Goal: Task Accomplishment & Management: Use online tool/utility

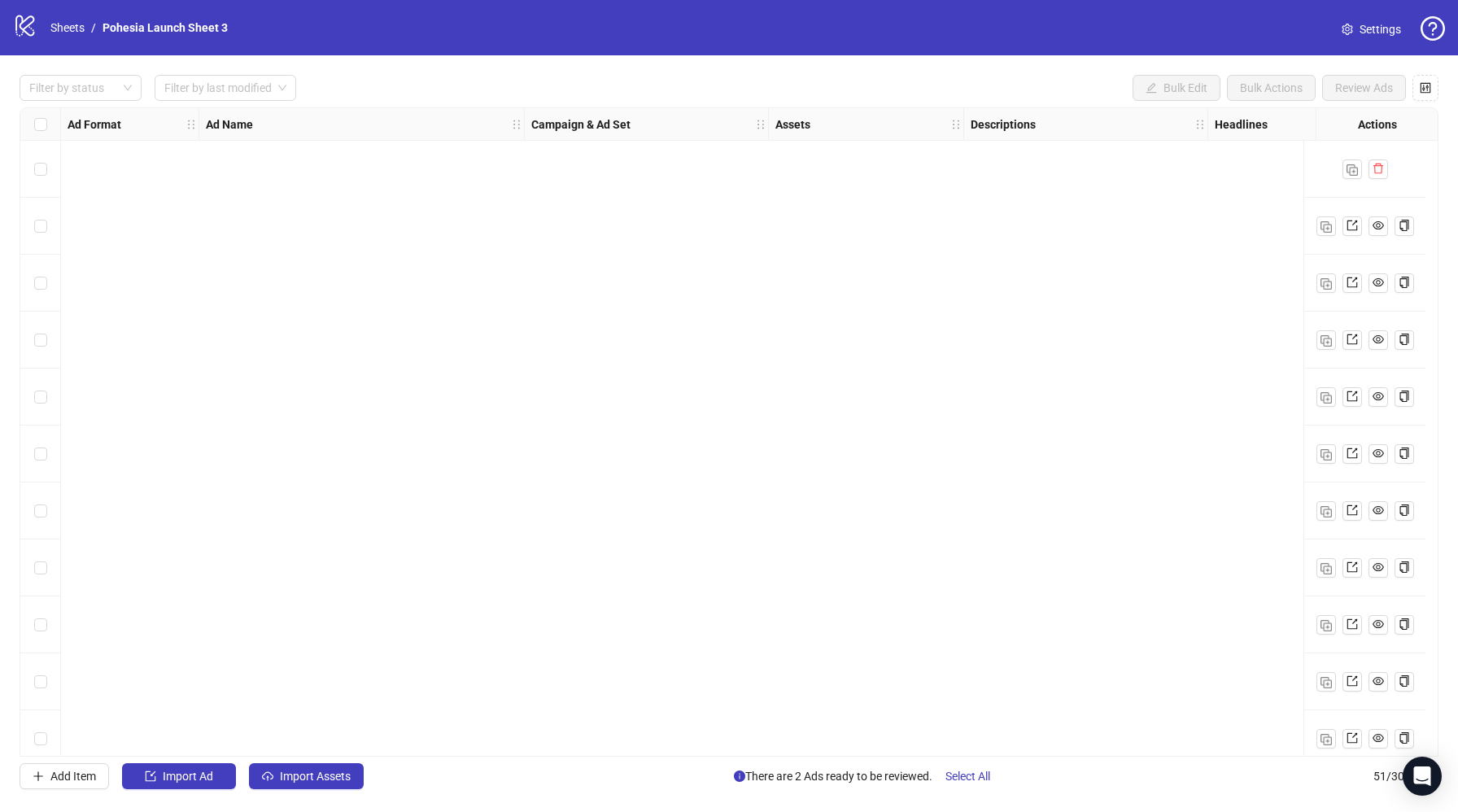
scroll to position [2295, 0]
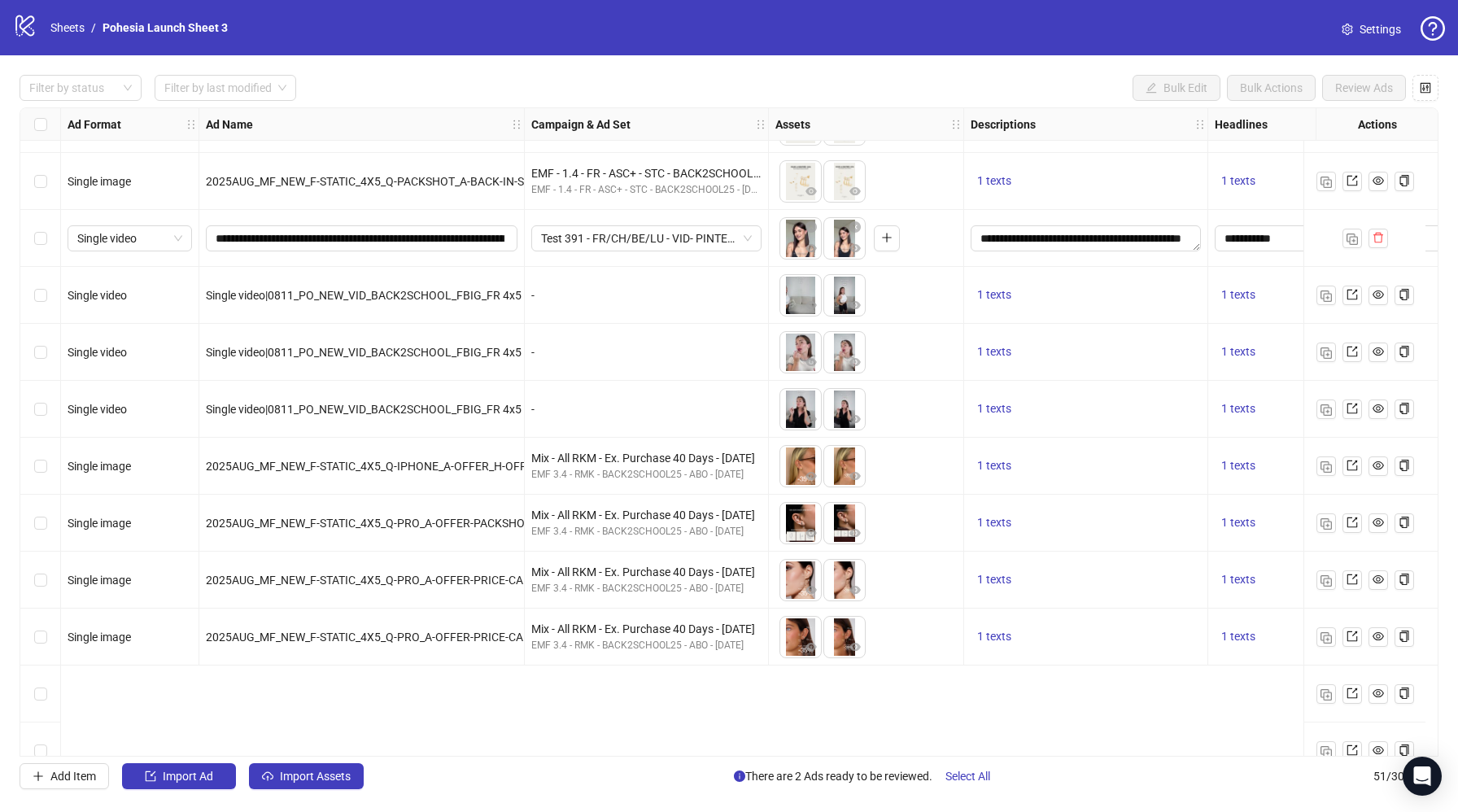
scroll to position [452, 0]
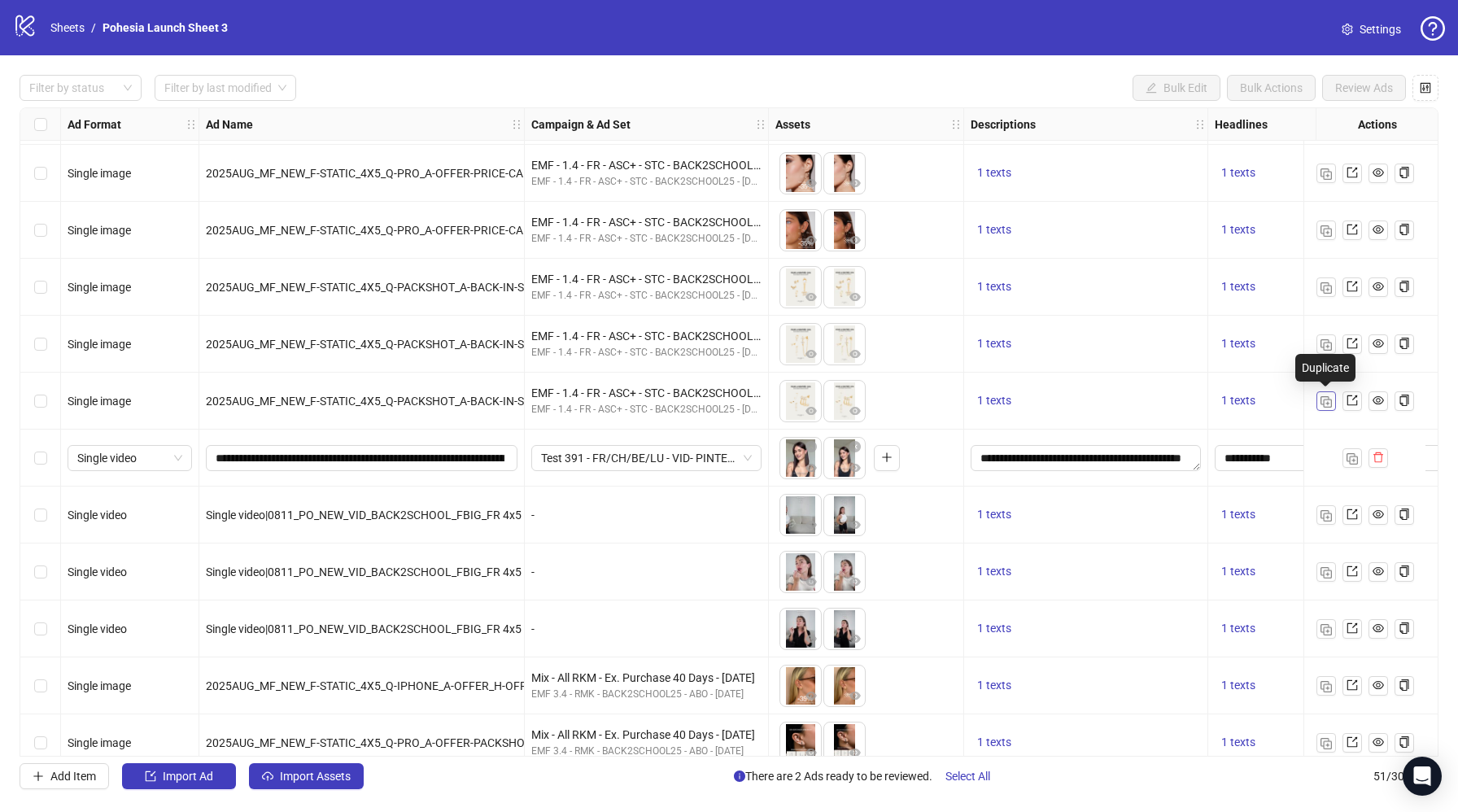
click at [1323, 399] on img "button" at bounding box center [1326, 402] width 12 height 12
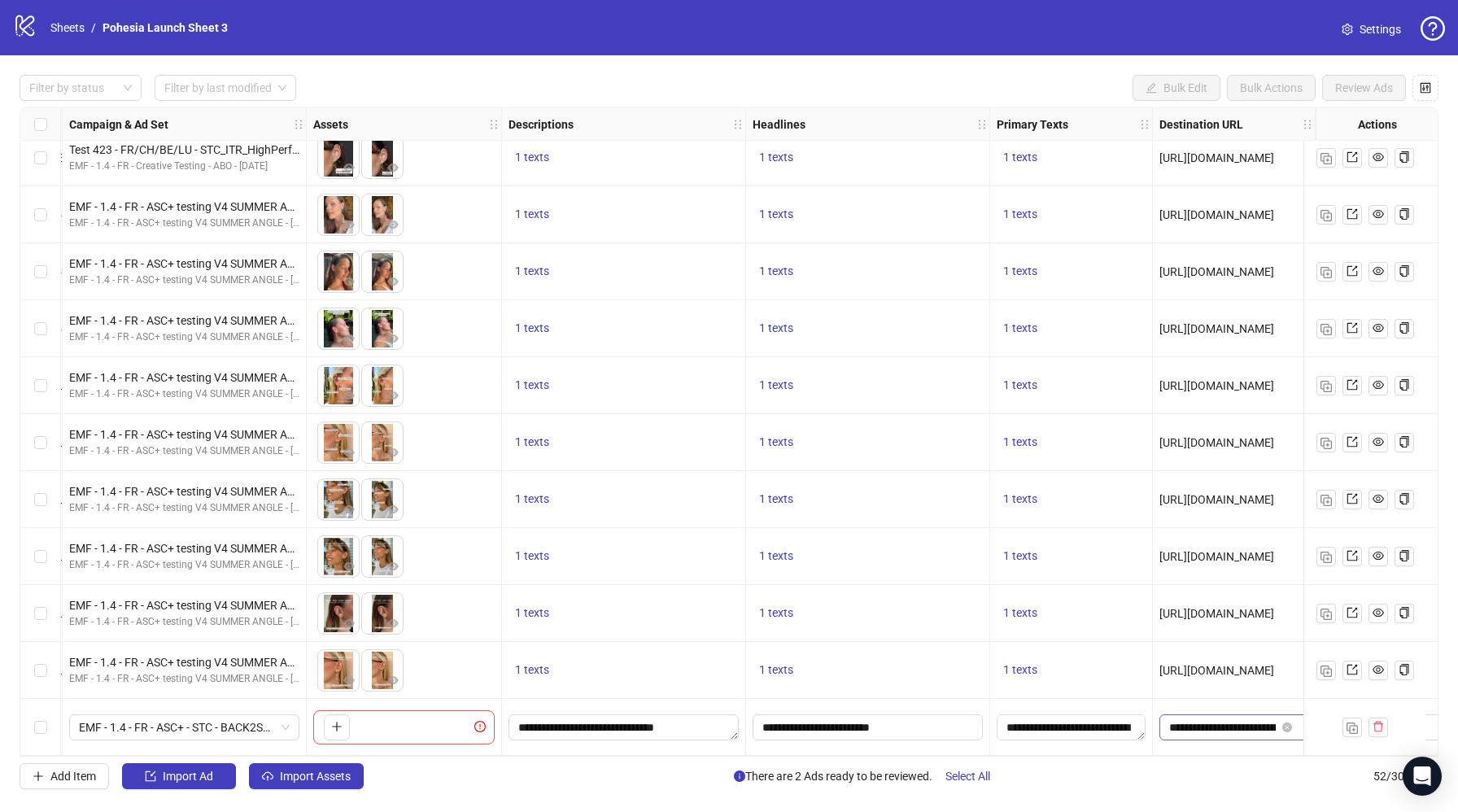
scroll to position [2352, 672]
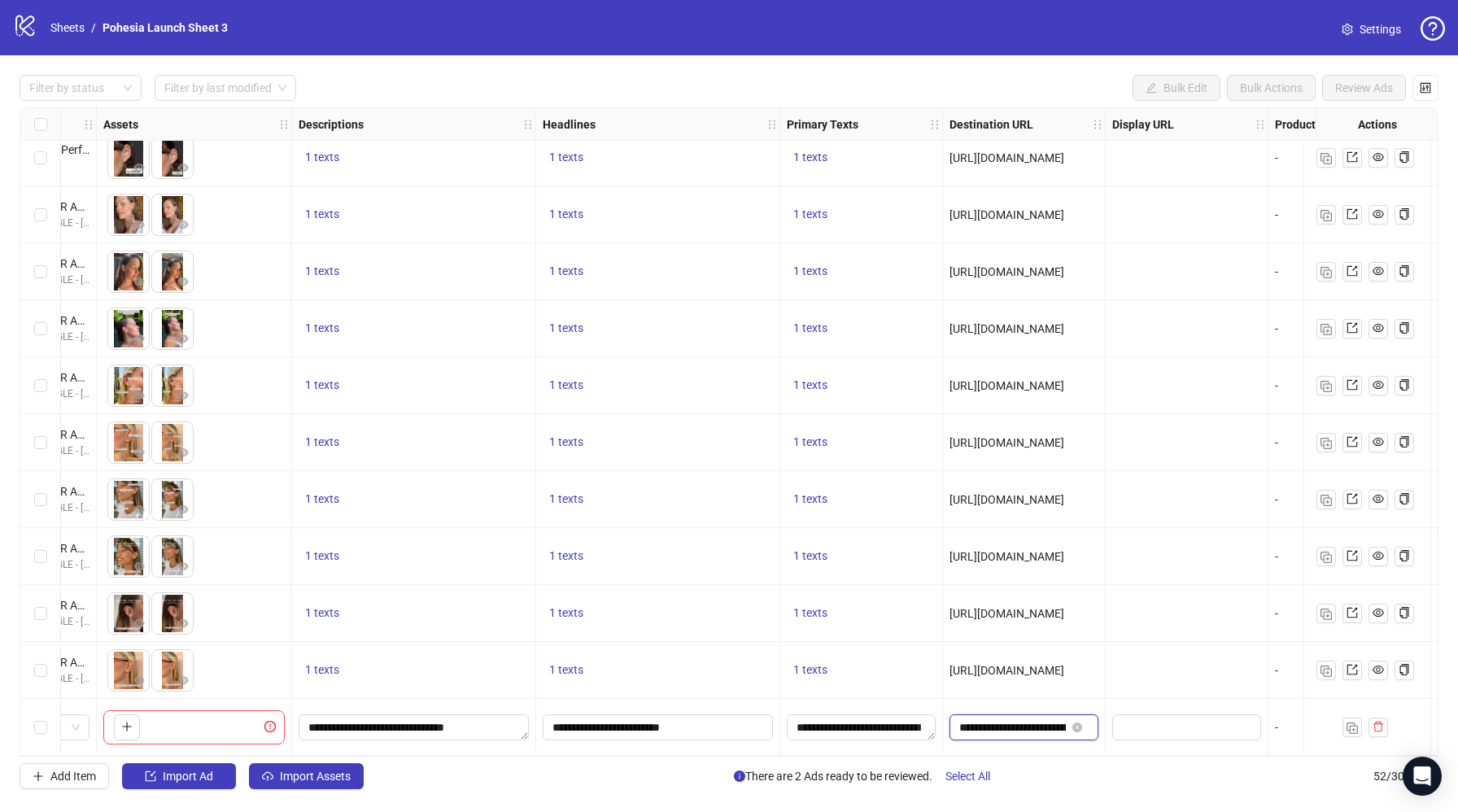
click at [1015, 718] on input "**********" at bounding box center [1013, 727] width 106 height 18
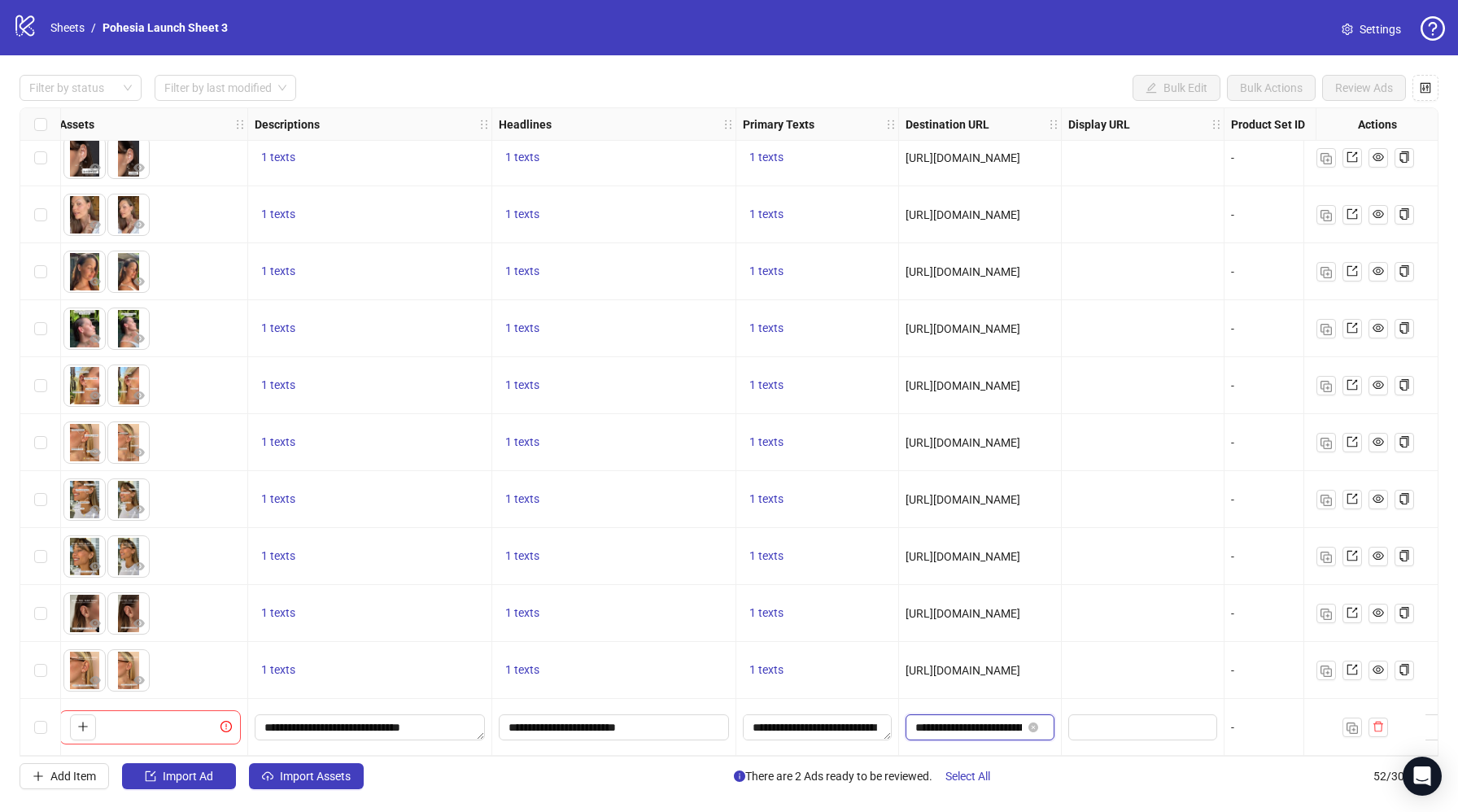
click at [997, 722] on input "**********" at bounding box center [968, 727] width 106 height 18
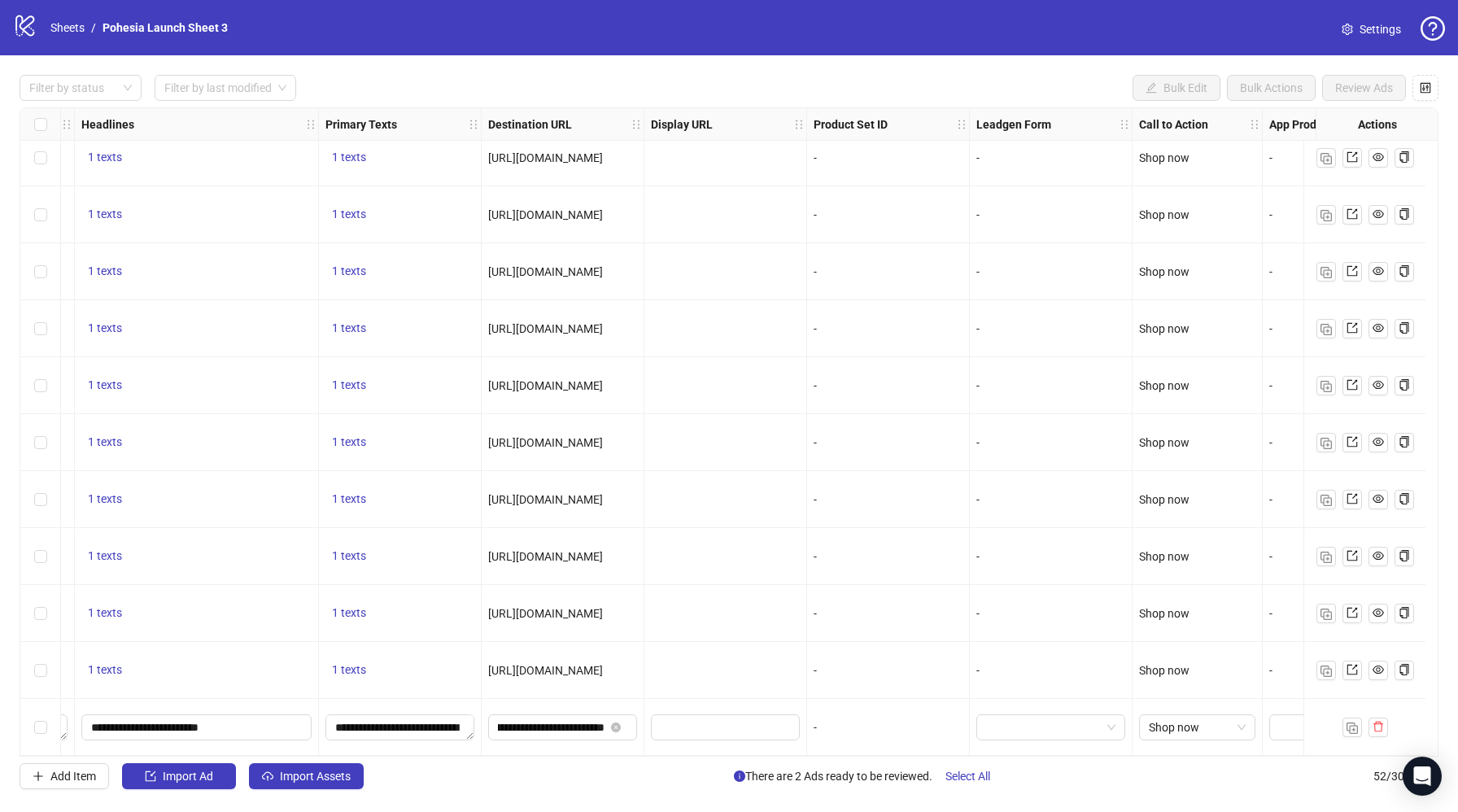
click at [943, 735] on div "-" at bounding box center [888, 726] width 163 height 57
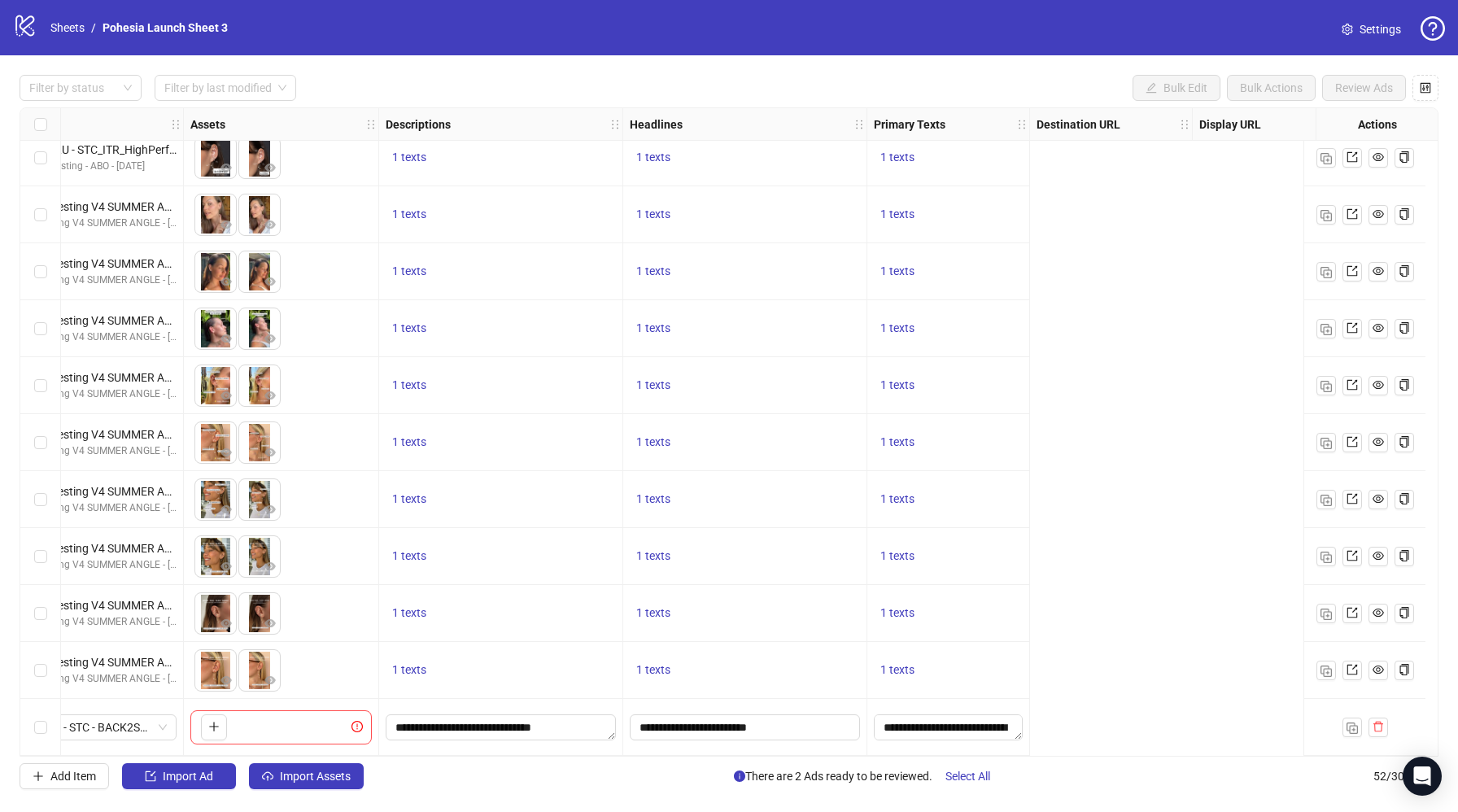
scroll to position [2352, 0]
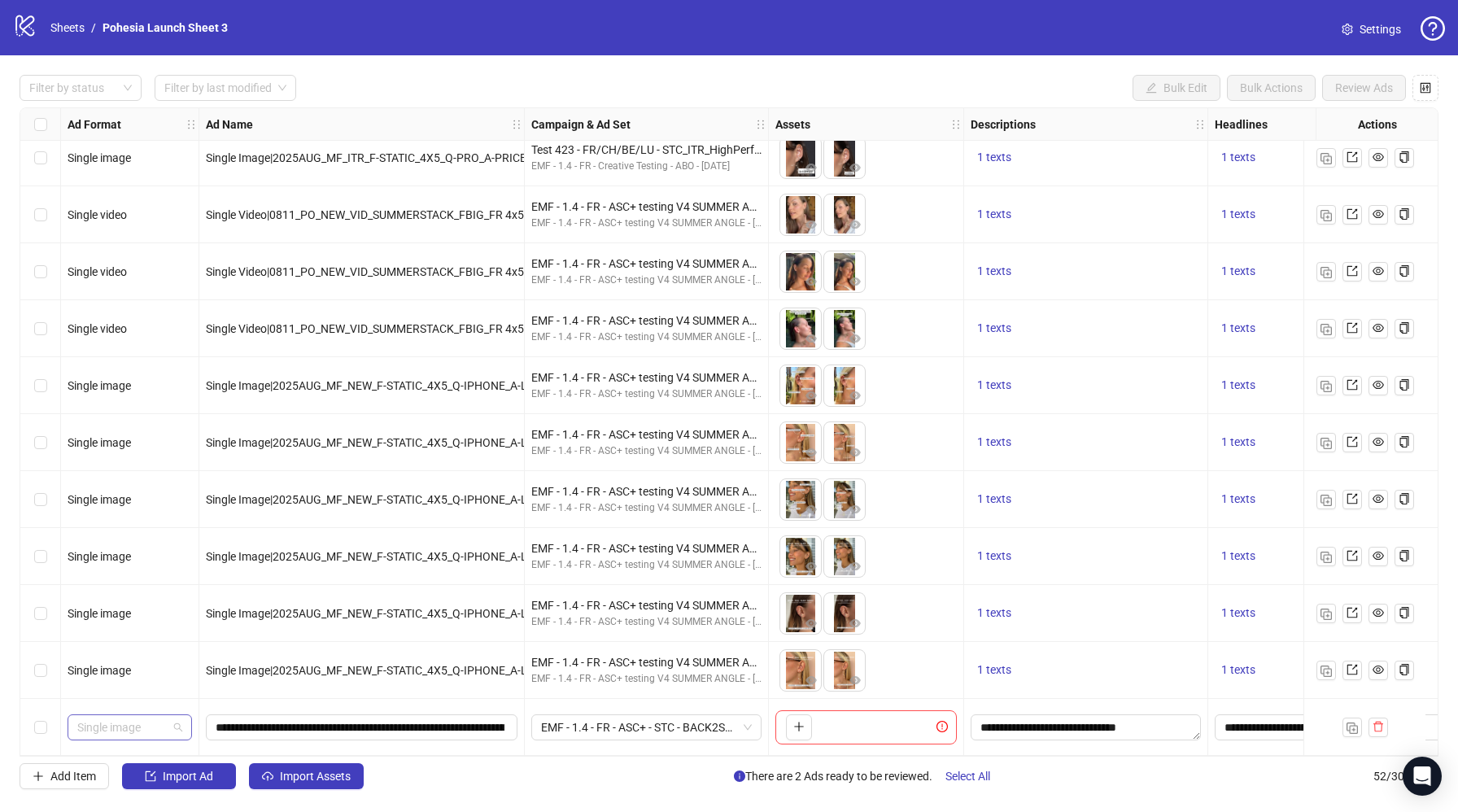
click at [171, 719] on span "Single image" at bounding box center [130, 726] width 105 height 24
click at [131, 585] on div "Single video" at bounding box center [129, 584] width 98 height 18
click at [493, 718] on input "**********" at bounding box center [360, 727] width 289 height 18
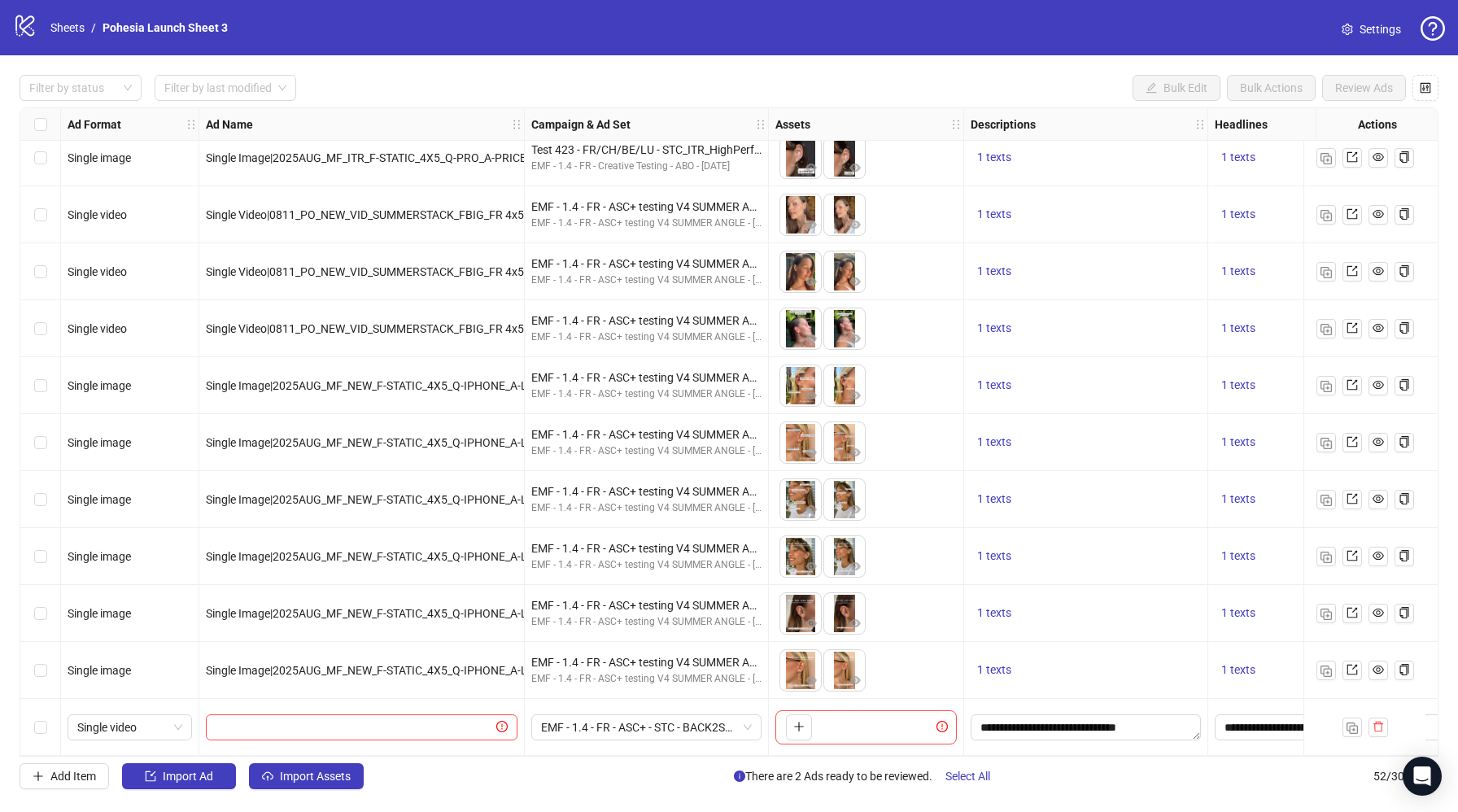
click at [585, 787] on div "Add Item Import Ad Import Assets There are 2 Ads ready to be reviewed. Select A…" at bounding box center [729, 776] width 1419 height 26
click at [334, 722] on input "text" at bounding box center [354, 727] width 278 height 18
paste input "**********"
type input "**********"
click at [488, 789] on div "Filter by status Filter by last modified Bulk Edit Bulk Actions Review Ads Ad F…" at bounding box center [729, 432] width 1458 height 753
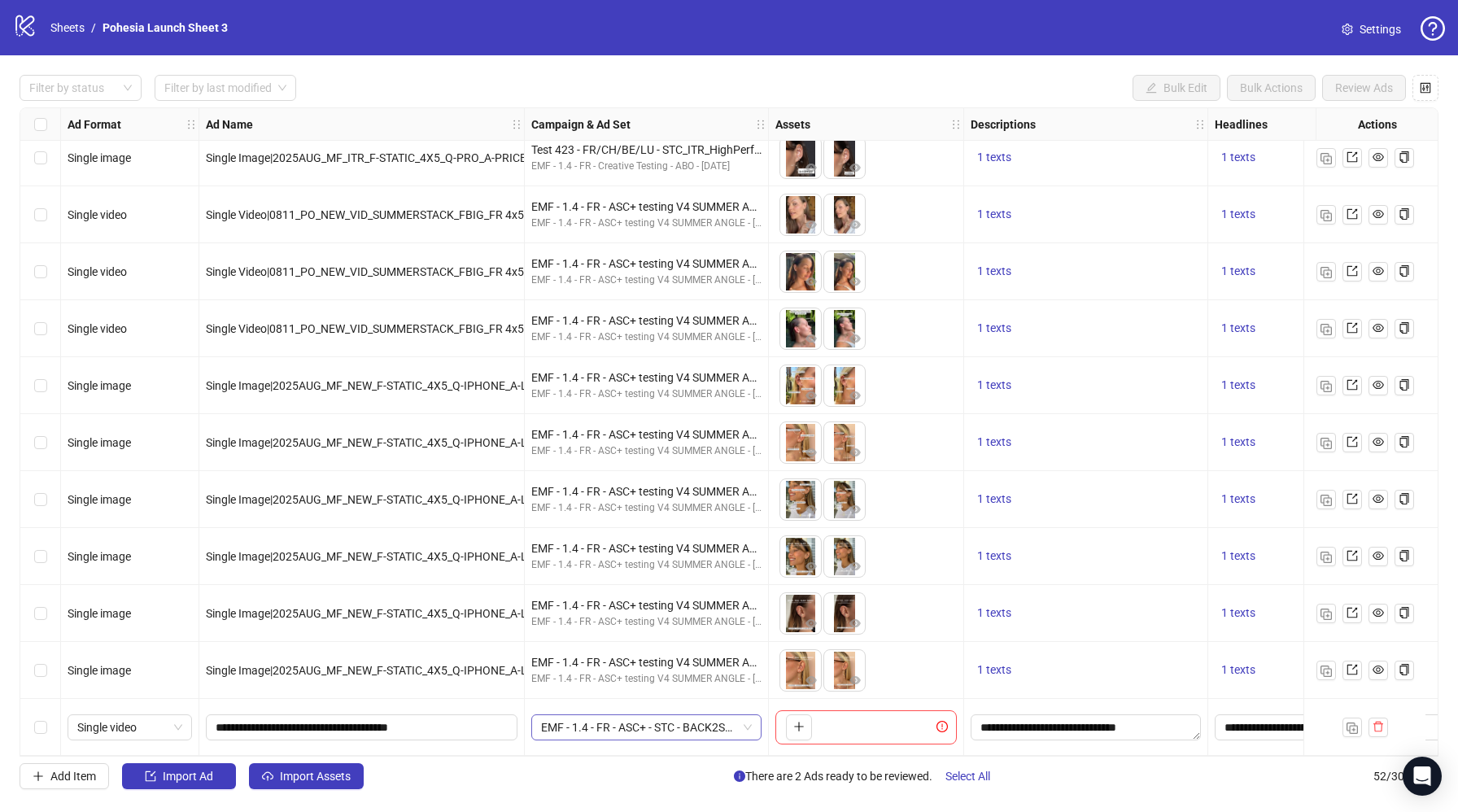
click at [705, 723] on span "EMF - 1.4 - FR - ASC+ - STC - BACK2SCHOOL - [DATE] Ad set" at bounding box center [646, 726] width 211 height 24
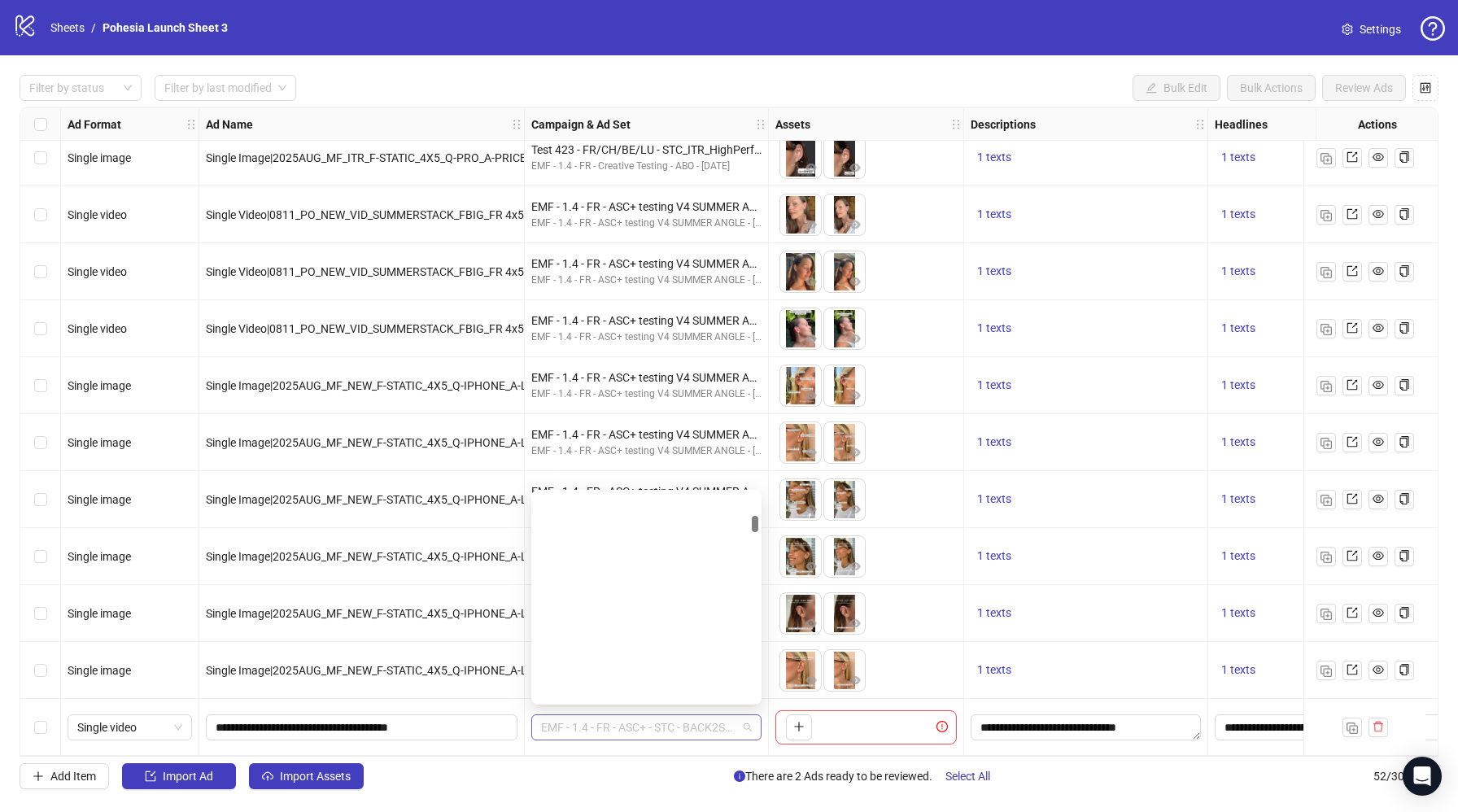
scroll to position [289, 0]
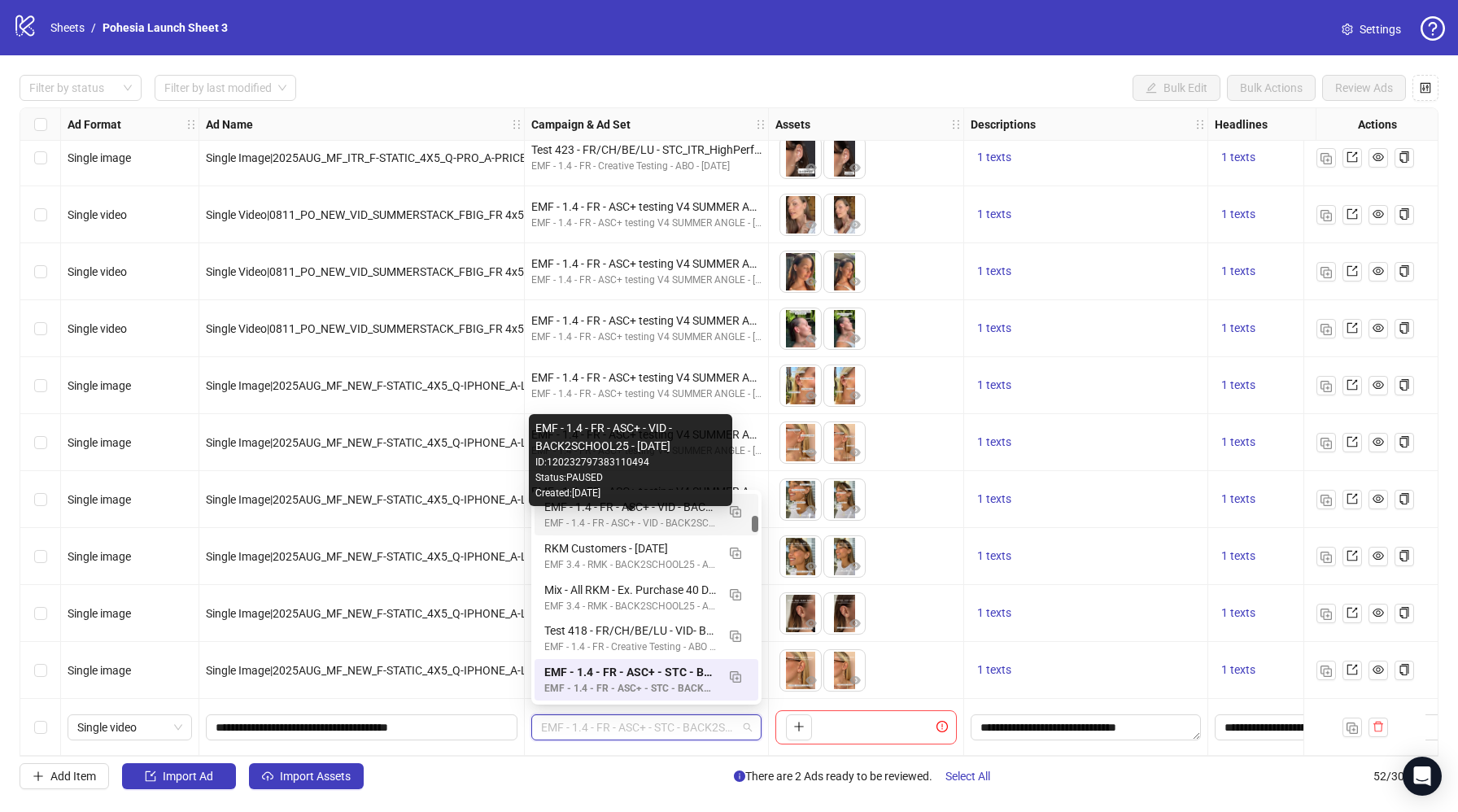
click at [652, 519] on div "EMF - 1.4 - FR - ASC+ - VID - BACK2SCHOOL25 - [DATE]" at bounding box center [630, 523] width 171 height 15
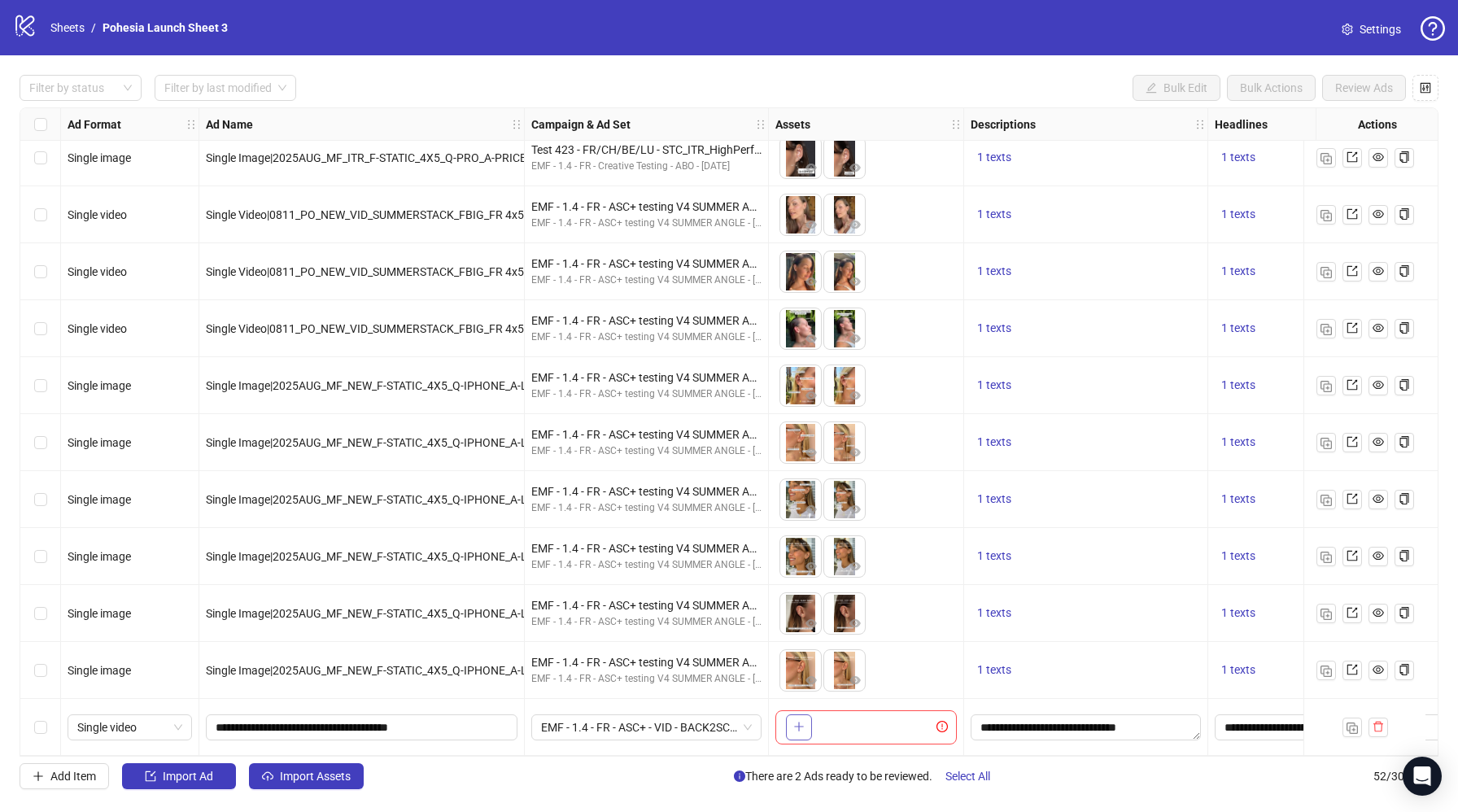
click at [804, 721] on icon "plus" at bounding box center [799, 726] width 12 height 12
click at [1349, 722] on img "button" at bounding box center [1353, 727] width 12 height 12
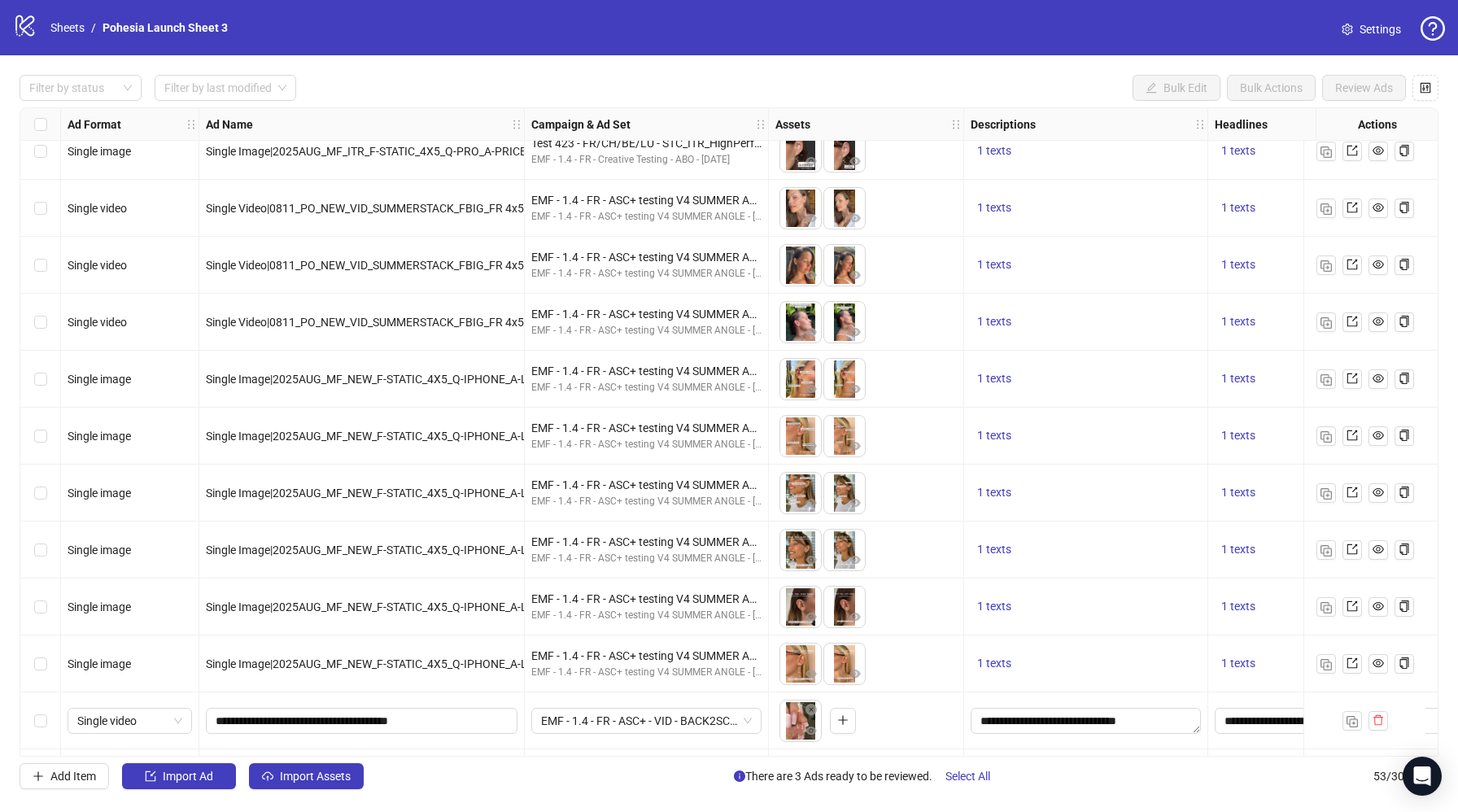
scroll to position [2409, 0]
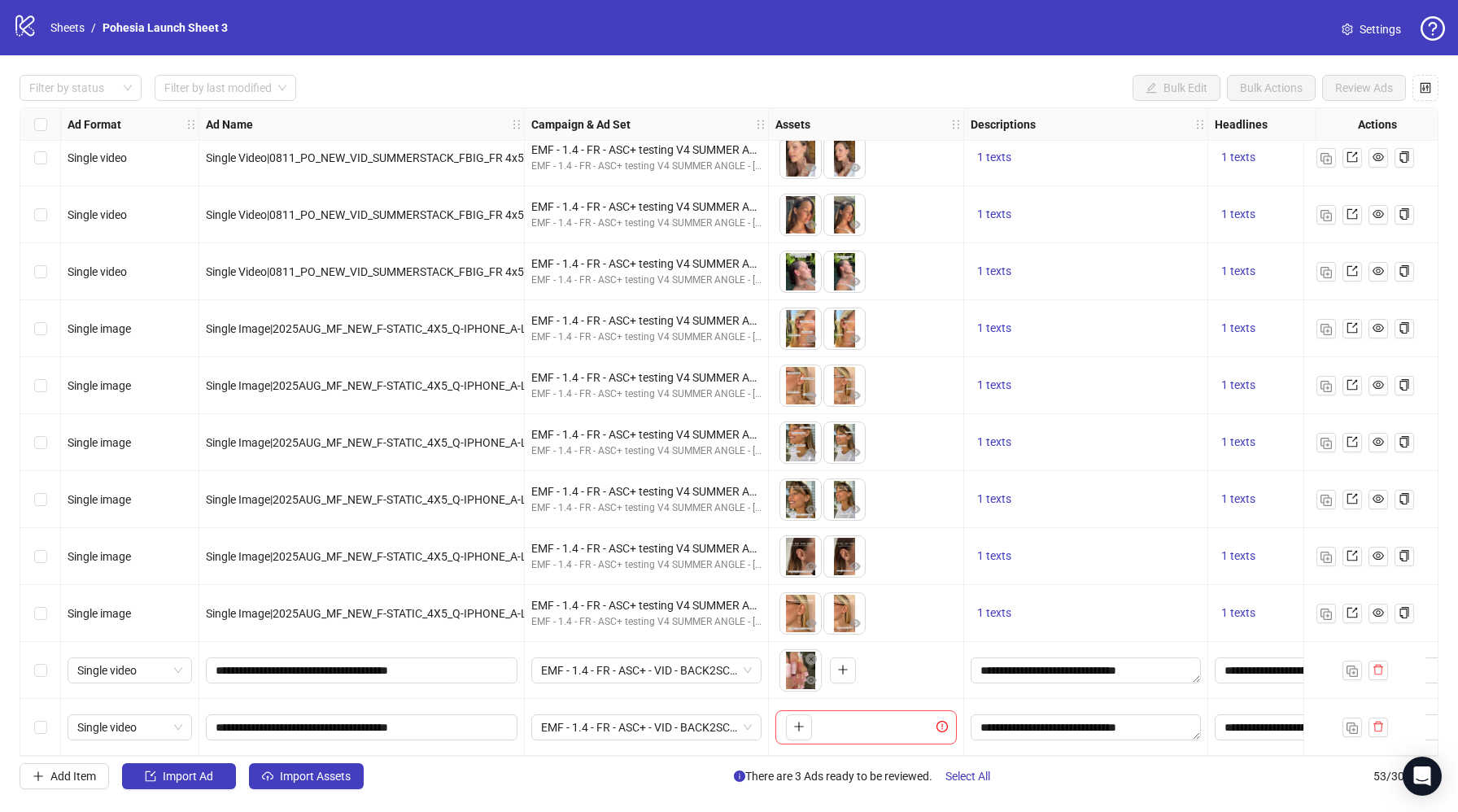
click at [791, 722] on button "button" at bounding box center [799, 726] width 26 height 26
click at [804, 723] on button "button" at bounding box center [799, 726] width 26 height 26
click at [454, 725] on input "**********" at bounding box center [360, 727] width 289 height 18
type input "**********"
click at [520, 811] on div "logo/logo-mobile Sheets / Pohesia Launch Sheet 3 Settings Filter by status Filt…" at bounding box center [729, 406] width 1458 height 812
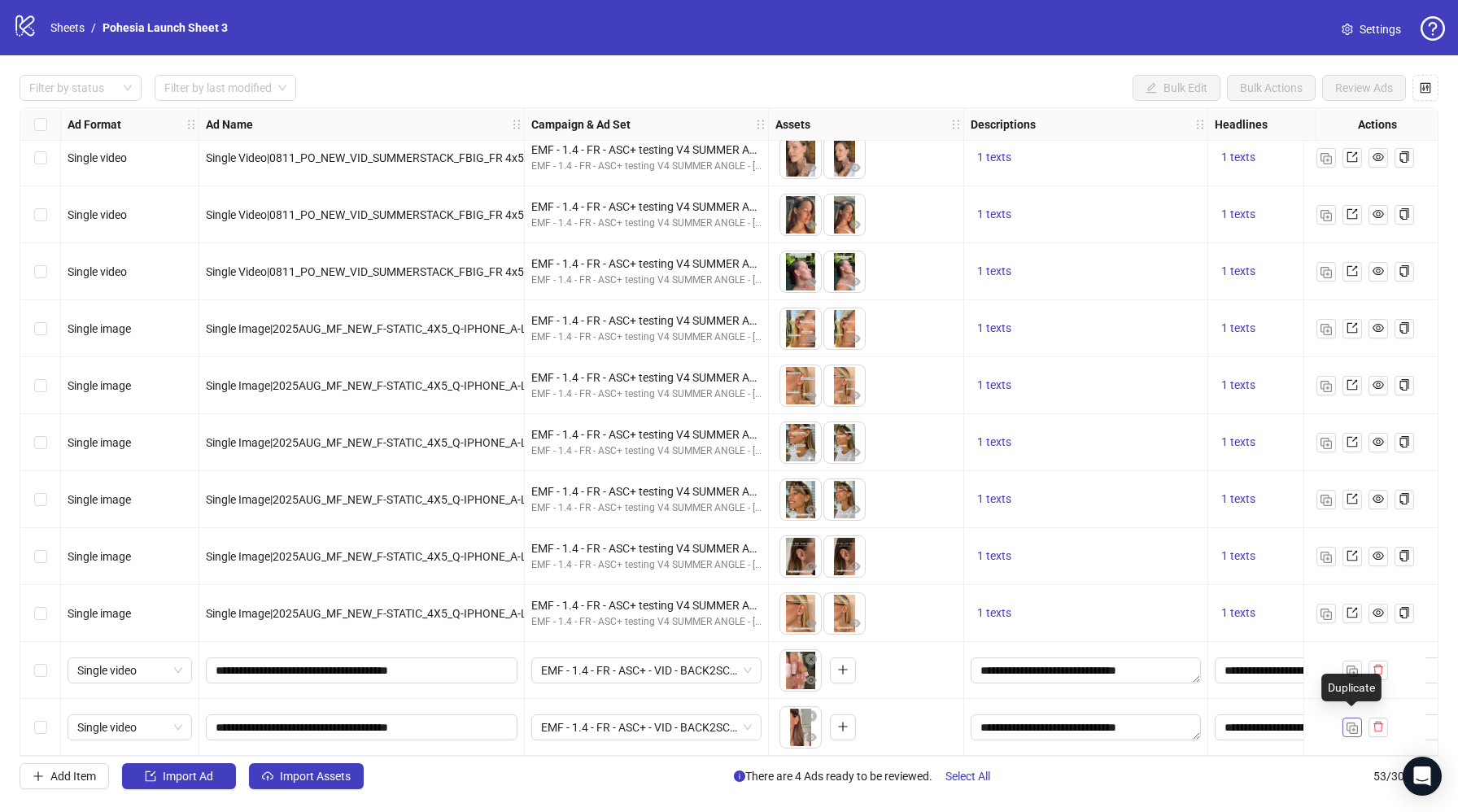
click at [1355, 725] on img "button" at bounding box center [1353, 727] width 12 height 12
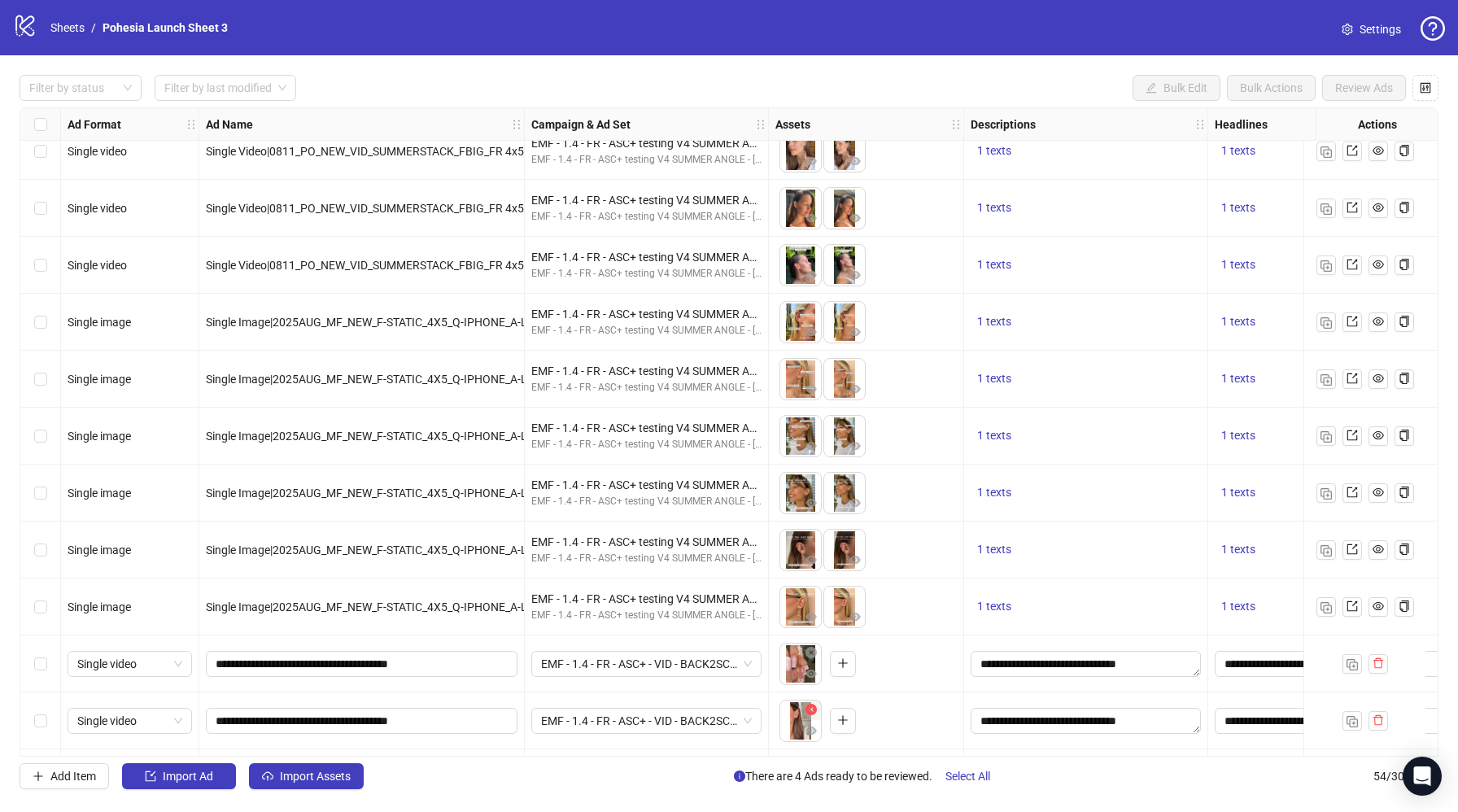
click at [813, 708] on icon "close-circle" at bounding box center [811, 709] width 12 height 12
click at [801, 722] on icon "plus" at bounding box center [799, 719] width 12 height 12
click at [1350, 722] on img "button" at bounding box center [1353, 721] width 12 height 12
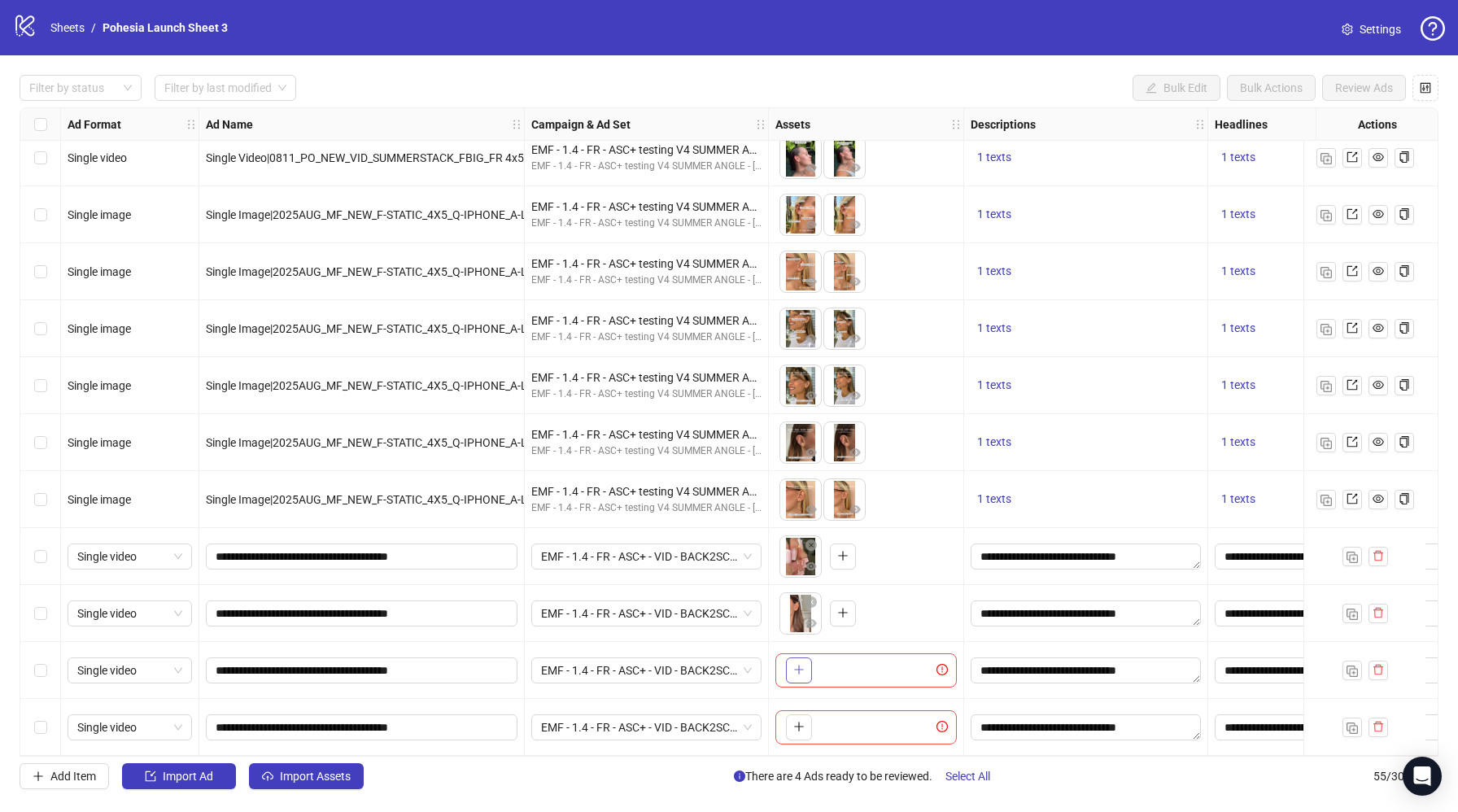
click at [803, 663] on icon "plus" at bounding box center [799, 669] width 12 height 12
click at [800, 721] on icon "plus" at bounding box center [799, 726] width 12 height 12
drag, startPoint x: 455, startPoint y: 669, endPoint x: 454, endPoint y: 684, distance: 15.0
click at [454, 671] on input "**********" at bounding box center [360, 671] width 289 height 18
type input "**********"
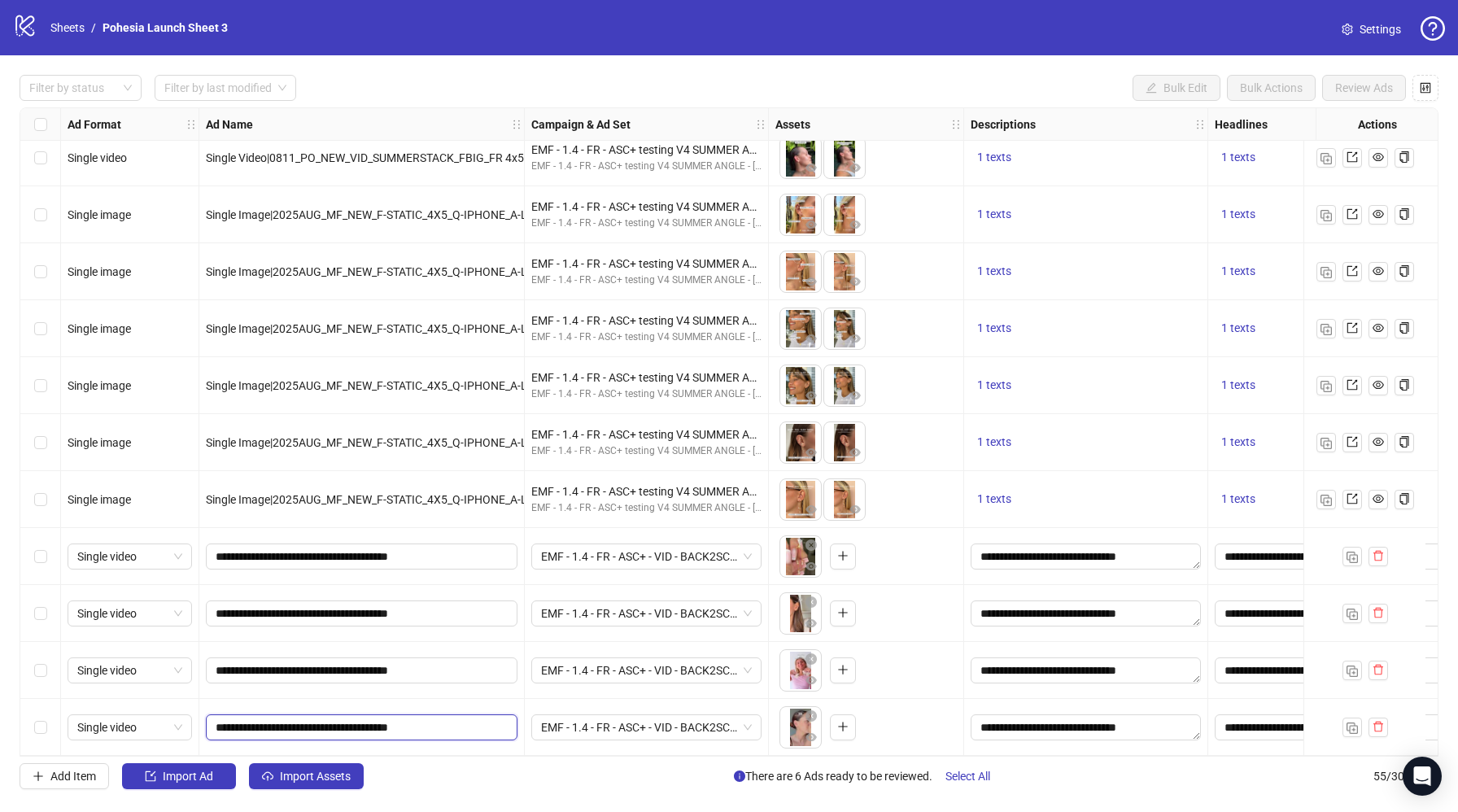
click at [455, 727] on input "**********" at bounding box center [360, 727] width 289 height 18
type input "**********"
drag, startPoint x: 1351, startPoint y: 725, endPoint x: 1282, endPoint y: 708, distance: 71.1
click at [1351, 725] on img "button" at bounding box center [1353, 727] width 12 height 12
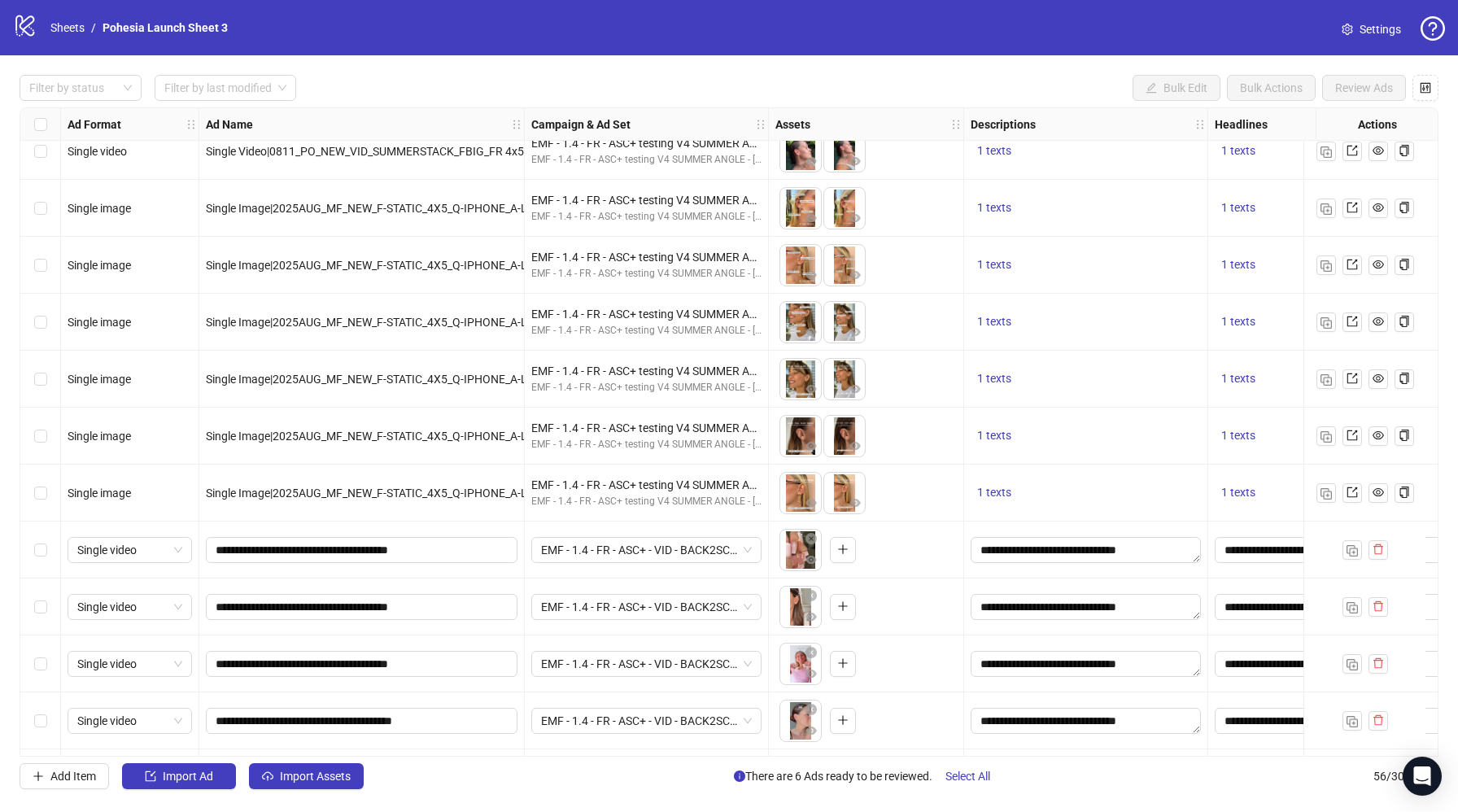
scroll to position [2580, 0]
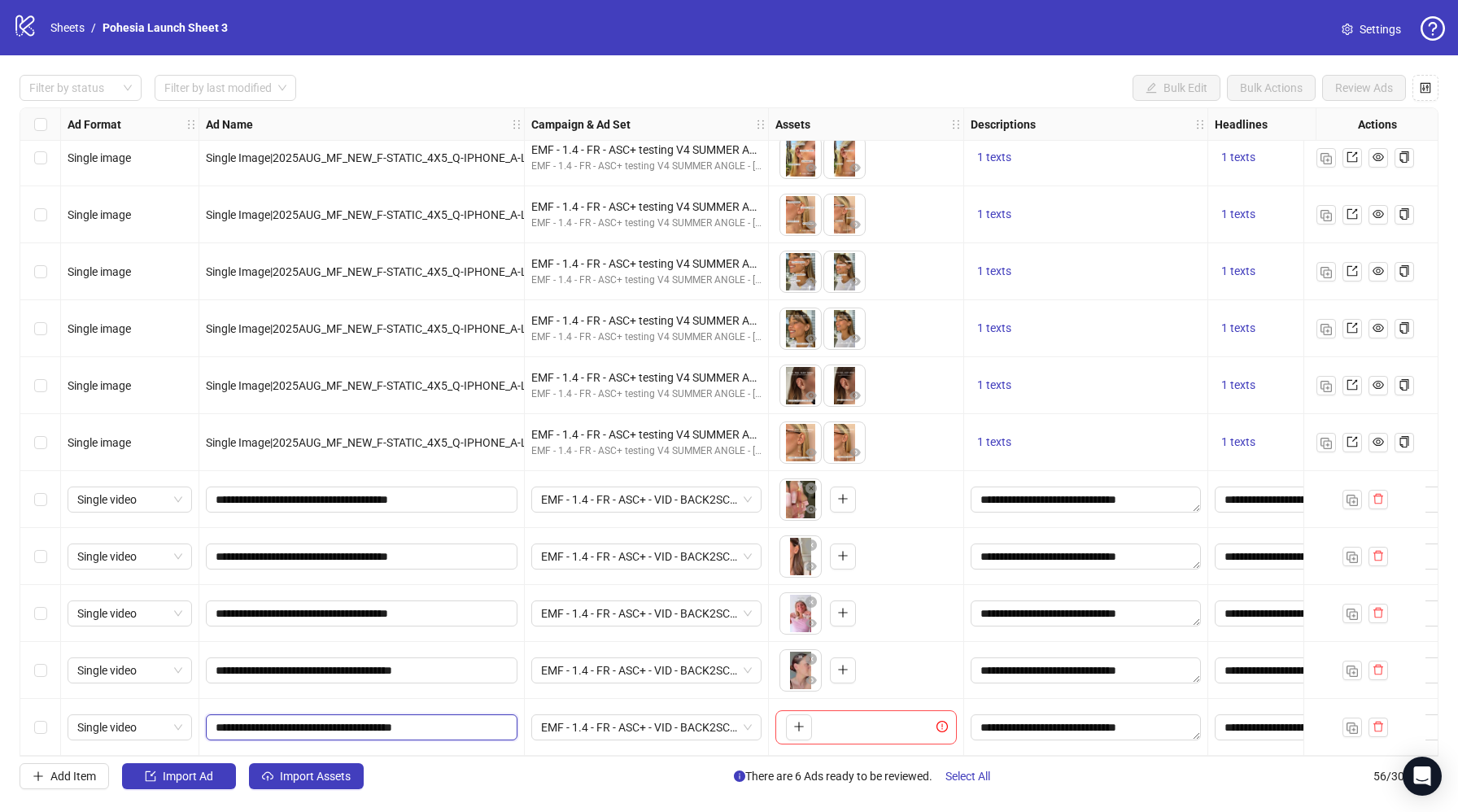
click at [461, 725] on input "**********" at bounding box center [360, 727] width 289 height 18
type input "**********"
click at [804, 721] on icon "plus" at bounding box center [799, 726] width 12 height 12
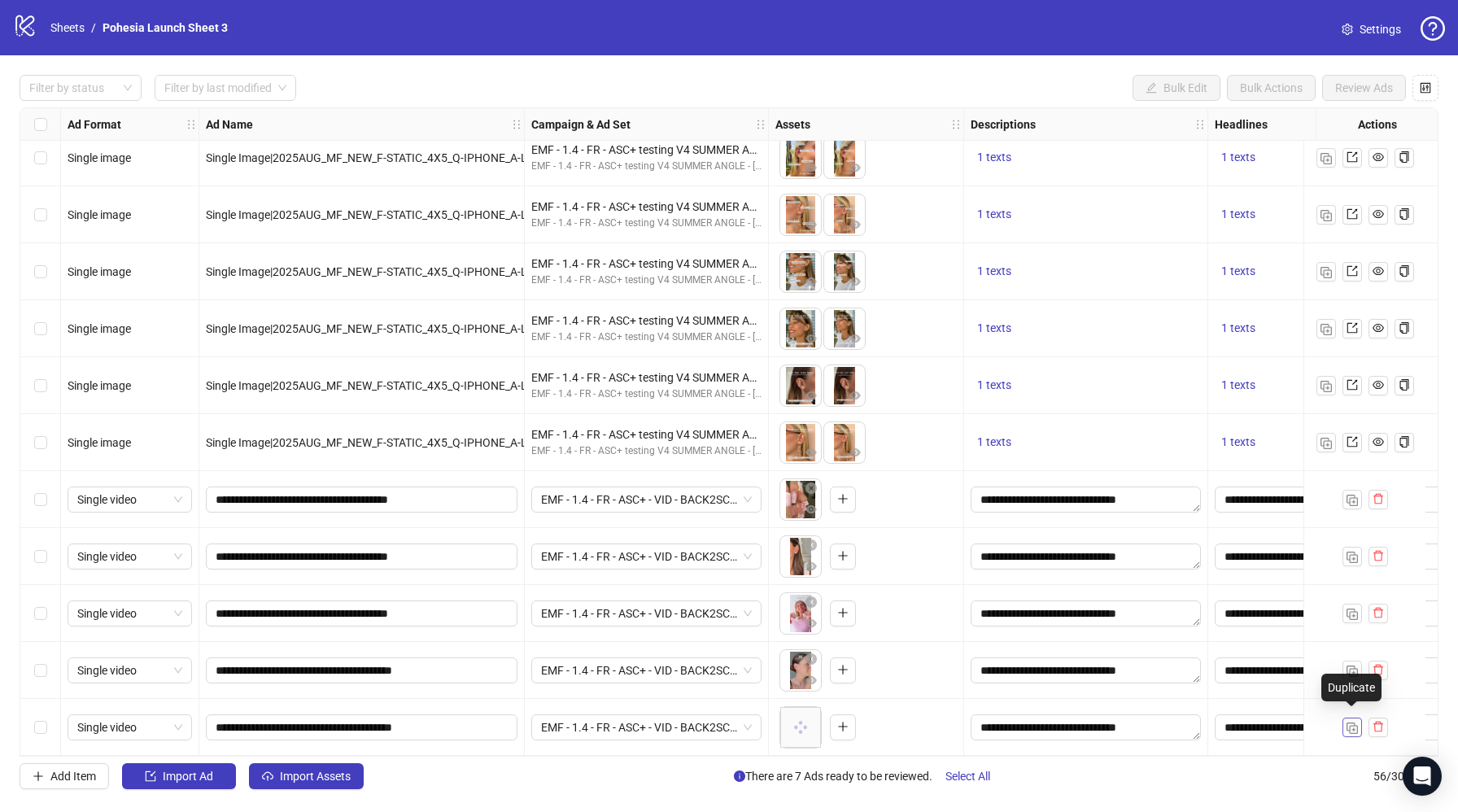
click at [1348, 725] on img "button" at bounding box center [1353, 727] width 12 height 12
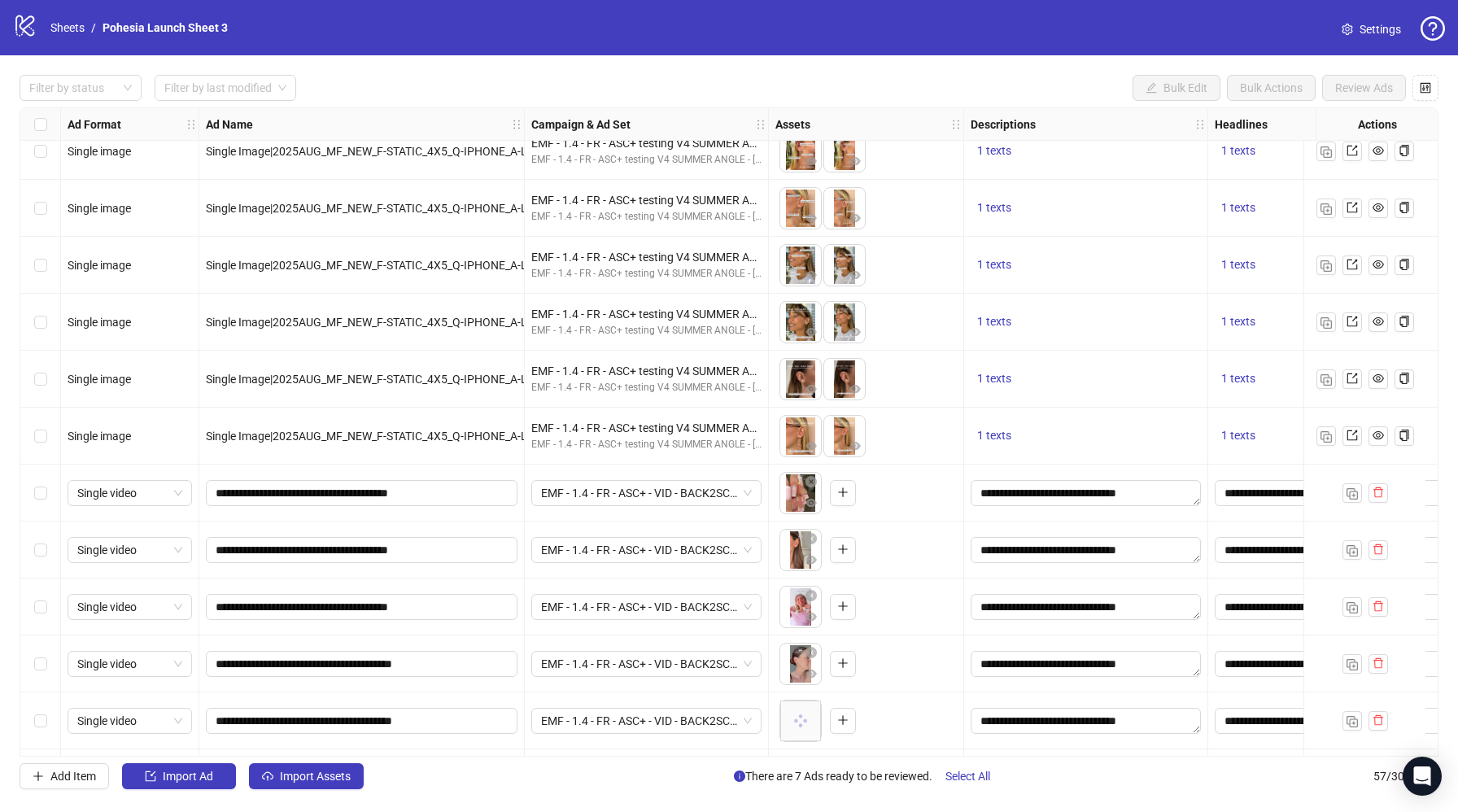
scroll to position [2637, 0]
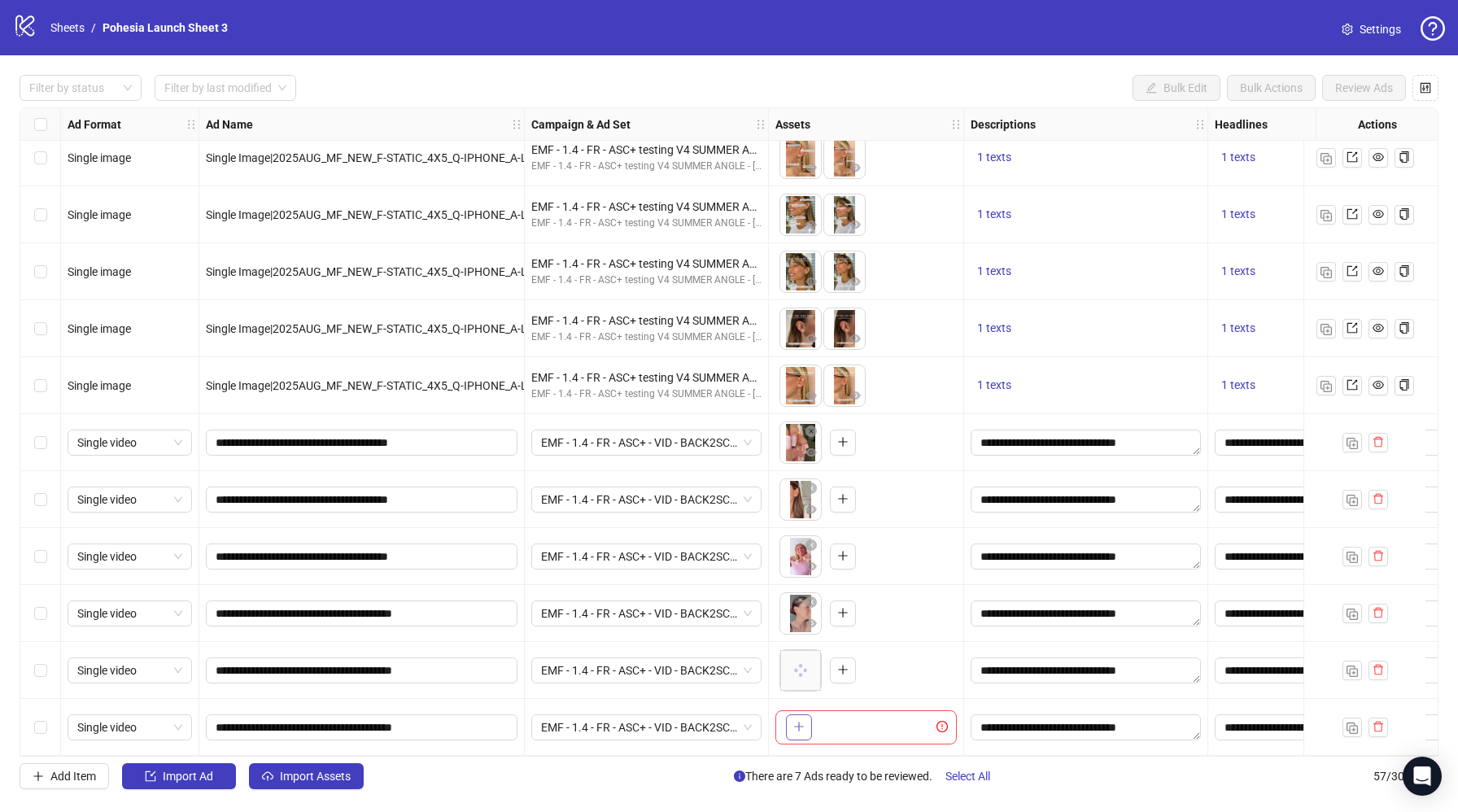
click at [806, 717] on button "button" at bounding box center [799, 726] width 26 height 26
click at [459, 725] on input "**********" at bounding box center [360, 727] width 289 height 18
drag, startPoint x: 463, startPoint y: 722, endPoint x: 451, endPoint y: 725, distance: 12.4
click at [451, 725] on input "**********" at bounding box center [360, 727] width 289 height 18
type input "**********"
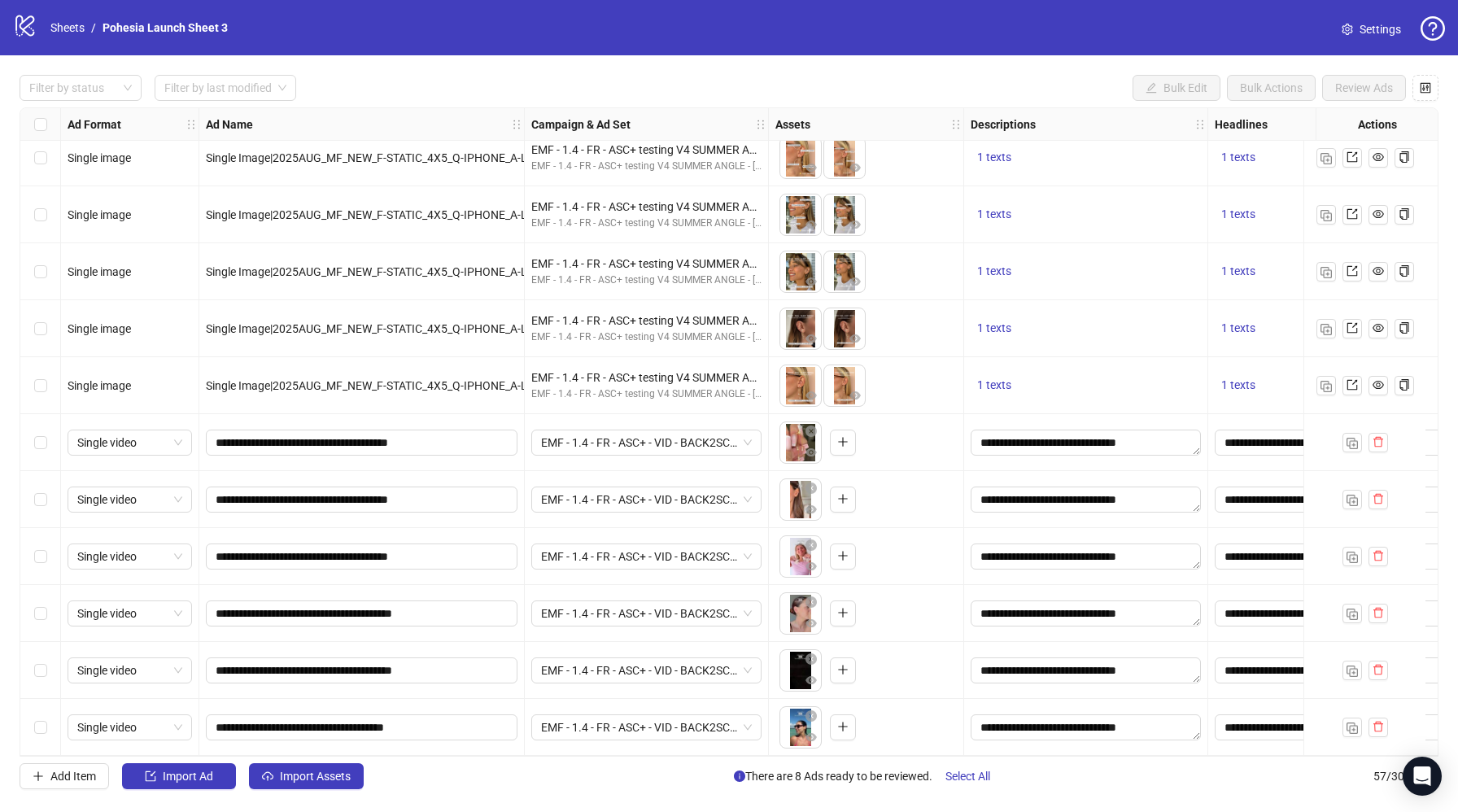
click at [518, 807] on div "Filter by status Filter by last modified Bulk Edit Bulk Actions Review Ads Ad F…" at bounding box center [729, 432] width 1458 height 753
drag, startPoint x: 454, startPoint y: 725, endPoint x: 456, endPoint y: 747, distance: 22.1
click at [453, 726] on input "**********" at bounding box center [360, 727] width 289 height 18
type input "**********"
click at [656, 789] on div "Add Item Import Ad Import Assets There are 8 Ads ready to be reviewed. Select A…" at bounding box center [729, 776] width 1419 height 26
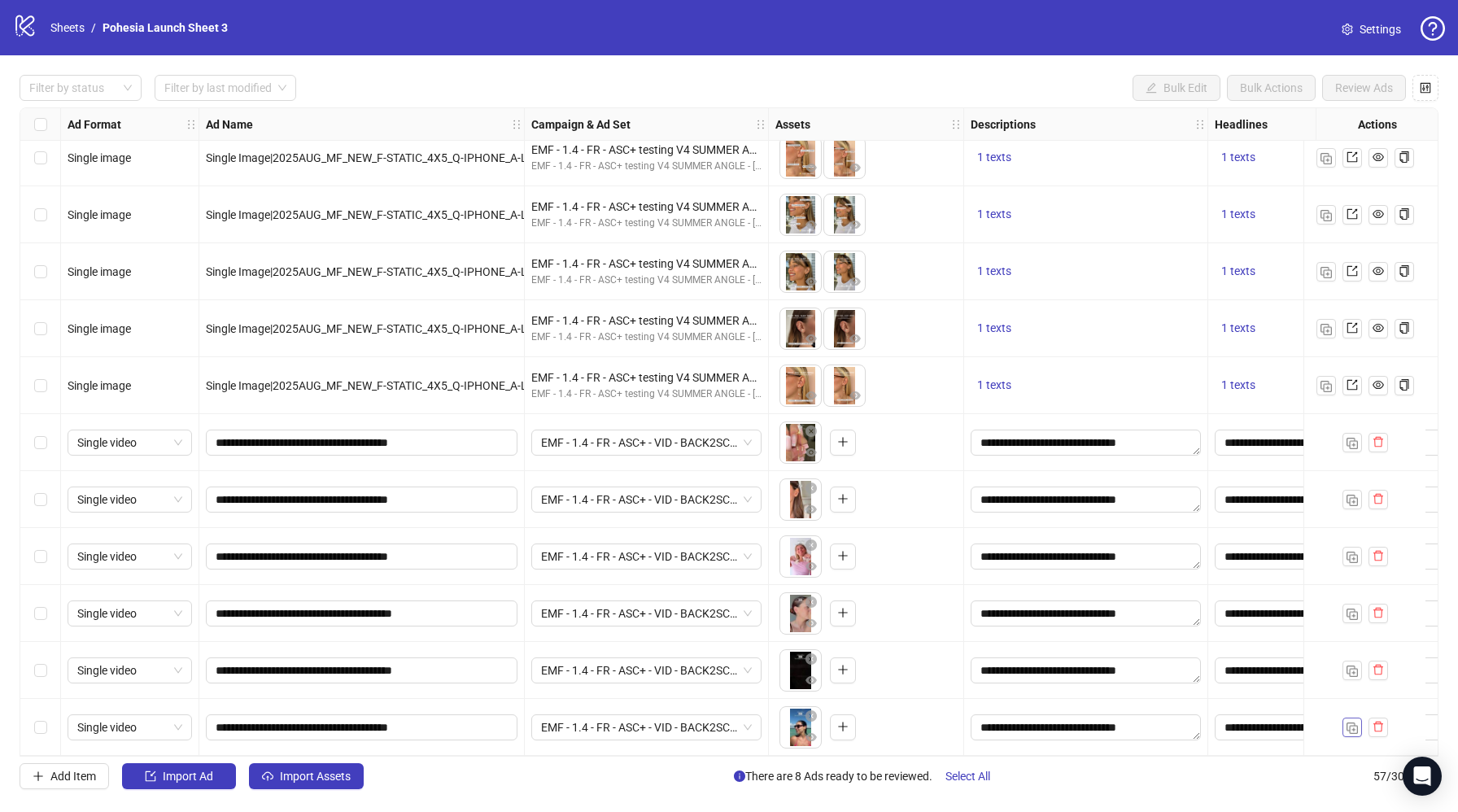
click at [1352, 722] on img "button" at bounding box center [1353, 727] width 12 height 12
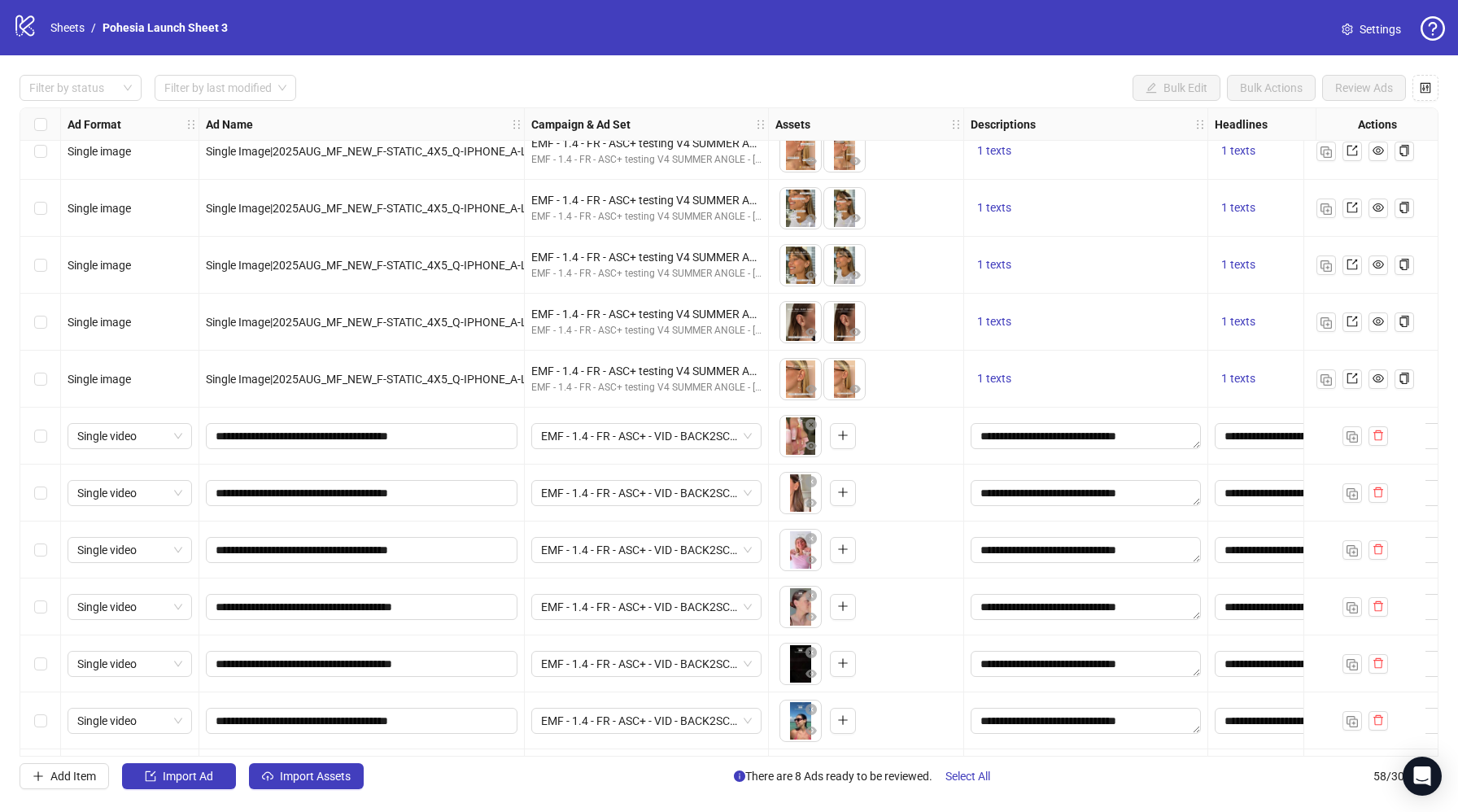
scroll to position [2694, 0]
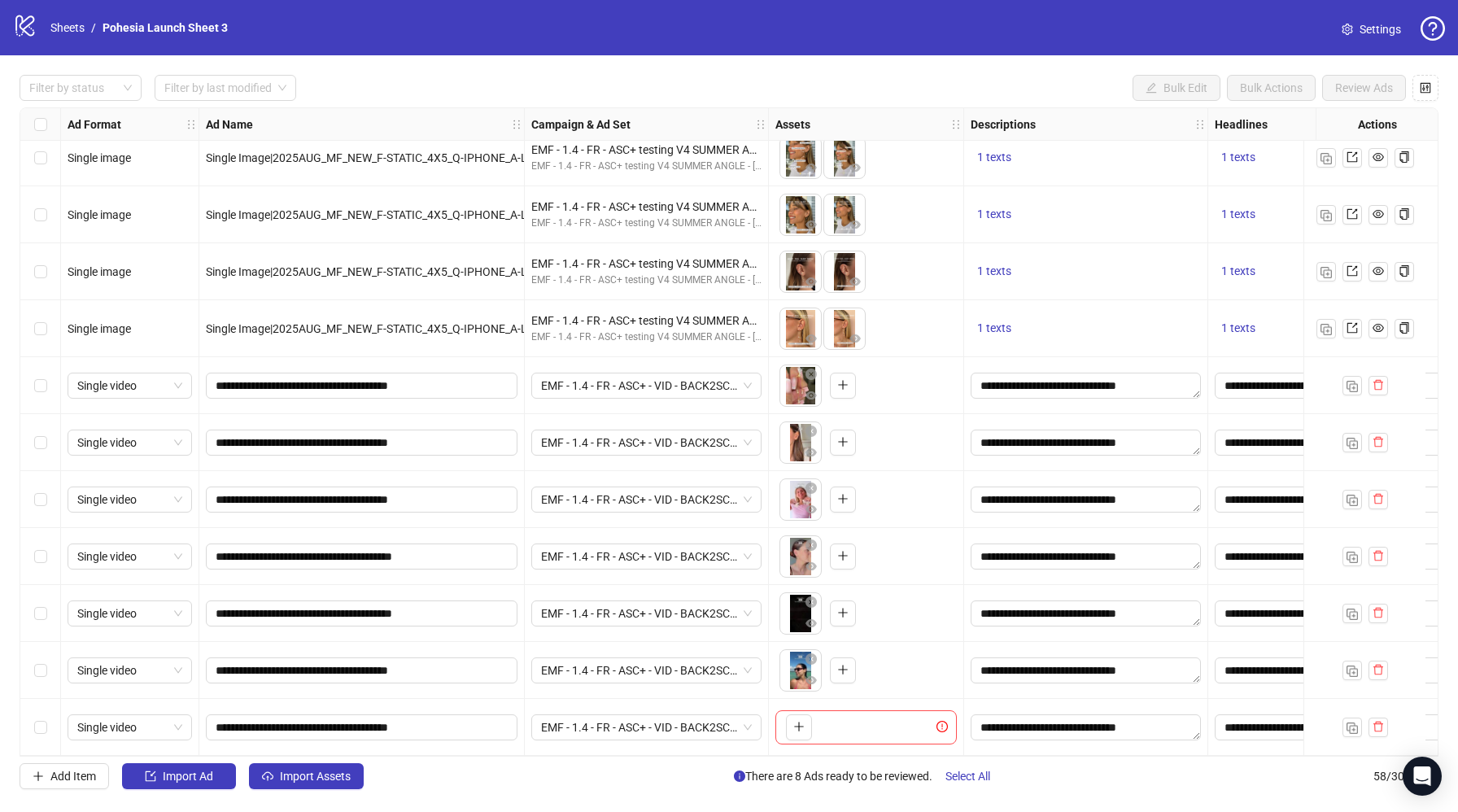
click at [799, 722] on div "Ad Format Ad Name Campaign & Ad Set Assets Descriptions Headlines Primary Texts…" at bounding box center [729, 432] width 1419 height 649
click at [807, 719] on button "button" at bounding box center [799, 726] width 26 height 26
click at [452, 727] on input "**********" at bounding box center [360, 727] width 289 height 18
type input "**********"
click at [585, 771] on div "Add Item Import Ad Import Assets There are 9 Ads ready to be reviewed. Select A…" at bounding box center [729, 776] width 1419 height 26
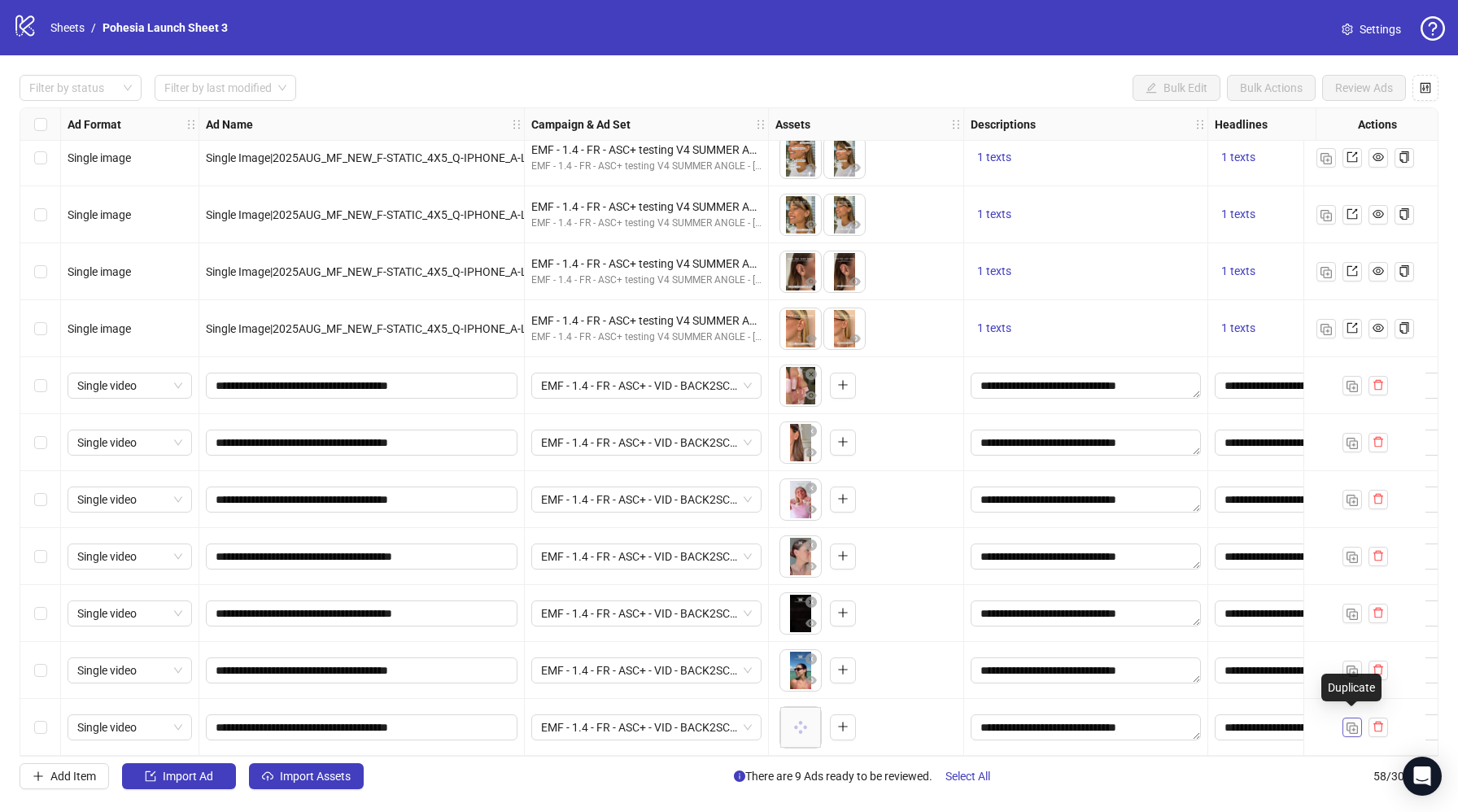
click at [1349, 722] on img "button" at bounding box center [1353, 727] width 12 height 12
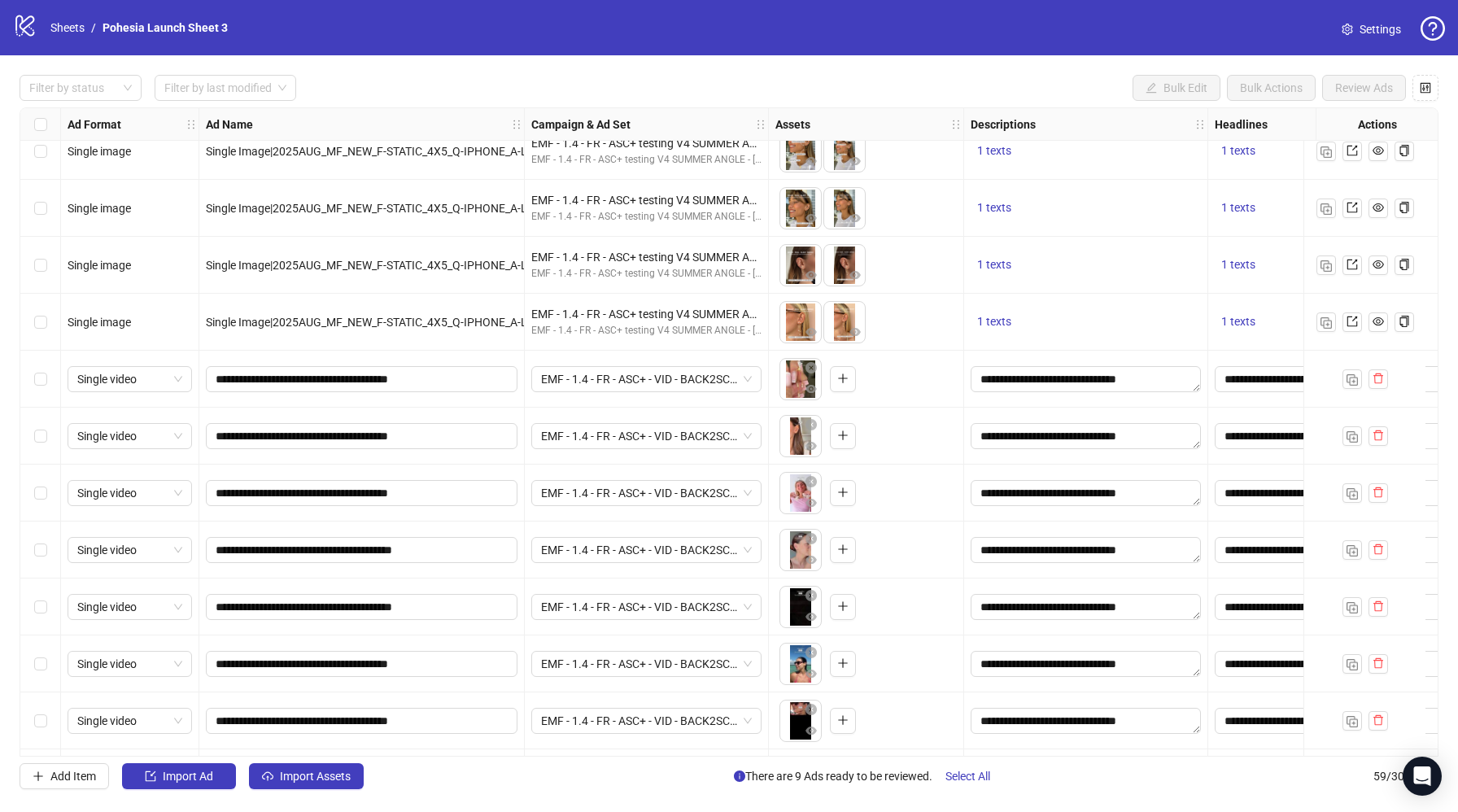
scroll to position [2751, 0]
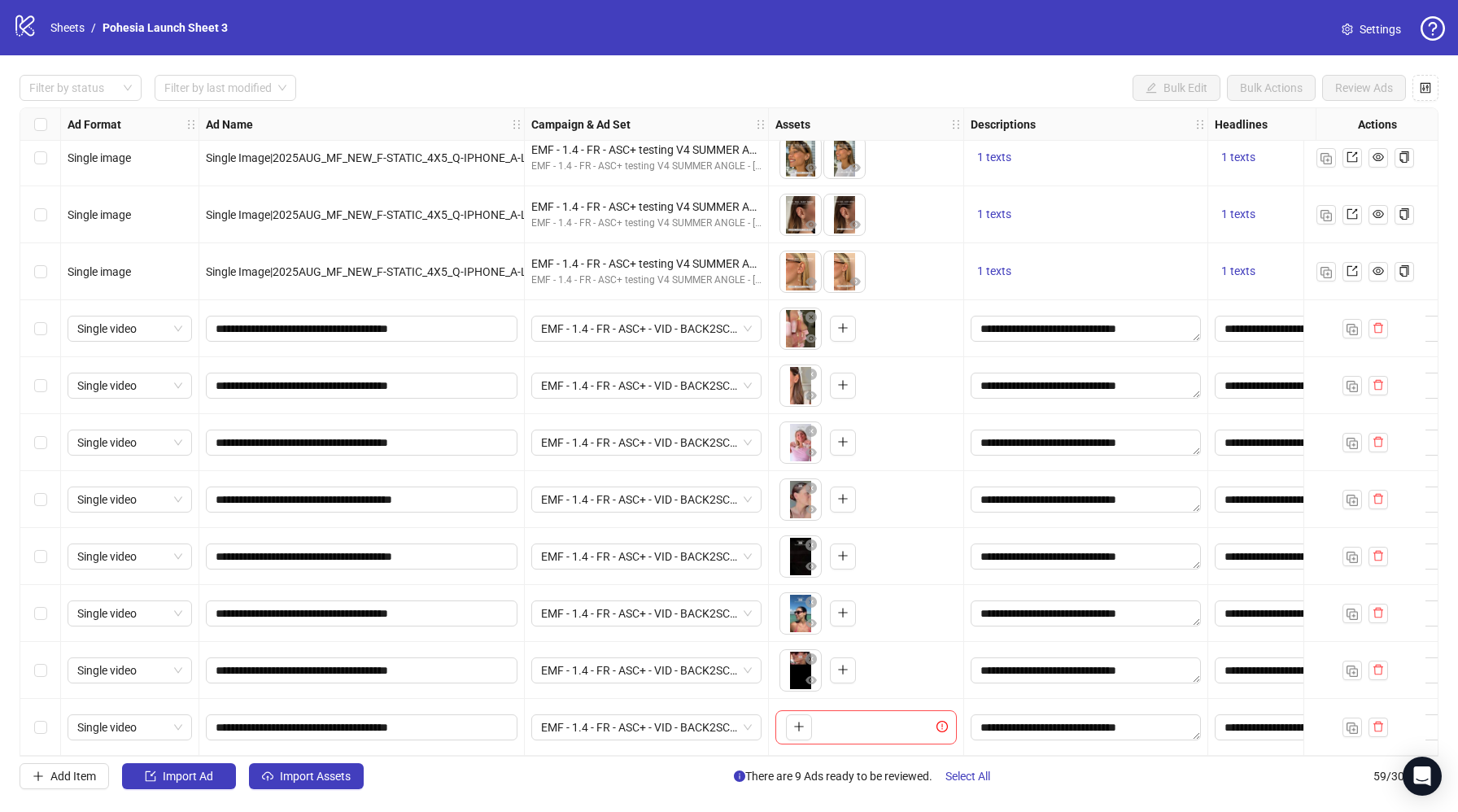
click at [803, 716] on div "Ad Format Ad Name Campaign & Ad Set Assets Descriptions Headlines Primary Texts…" at bounding box center [729, 432] width 1419 height 649
click at [800, 721] on icon "plus" at bounding box center [799, 726] width 12 height 12
click at [455, 727] on input "**********" at bounding box center [360, 727] width 289 height 18
type input "**********"
drag, startPoint x: 527, startPoint y: 800, endPoint x: 1341, endPoint y: 736, distance: 816.5
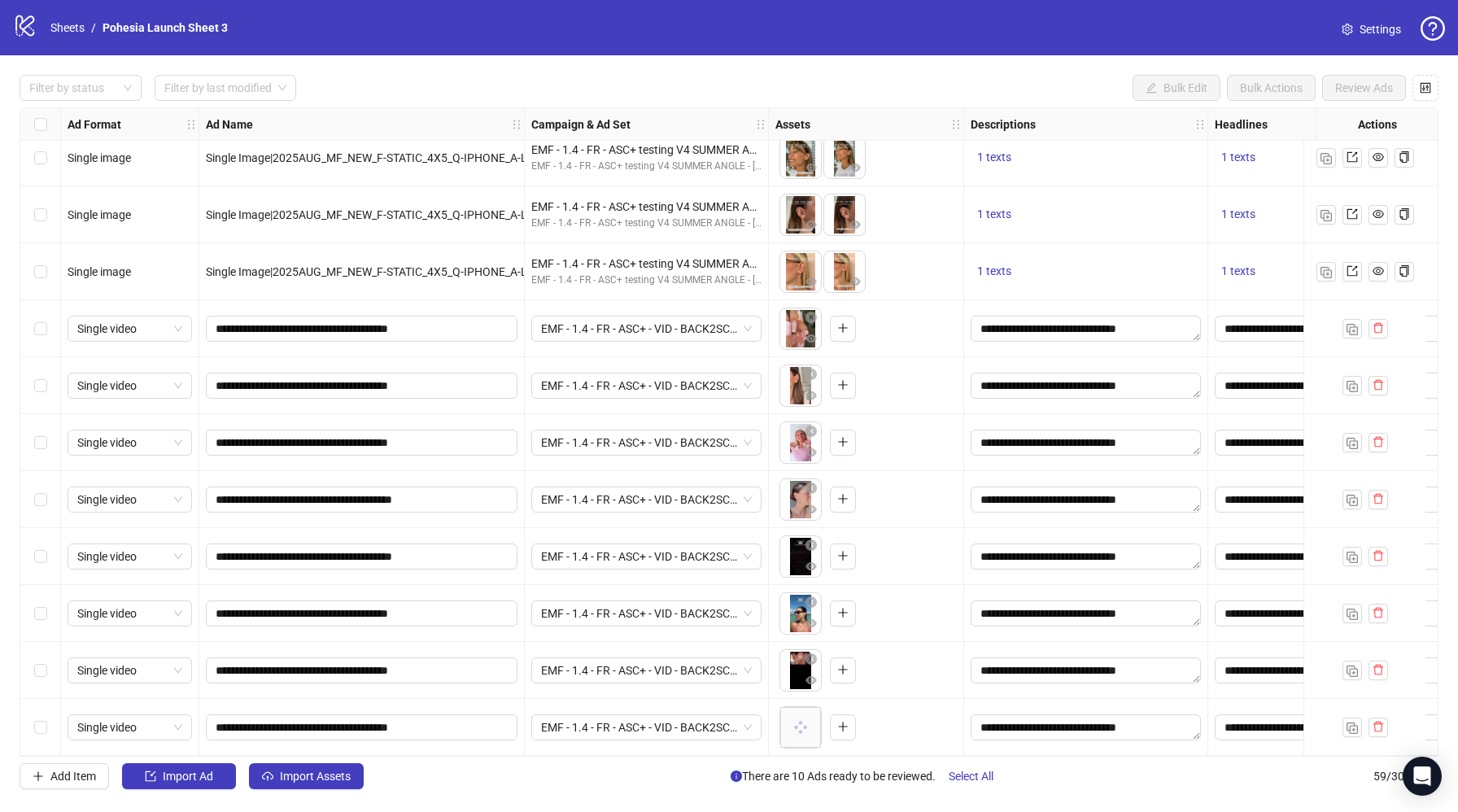
click at [529, 799] on div "Filter by status Filter by last modified Bulk Edit Bulk Actions Review Ads Ad F…" at bounding box center [729, 432] width 1458 height 753
click at [1355, 725] on img "button" at bounding box center [1353, 727] width 12 height 12
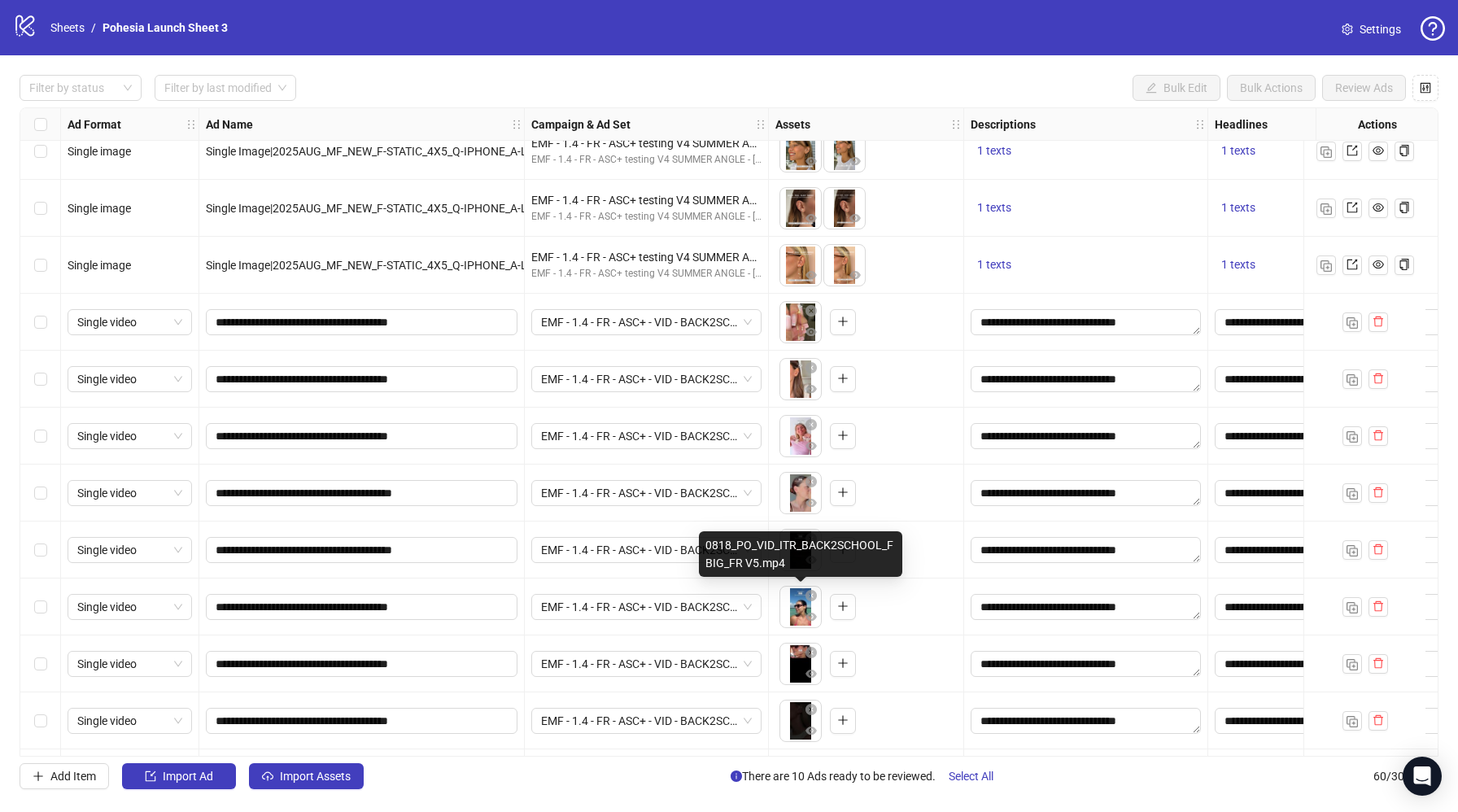
scroll to position [2807, 0]
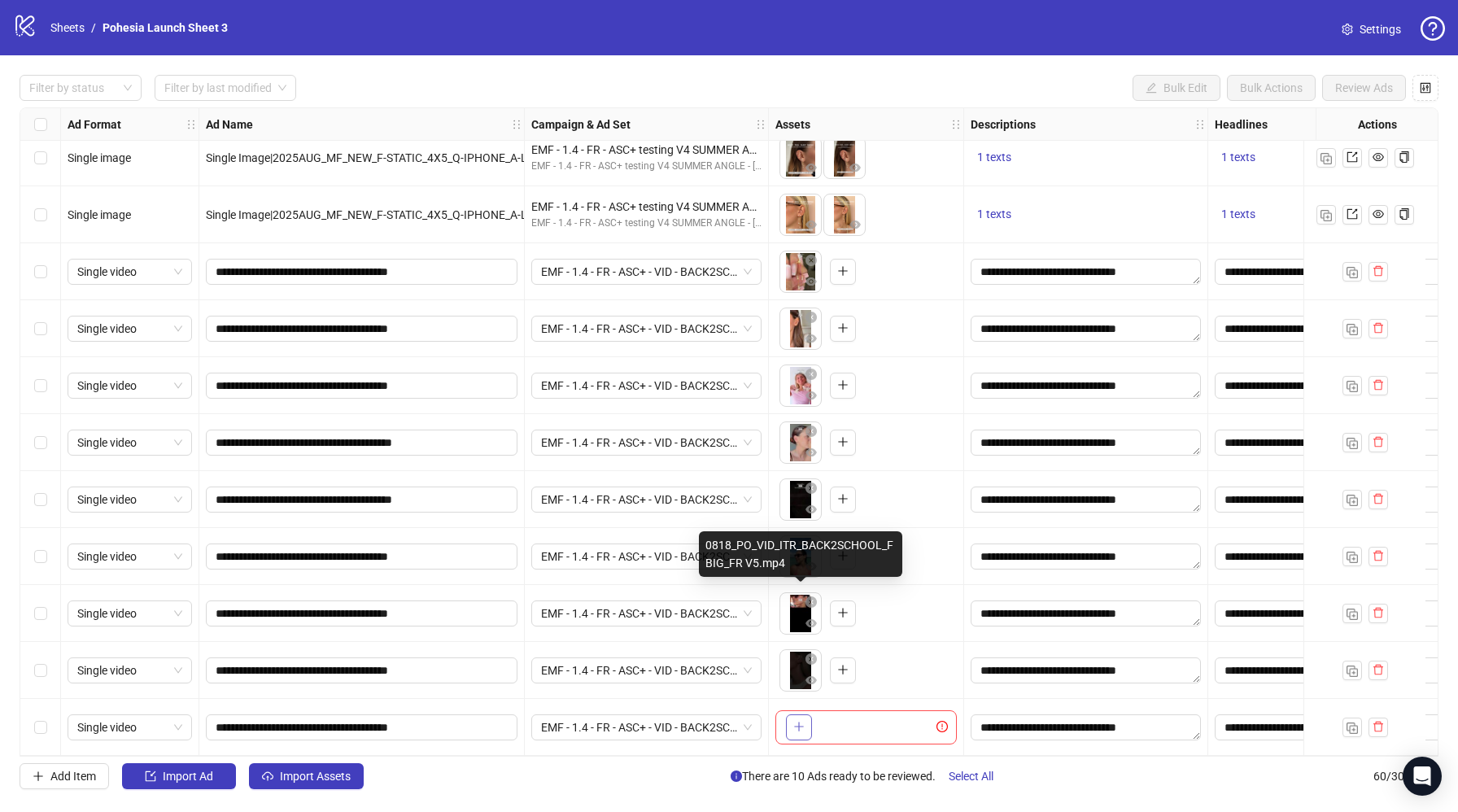
click at [805, 722] on div "Ad Format Ad Name Campaign & Ad Set Assets Descriptions Headlines Primary Texts…" at bounding box center [729, 432] width 1419 height 649
click at [801, 721] on icon "plus" at bounding box center [799, 726] width 12 height 12
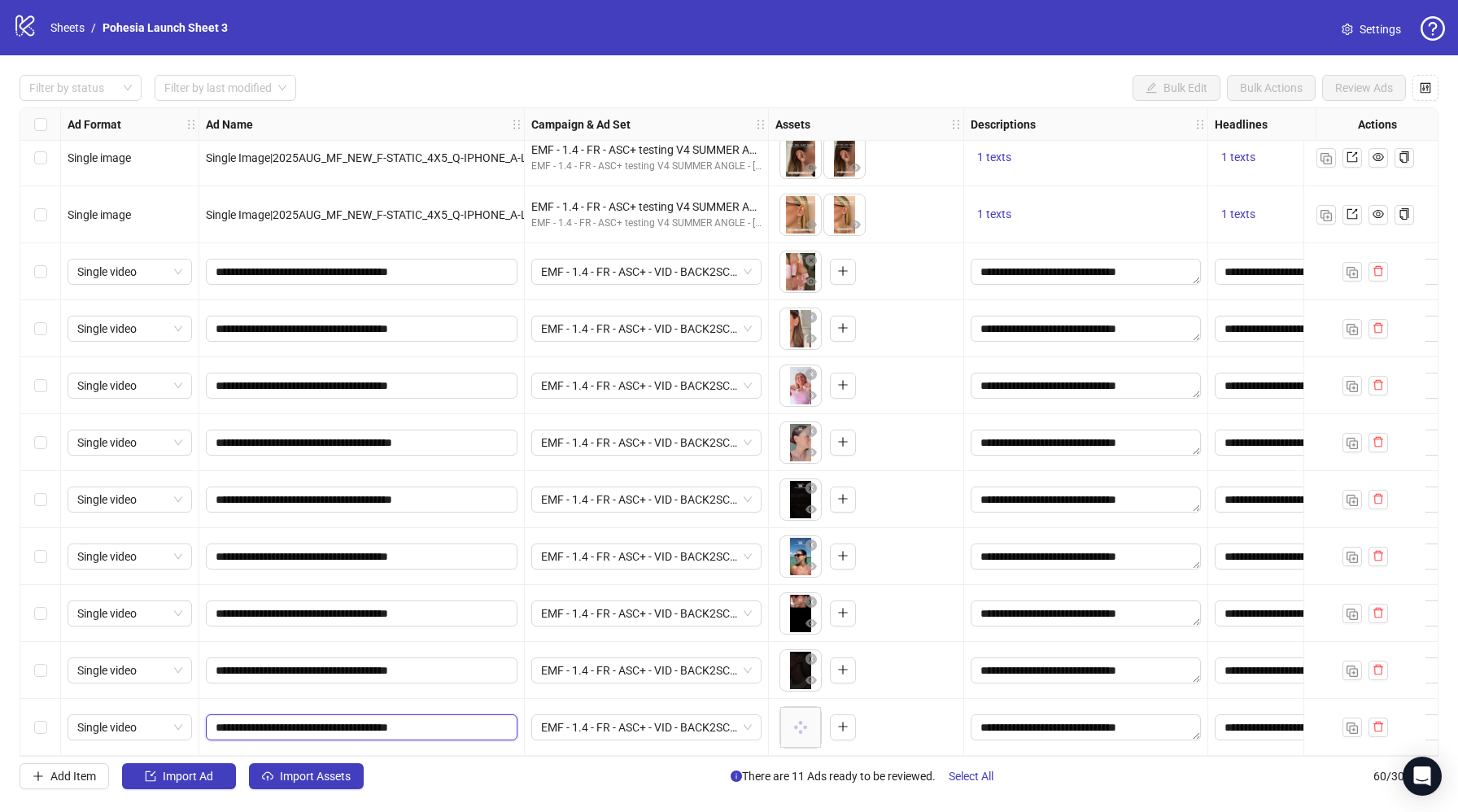
click at [454, 722] on input "**********" at bounding box center [360, 727] width 289 height 18
type input "**********"
click at [513, 794] on div "Filter by status Filter by last modified Bulk Edit Bulk Actions Review Ads Ad F…" at bounding box center [729, 432] width 1458 height 753
click at [839, 267] on icon "plus" at bounding box center [843, 270] width 12 height 12
click at [814, 334] on icon "eye" at bounding box center [811, 338] width 12 height 8
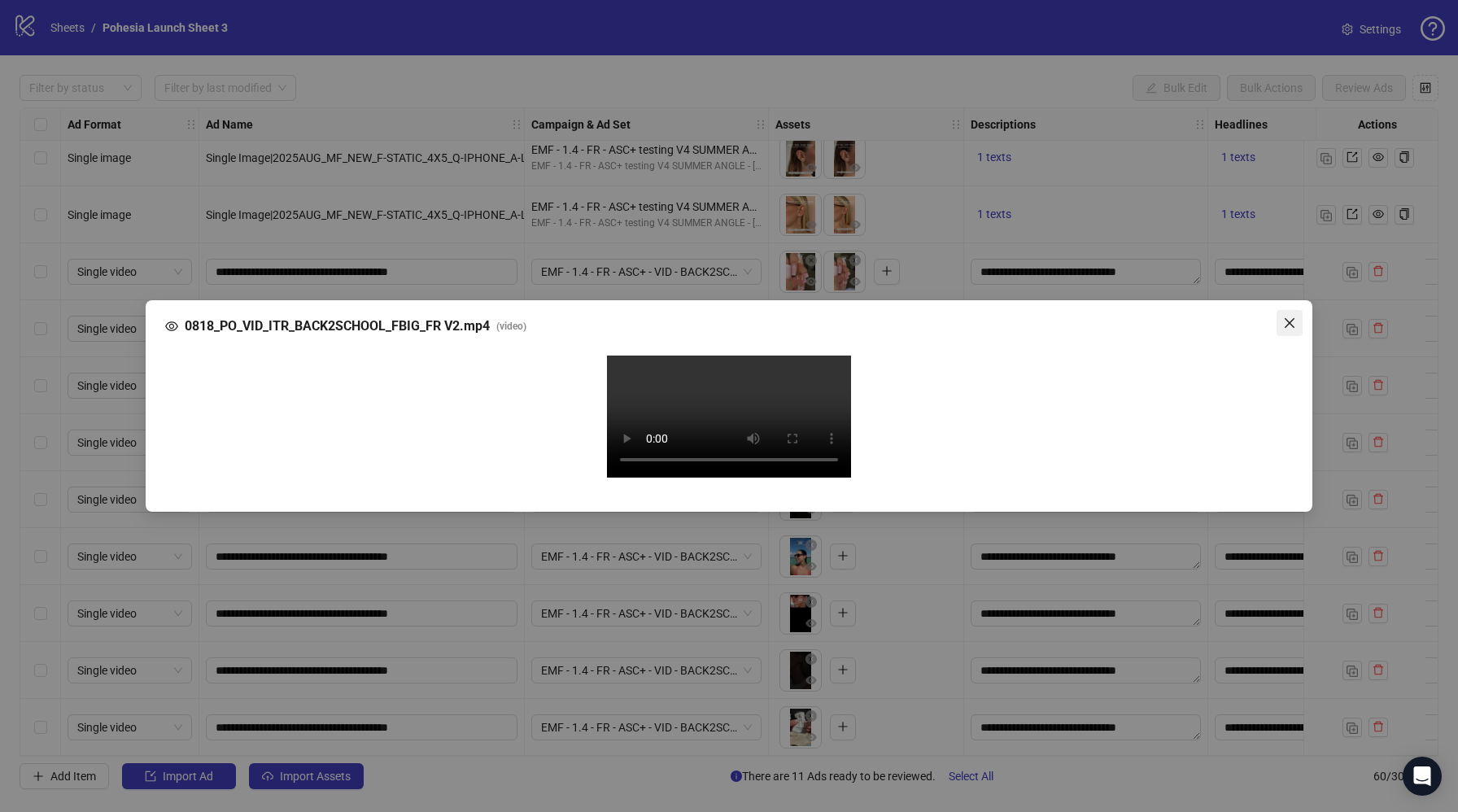
click at [1301, 316] on span "Close" at bounding box center [1289, 323] width 26 height 13
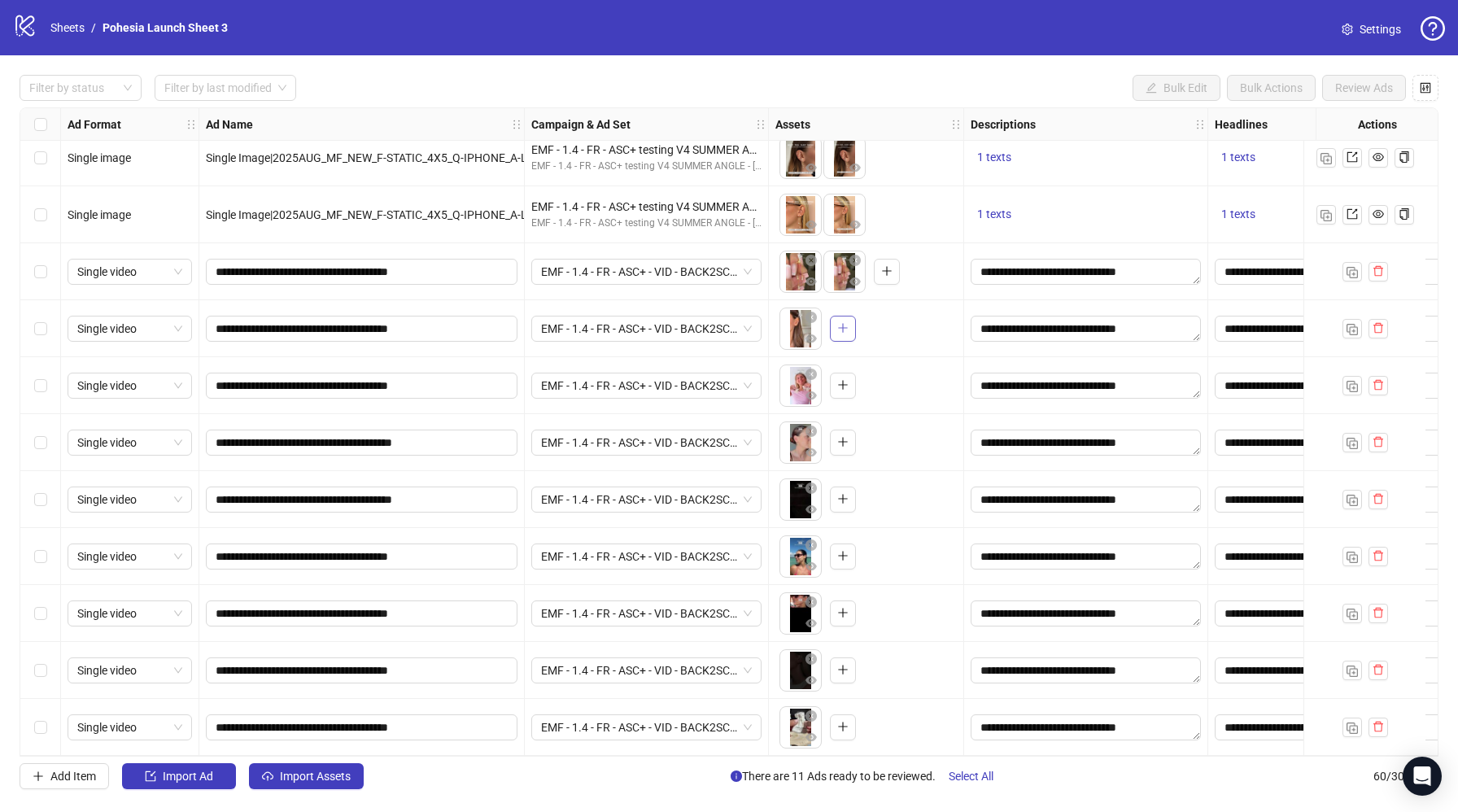
click at [849, 320] on button "button" at bounding box center [843, 328] width 26 height 26
click at [797, 387] on body "logo/logo-mobile Sheets / Pohesia Launch Sheet 3 Settings Filter by status Filt…" at bounding box center [729, 406] width 1458 height 812
click at [811, 391] on icon "eye" at bounding box center [811, 395] width 12 height 8
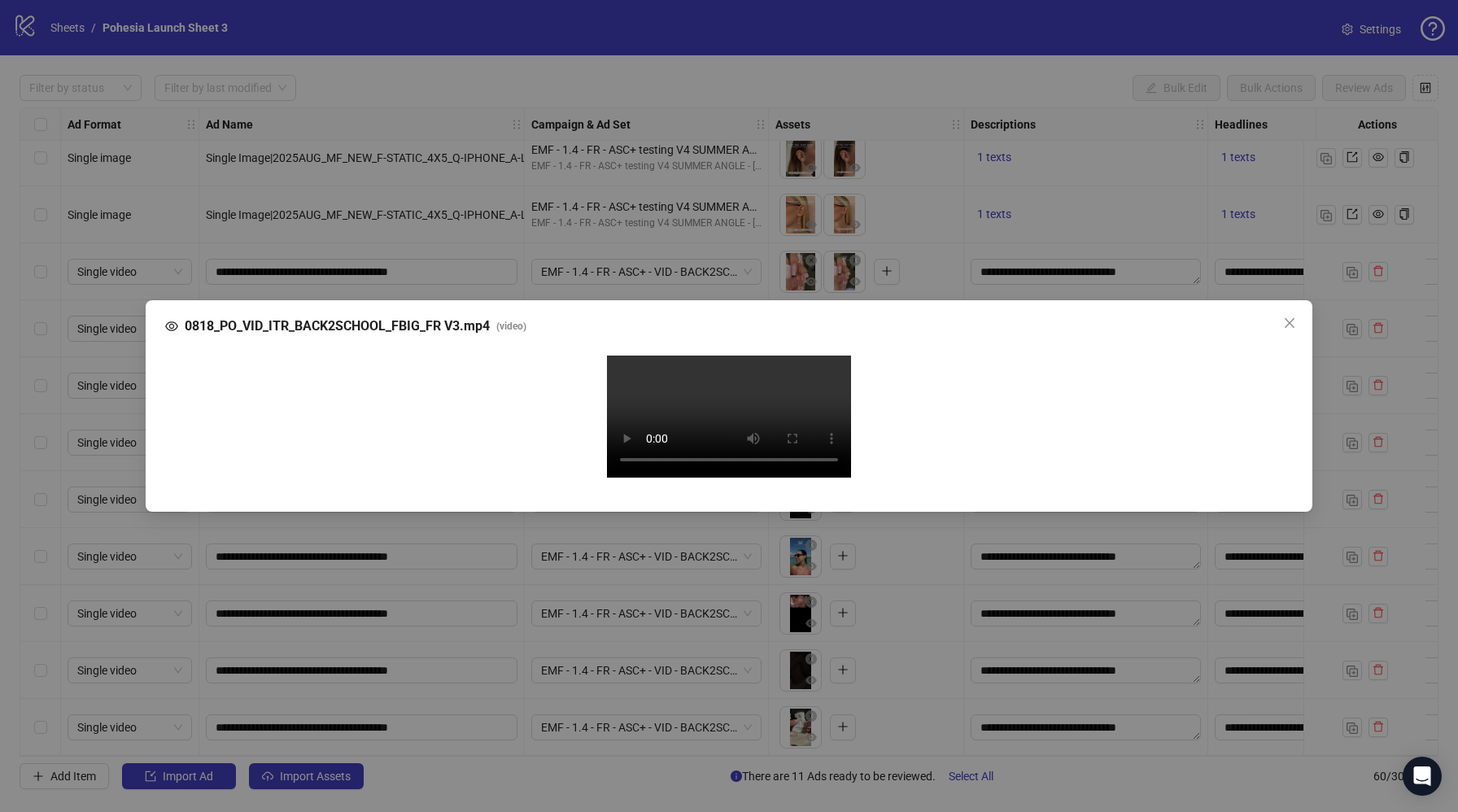
click at [1323, 472] on div "0818_PO_VID_ITR_BACK2SCHOOL_FBIG_FR V3.mp4 ( video ) Your browser does not supp…" at bounding box center [729, 406] width 1458 height 812
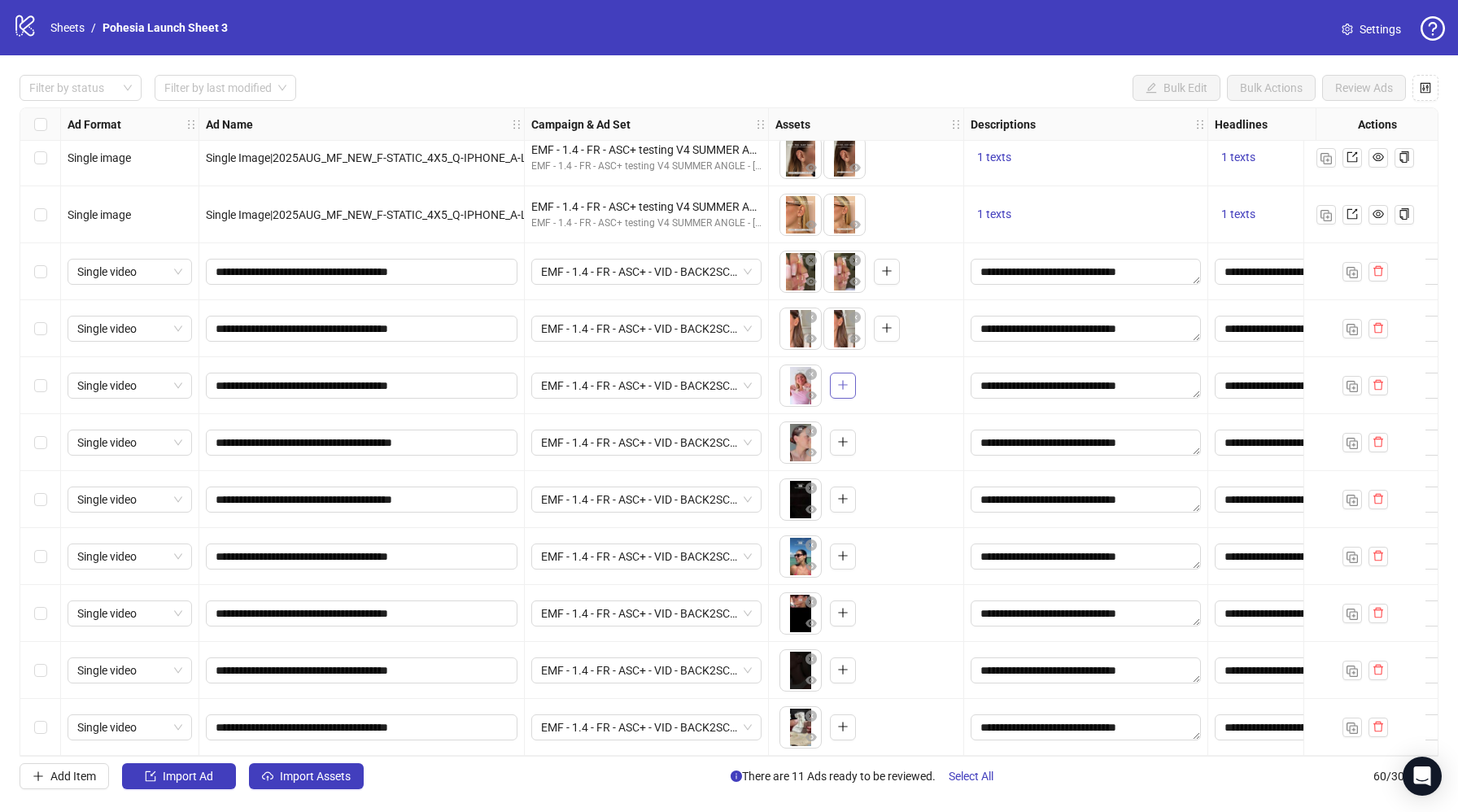
click at [848, 379] on button "button" at bounding box center [843, 385] width 26 height 26
click at [857, 312] on icon "close-circle" at bounding box center [855, 317] width 12 height 12
drag, startPoint x: 852, startPoint y: 391, endPoint x: 801, endPoint y: 390, distance: 51.0
click at [801, 390] on ul at bounding box center [823, 385] width 87 height 42
drag, startPoint x: 838, startPoint y: 393, endPoint x: 787, endPoint y: 397, distance: 51.2
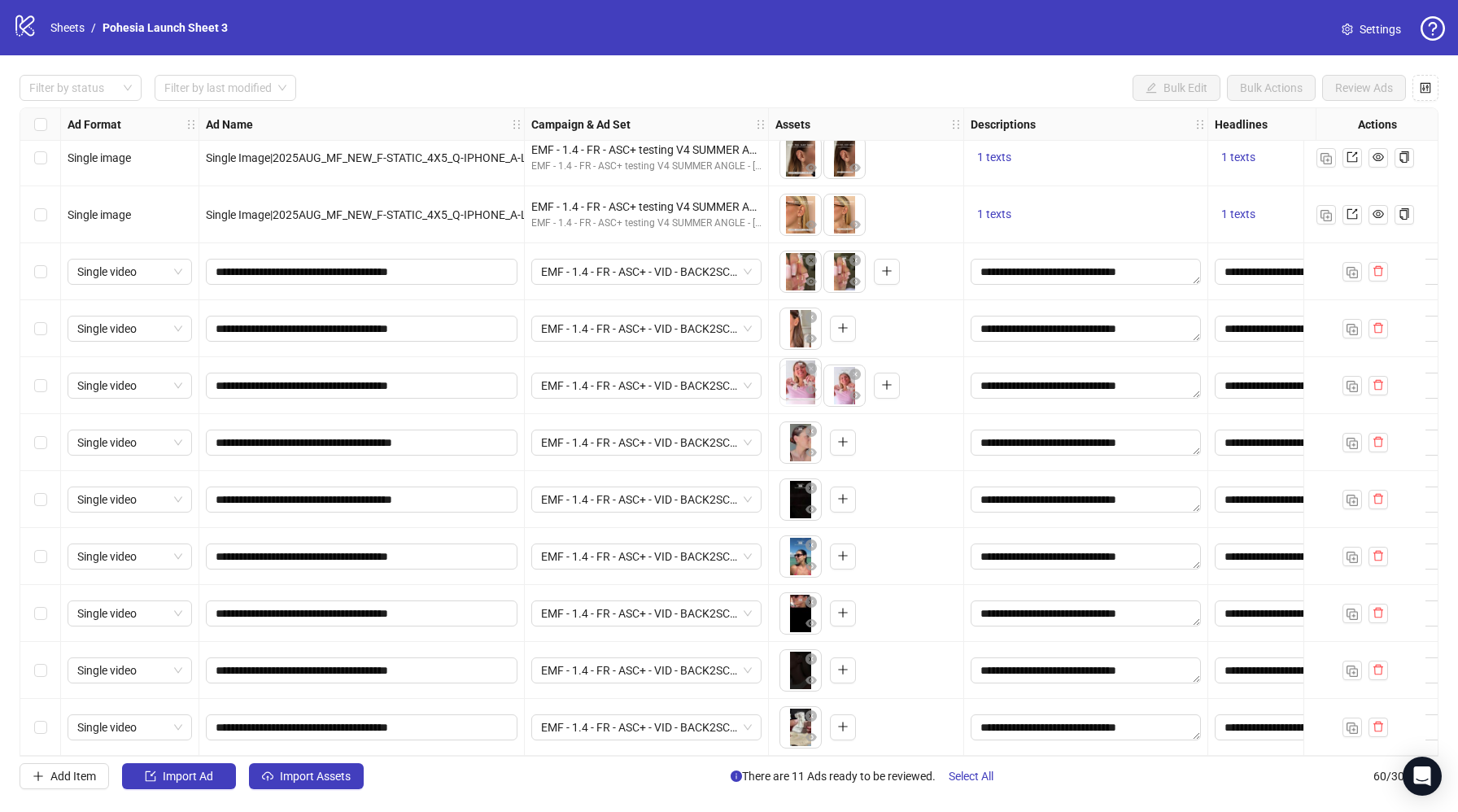
click at [787, 397] on body "logo/logo-mobile Sheets / Pohesia Launch Sheet 3 Settings Filter by status Filt…" at bounding box center [729, 406] width 1458 height 812
click at [839, 322] on icon "plus" at bounding box center [843, 327] width 12 height 12
drag, startPoint x: 836, startPoint y: 333, endPoint x: 793, endPoint y: 326, distance: 43.6
click at [793, 326] on body "logo/logo-mobile Sheets / Pohesia Launch Sheet 3 Settings Filter by status Filt…" at bounding box center [729, 406] width 1458 height 812
click at [848, 437] on icon "plus" at bounding box center [843, 442] width 12 height 12
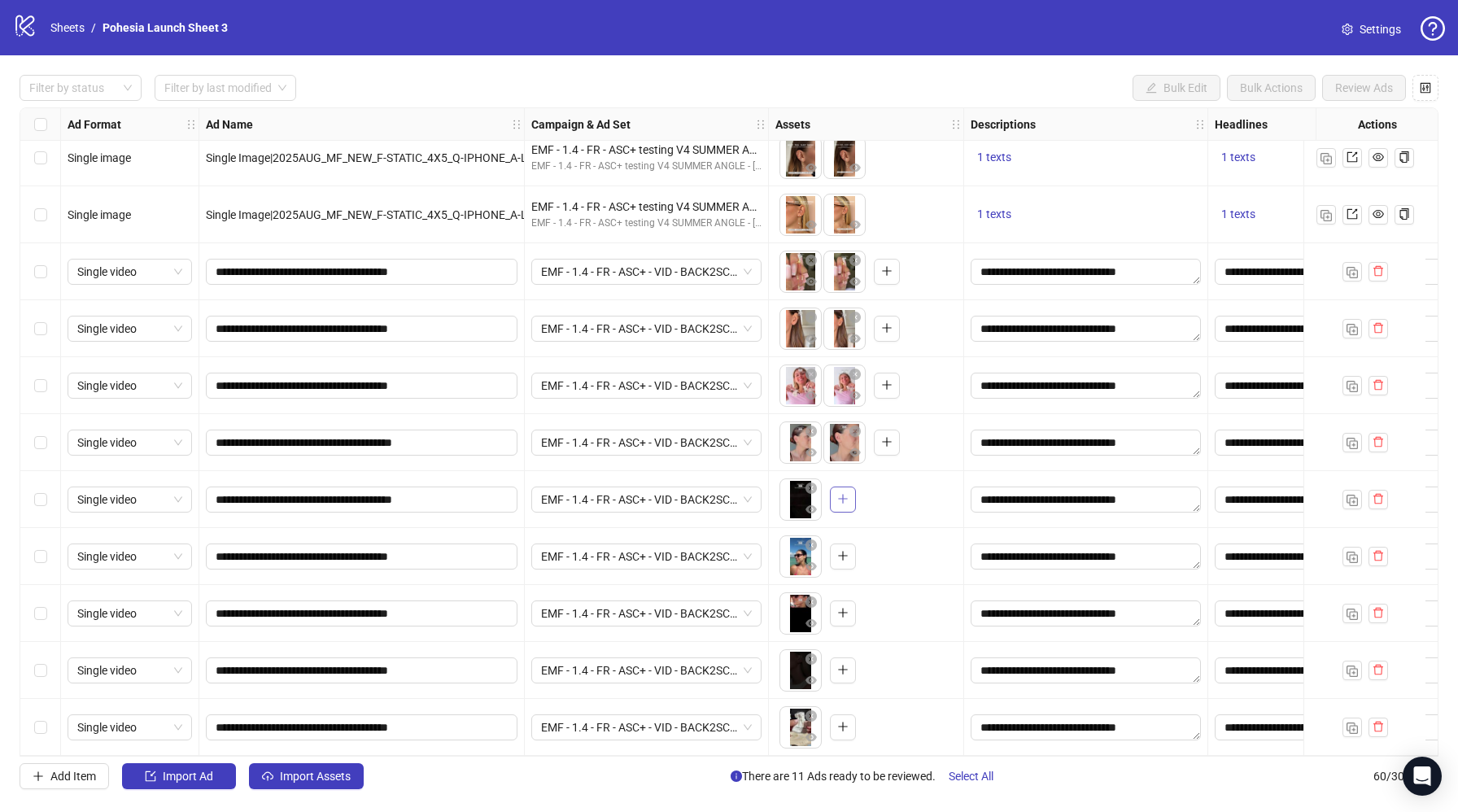
click at [838, 498] on span "button" at bounding box center [843, 498] width 12 height 13
click at [840, 557] on button "button" at bounding box center [843, 556] width 26 height 26
click at [855, 600] on button "button" at bounding box center [843, 613] width 26 height 26
click at [848, 671] on button "button" at bounding box center [843, 670] width 26 height 26
click at [850, 724] on button "button" at bounding box center [843, 726] width 26 height 26
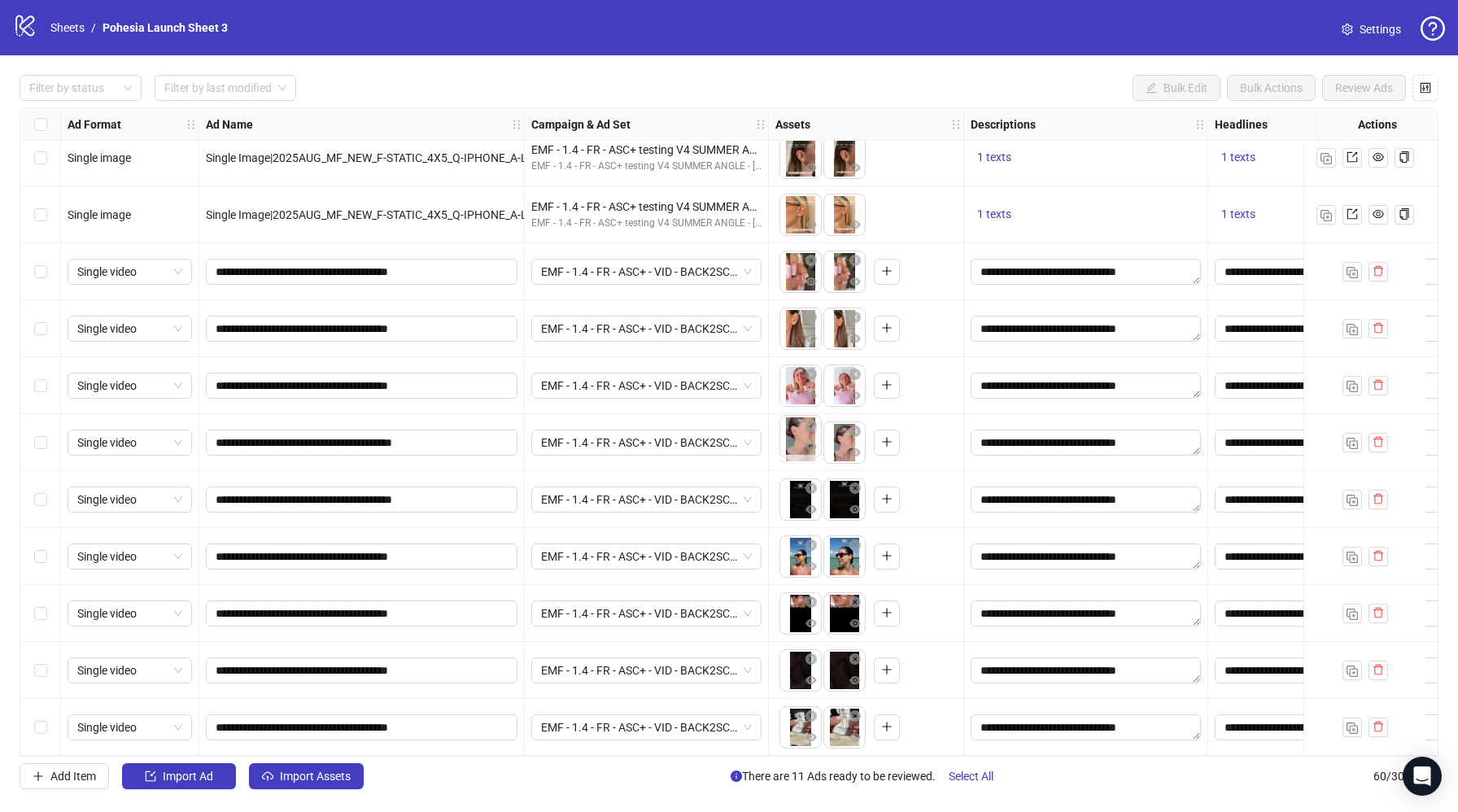
drag, startPoint x: 840, startPoint y: 442, endPoint x: 802, endPoint y: 441, distance: 38.0
click at [802, 441] on body "logo/logo-mobile Sheets / Pohesia Launch Sheet 3 Settings Filter by status Filt…" at bounding box center [729, 406] width 1458 height 812
drag, startPoint x: 838, startPoint y: 488, endPoint x: 797, endPoint y: 493, distance: 41.3
click at [797, 493] on body "logo/logo-mobile Sheets / Pohesia Launch Sheet 3 Settings Filter by status Filt…" at bounding box center [729, 406] width 1458 height 812
drag, startPoint x: 841, startPoint y: 554, endPoint x: 805, endPoint y: 561, distance: 36.7
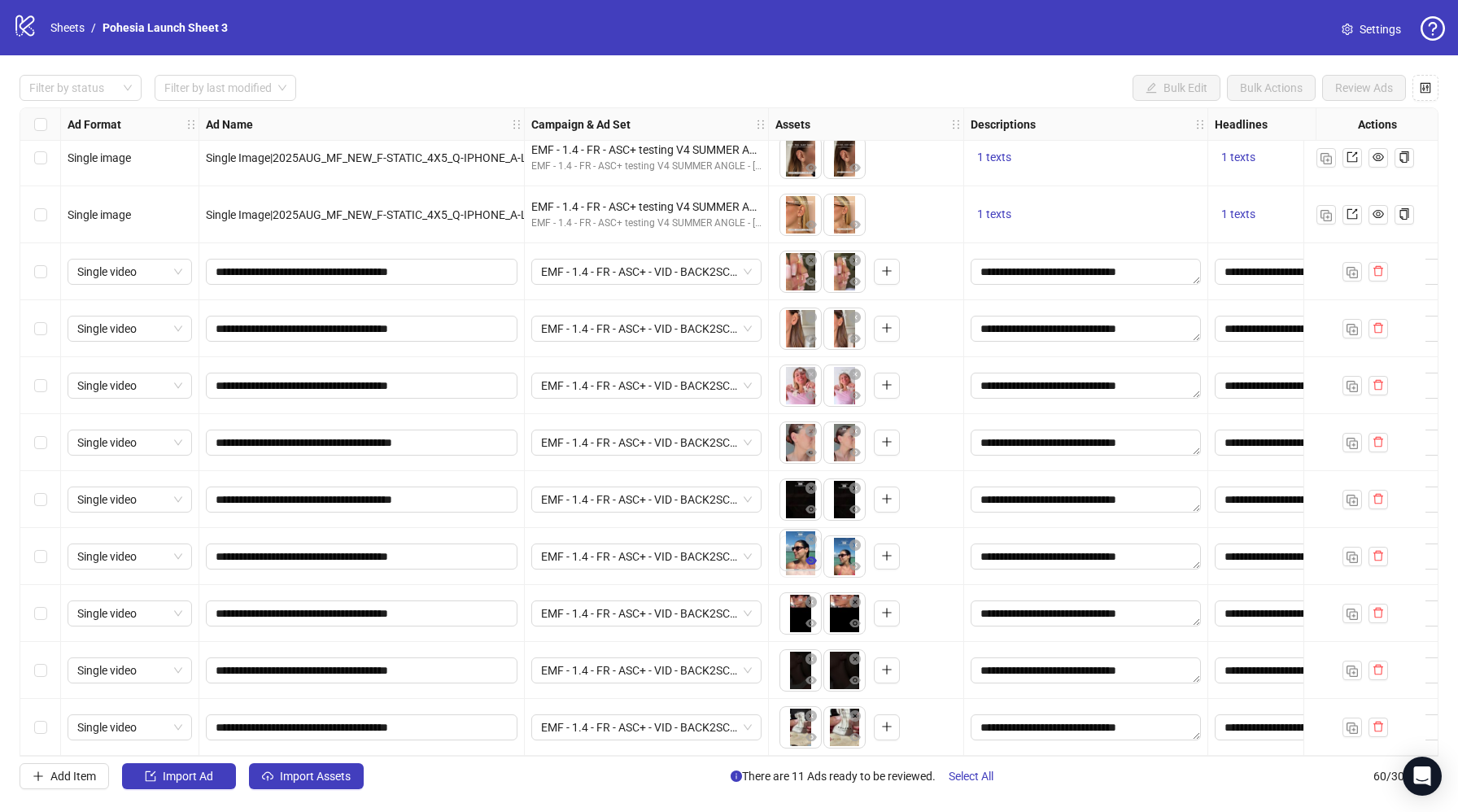
click at [800, 555] on body "logo/logo-mobile Sheets / Pohesia Launch Sheet 3 Settings Filter by status Filt…" at bounding box center [729, 406] width 1458 height 812
drag, startPoint x: 834, startPoint y: 622, endPoint x: 812, endPoint y: 626, distance: 22.4
click at [793, 626] on body "logo/logo-mobile Sheets / Pohesia Launch Sheet 3 Settings Filter by status Filt…" at bounding box center [729, 406] width 1458 height 812
drag, startPoint x: 839, startPoint y: 664, endPoint x: 789, endPoint y: 679, distance: 52.2
click at [784, 667] on body "logo/logo-mobile Sheets / Pohesia Launch Sheet 3 Settings Filter by status Filt…" at bounding box center [729, 406] width 1458 height 812
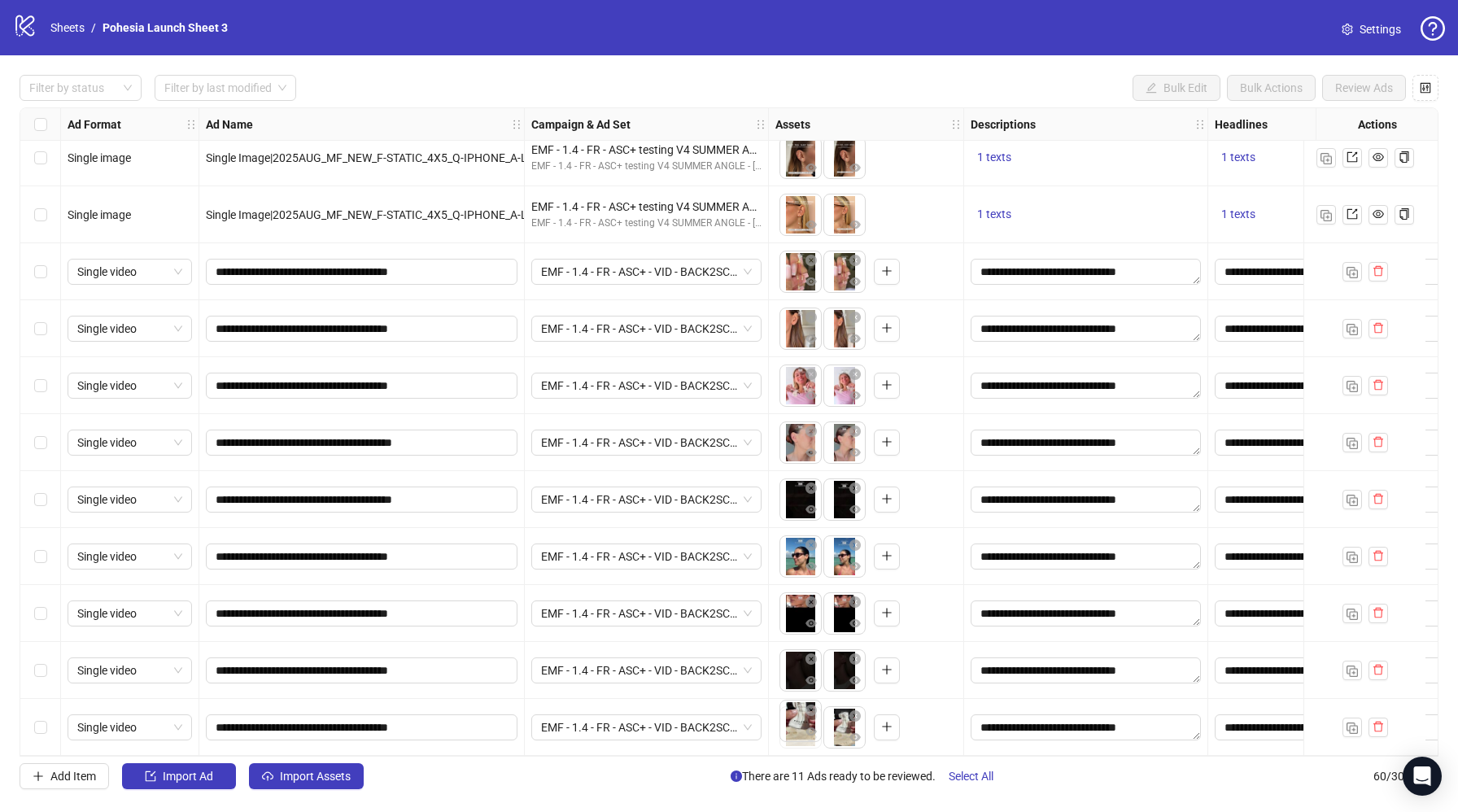
drag, startPoint x: 837, startPoint y: 716, endPoint x: 792, endPoint y: 720, distance: 45.2
click at [789, 715] on body "logo/logo-mobile Sheets / Pohesia Launch Sheet 3 Settings Filter by status Filt…" at bounding box center [729, 406] width 1458 height 812
click at [47, 269] on div "Select row 52" at bounding box center [41, 271] width 41 height 57
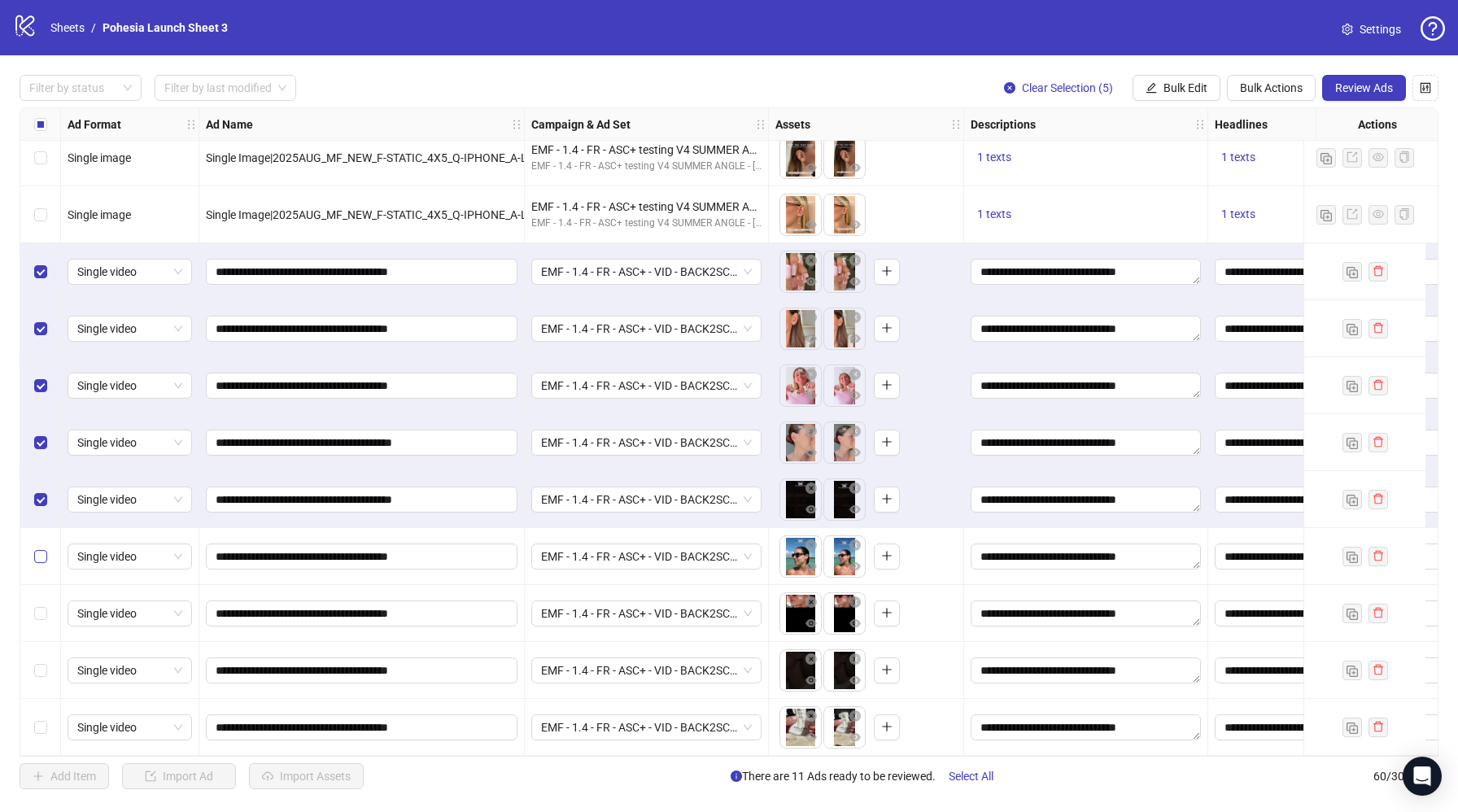
click at [41, 547] on label "Select row 57" at bounding box center [41, 556] width 13 height 18
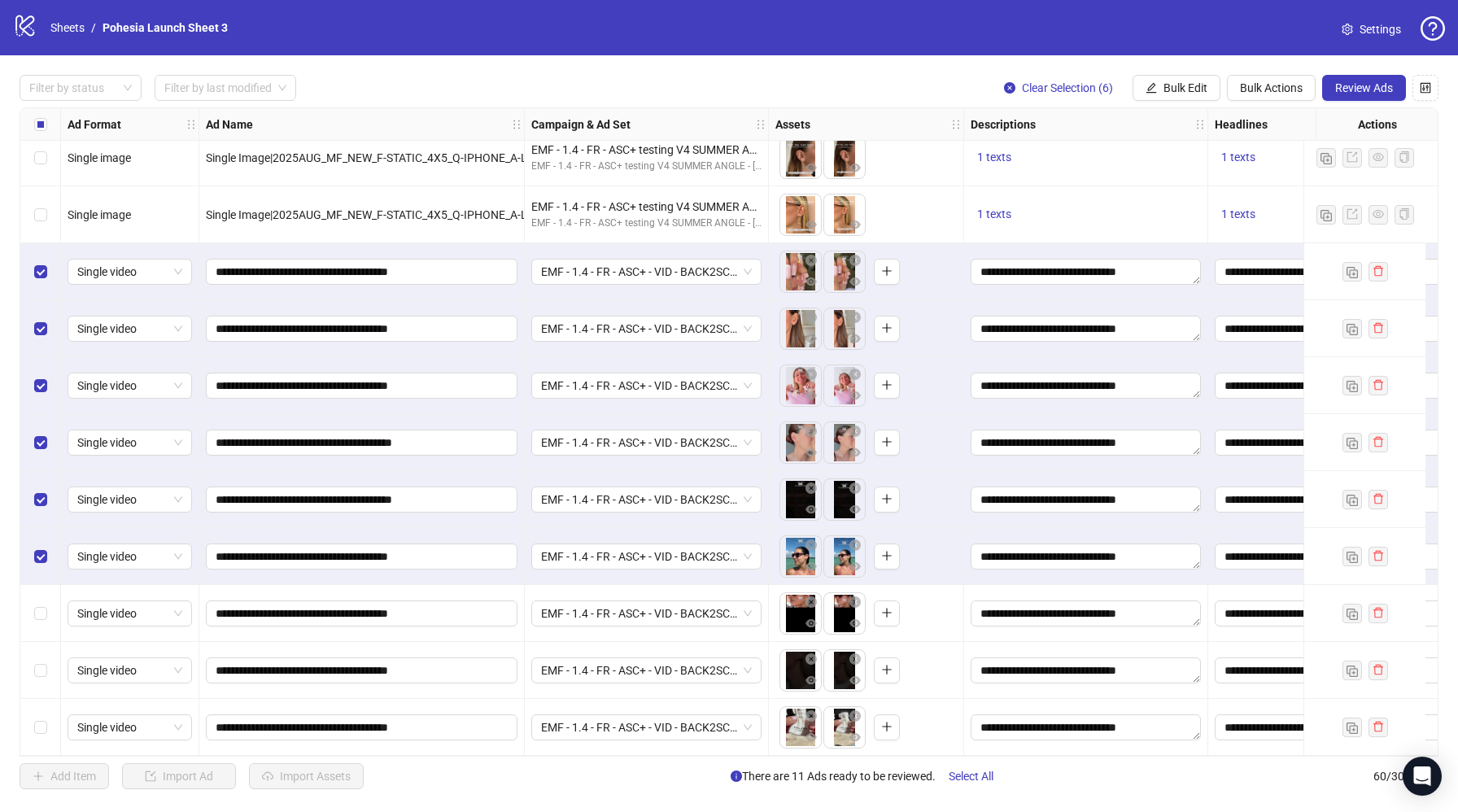
click at [50, 610] on div "Select row 58" at bounding box center [41, 613] width 41 height 57
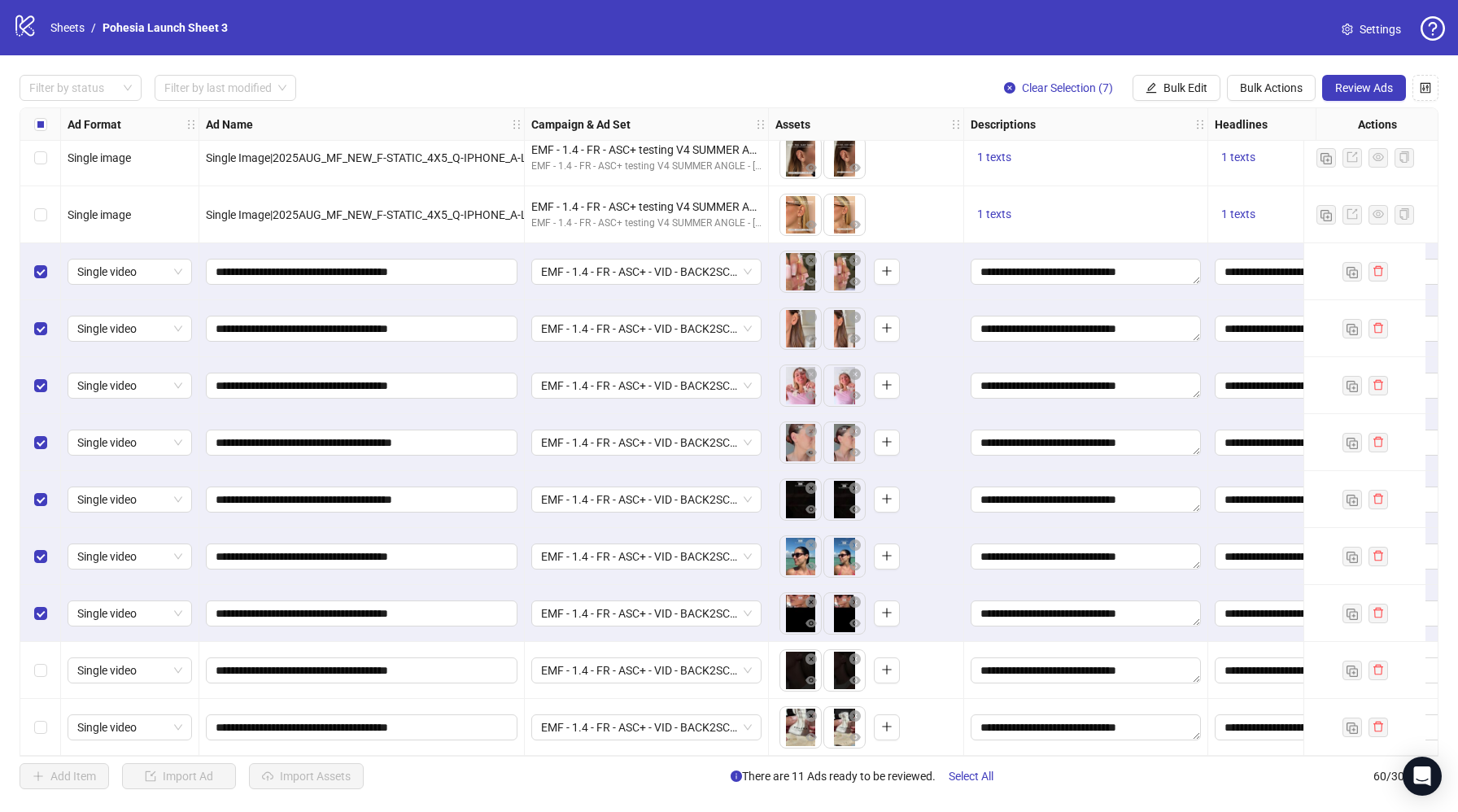
drag, startPoint x: 46, startPoint y: 652, endPoint x: 44, endPoint y: 692, distance: 40.0
click at [46, 654] on div "Select row 59" at bounding box center [41, 670] width 41 height 57
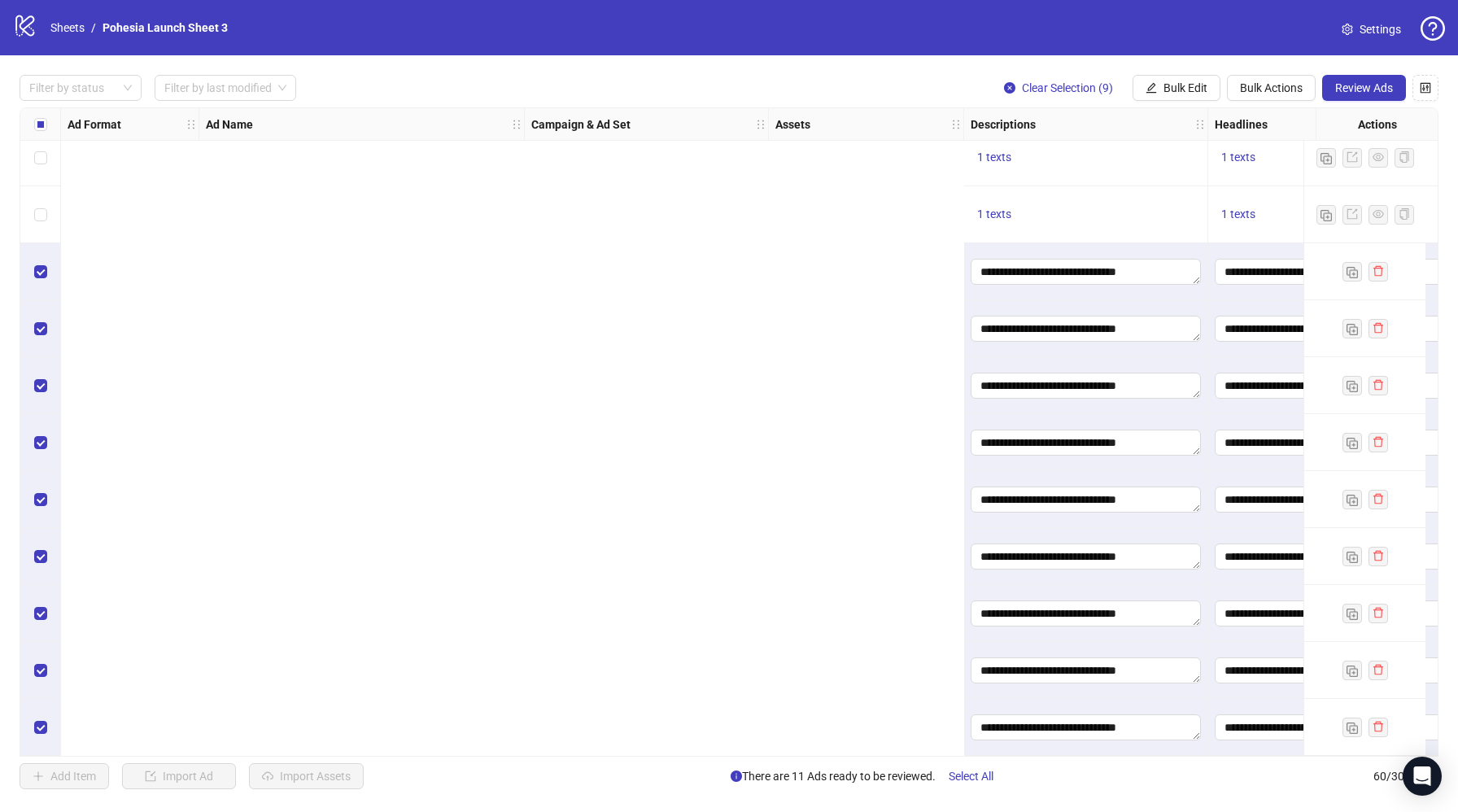
scroll to position [2807, 1256]
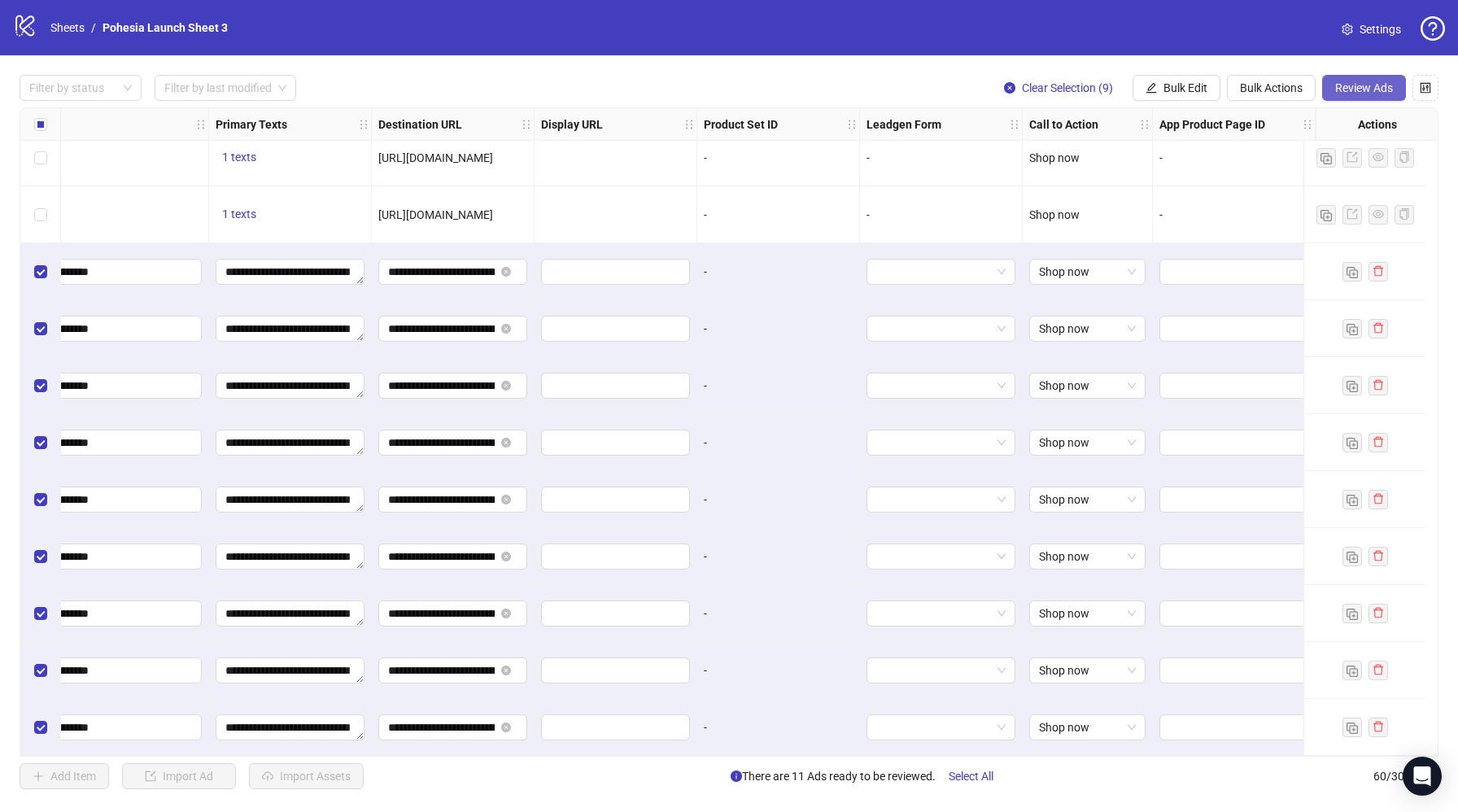
click at [1357, 87] on span "Review Ads" at bounding box center [1364, 87] width 58 height 13
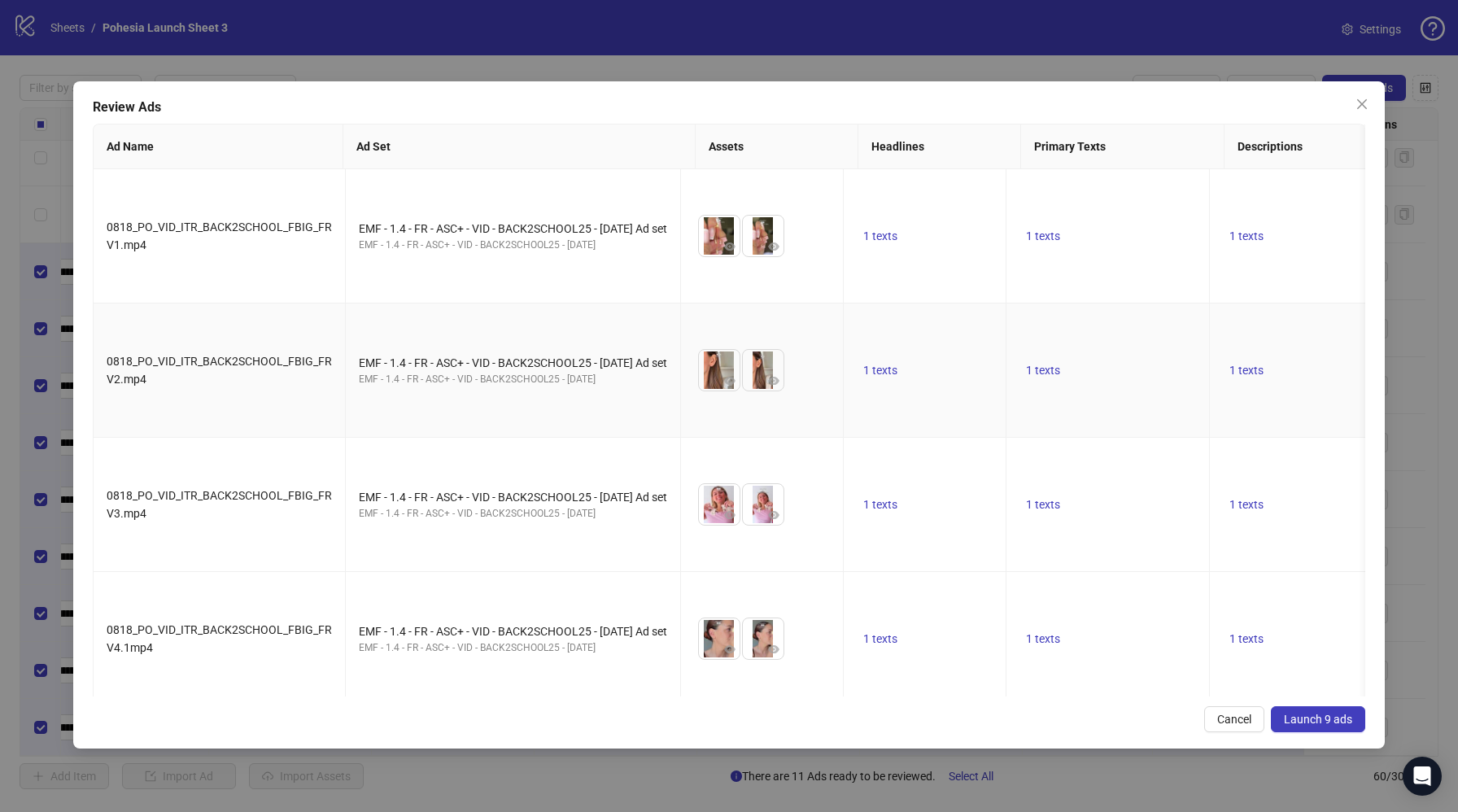
scroll to position [532, 0]
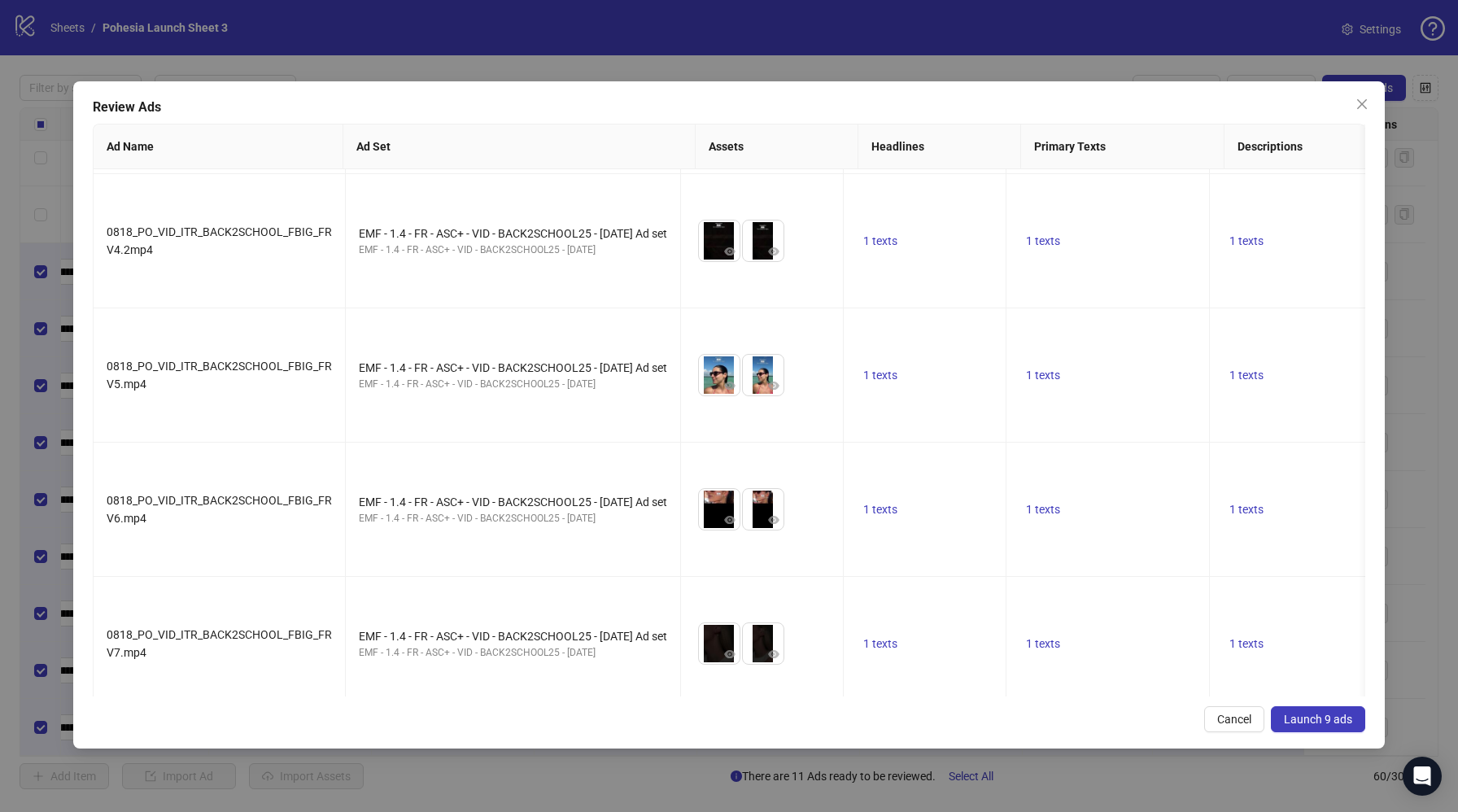
click at [1312, 725] on button "Launch 9 ads" at bounding box center [1318, 718] width 95 height 26
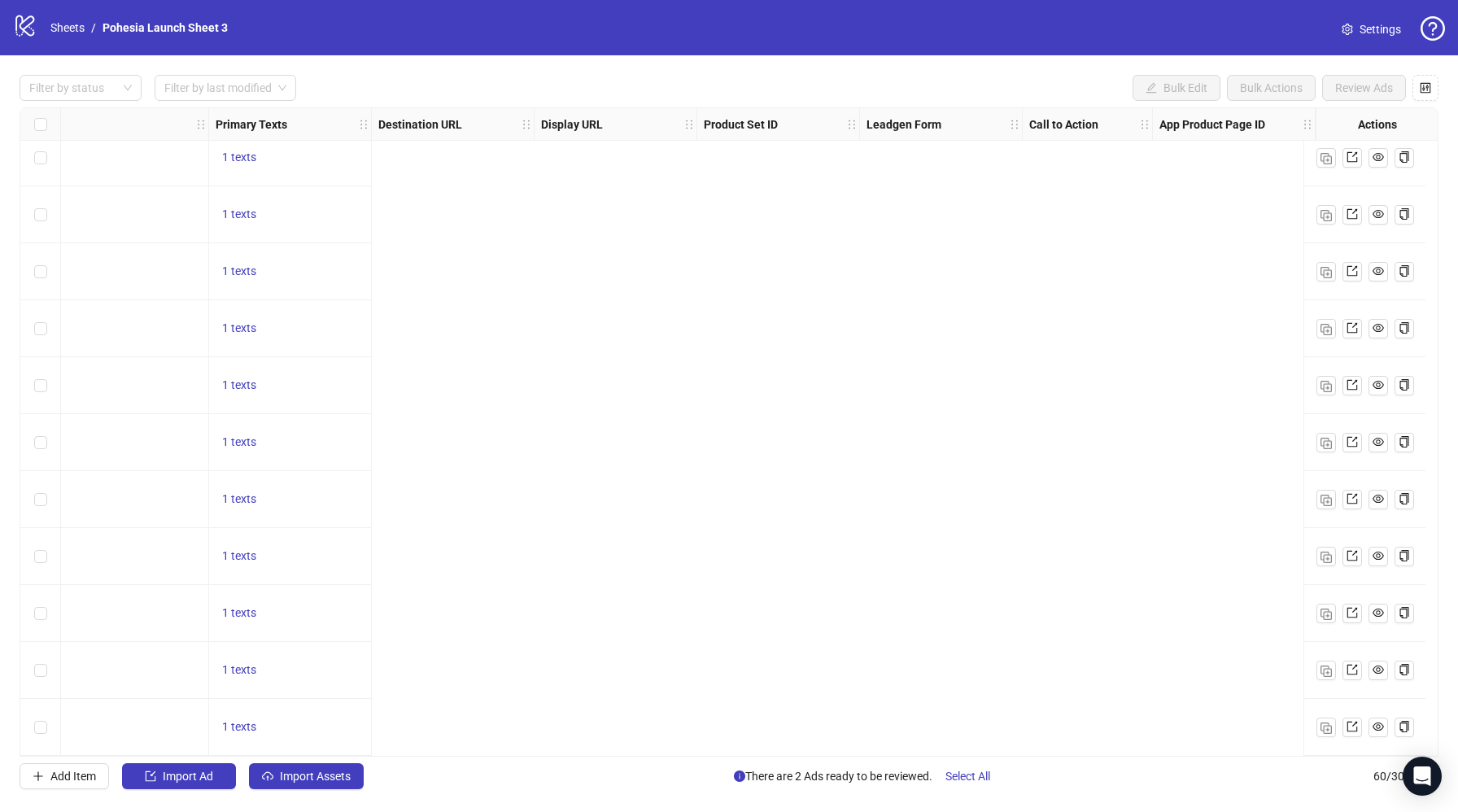
scroll to position [2807, 0]
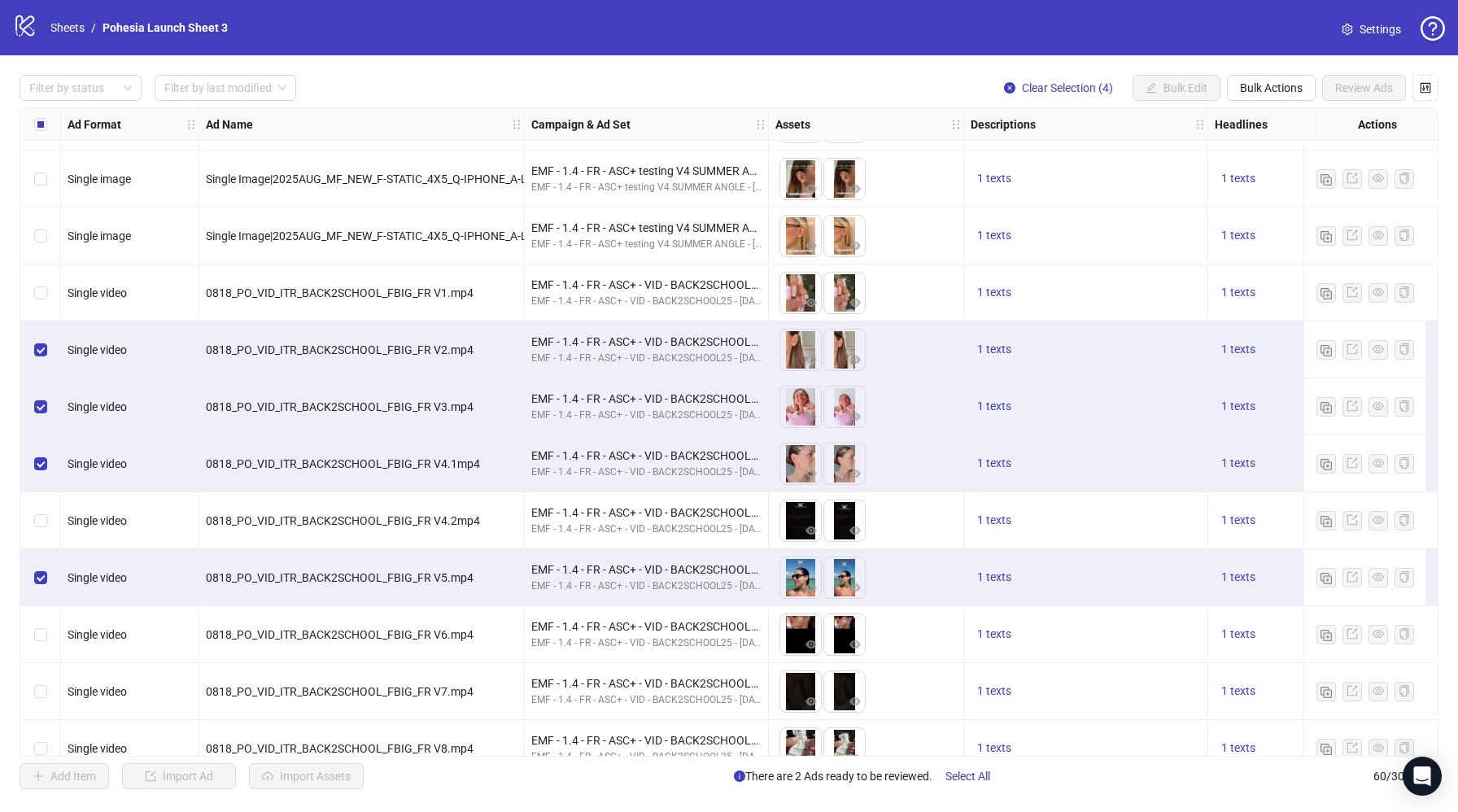
scroll to position [2807, 0]
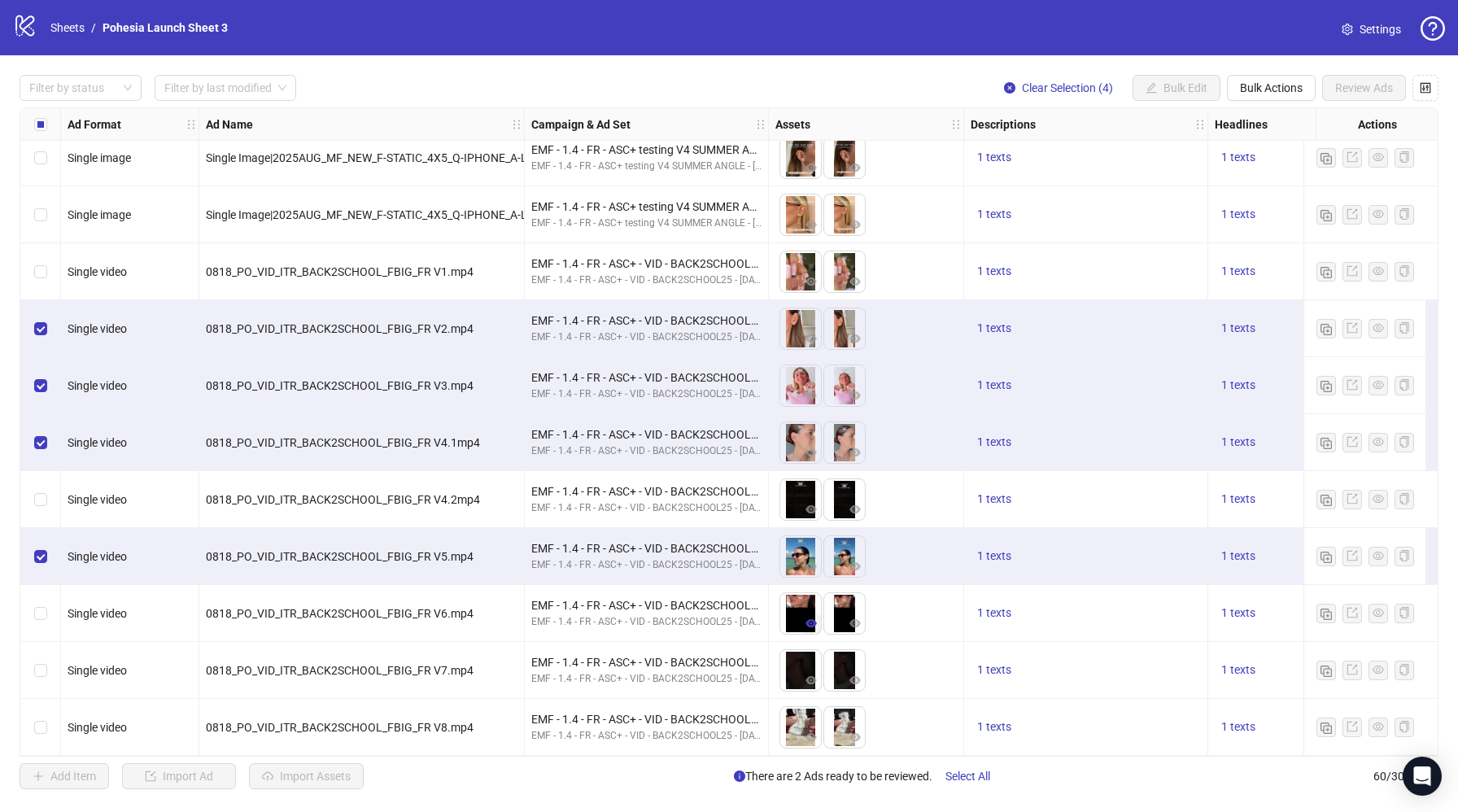
click at [808, 619] on icon "eye" at bounding box center [811, 623] width 12 height 8
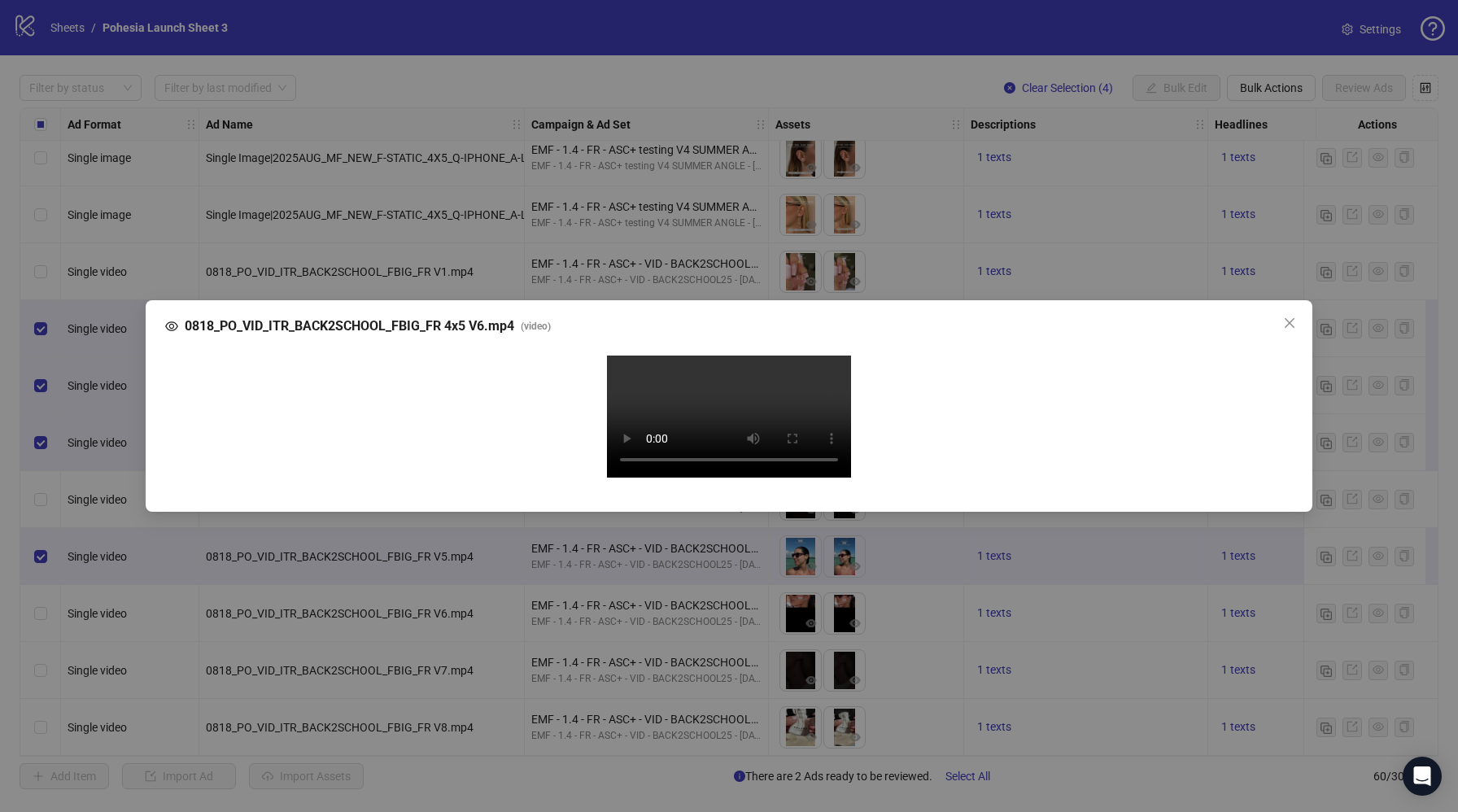
click at [643, 478] on video "Your browser does not support the video tag." at bounding box center [729, 415] width 244 height 122
click at [1303, 300] on div "0818_PO_VID_ITR_BACK2SCHOOL_FBIG_FR 4x5 V6.mp4 ( video ) Your browser does not …" at bounding box center [729, 406] width 1167 height 212
click at [1294, 316] on icon "close" at bounding box center [1289, 323] width 13 height 13
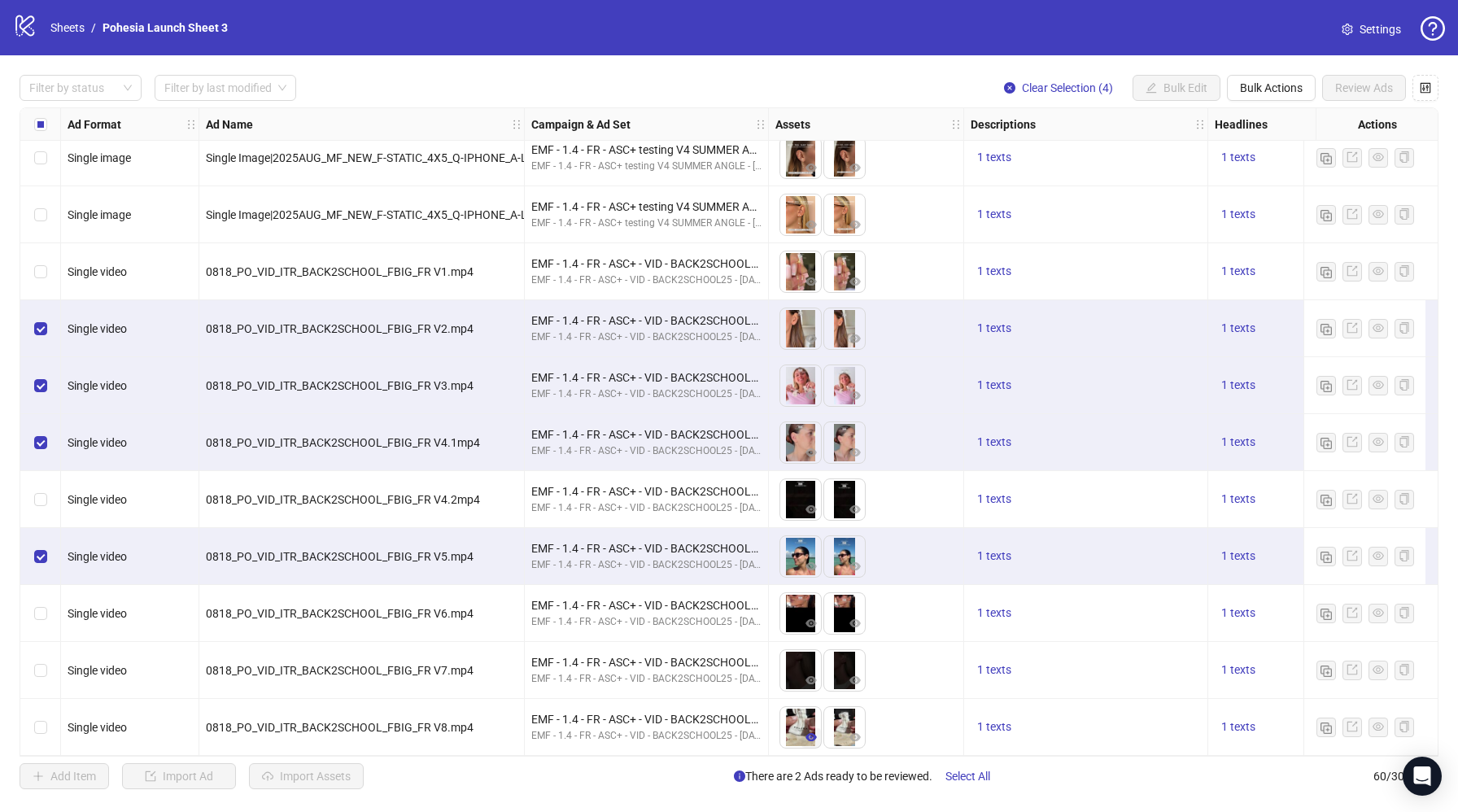
click at [812, 731] on icon "eye" at bounding box center [811, 736] width 12 height 12
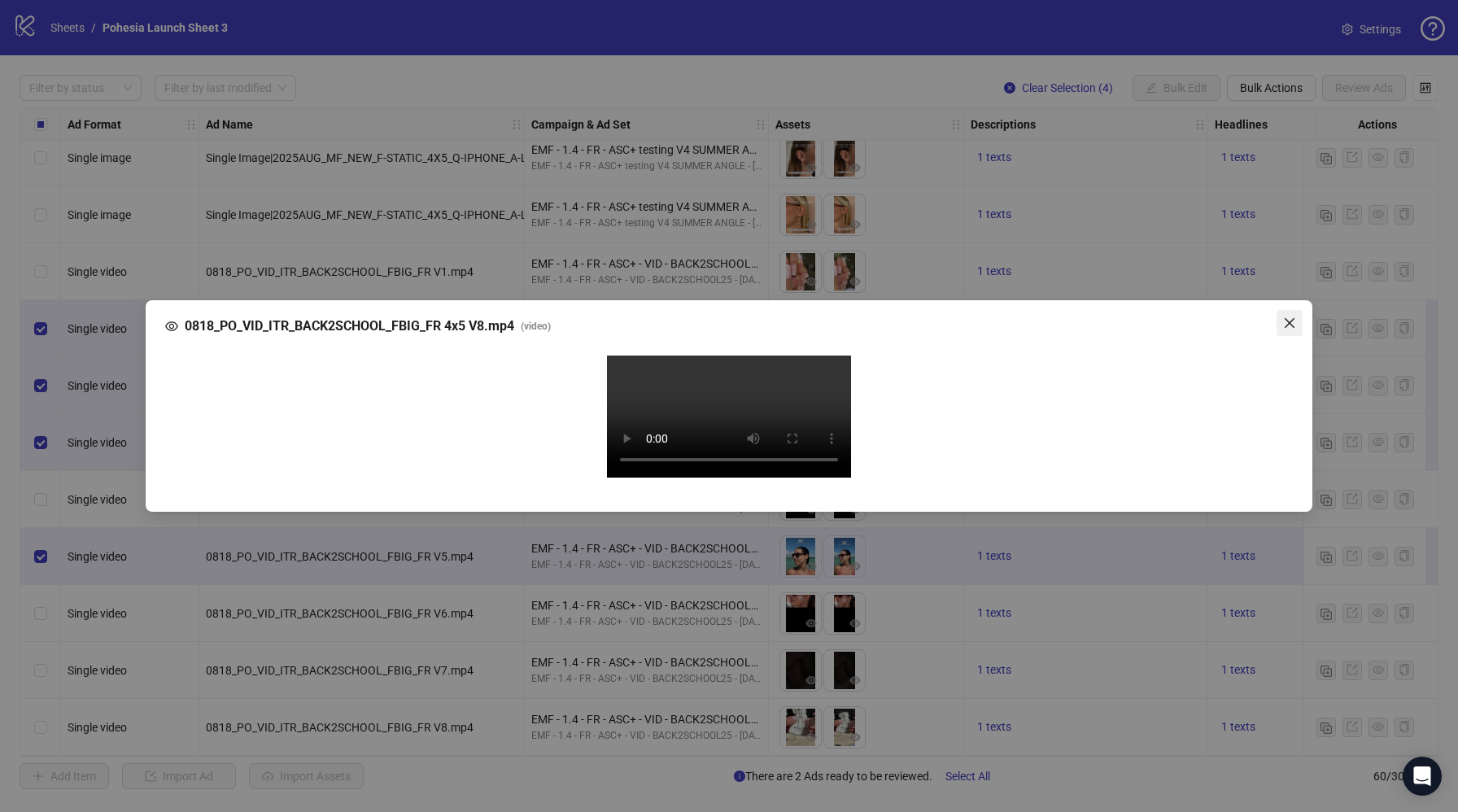
click at [1287, 316] on icon "close" at bounding box center [1289, 323] width 13 height 13
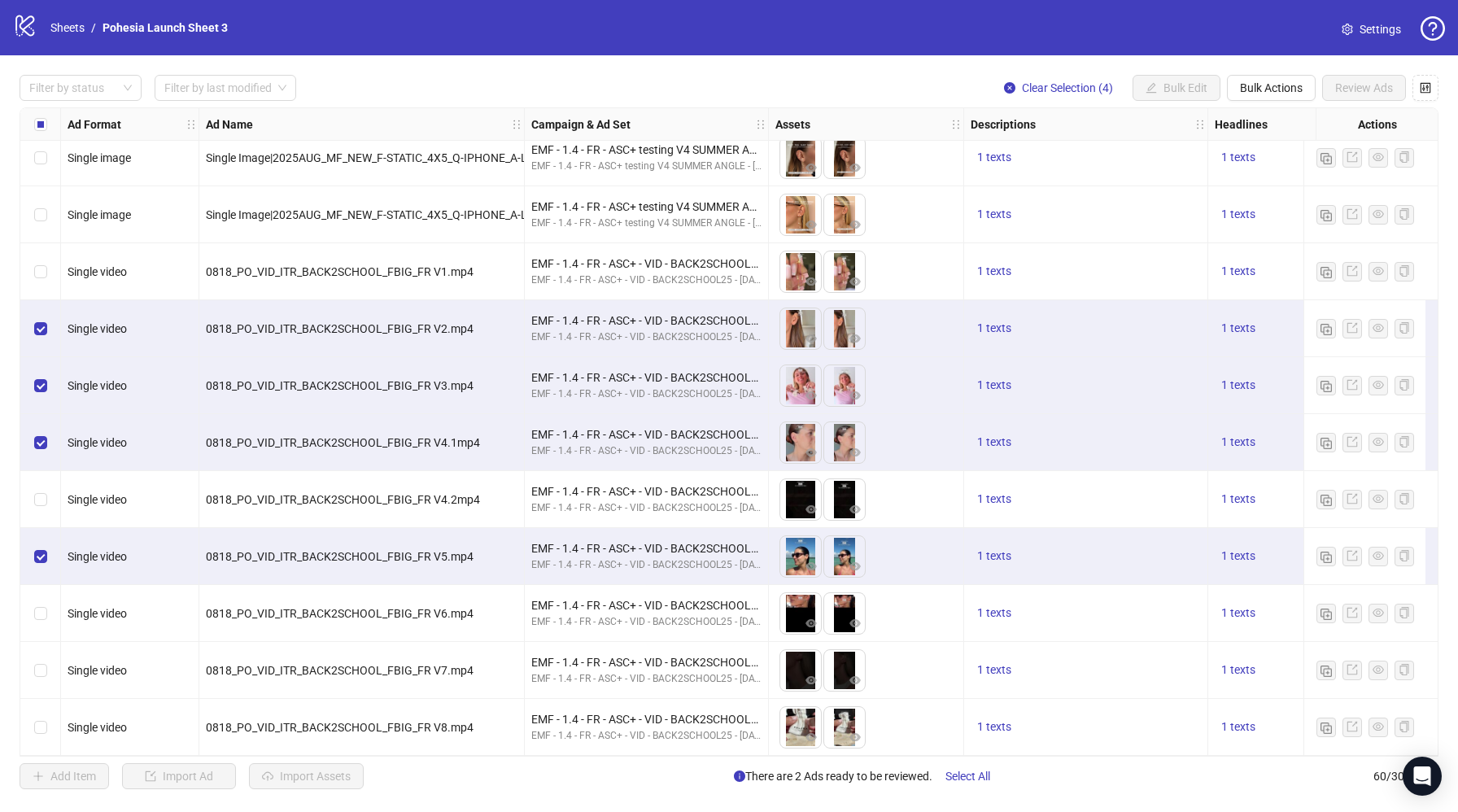
click at [31, 607] on div "Select row 58" at bounding box center [41, 613] width 41 height 57
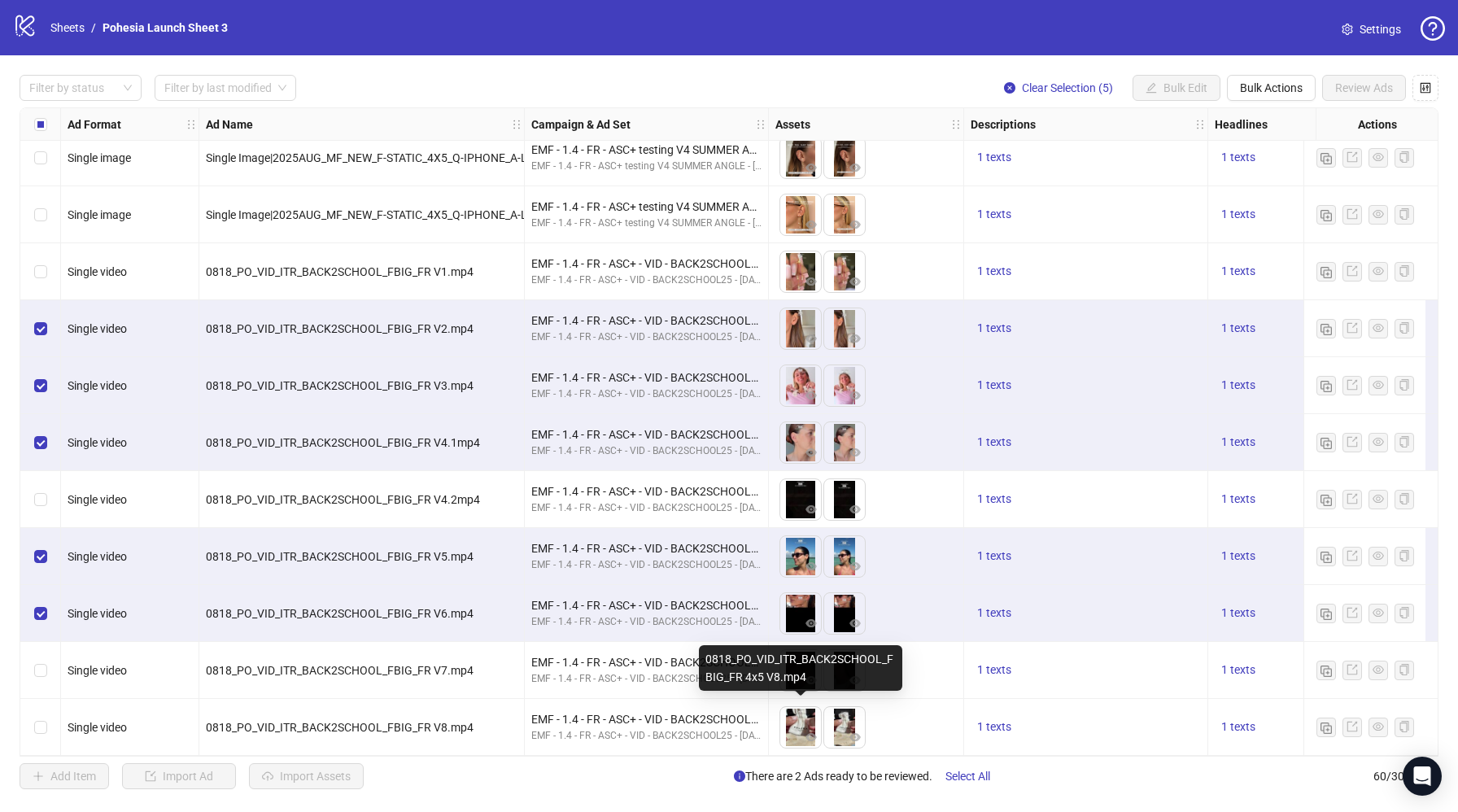
click at [805, 717] on img at bounding box center [801, 726] width 41 height 41
click at [812, 733] on icon "eye" at bounding box center [811, 736] width 12 height 8
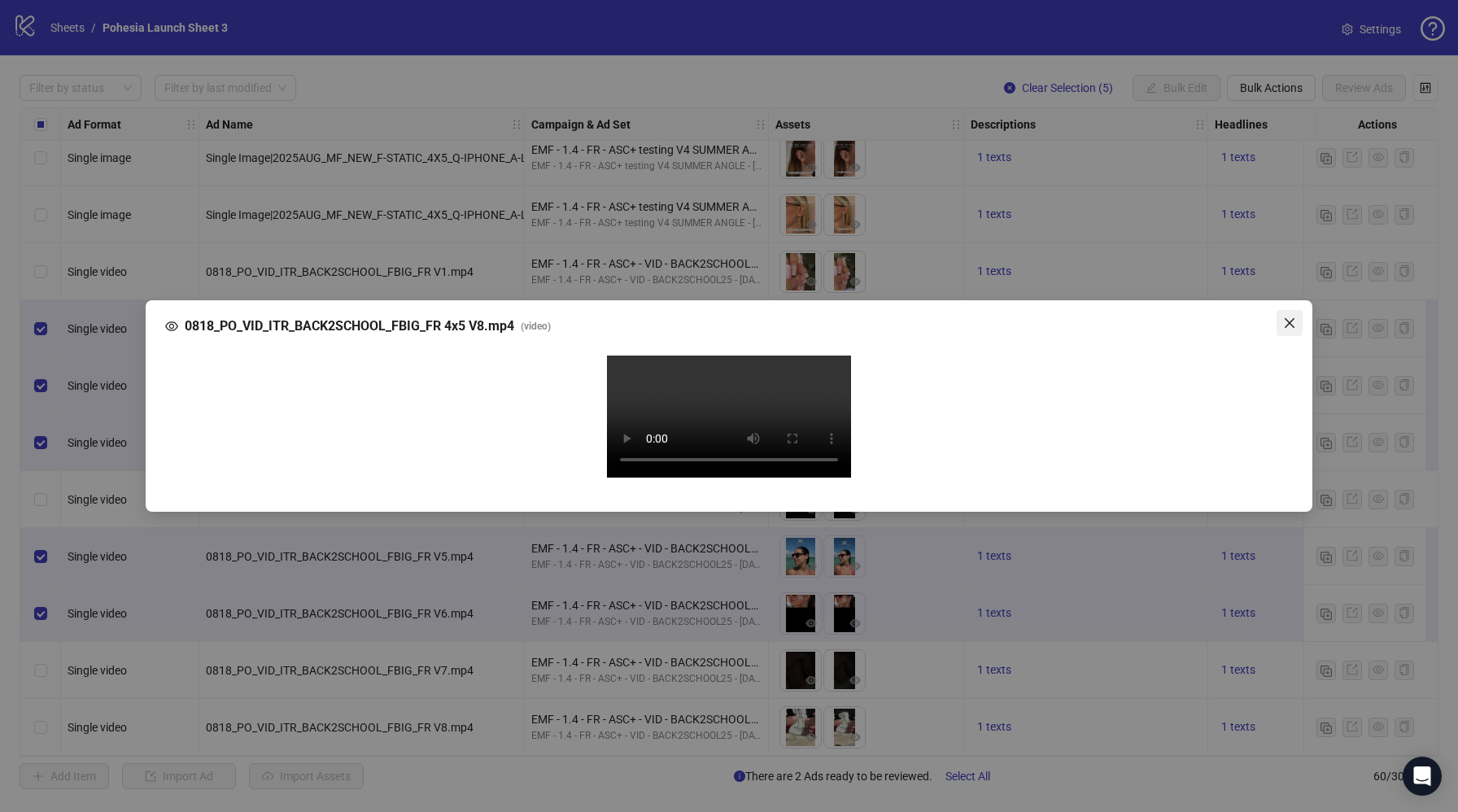
click at [1292, 316] on icon "close" at bounding box center [1289, 323] width 13 height 13
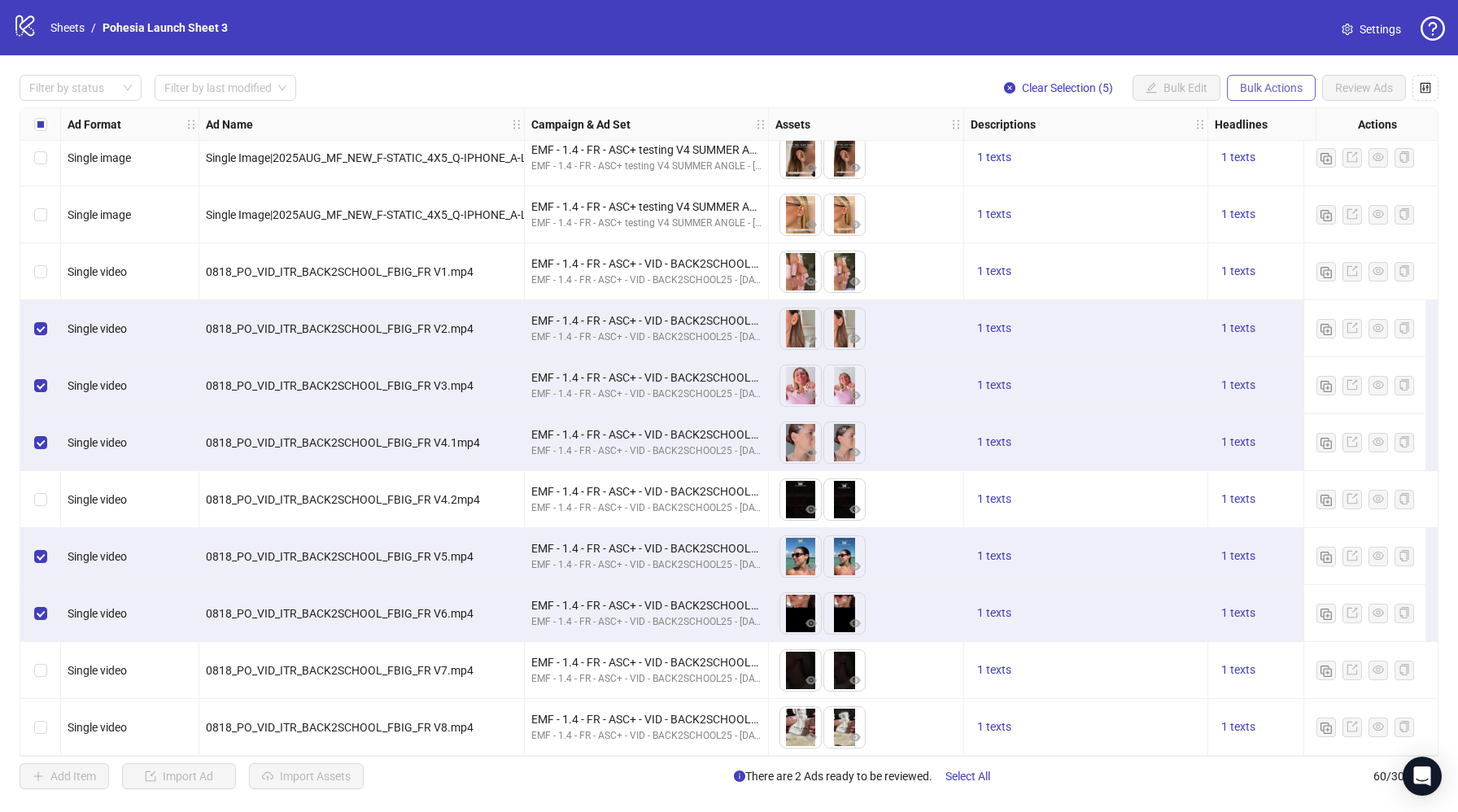
click at [1283, 88] on span "Bulk Actions" at bounding box center [1270, 87] width 62 height 13
click at [1304, 174] on span "Duplicate with assets" at bounding box center [1295, 173] width 112 height 18
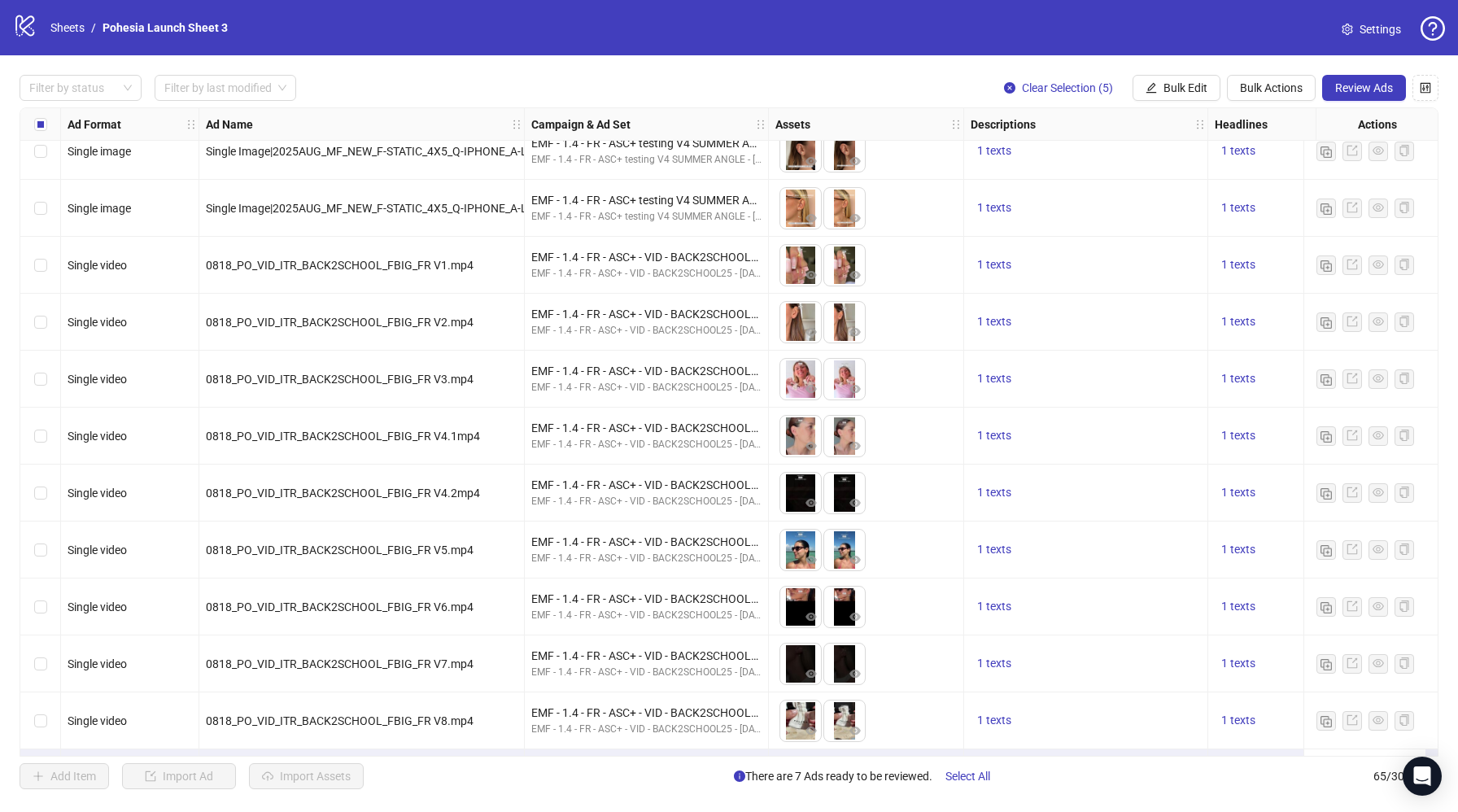
scroll to position [3092, 0]
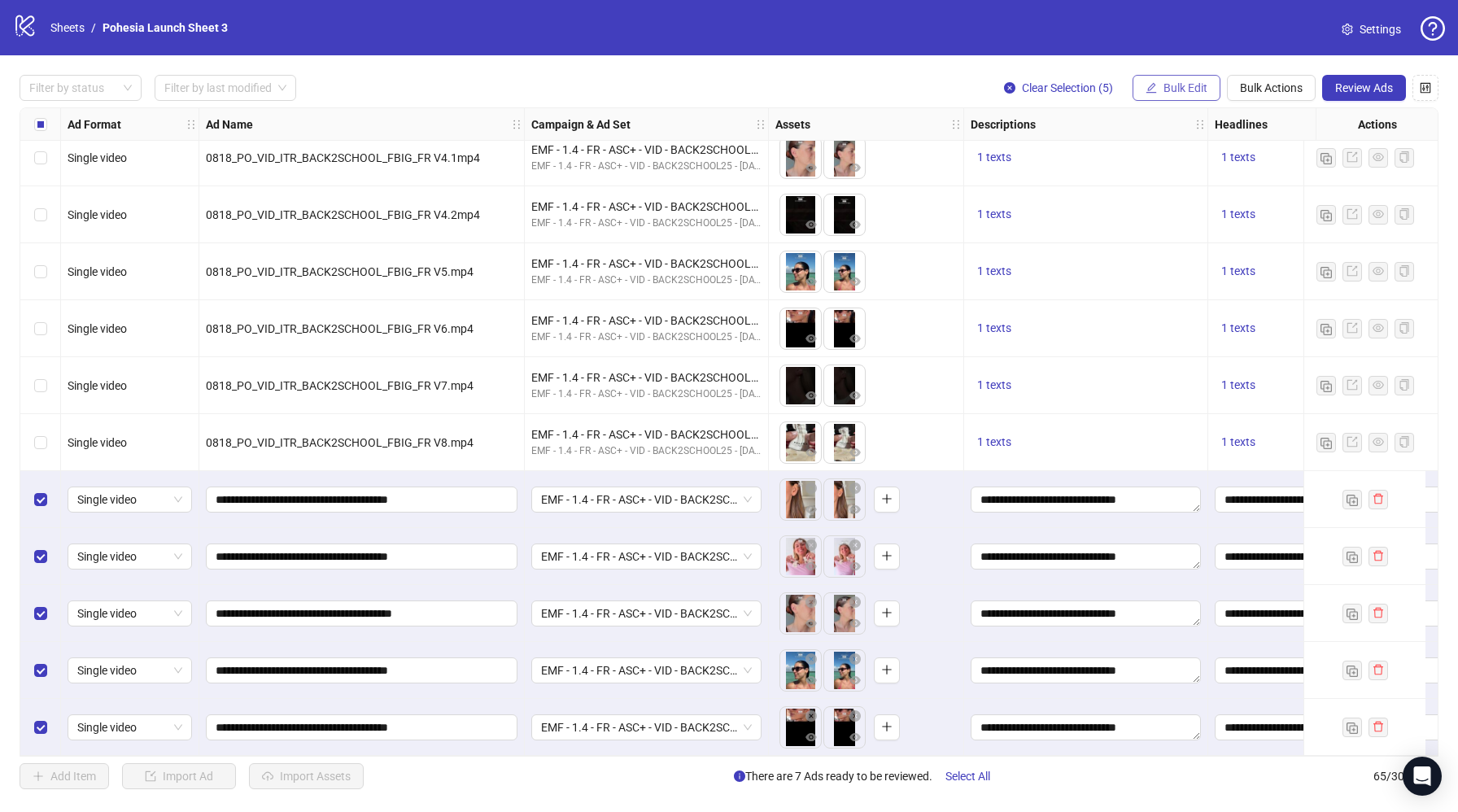
click at [1166, 88] on span "Bulk Edit" at bounding box center [1186, 87] width 44 height 13
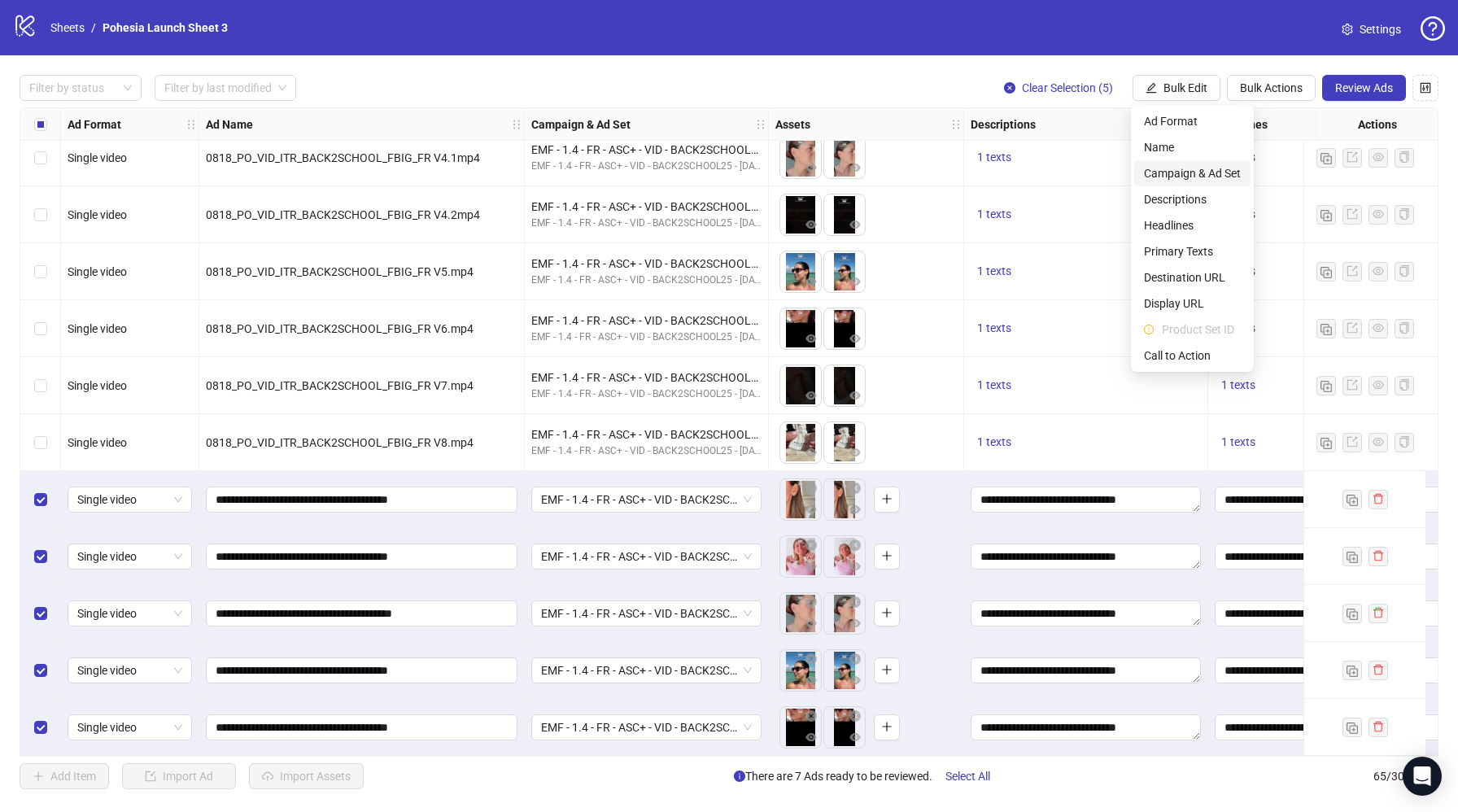
click at [1206, 169] on span "Campaign & Ad Set" at bounding box center [1192, 173] width 96 height 18
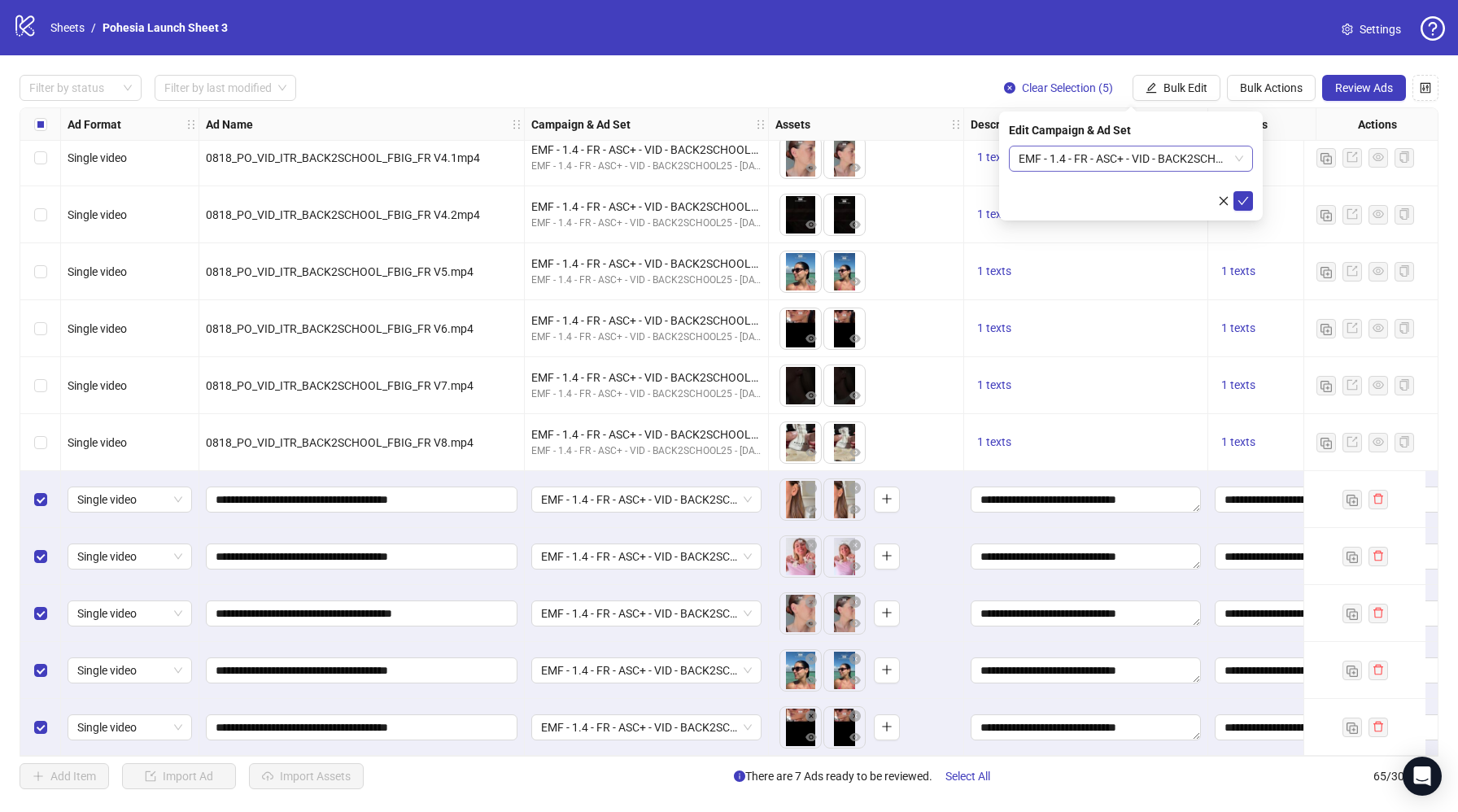
click at [1146, 157] on span "EMF - 1.4 - FR - ASC+ - VID - BACK2SCHOOL25 - [DATE] Ad set" at bounding box center [1131, 158] width 225 height 24
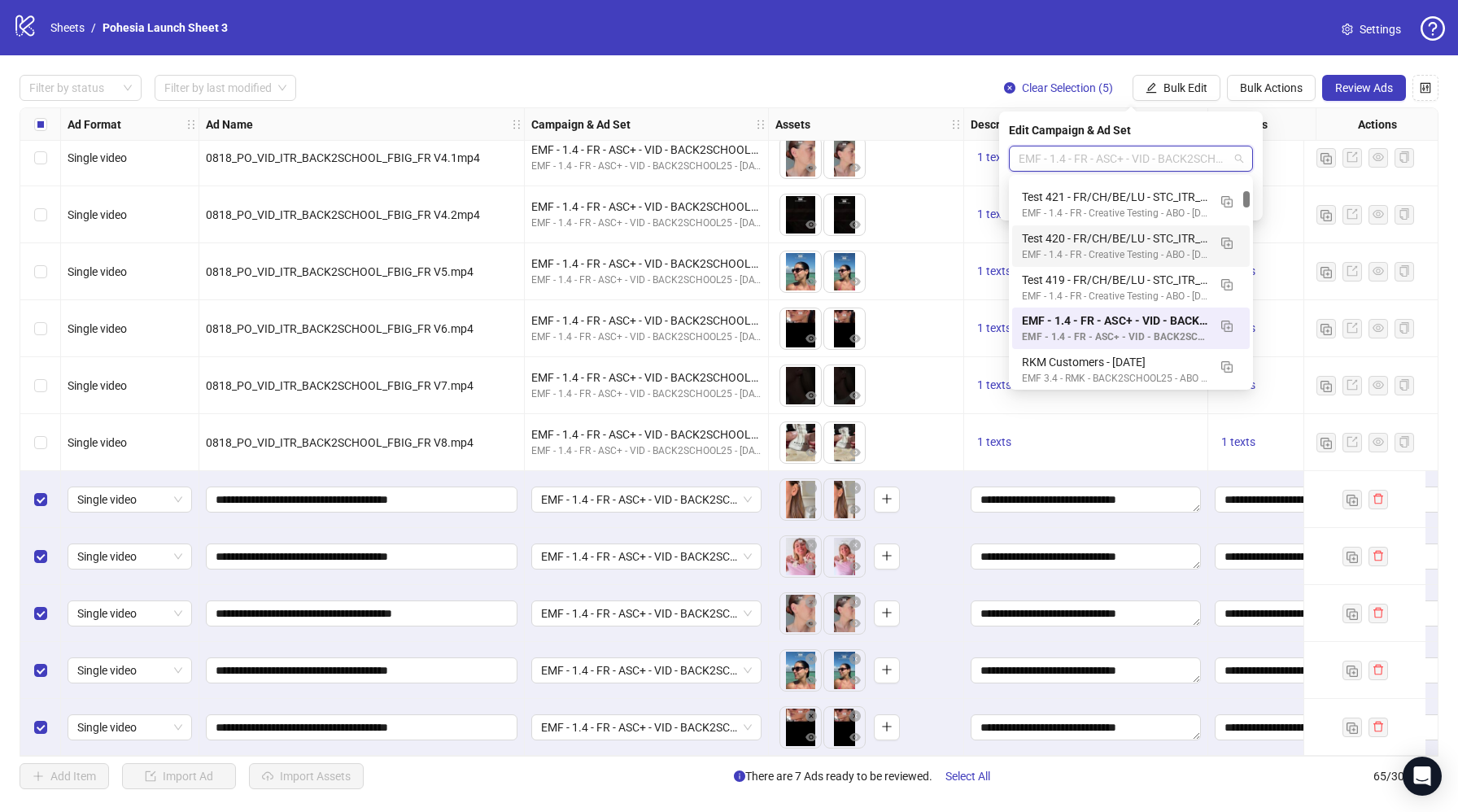
scroll to position [195, 0]
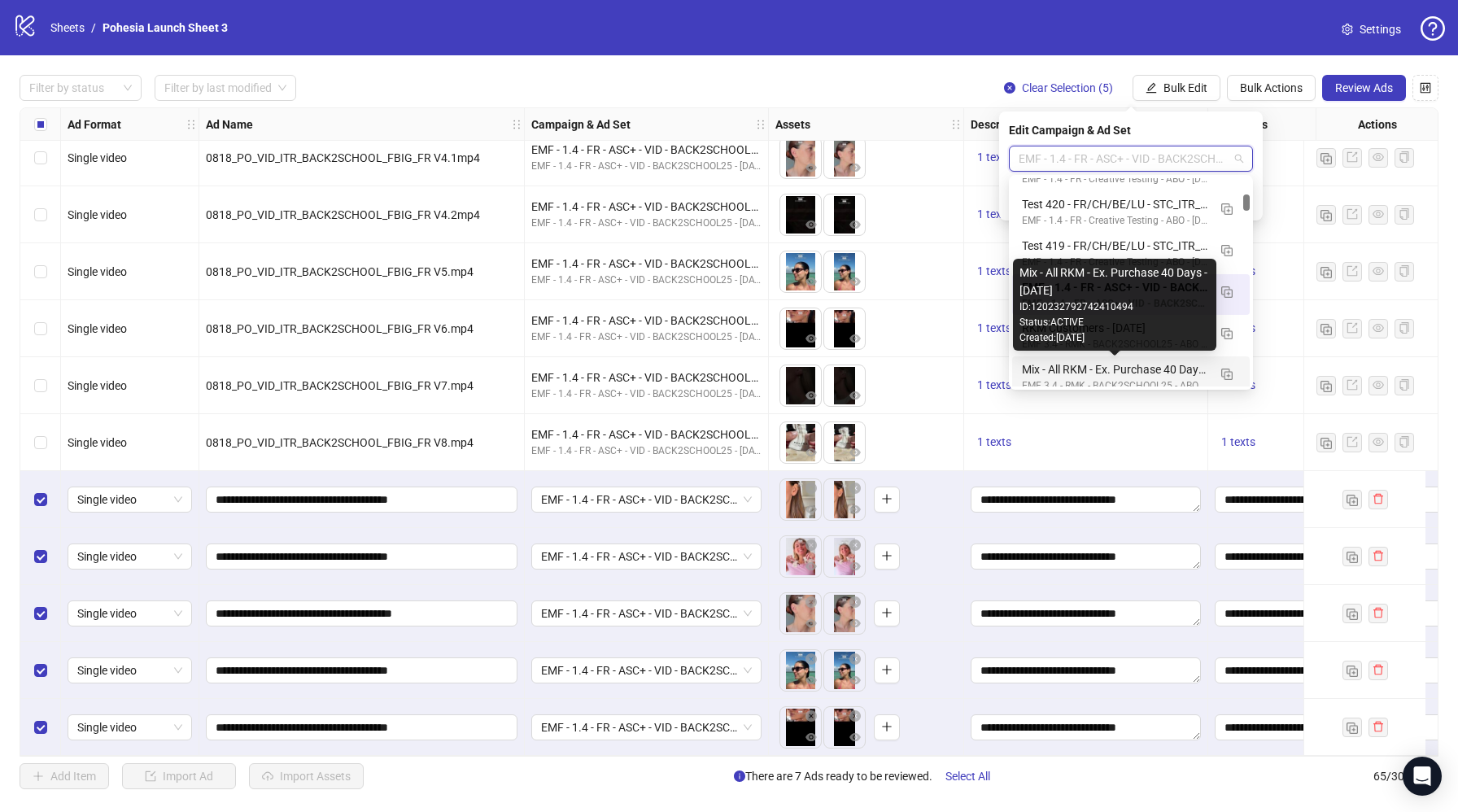
click at [1151, 363] on div "Mix - All RKM - Ex. Purchase 40 Days - [DATE]" at bounding box center [1115, 370] width 186 height 18
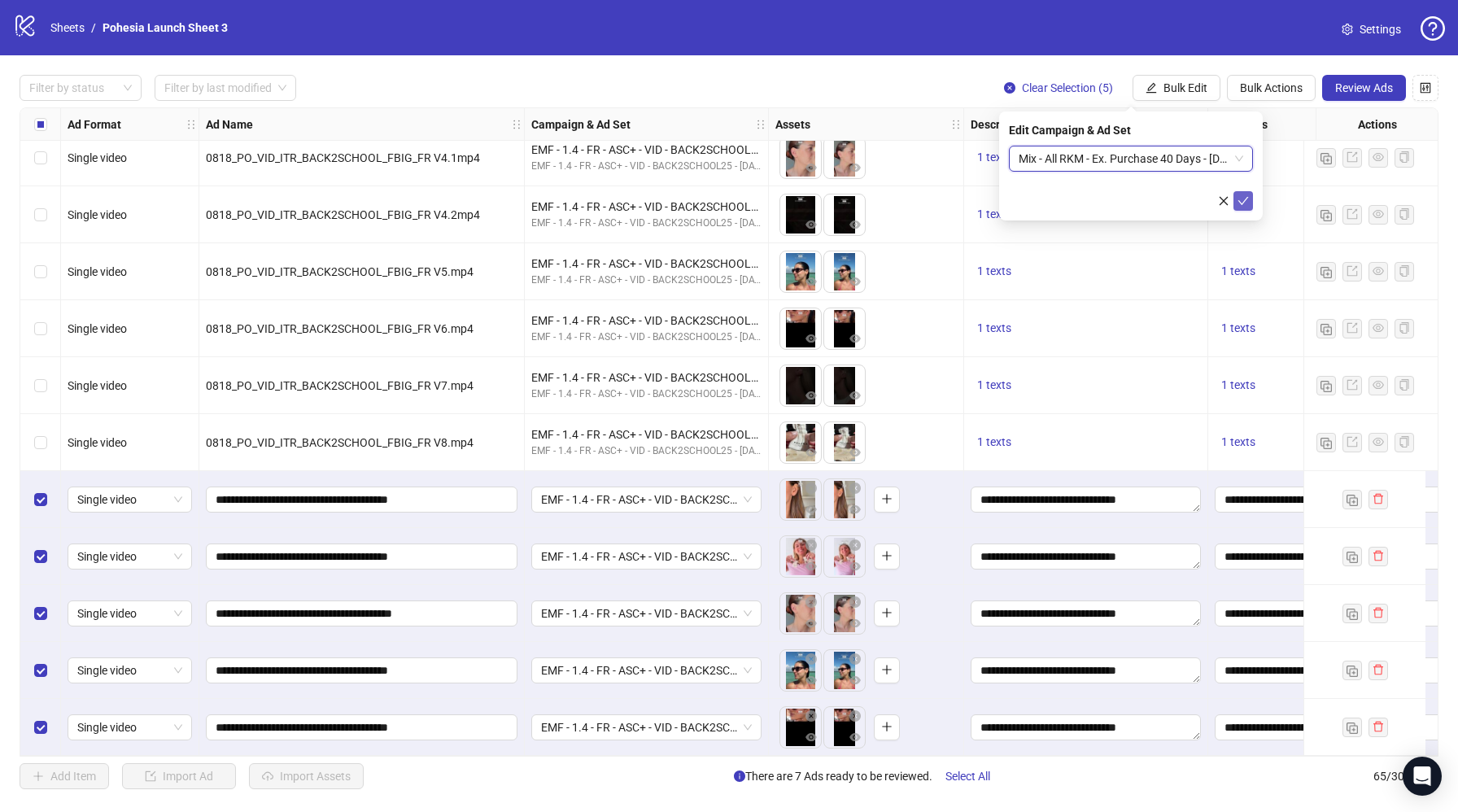
click at [1245, 202] on icon "check" at bounding box center [1243, 201] width 12 height 12
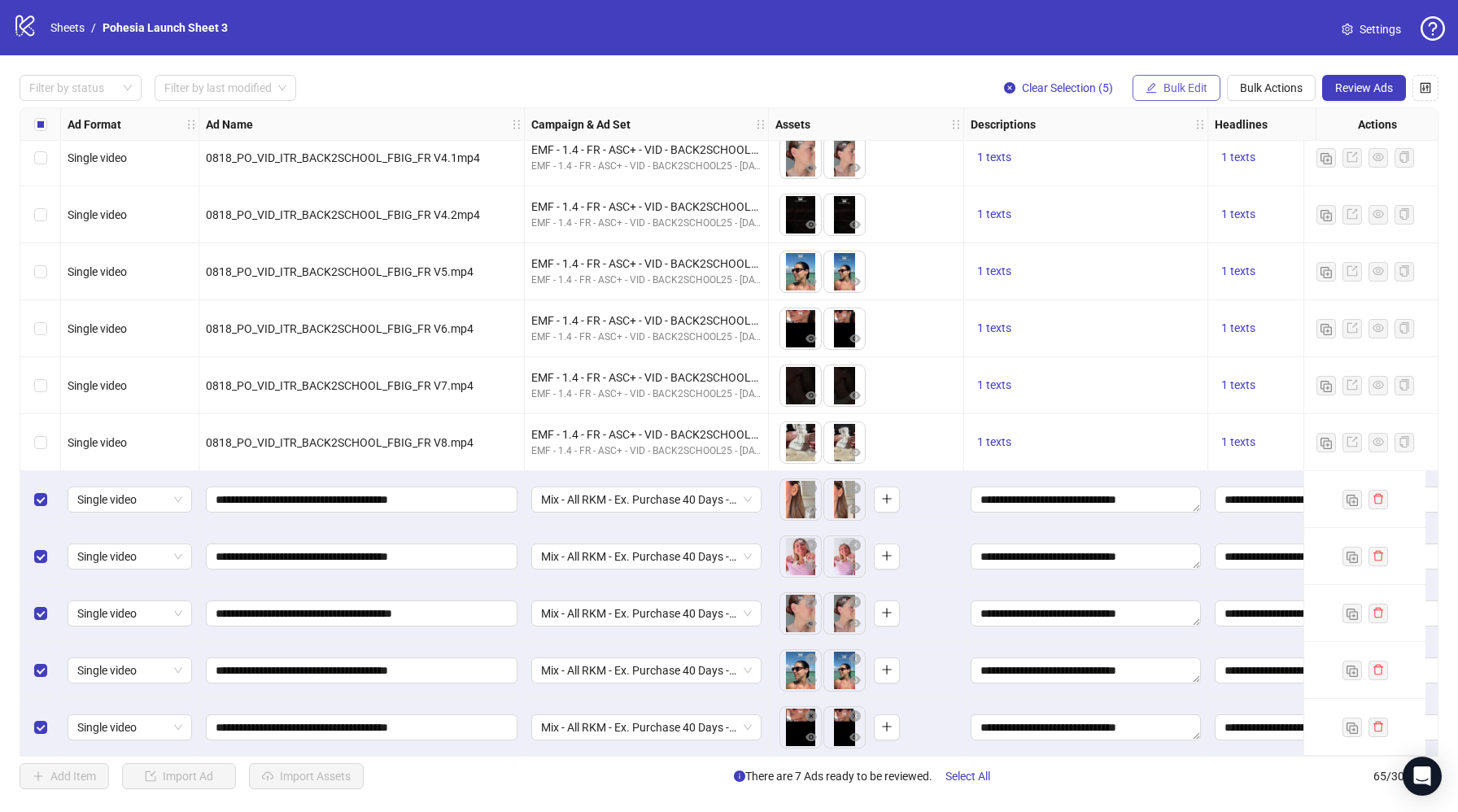
click at [1204, 82] on span "Bulk Edit" at bounding box center [1186, 87] width 44 height 13
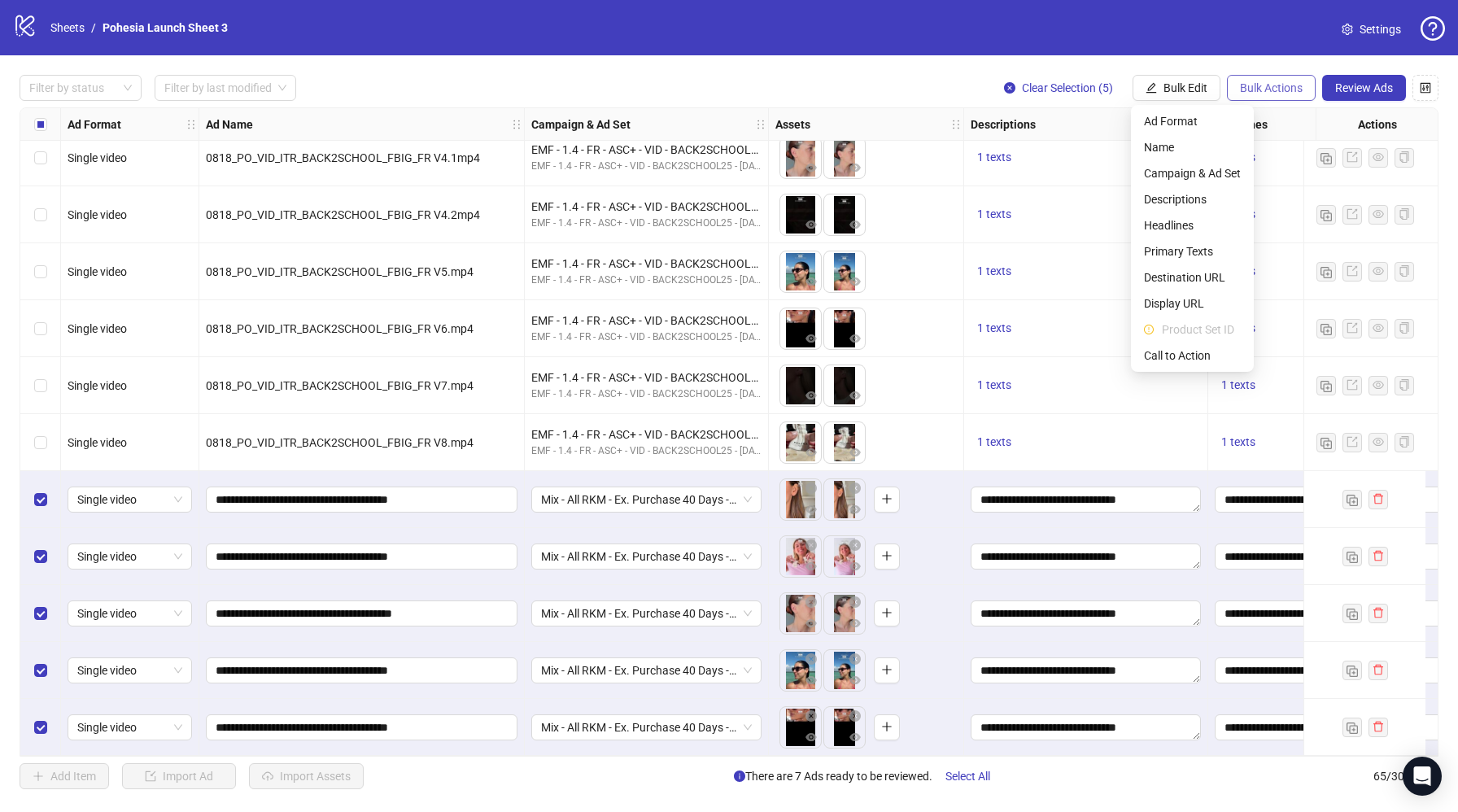
click at [1270, 79] on button "Bulk Actions" at bounding box center [1271, 87] width 88 height 26
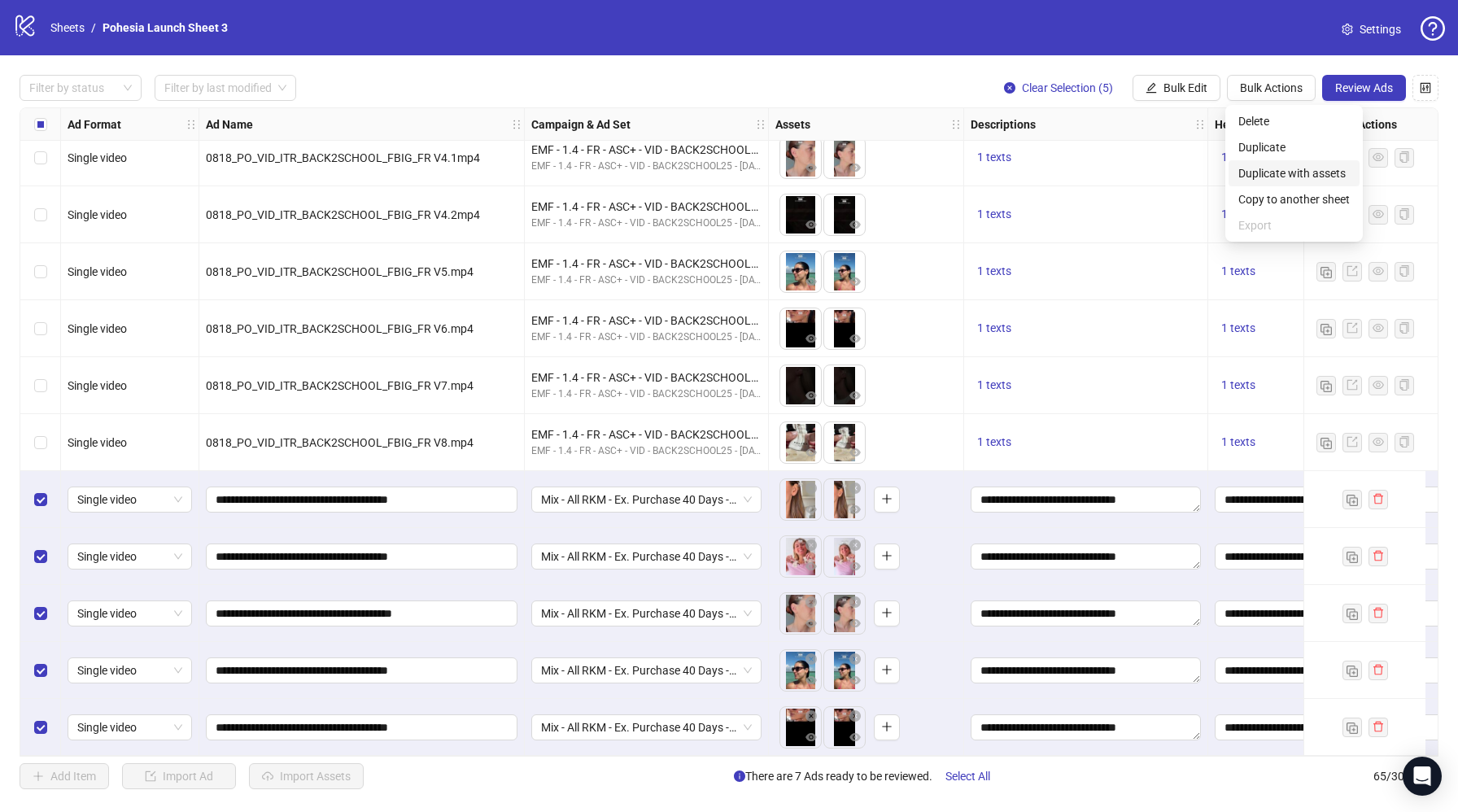
click at [1298, 171] on span "Duplicate with assets" at bounding box center [1295, 173] width 112 height 18
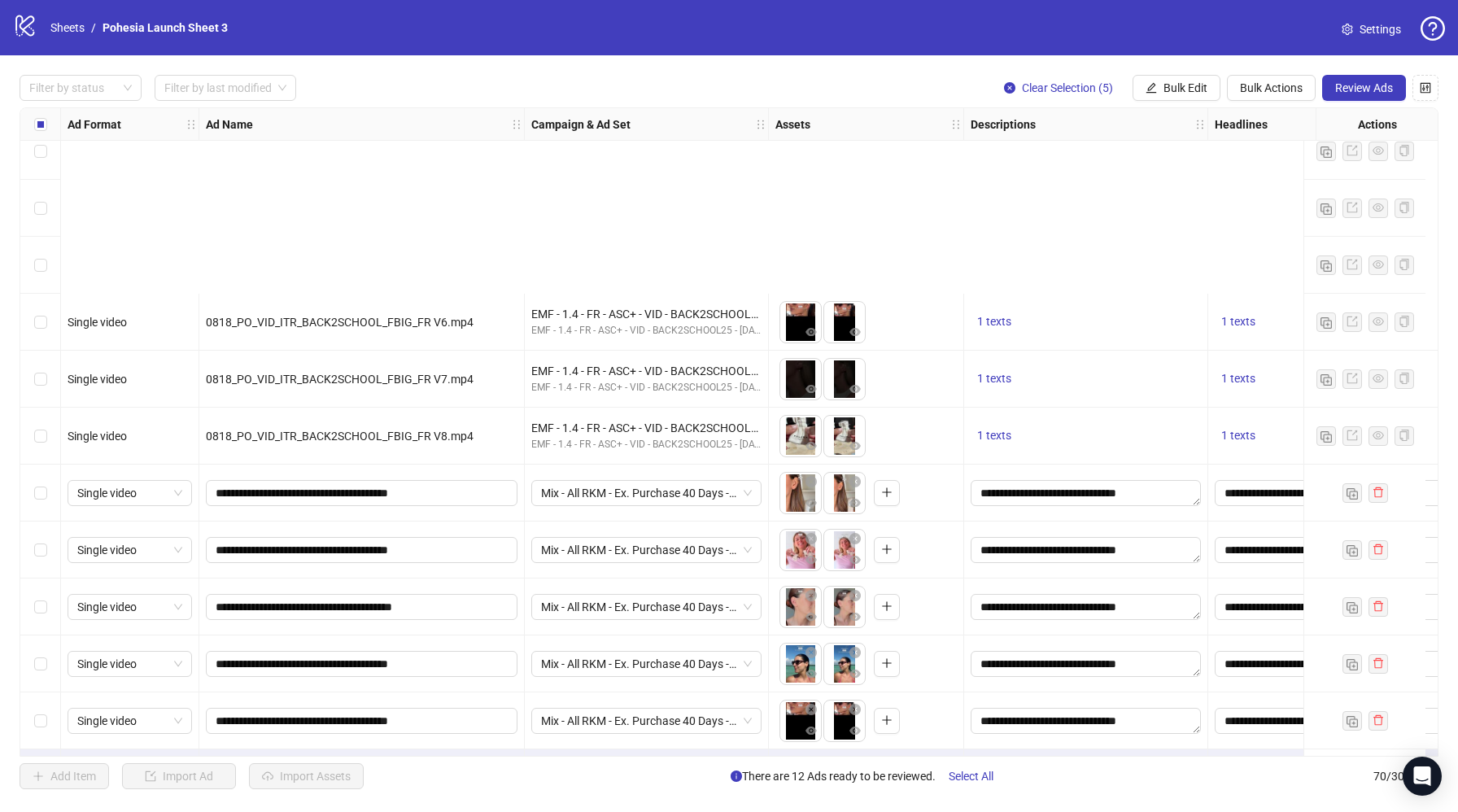
scroll to position [3377, 0]
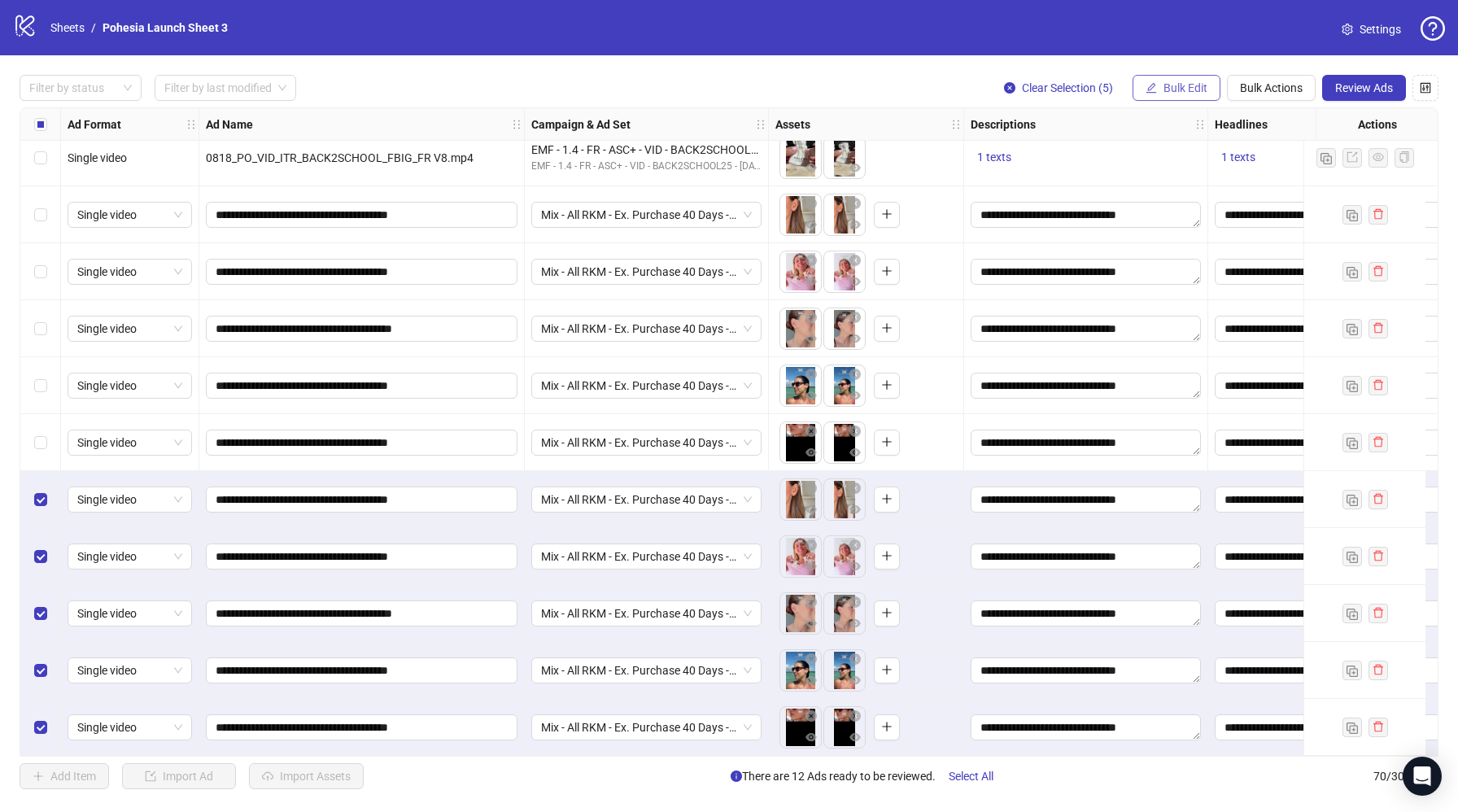
click at [1206, 84] on span "Bulk Edit" at bounding box center [1186, 87] width 44 height 13
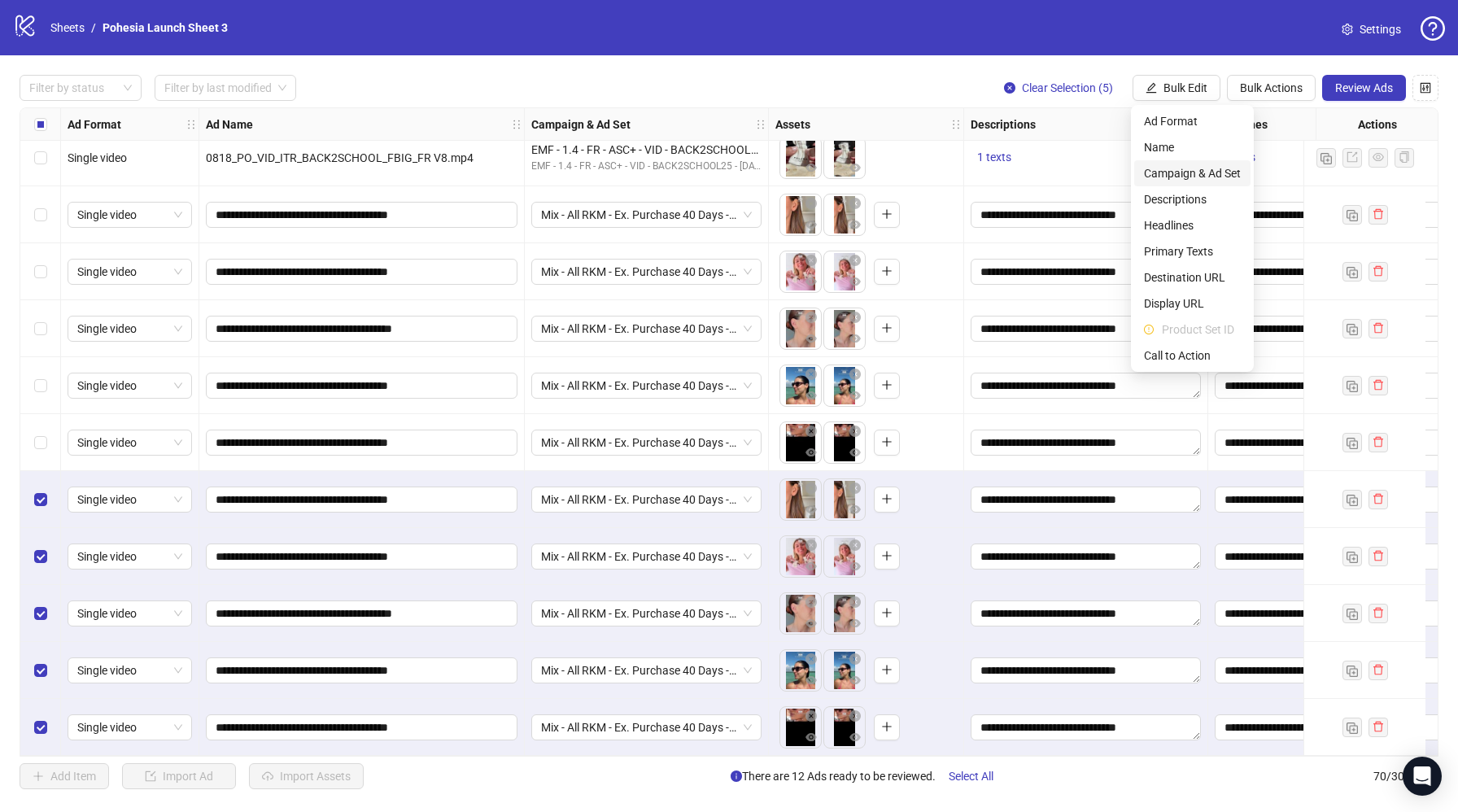
click at [1222, 167] on span "Campaign & Ad Set" at bounding box center [1192, 173] width 96 height 18
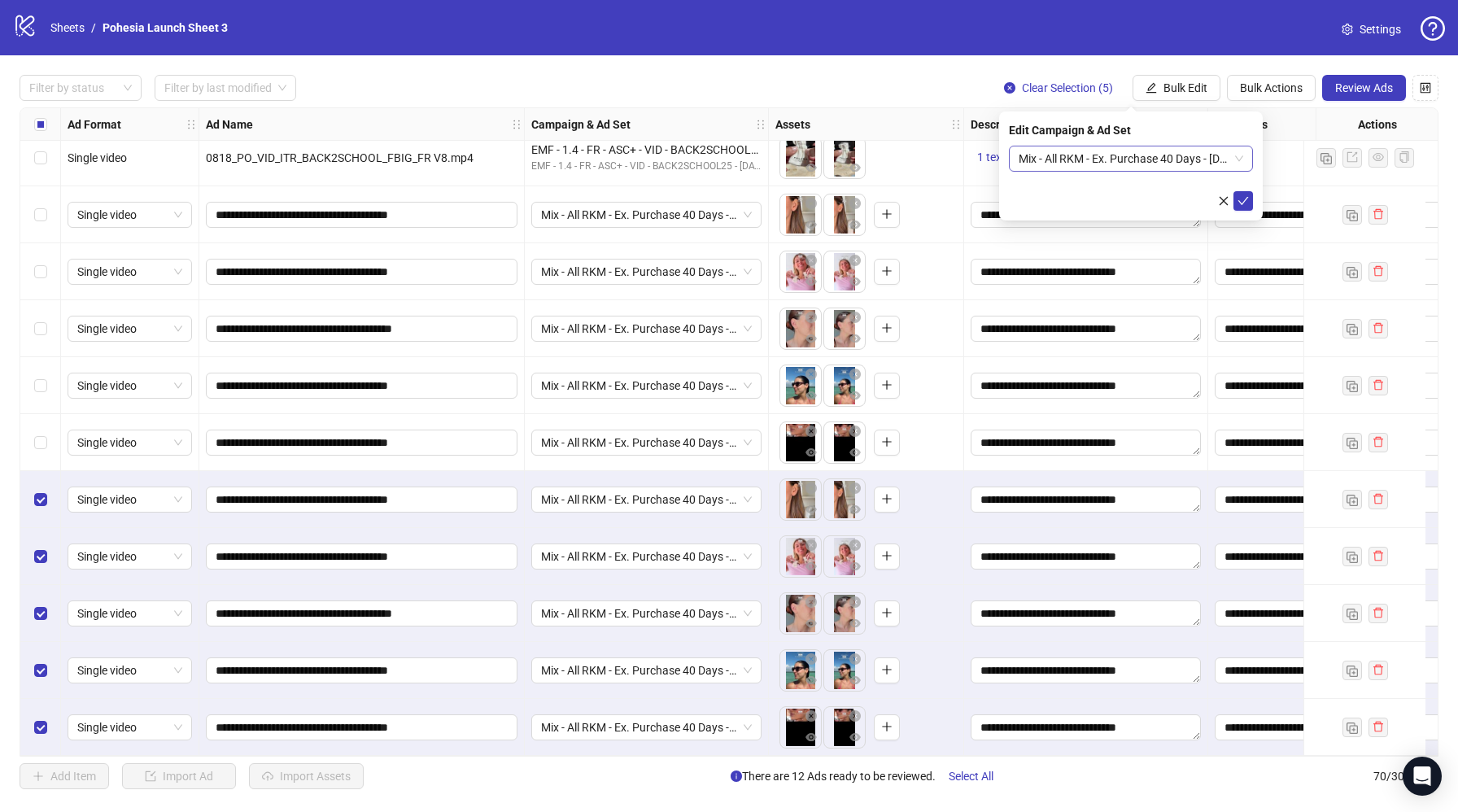
click at [1149, 154] on span "Mix - All RKM - Ex. Purchase 40 Days - [DATE]" at bounding box center [1131, 158] width 225 height 24
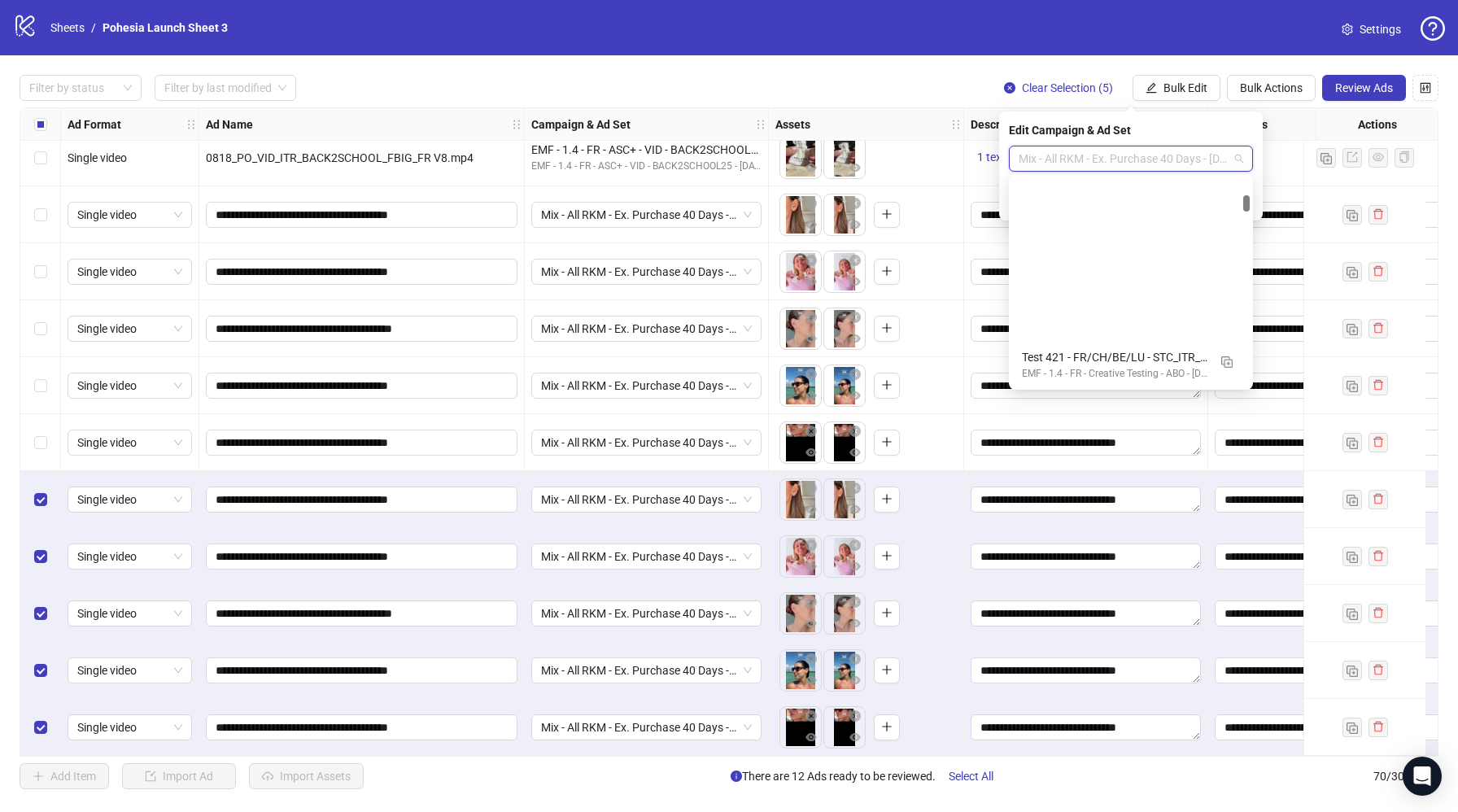
scroll to position [206, 0]
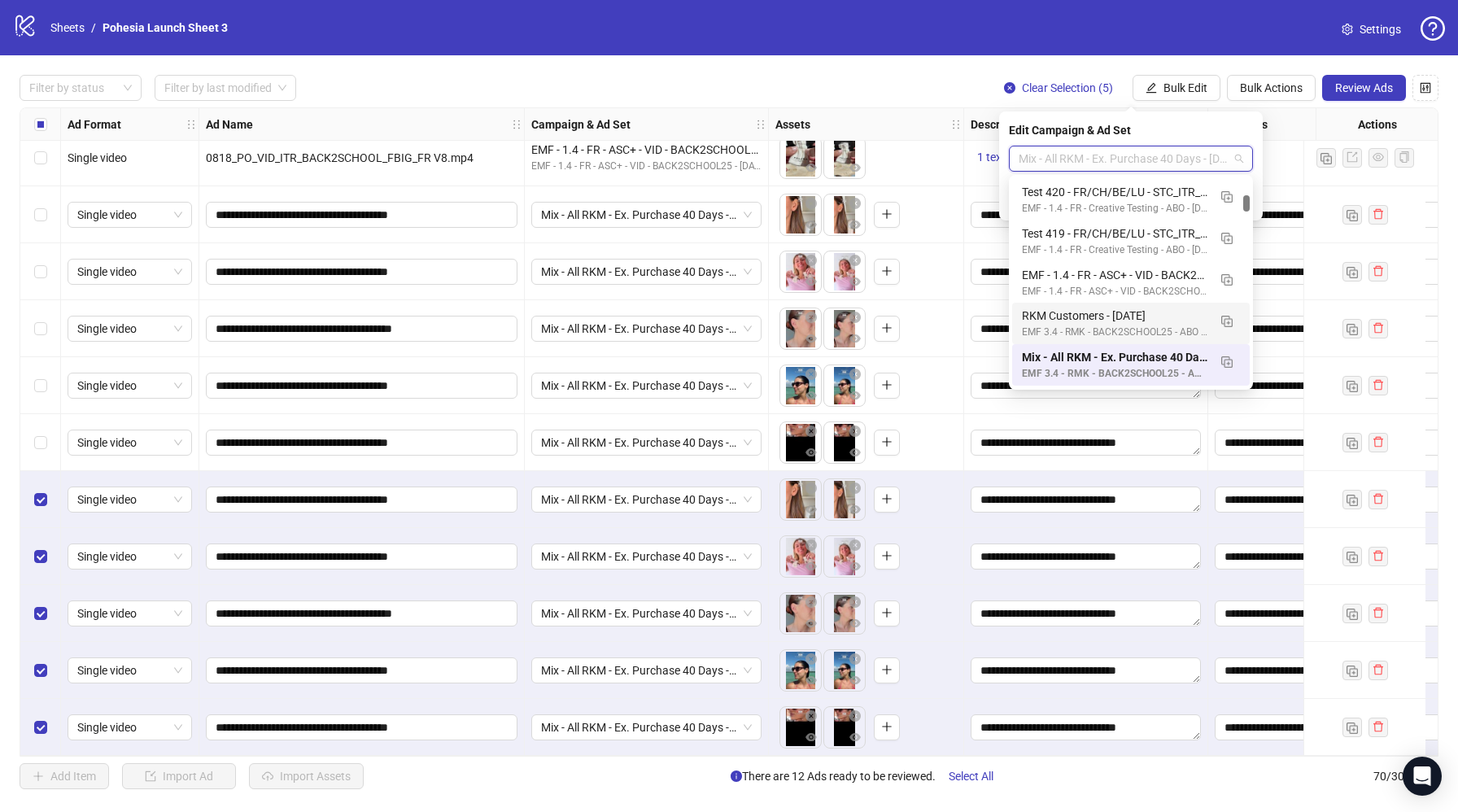
click at [1109, 323] on div "RKM Customers - [DATE]" at bounding box center [1115, 315] width 186 height 18
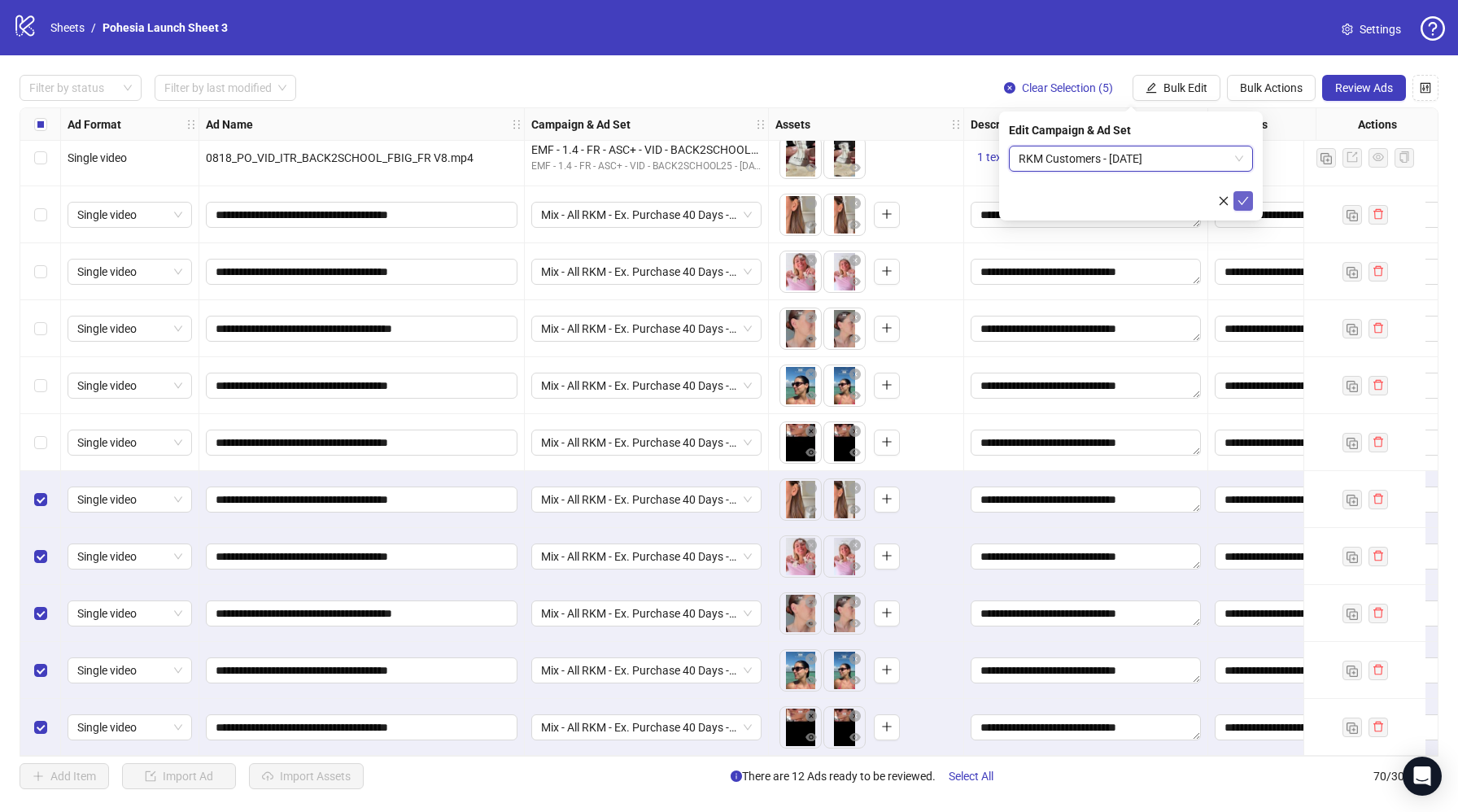
click at [1239, 197] on icon "check" at bounding box center [1243, 201] width 12 height 12
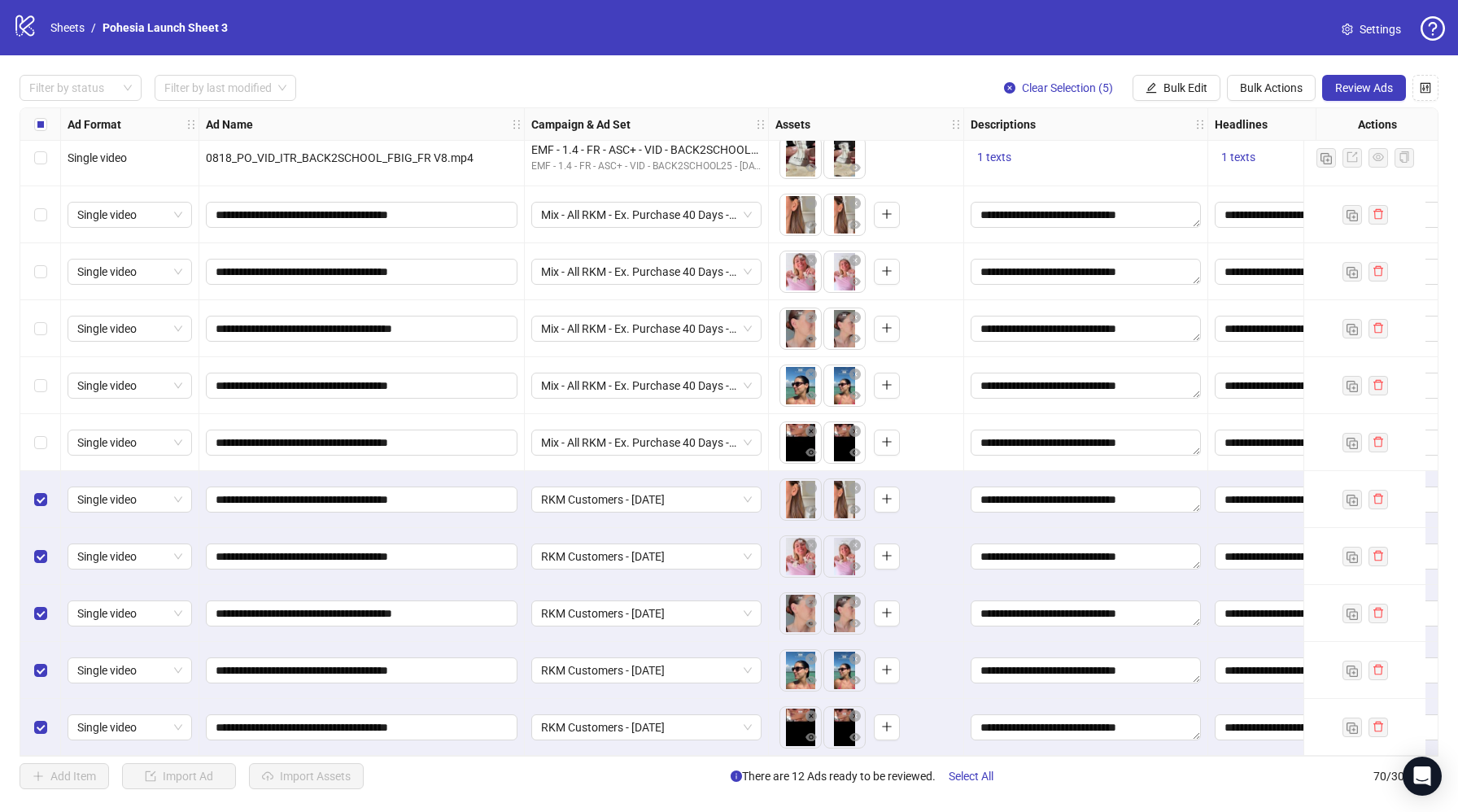
click at [48, 206] on div "Select row 61" at bounding box center [41, 214] width 41 height 57
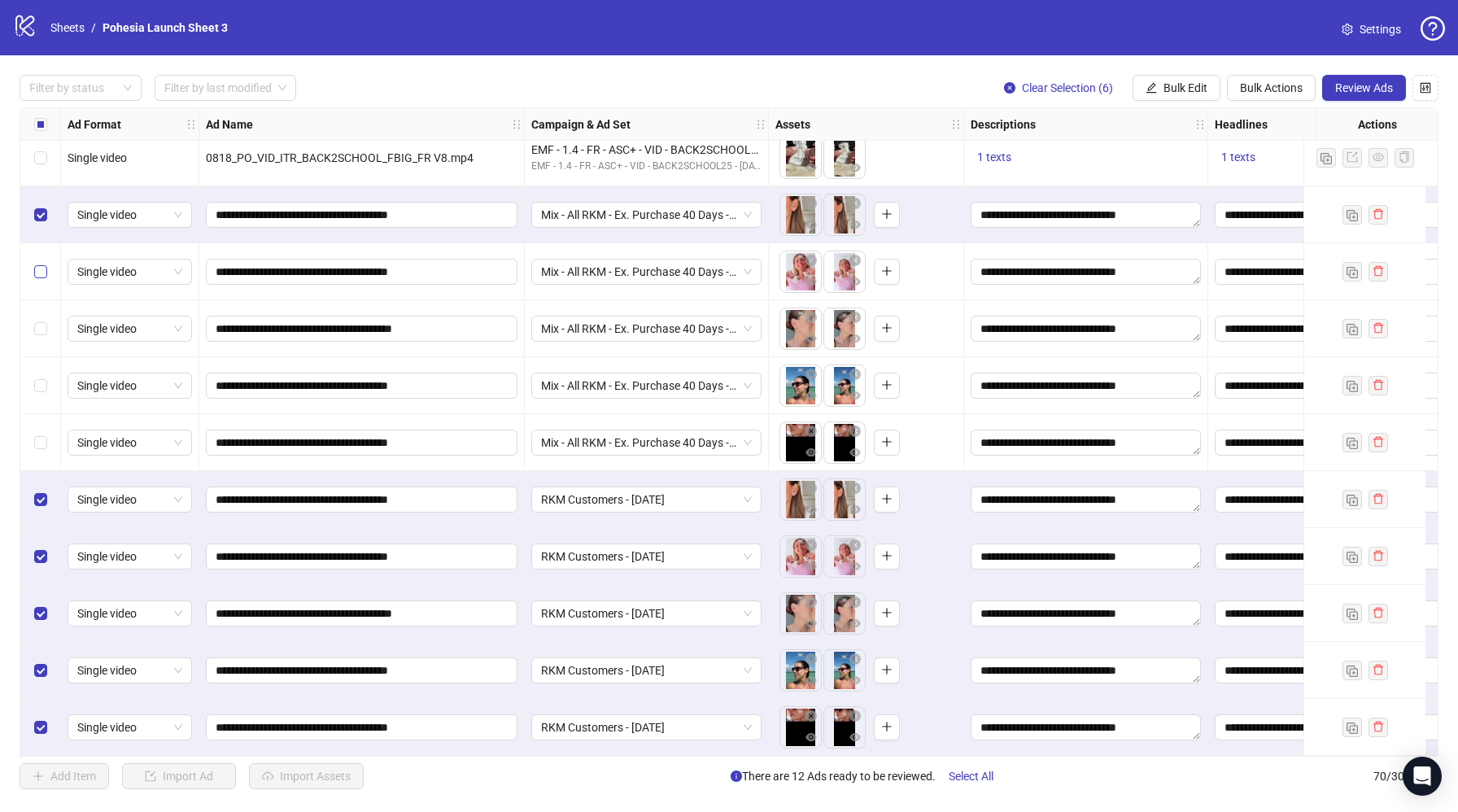
click at [46, 263] on label "Select row 62" at bounding box center [41, 272] width 13 height 18
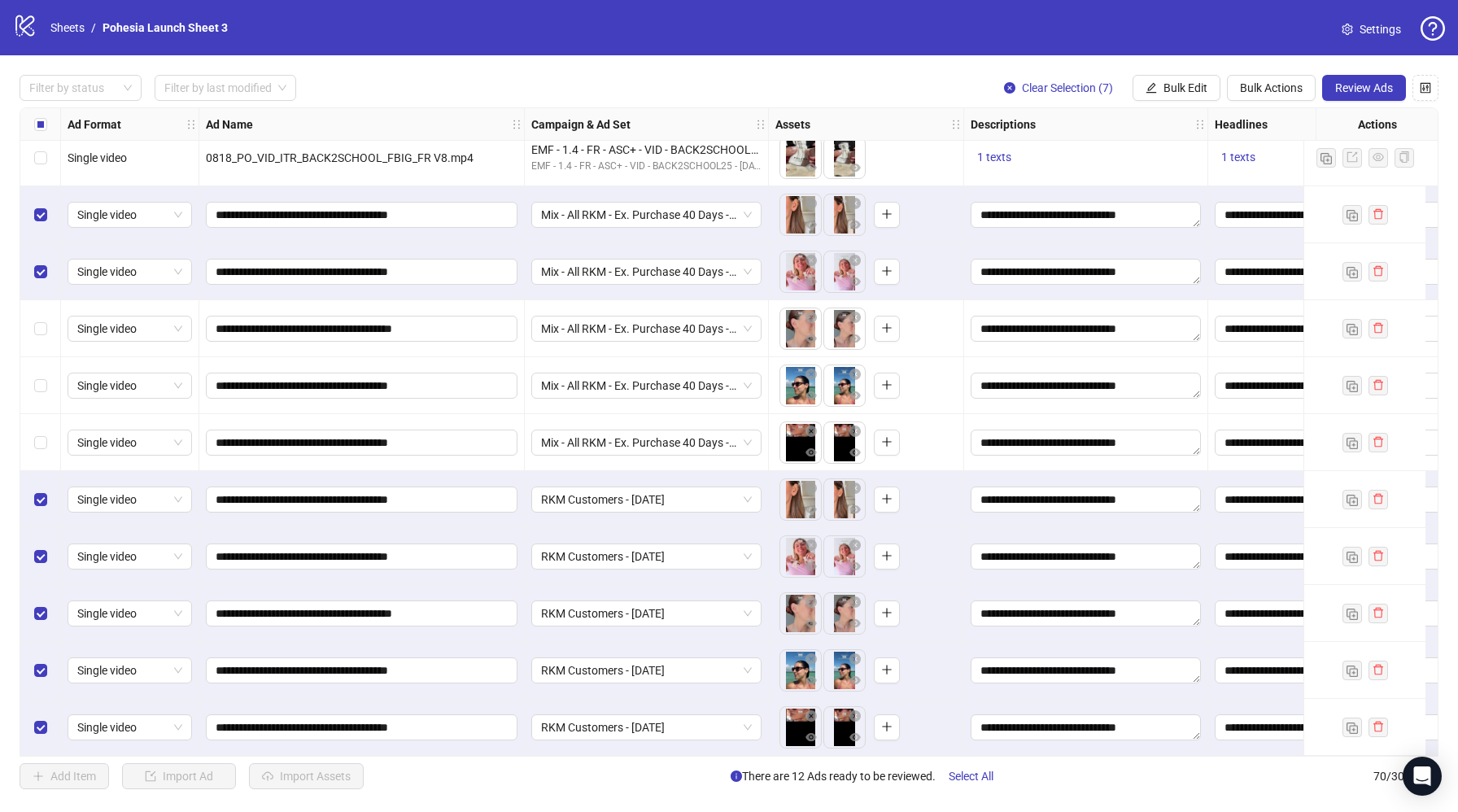
drag, startPoint x: 43, startPoint y: 310, endPoint x: 41, endPoint y: 339, distance: 29.1
click at [43, 310] on div "Select row 63" at bounding box center [41, 328] width 41 height 57
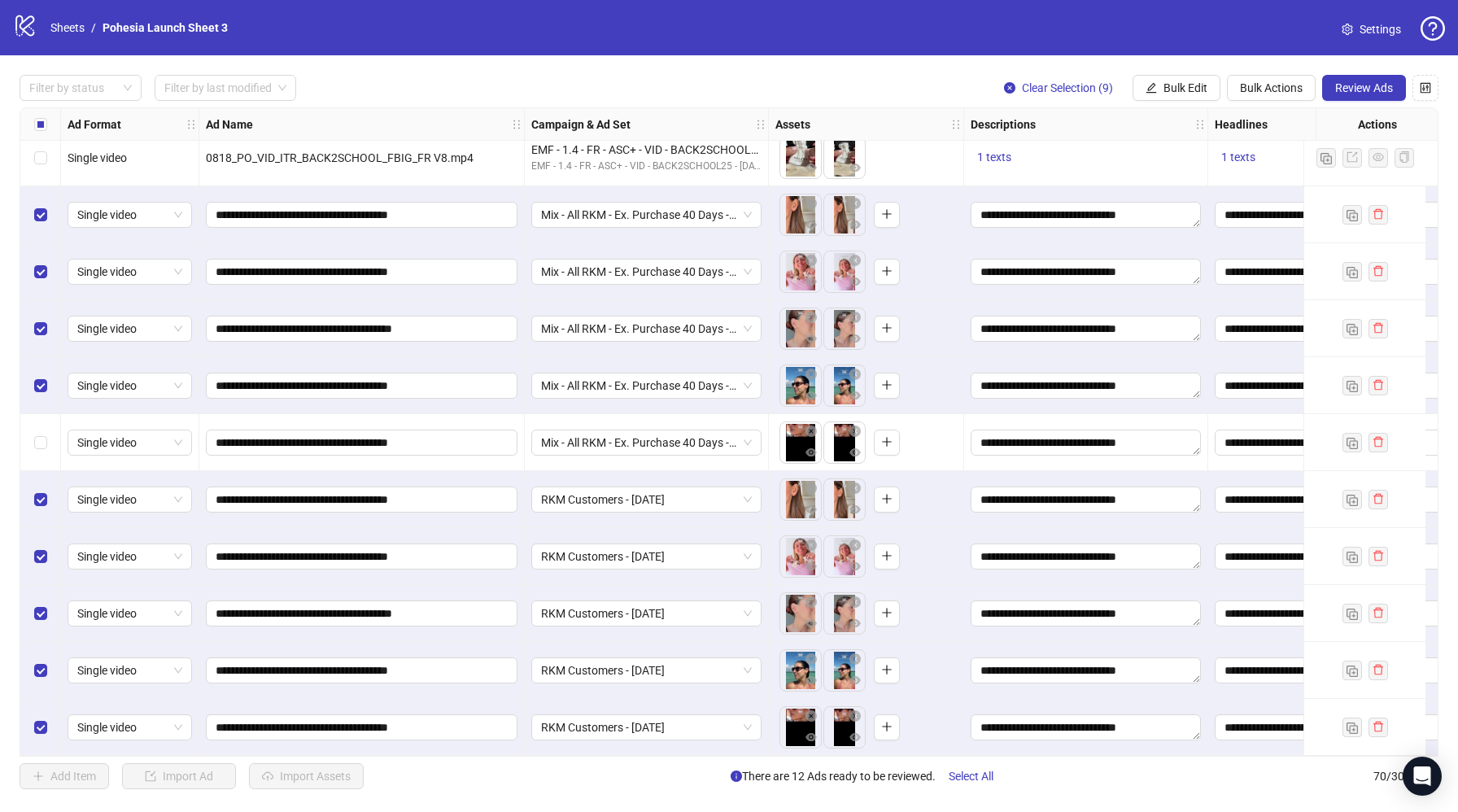
click at [47, 424] on div "Select row 65" at bounding box center [41, 442] width 41 height 57
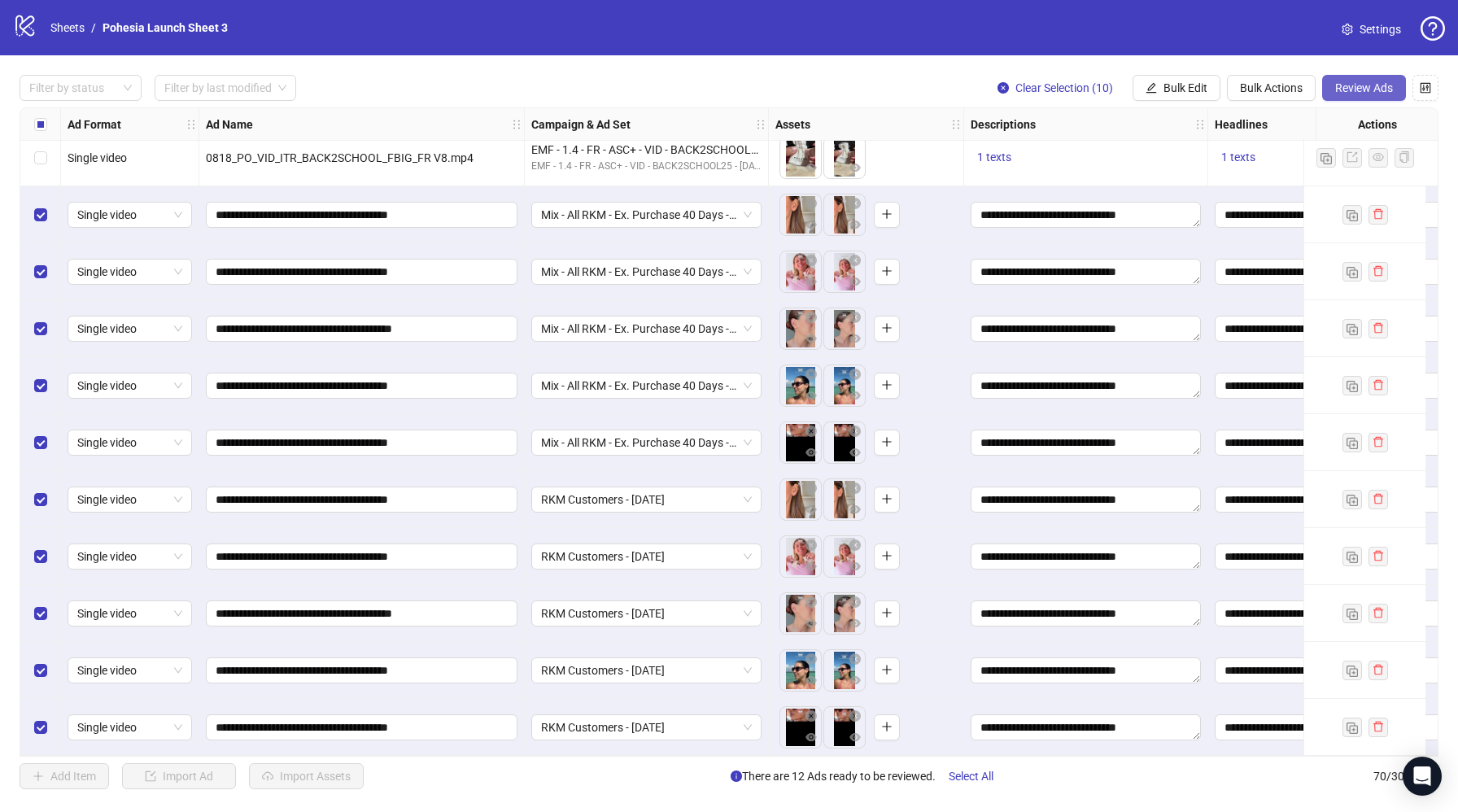
click at [1357, 87] on span "Review Ads" at bounding box center [1364, 87] width 58 height 13
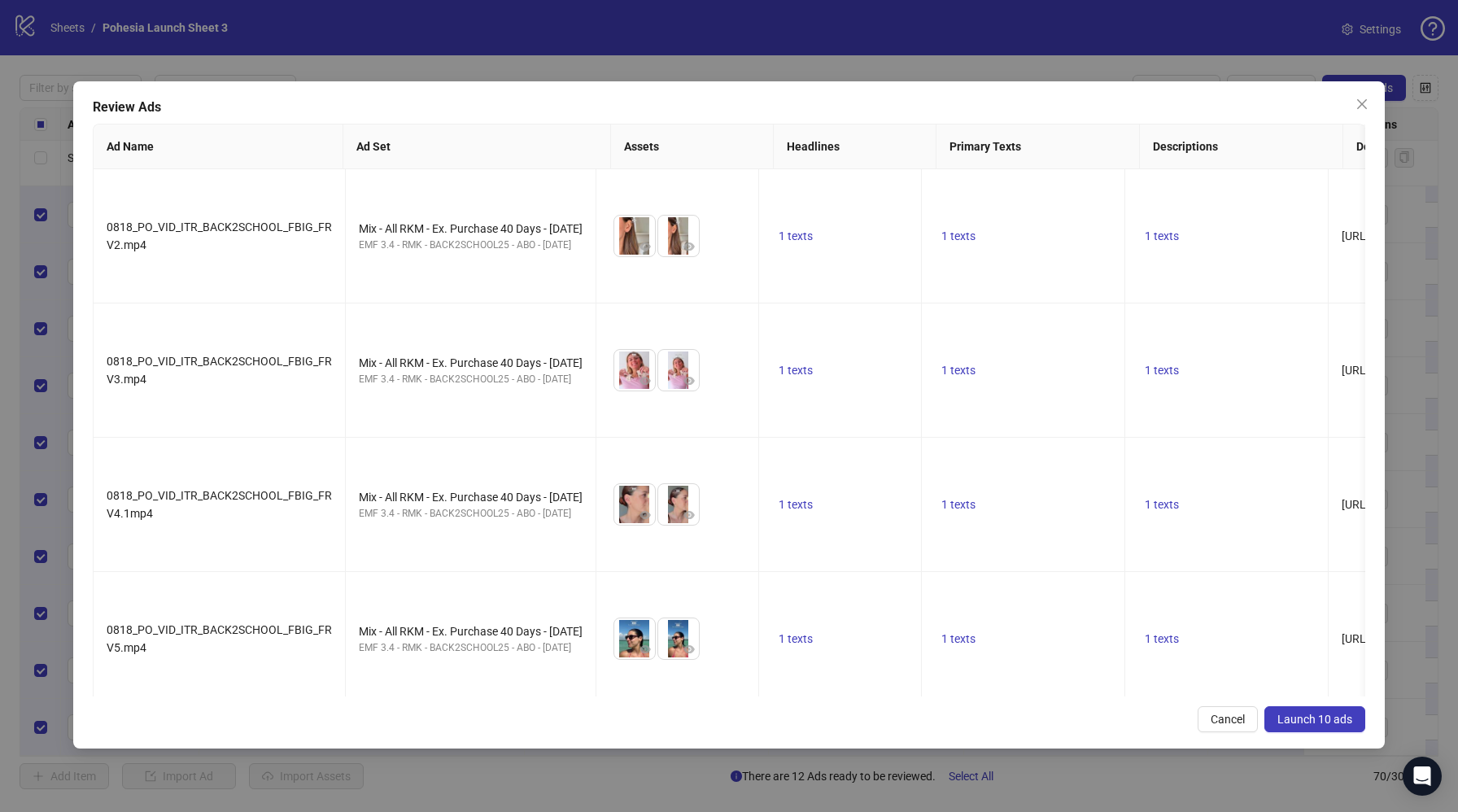
click at [1305, 713] on span "Launch 10 ads" at bounding box center [1315, 719] width 75 height 13
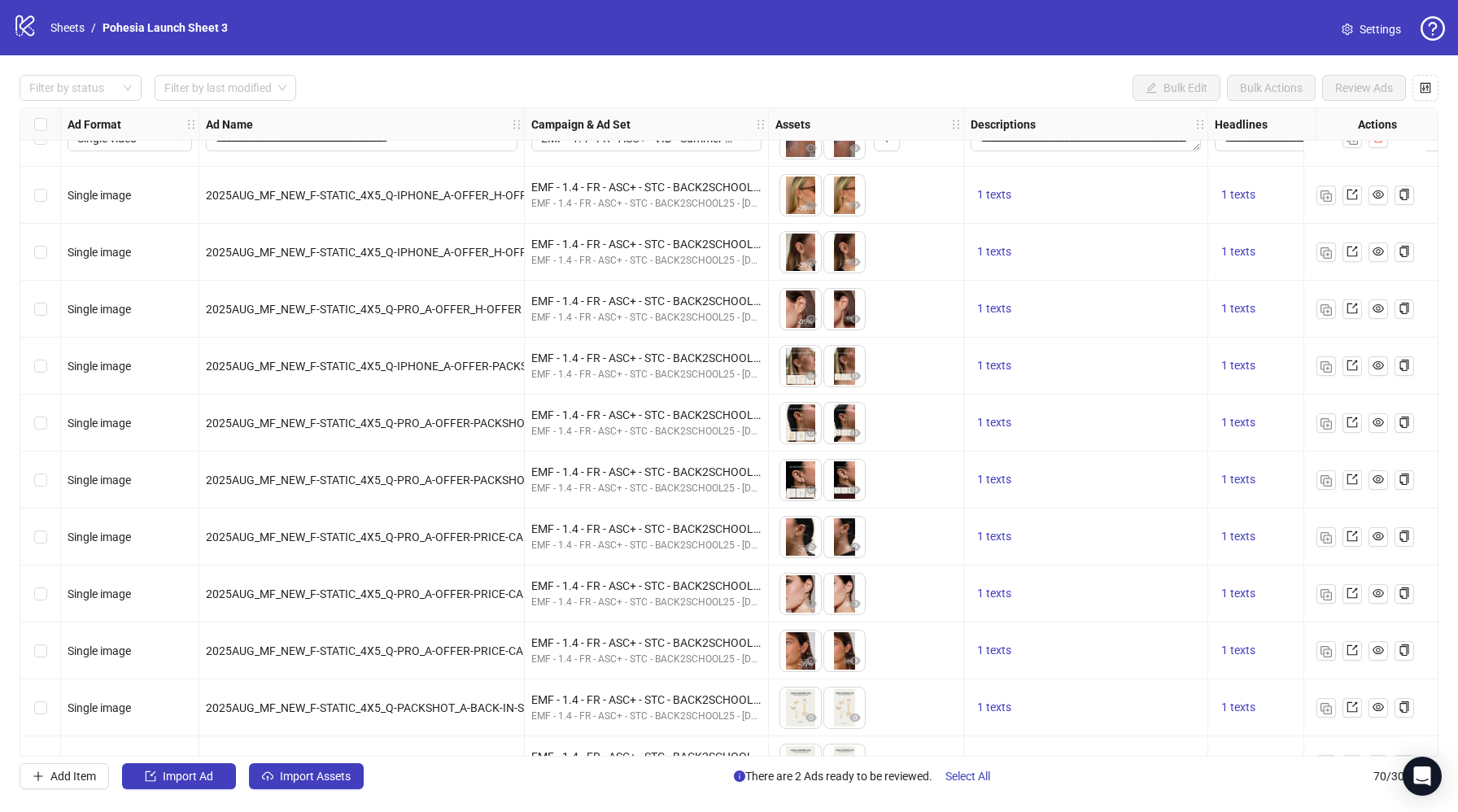
scroll to position [0, 0]
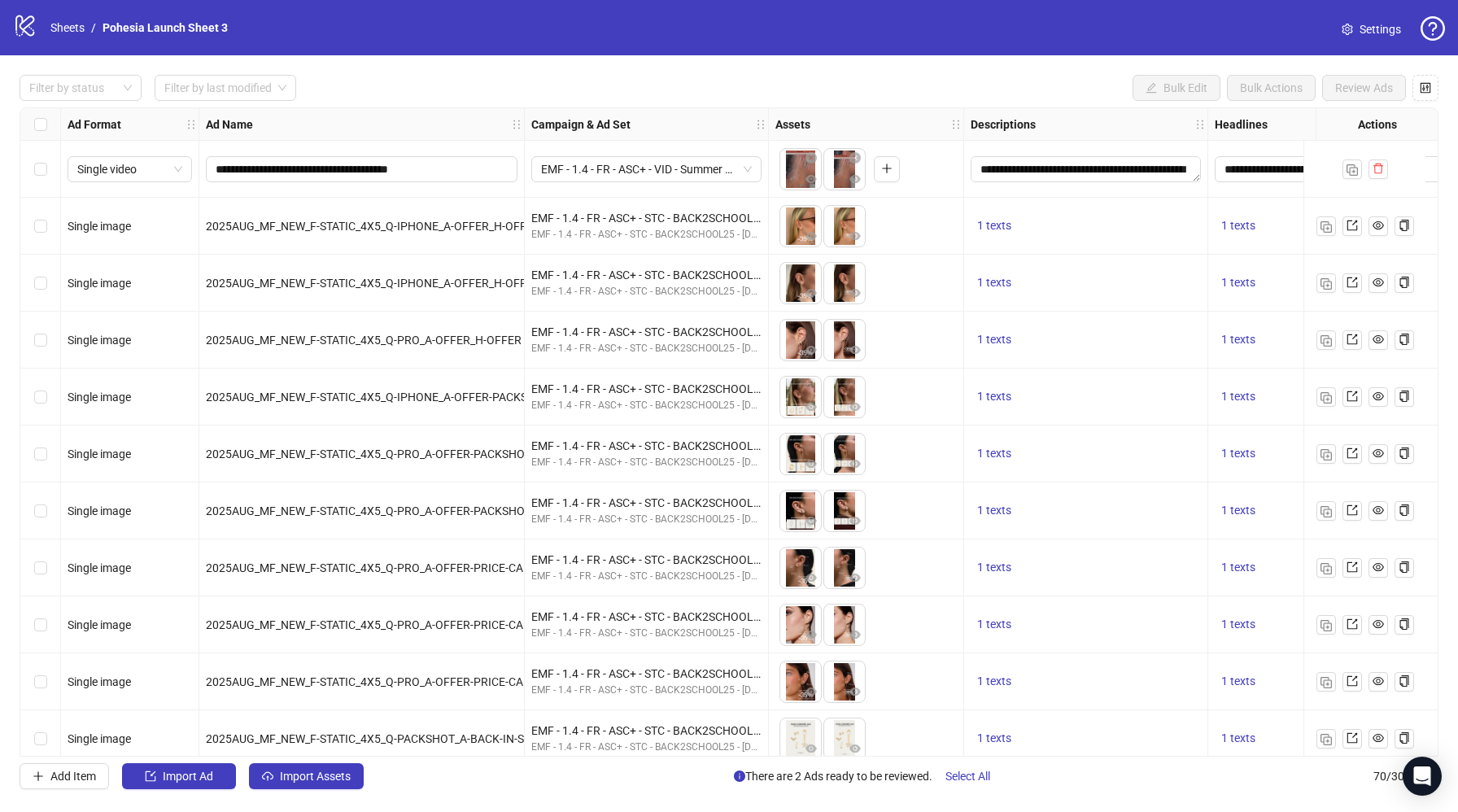
click at [32, 222] on div "Select row 2" at bounding box center [41, 225] width 41 height 57
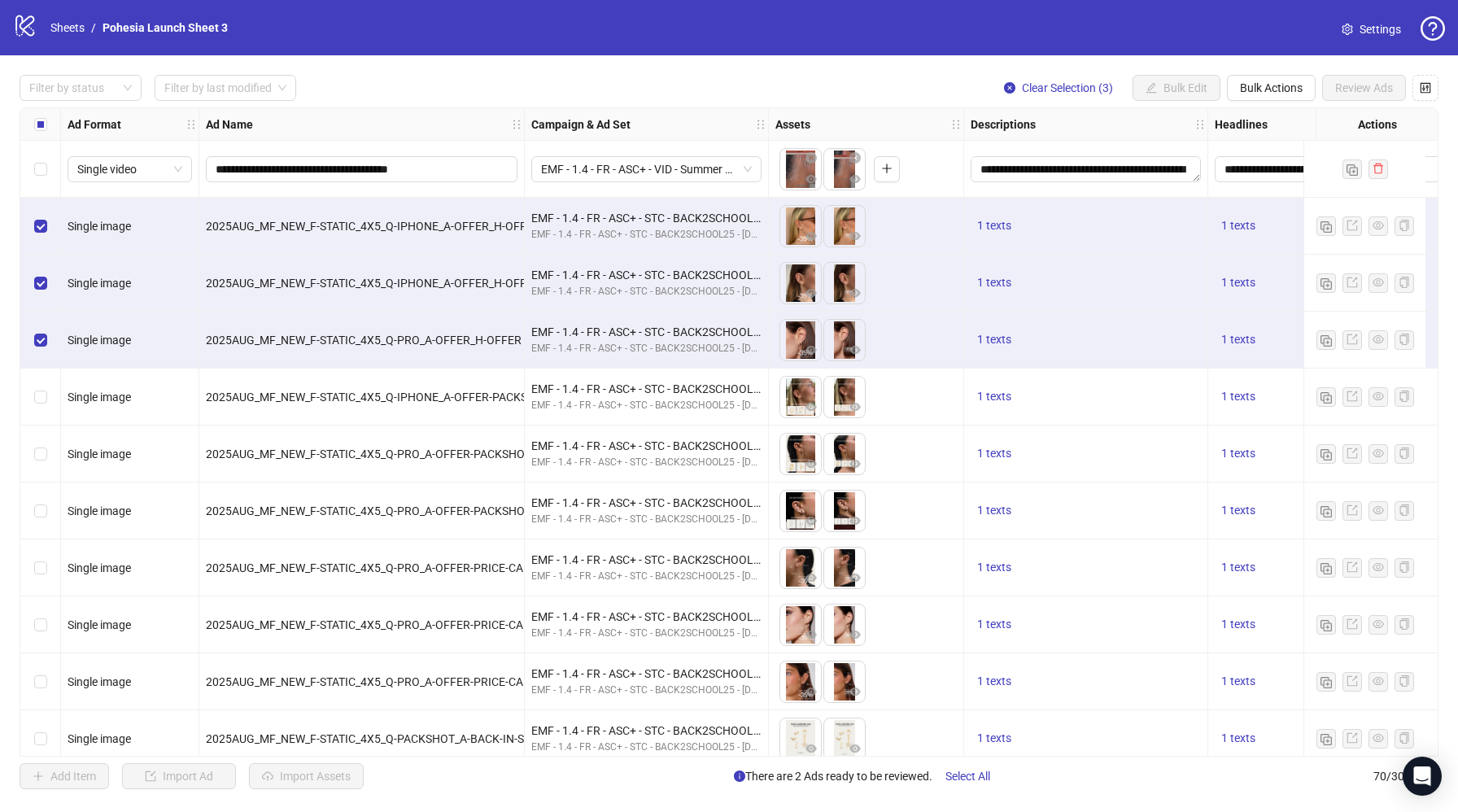
click at [33, 413] on div "Select row 5" at bounding box center [41, 397] width 41 height 57
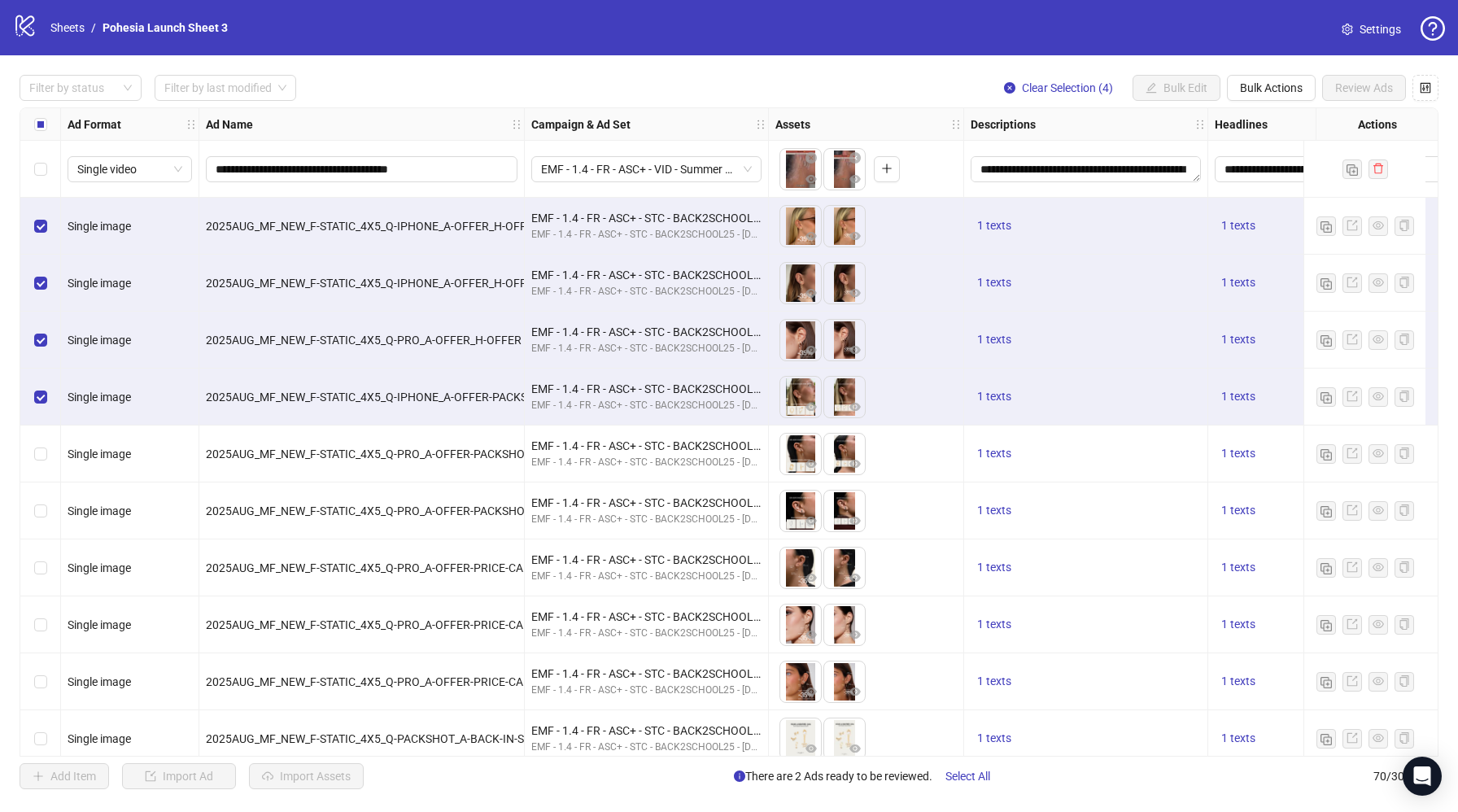
click at [32, 460] on div "Select row 6" at bounding box center [41, 453] width 41 height 57
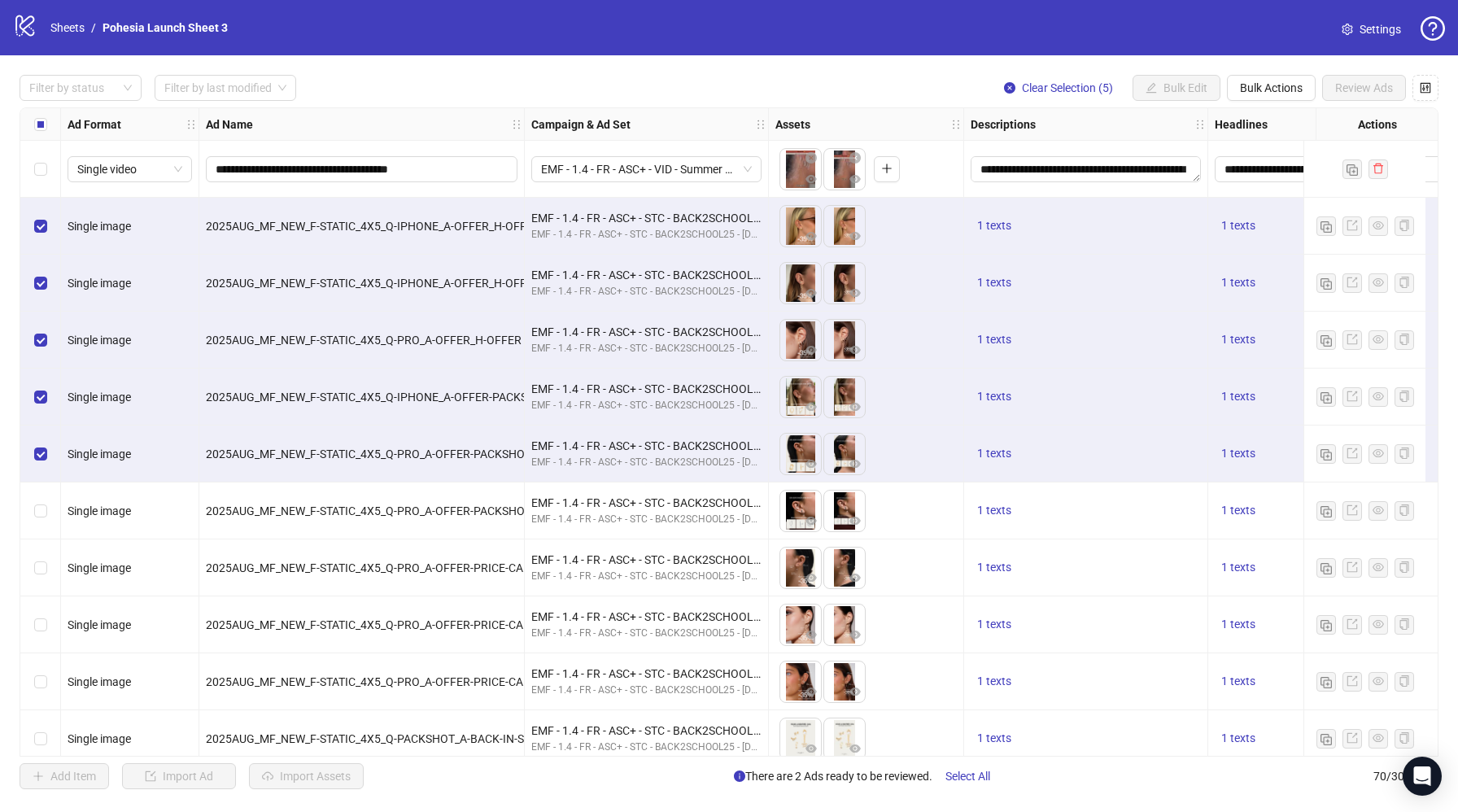
drag, startPoint x: 37, startPoint y: 500, endPoint x: 71, endPoint y: 488, distance: 36.1
click at [38, 501] on div "Select row 7" at bounding box center [41, 510] width 41 height 57
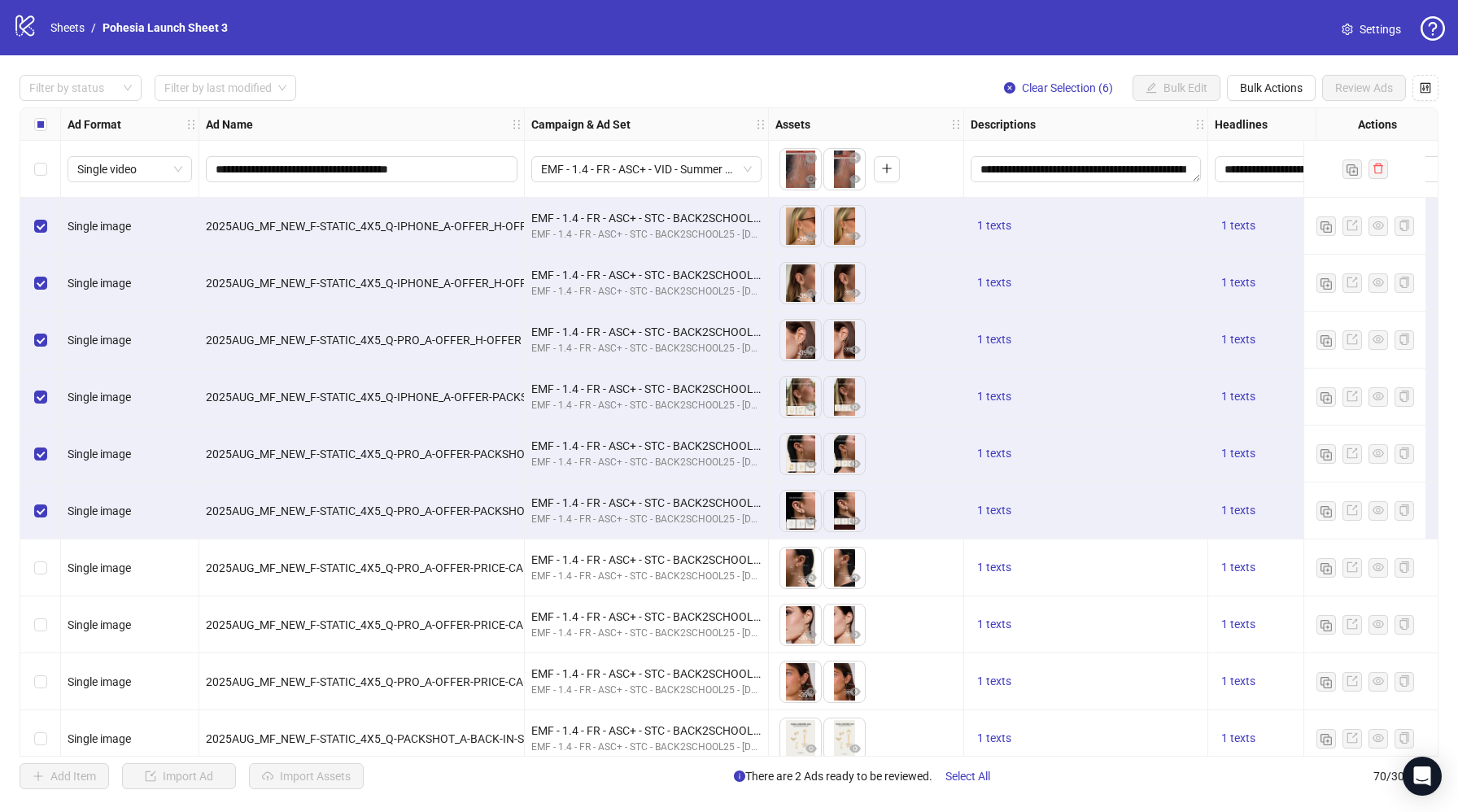
scroll to position [36, 0]
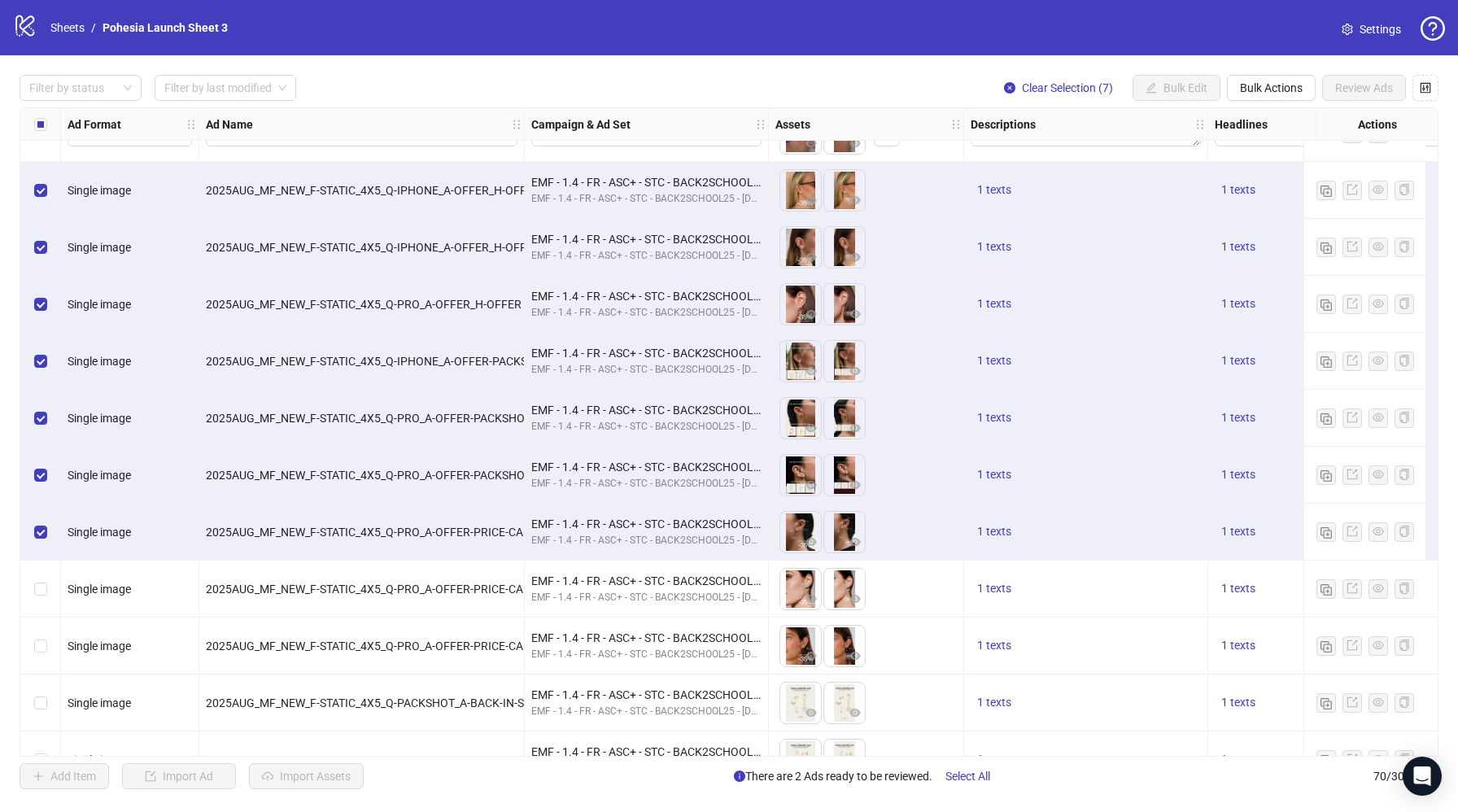
click at [46, 595] on div "Select row 9" at bounding box center [41, 588] width 41 height 57
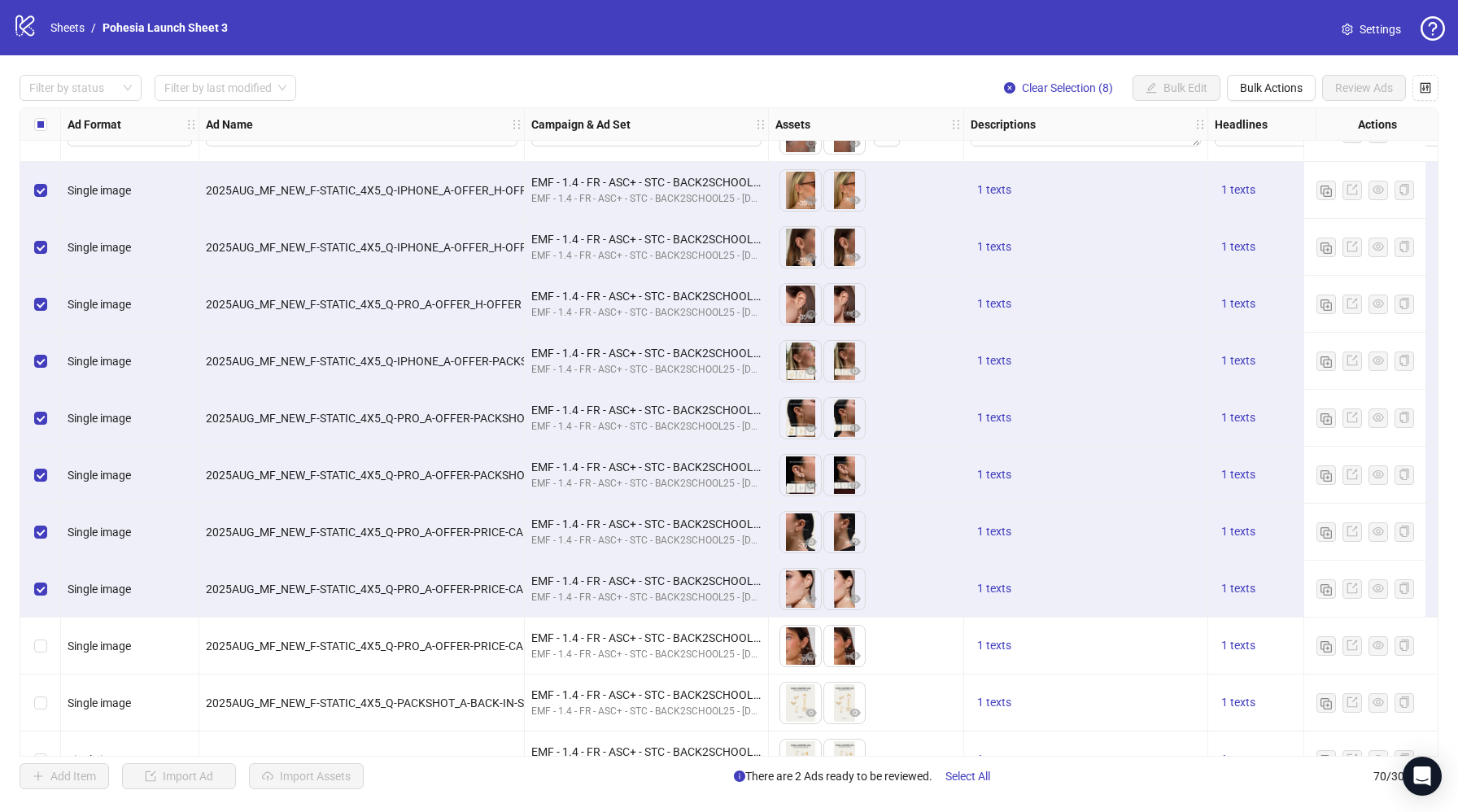
click at [47, 644] on div "Select row 10" at bounding box center [41, 645] width 41 height 57
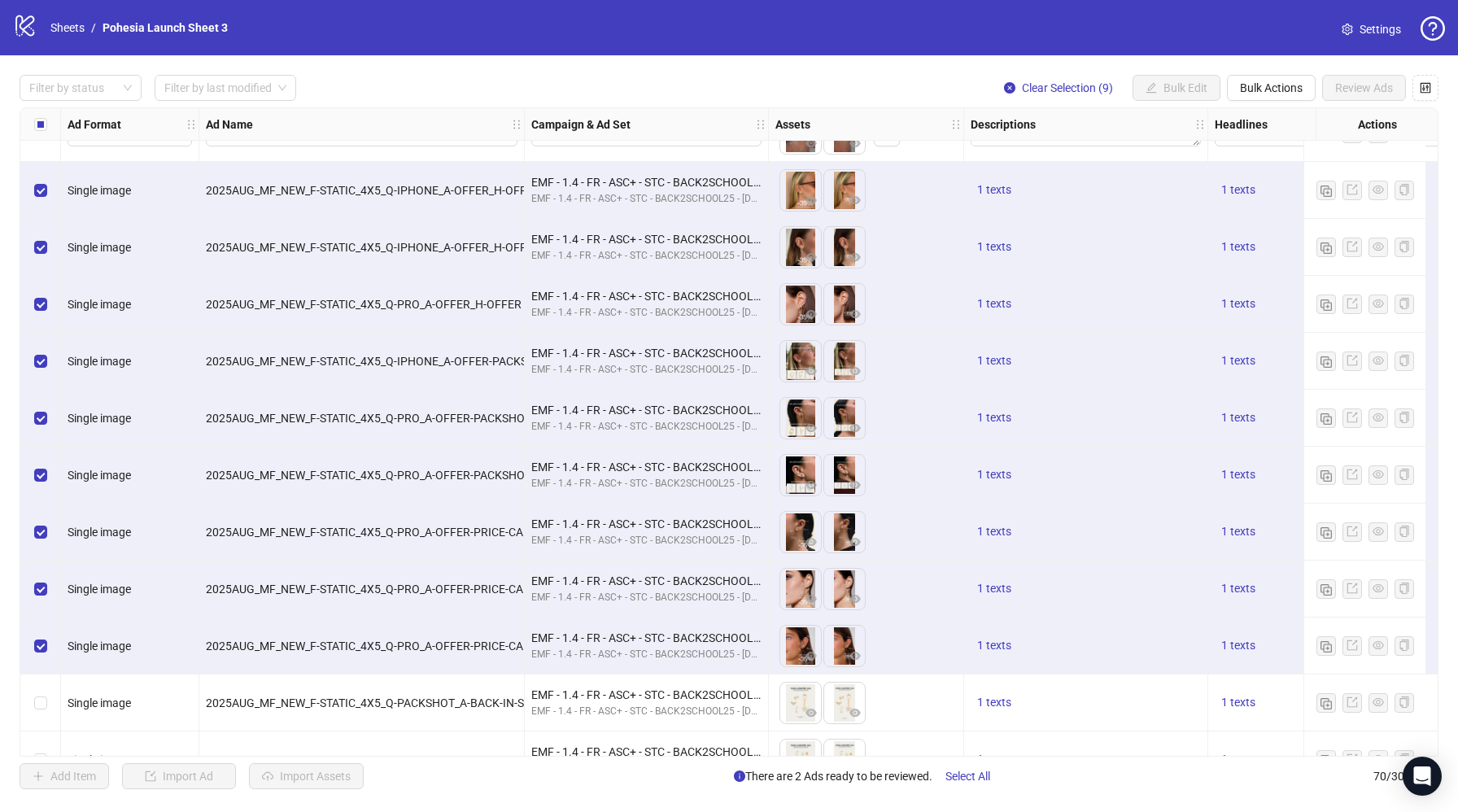
click at [47, 698] on div "Select row 11" at bounding box center [41, 702] width 41 height 57
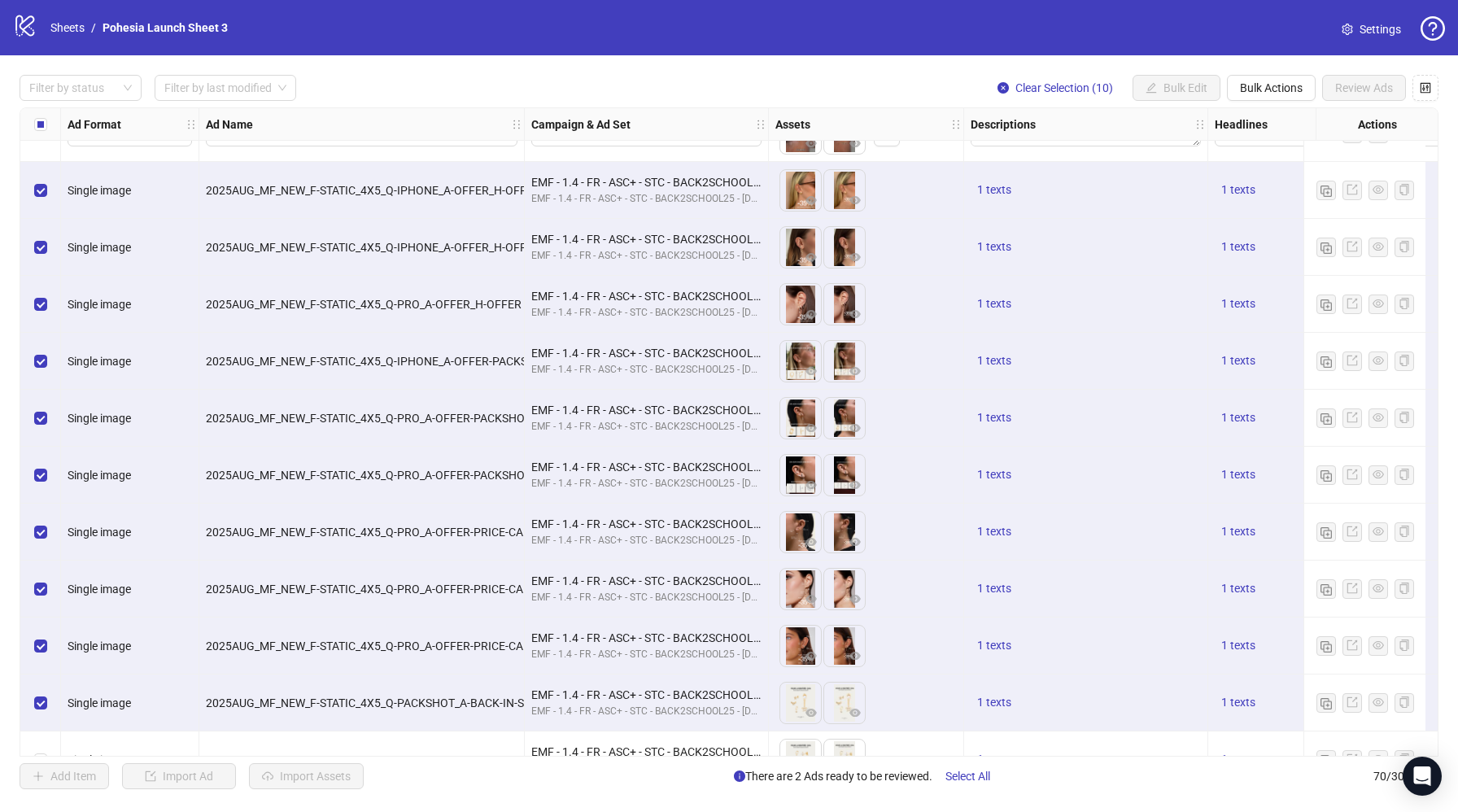
scroll to position [131, 0]
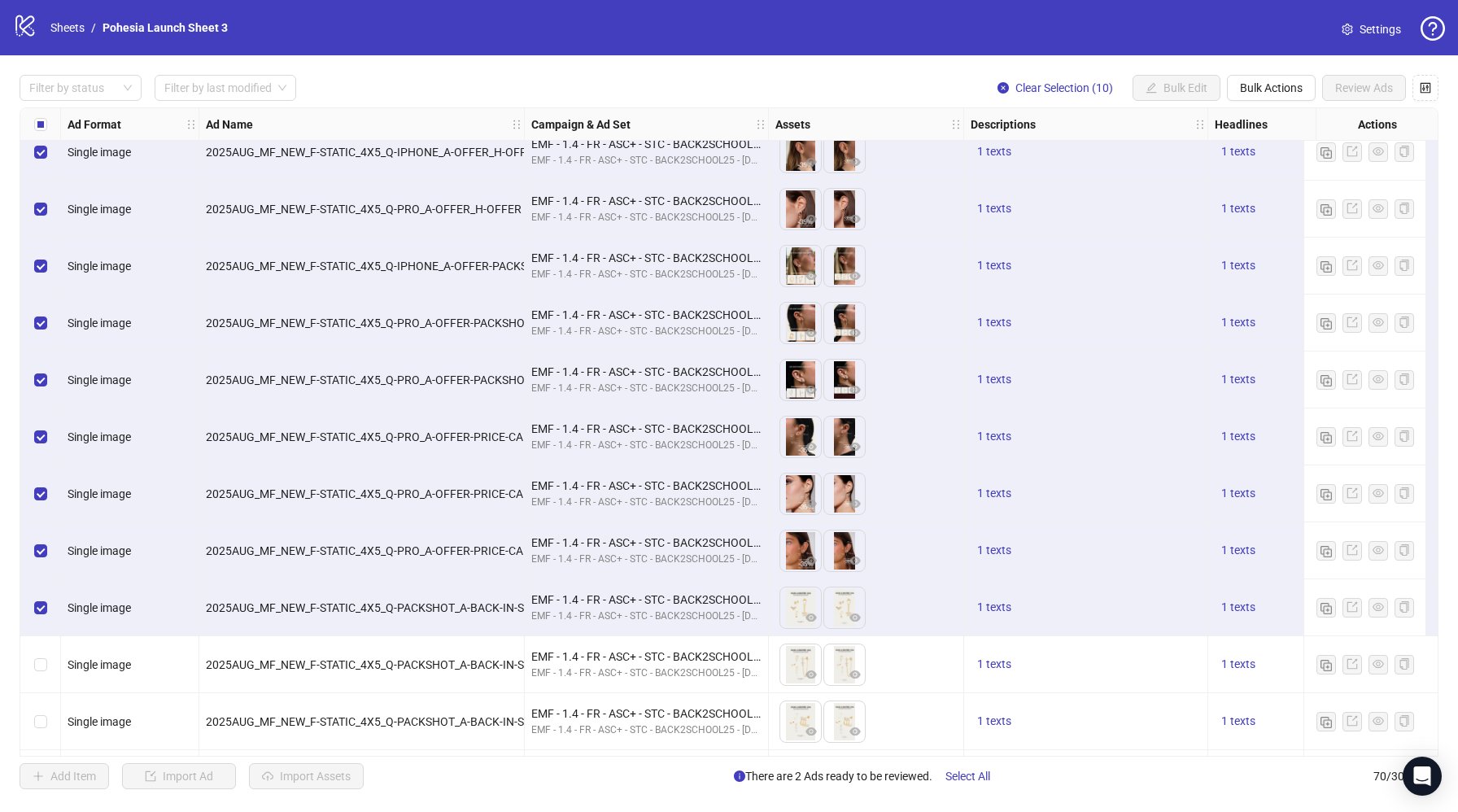
click at [47, 660] on div "Select row 12" at bounding box center [41, 664] width 41 height 57
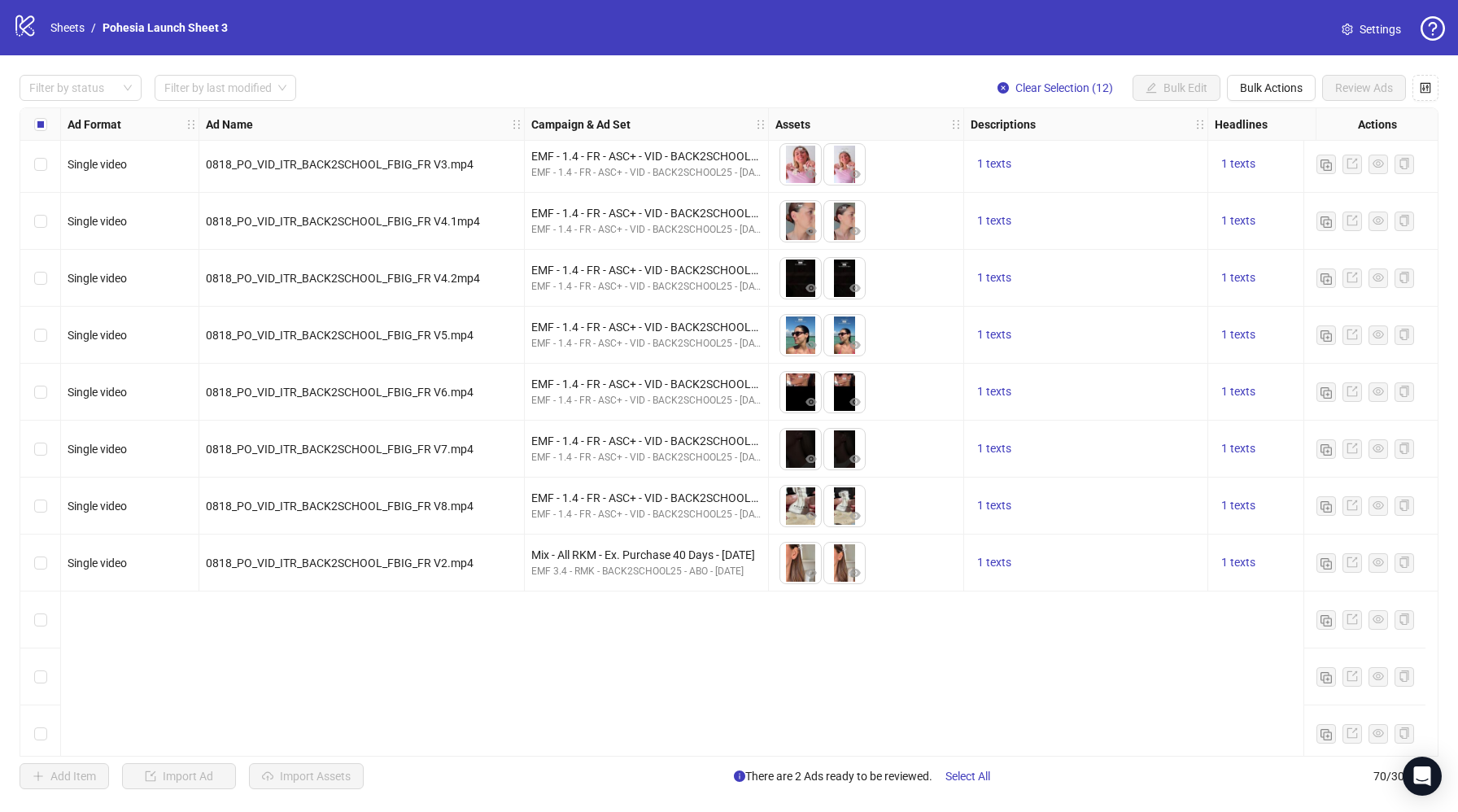
scroll to position [2777, 0]
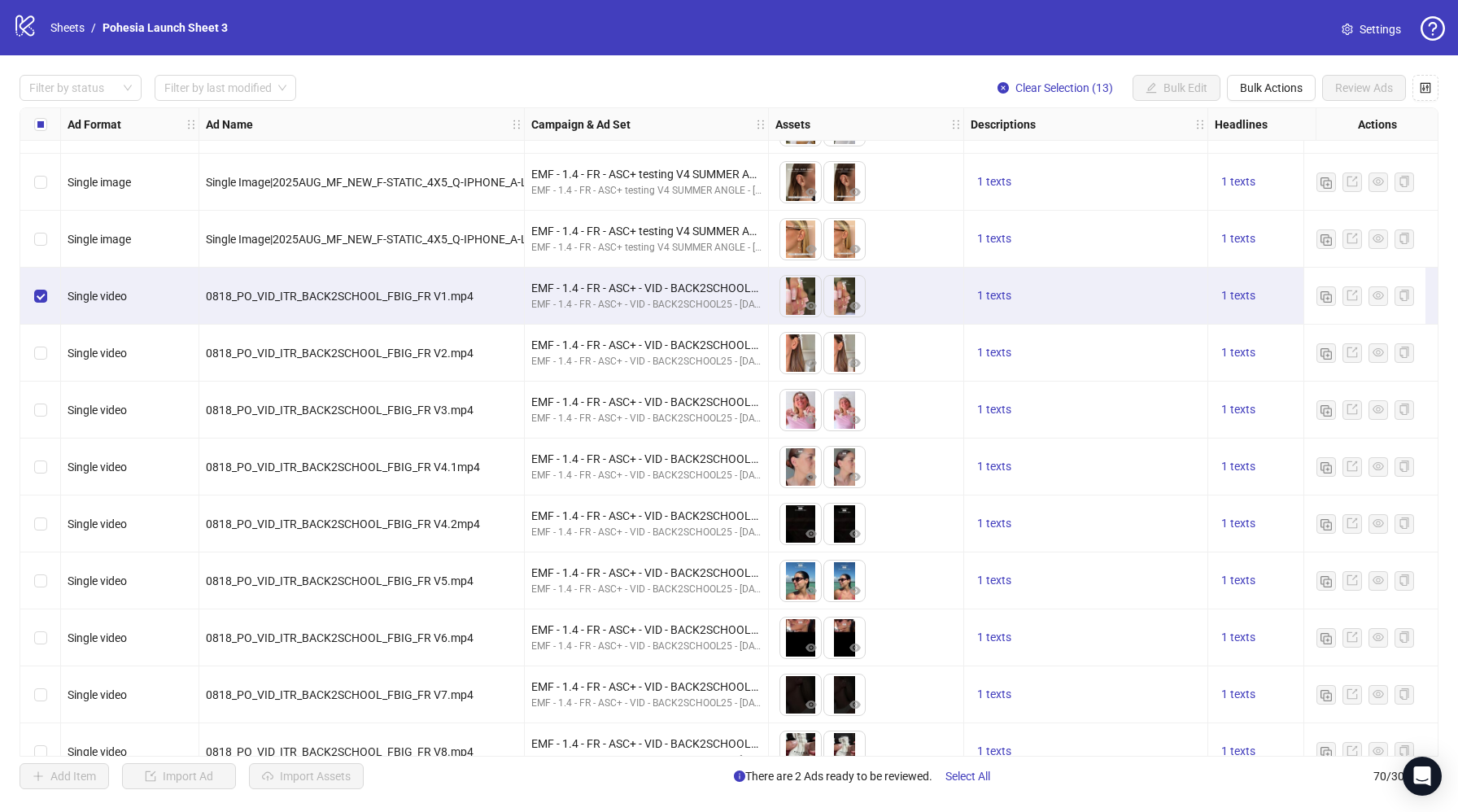
click at [48, 353] on div "Select row 53" at bounding box center [41, 352] width 41 height 57
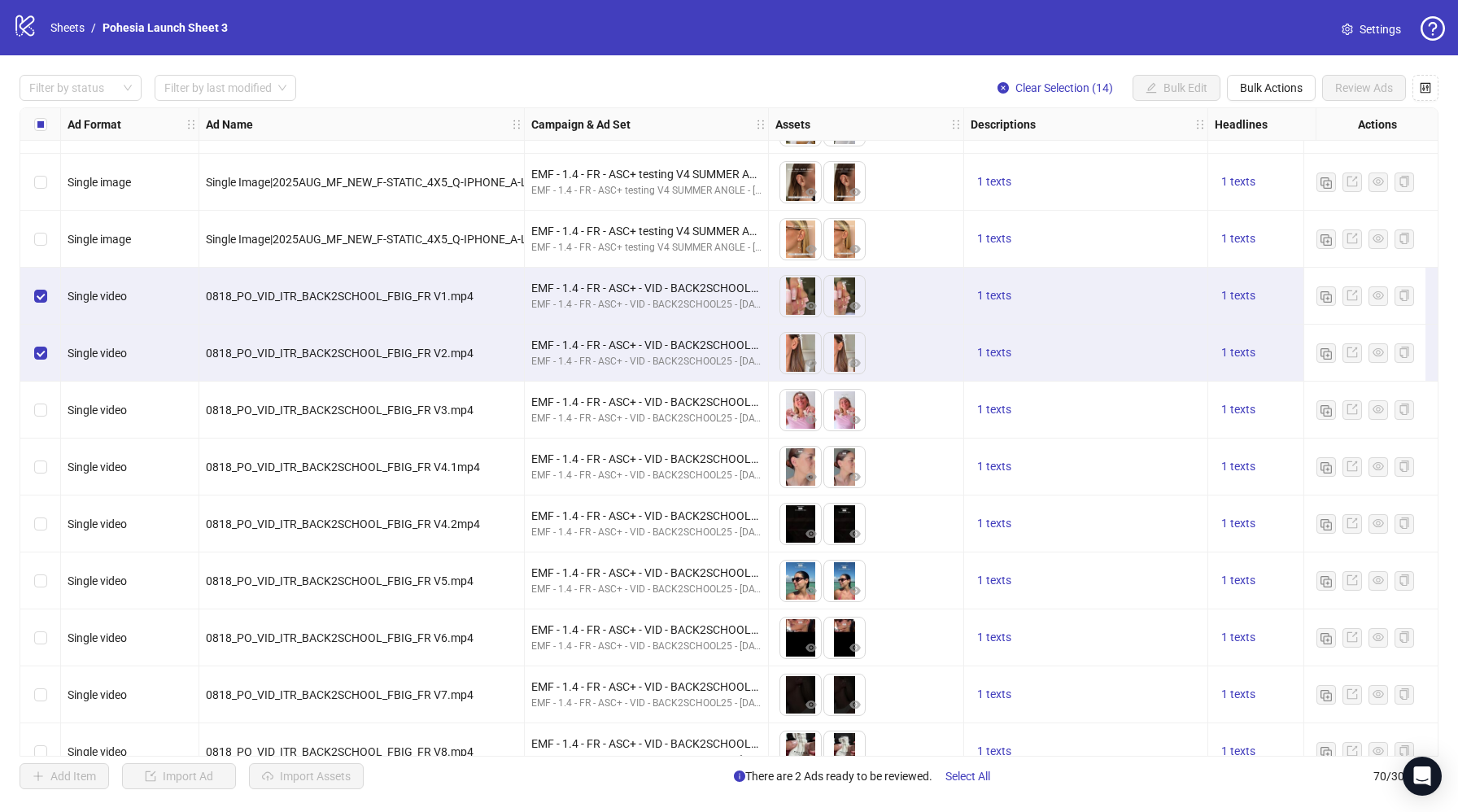
click at [48, 391] on div "Select row 54" at bounding box center [41, 409] width 41 height 57
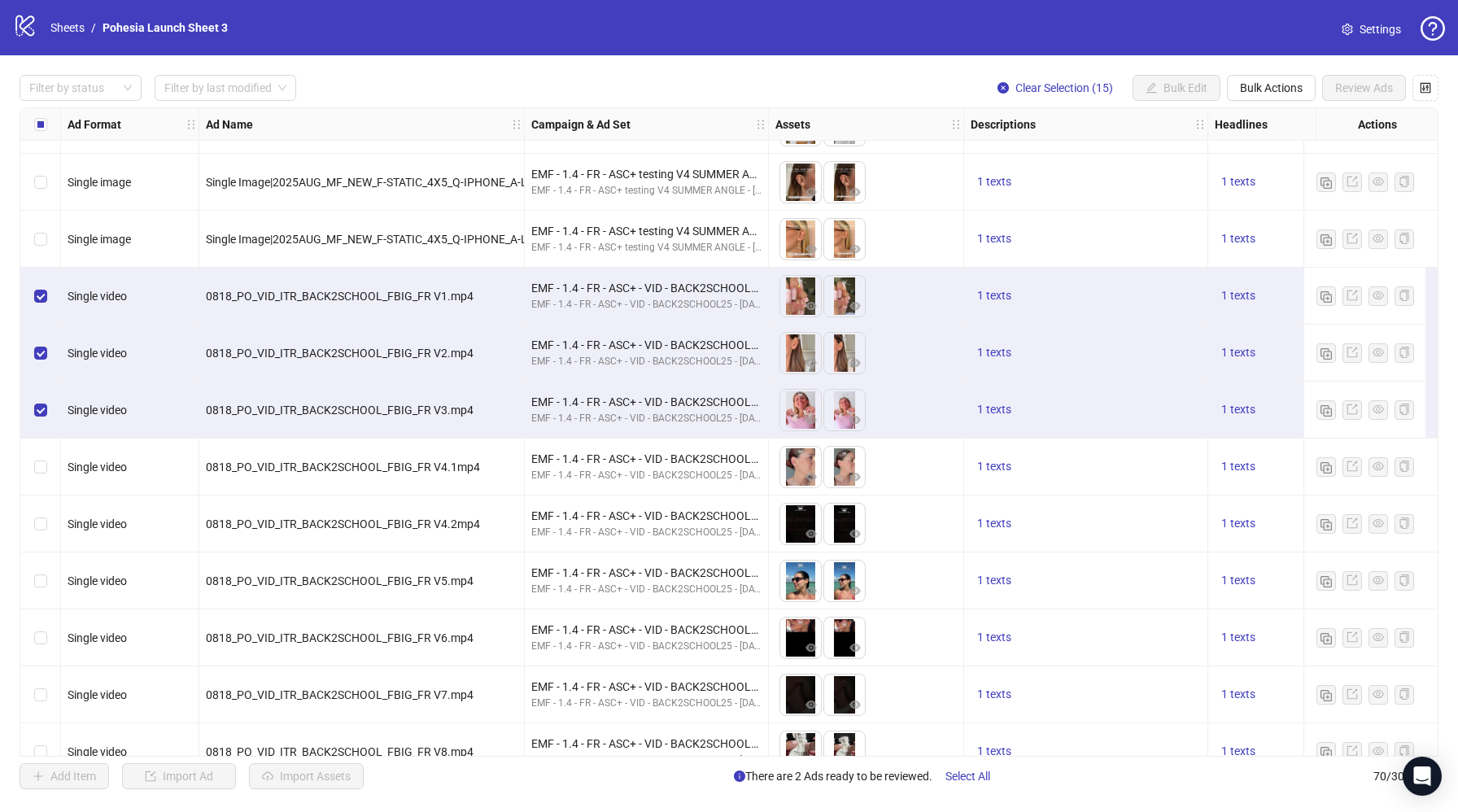
click at [26, 464] on div "Select row 55" at bounding box center [41, 466] width 41 height 57
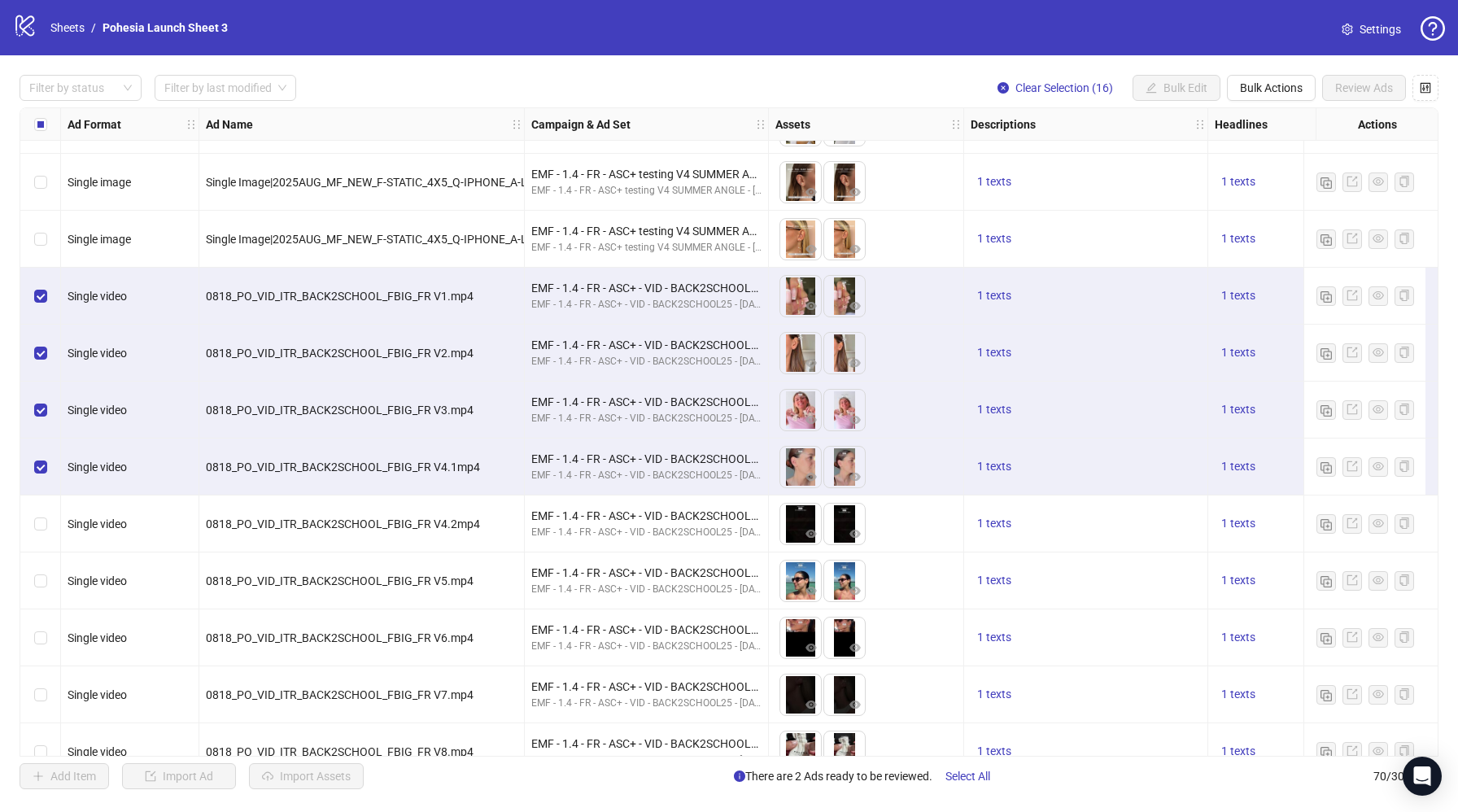
click at [33, 508] on div "Select row 56" at bounding box center [41, 524] width 41 height 57
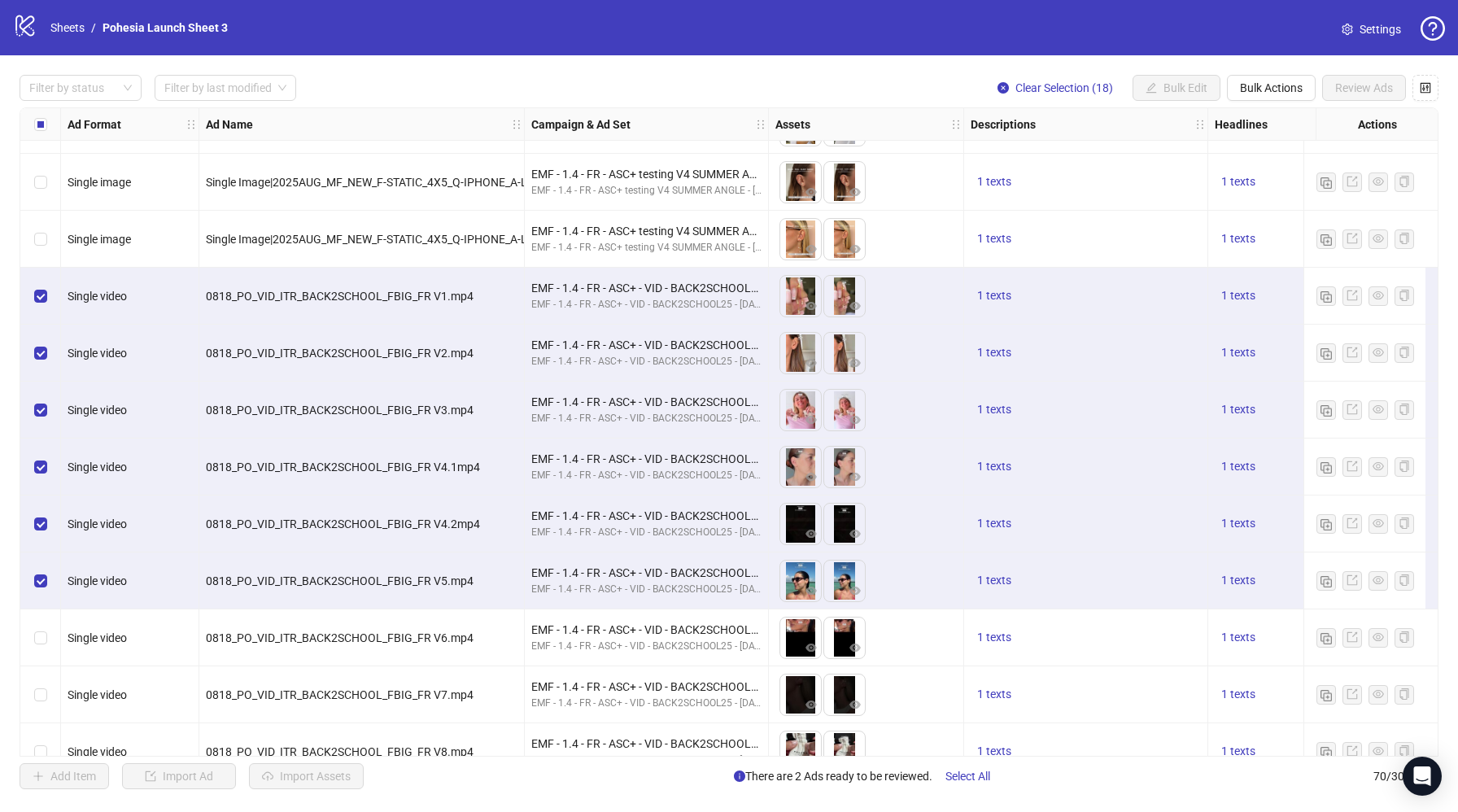
click at [37, 622] on div "Select row 58" at bounding box center [41, 637] width 41 height 57
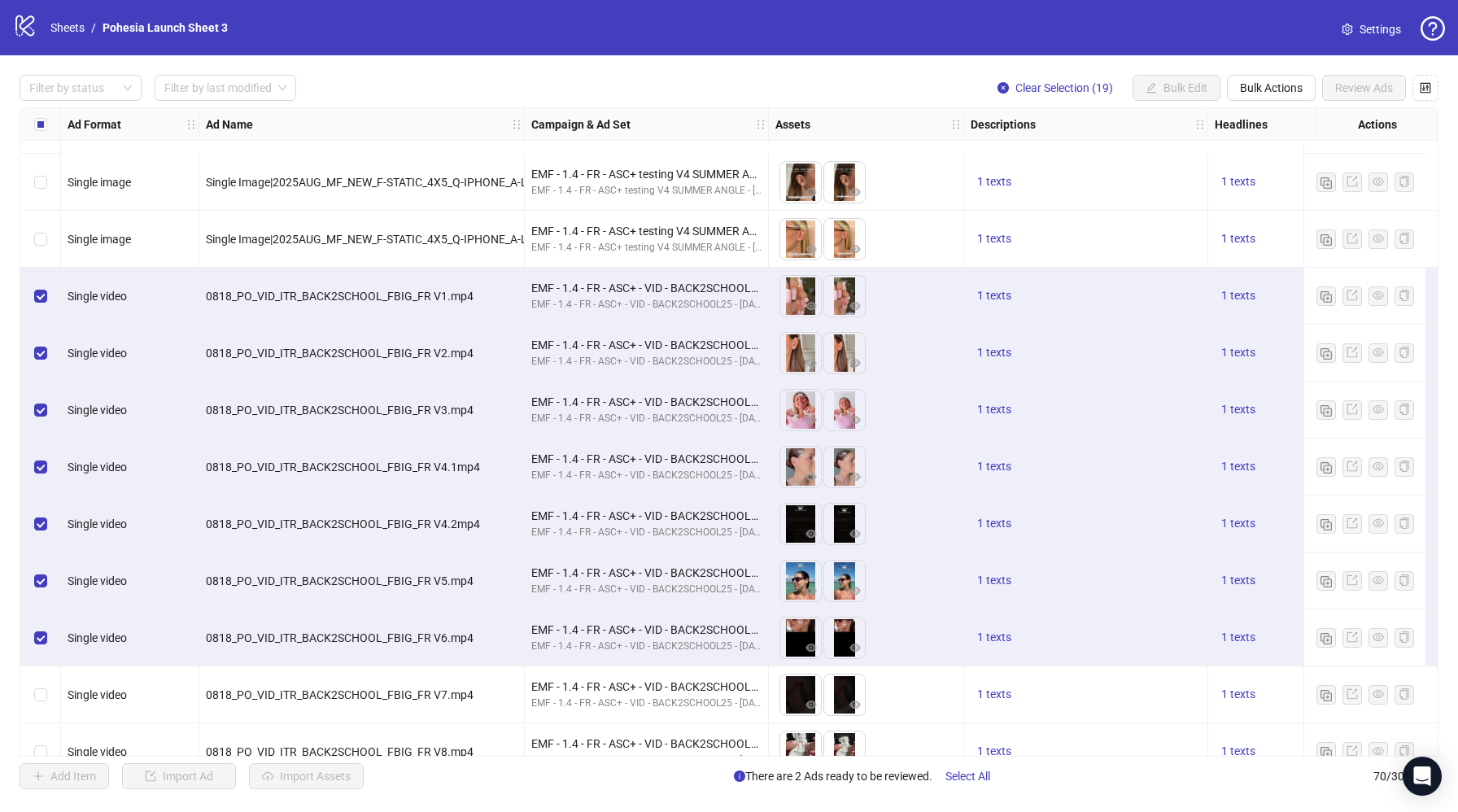
scroll to position [2885, 0]
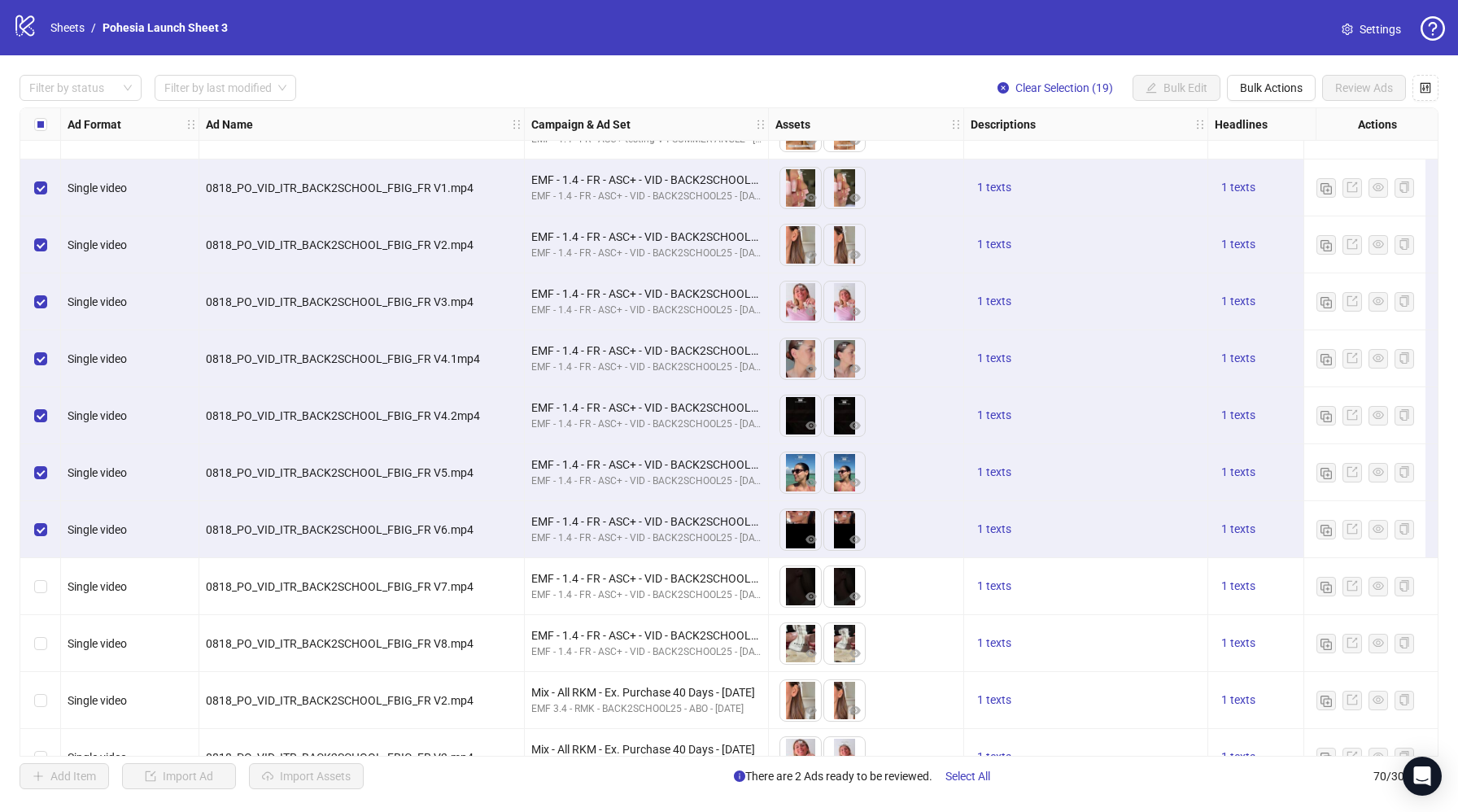
click at [23, 587] on div "Select row 59" at bounding box center [41, 586] width 41 height 57
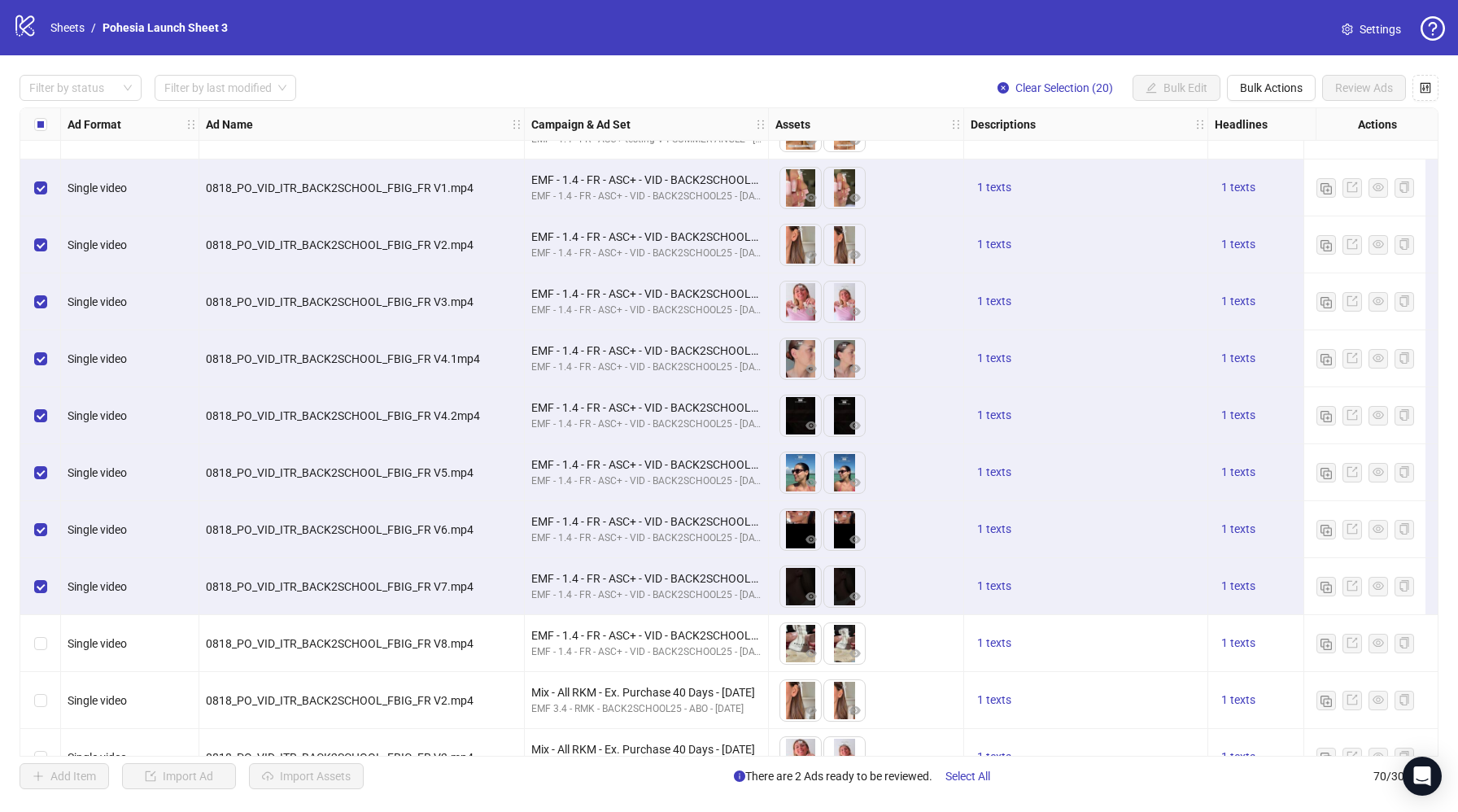
click at [40, 633] on div "Select row 60" at bounding box center [41, 643] width 41 height 57
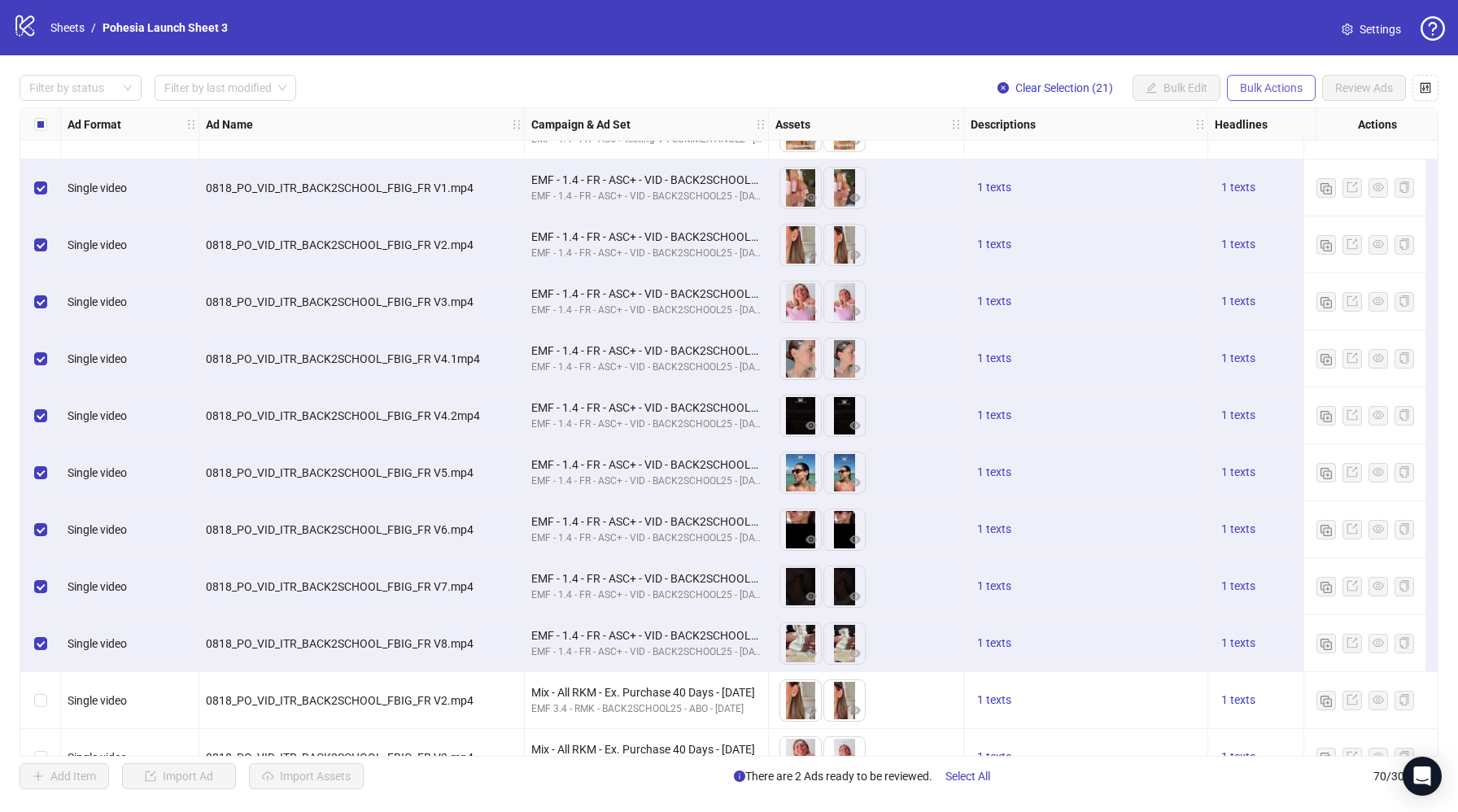
click at [1252, 93] on span "Bulk Actions" at bounding box center [1270, 87] width 62 height 13
click at [1299, 178] on span "Duplicate with assets" at bounding box center [1295, 173] width 112 height 18
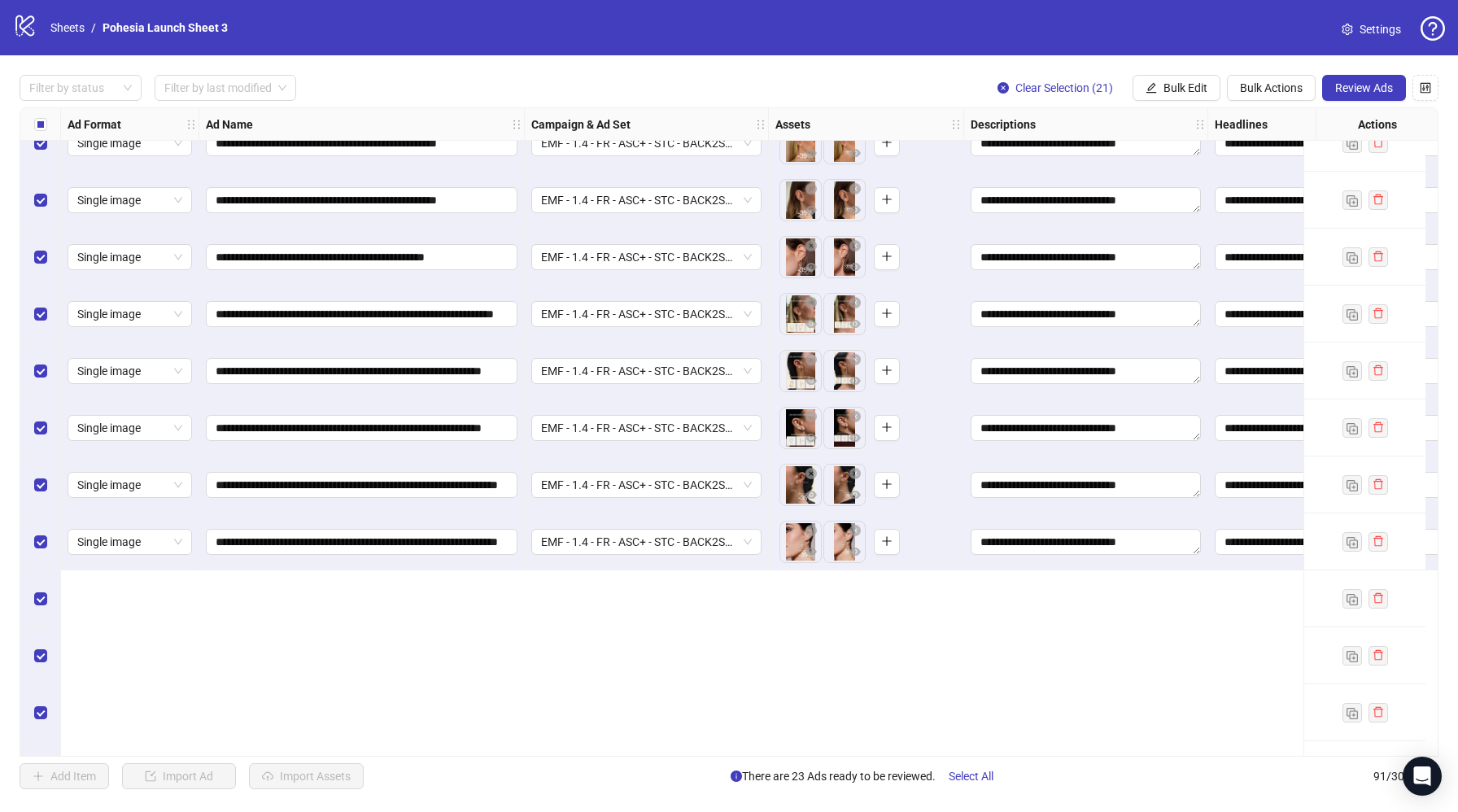
scroll to position [3719, 0]
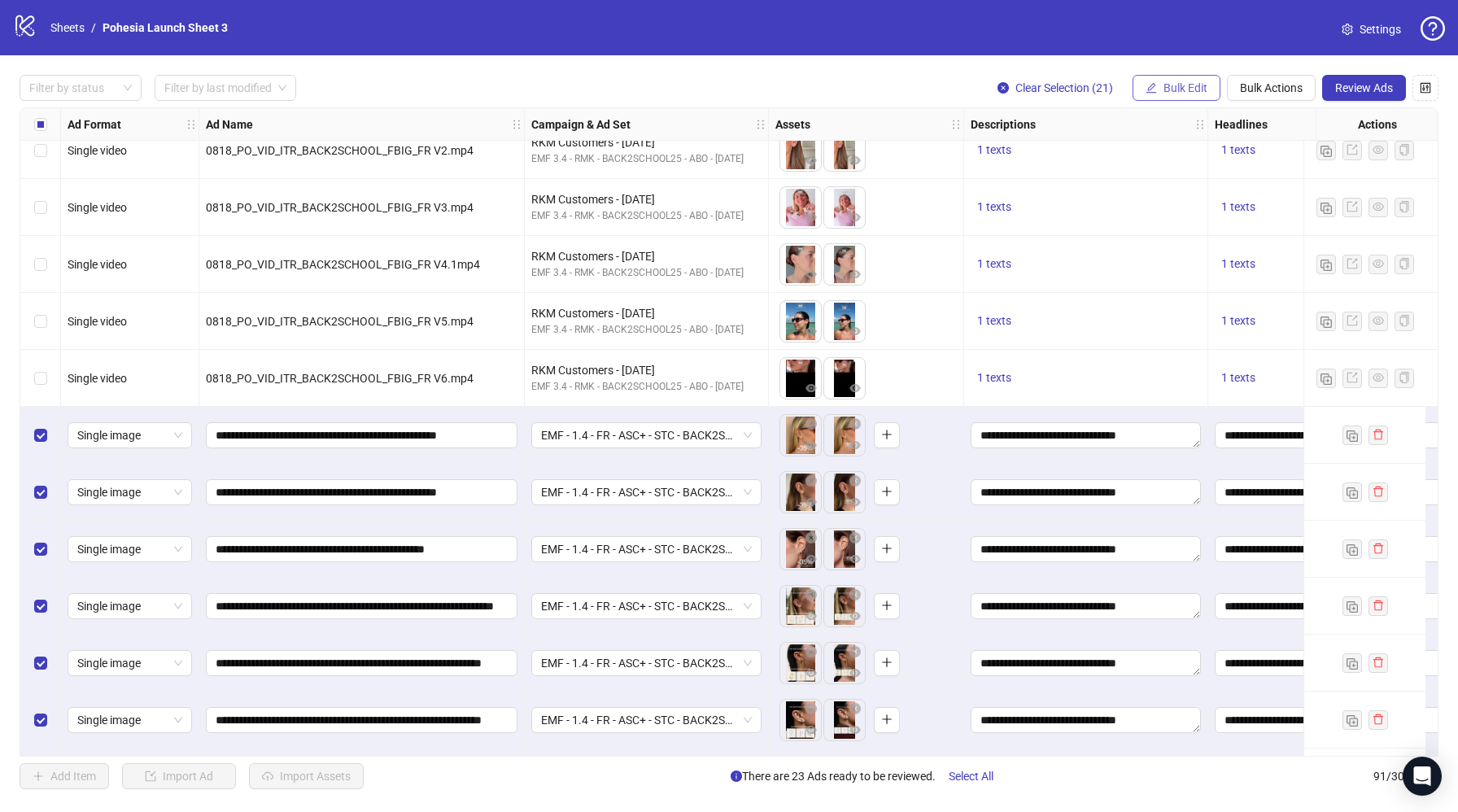
click at [1181, 92] on span "Bulk Edit" at bounding box center [1186, 87] width 44 height 13
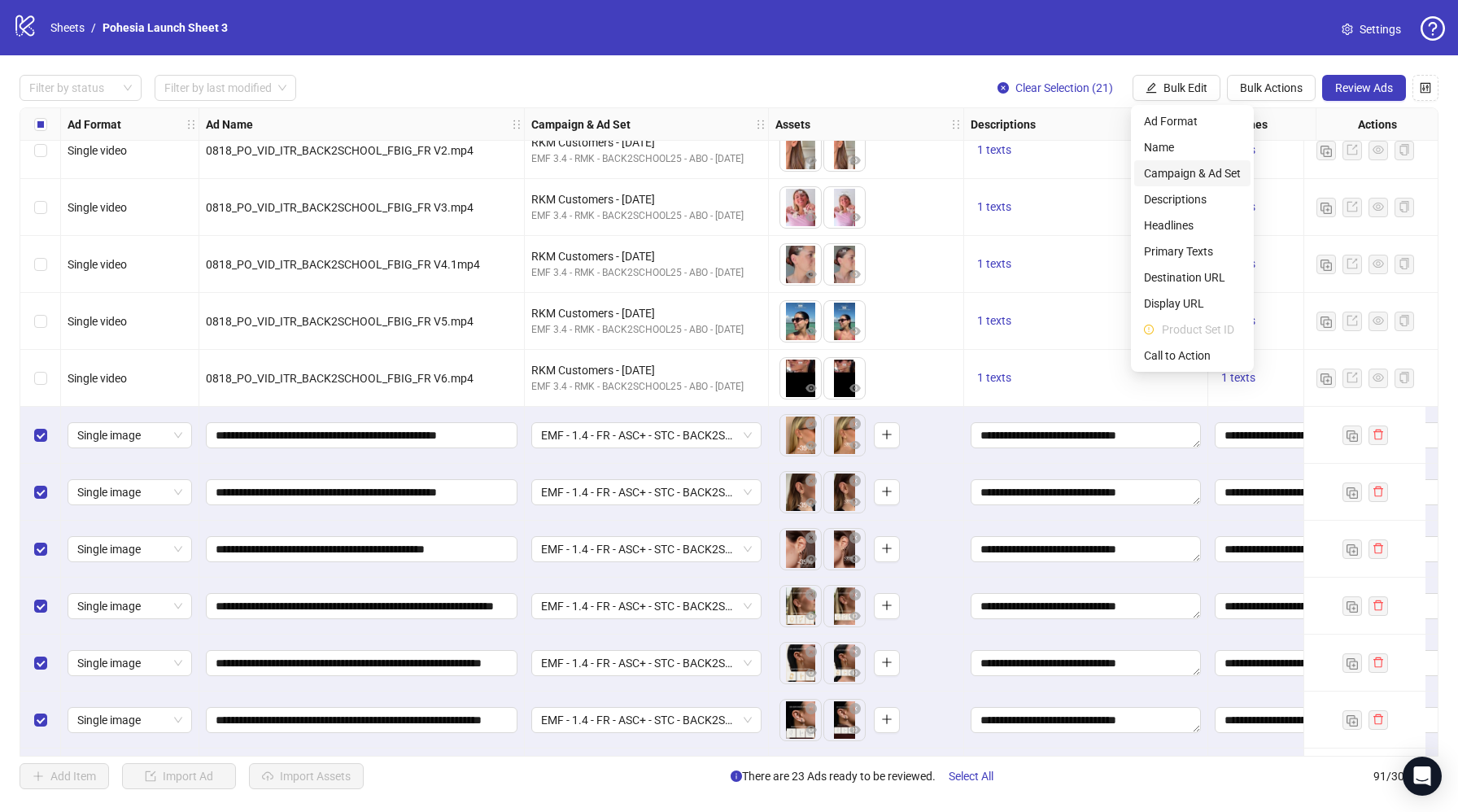
click at [1212, 170] on span "Campaign & Ad Set" at bounding box center [1192, 173] width 96 height 18
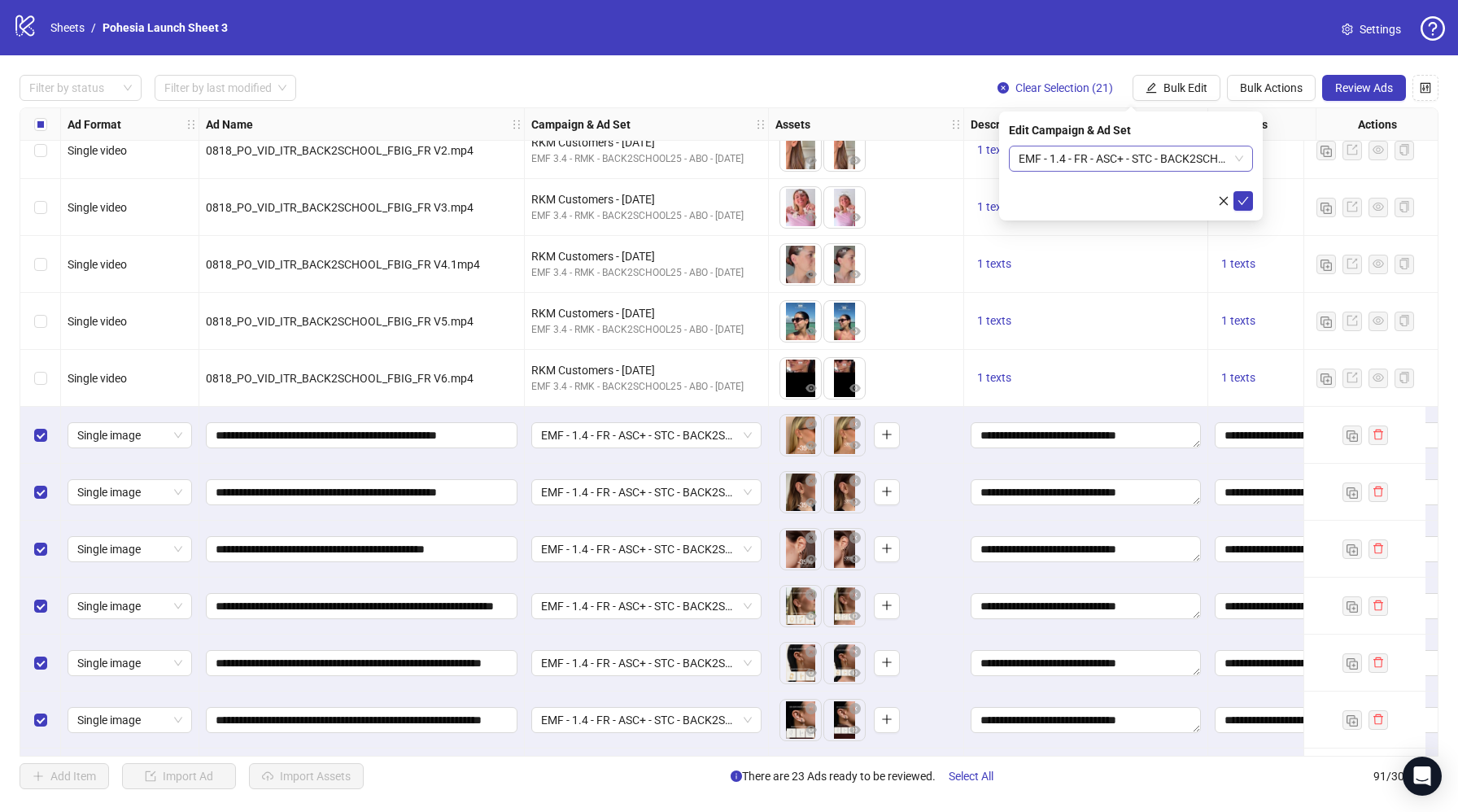
click at [1227, 157] on span "EMF - 1.4 - FR - ASC+ - STC - BACK2SCHOOL - [DATE] Ad set" at bounding box center [1131, 158] width 225 height 24
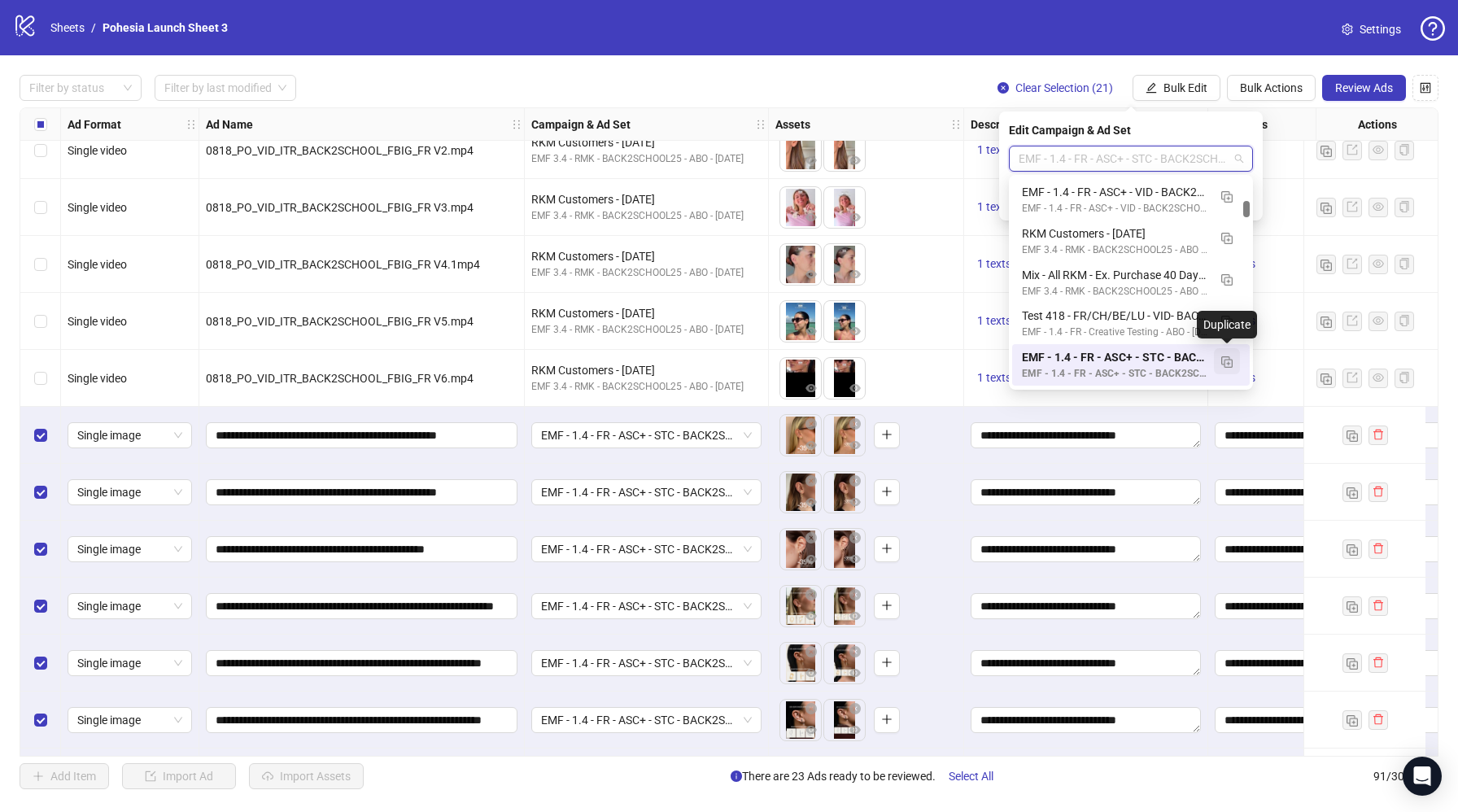
click at [1229, 364] on img "button" at bounding box center [1227, 361] width 12 height 12
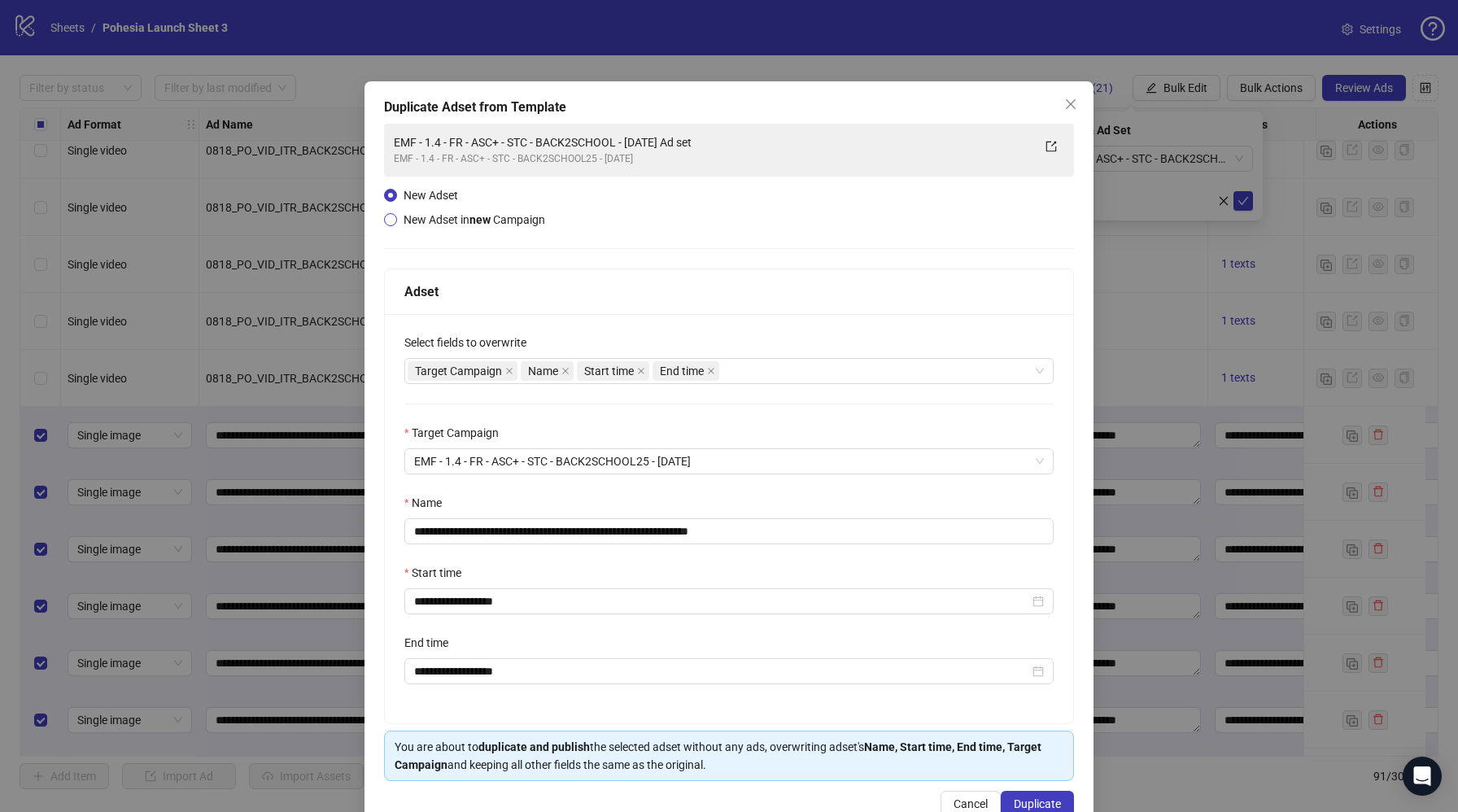
click at [459, 216] on span "New Adset in new Campaign" at bounding box center [474, 219] width 142 height 13
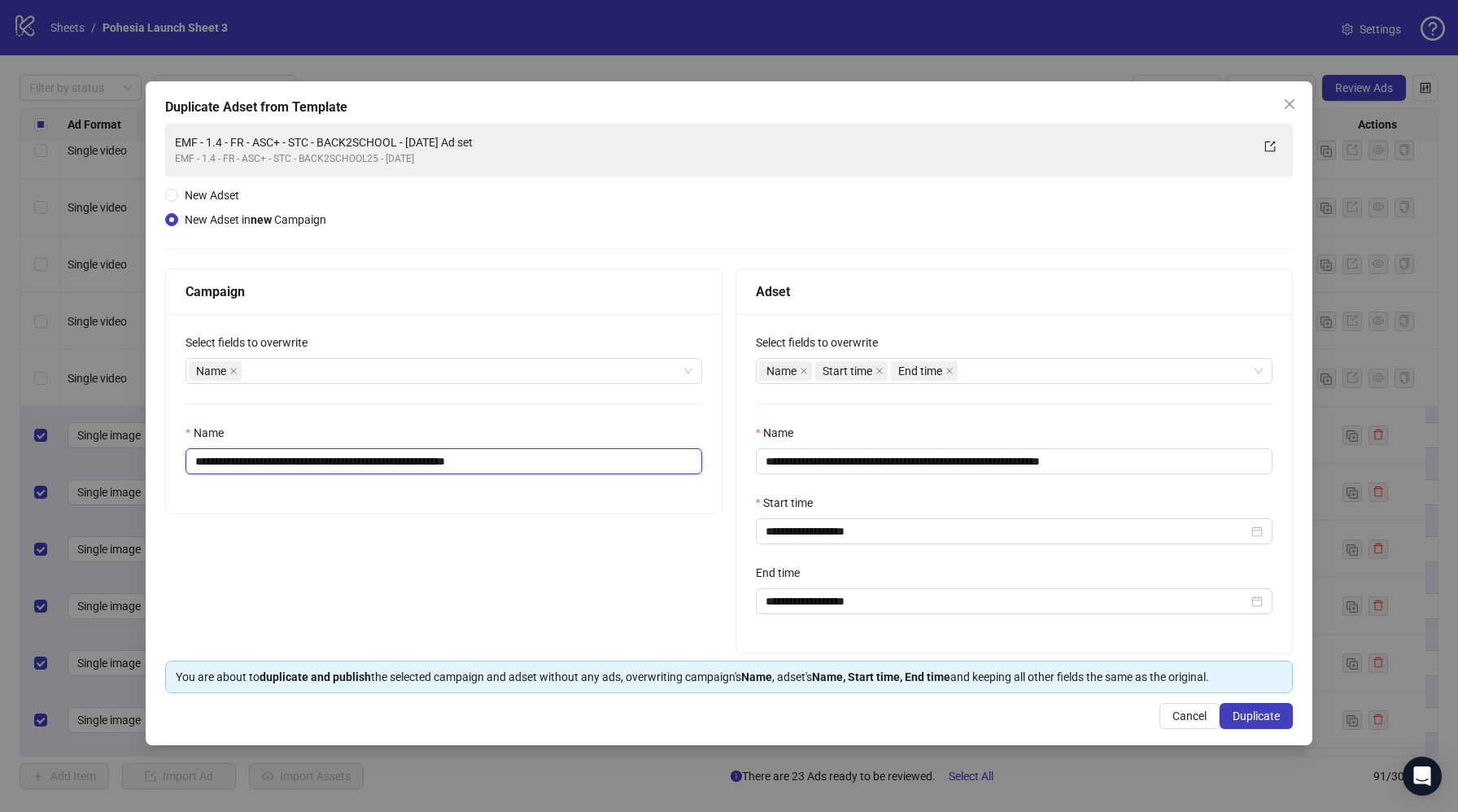
drag, startPoint x: 310, startPoint y: 464, endPoint x: 316, endPoint y: 479, distance: 16.2
click at [310, 465] on input "**********" at bounding box center [444, 461] width 517 height 26
drag, startPoint x: 520, startPoint y: 464, endPoint x: 549, endPoint y: 467, distance: 29.2
click at [549, 467] on input "**********" at bounding box center [444, 461] width 517 height 26
click at [460, 470] on input "**********" at bounding box center [444, 461] width 517 height 26
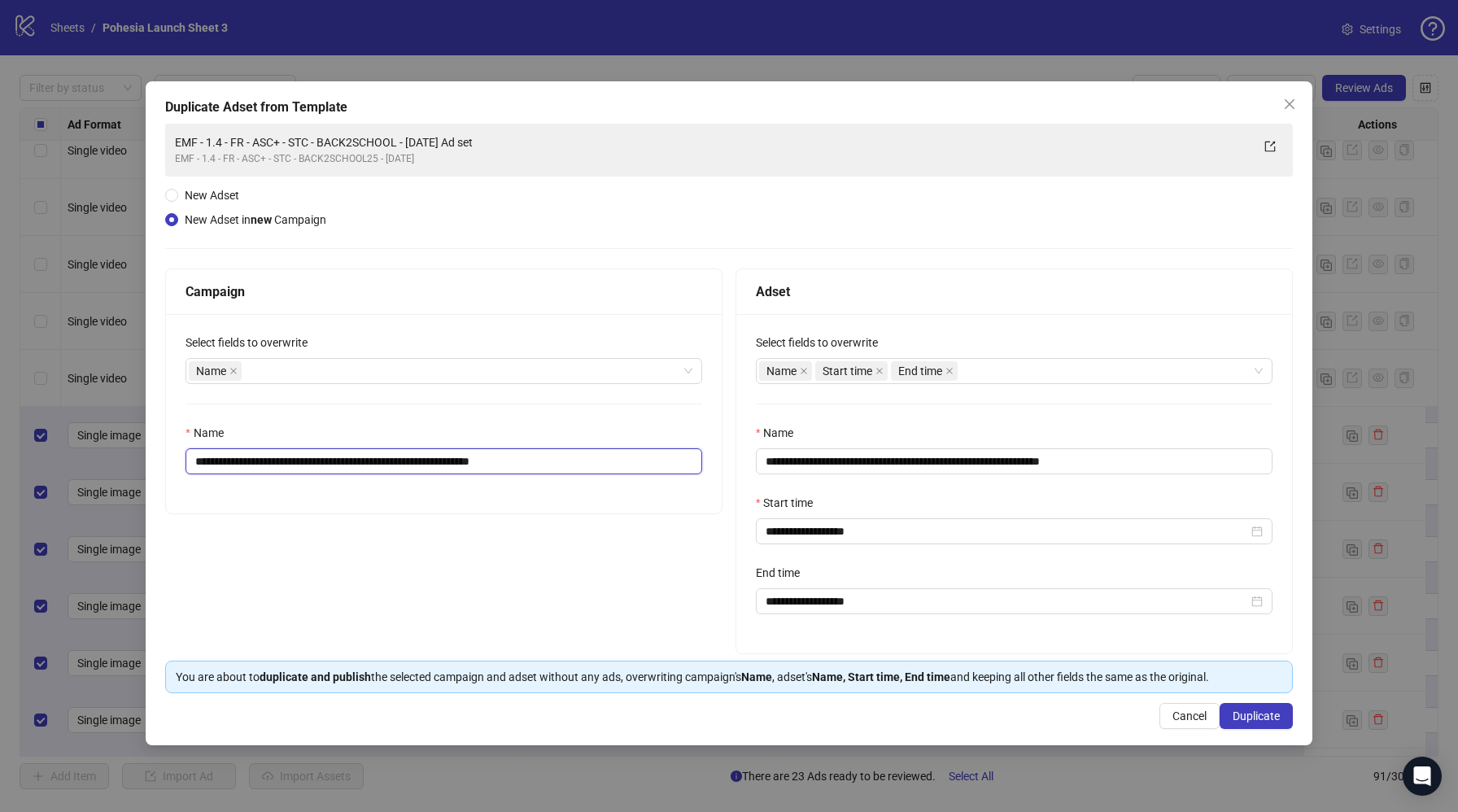
type input "**********"
click at [647, 505] on div "**********" at bounding box center [444, 413] width 555 height 199
drag, startPoint x: 309, startPoint y: 462, endPoint x: 500, endPoint y: 463, distance: 191.0
click at [500, 463] on input "**********" at bounding box center [444, 461] width 517 height 26
drag, startPoint x: 881, startPoint y: 461, endPoint x: 977, endPoint y: 470, distance: 96.4
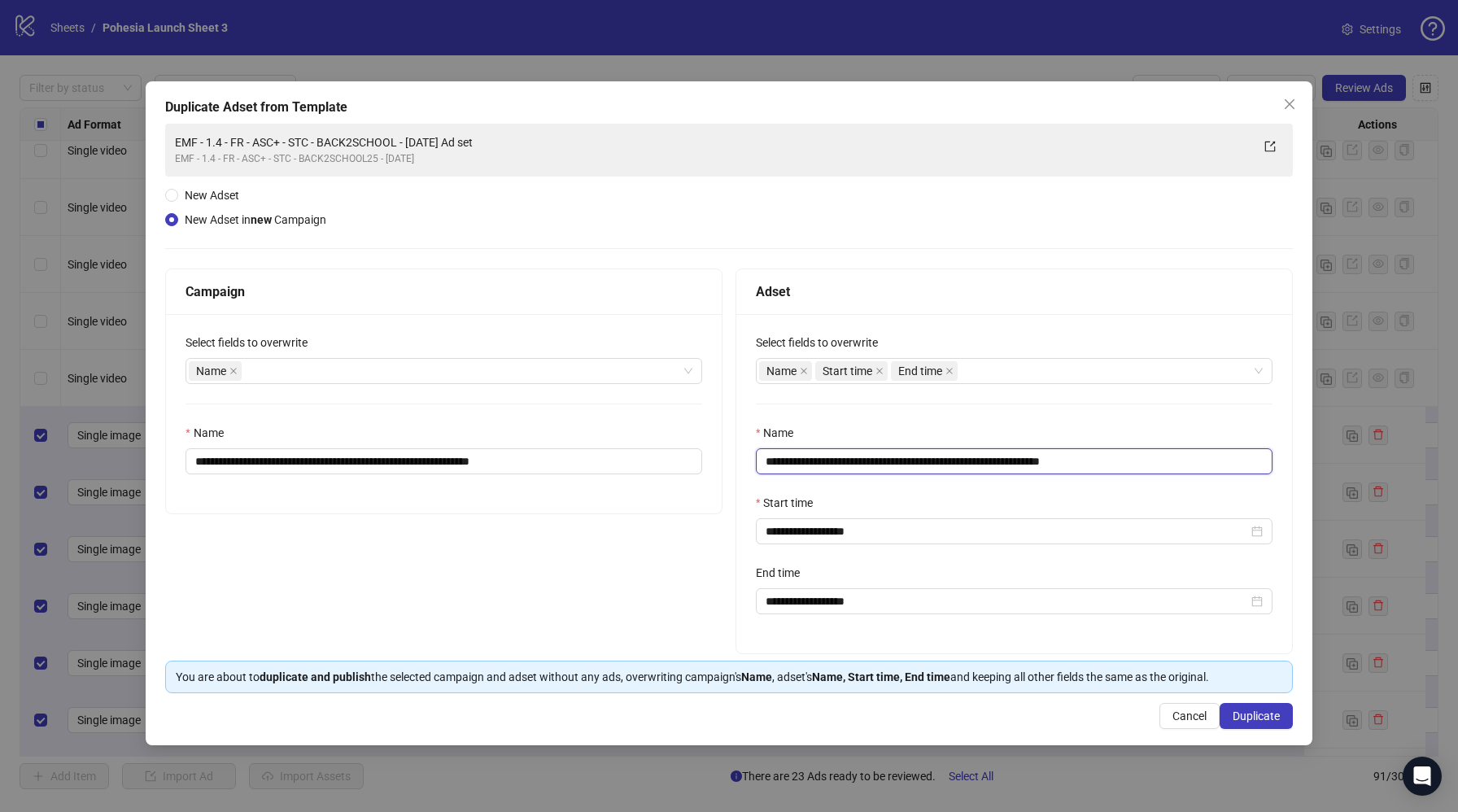
click at [990, 463] on input "**********" at bounding box center [1013, 461] width 517 height 26
paste input "**********"
drag, startPoint x: 1164, startPoint y: 461, endPoint x: 1178, endPoint y: 474, distance: 19.1
click at [1178, 474] on div "**********" at bounding box center [1014, 483] width 555 height 339
type input "**********"
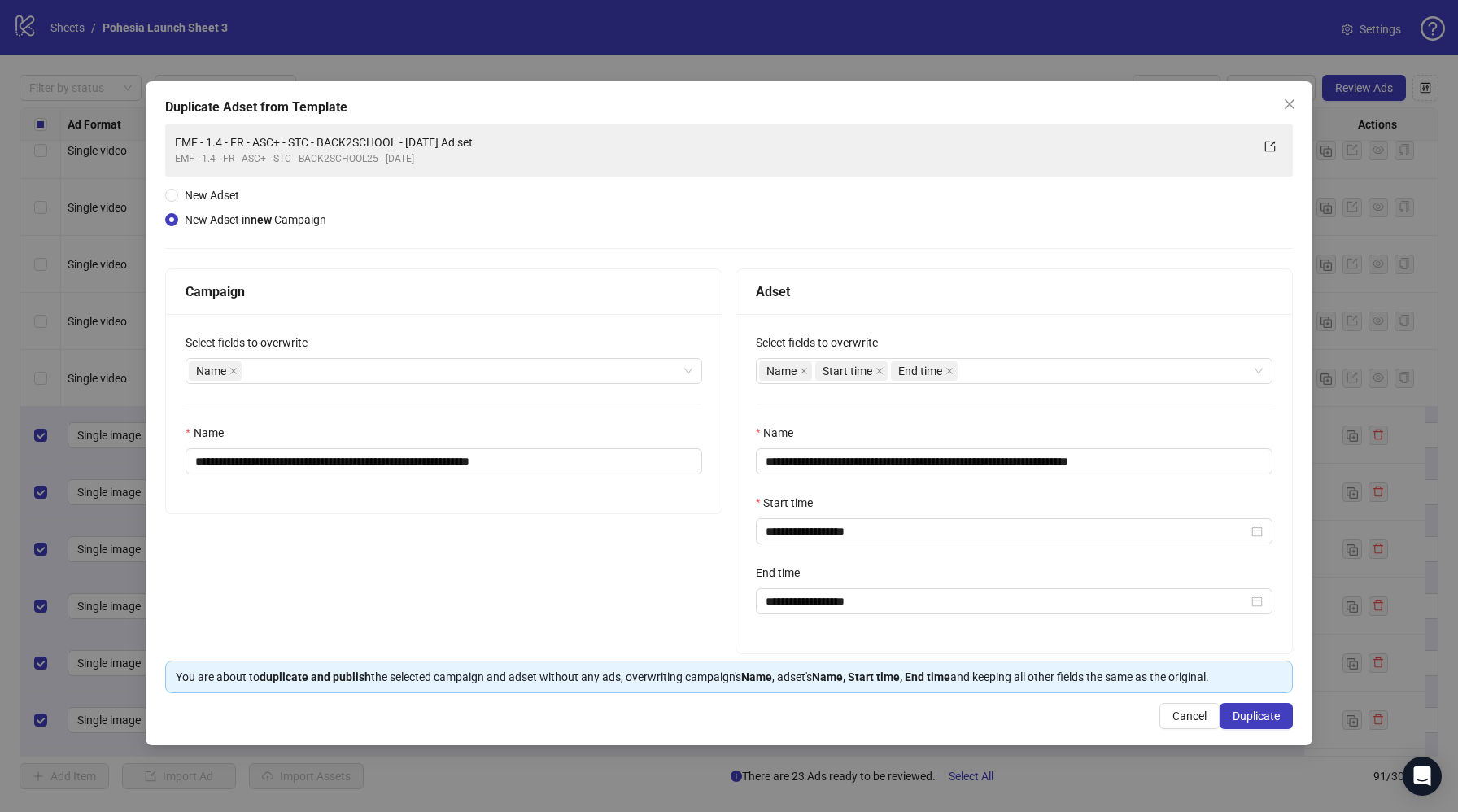
click at [1167, 488] on div "**********" at bounding box center [1014, 483] width 555 height 339
click at [1282, 714] on button "Duplicate" at bounding box center [1256, 716] width 73 height 26
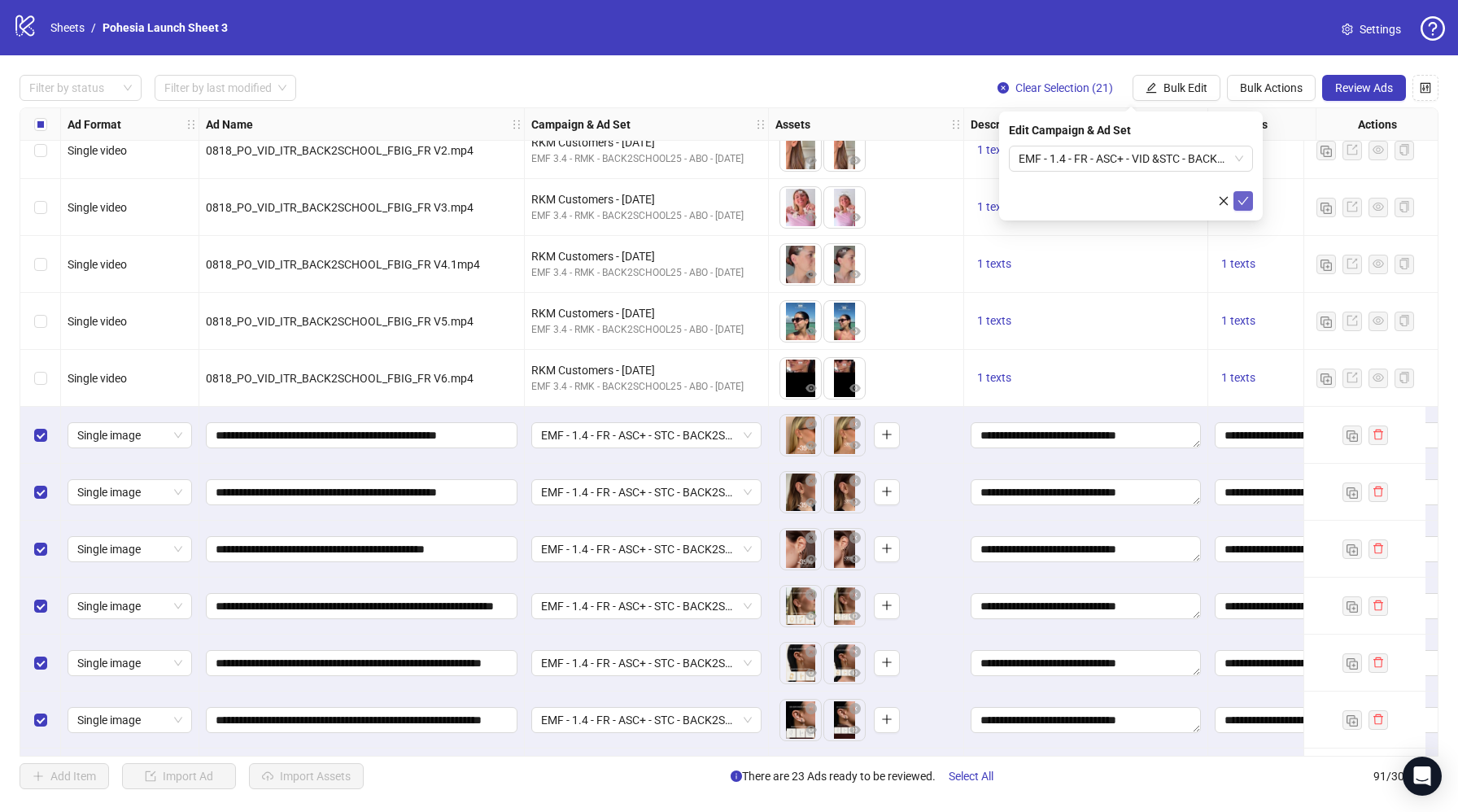
click at [1243, 196] on icon "check" at bounding box center [1243, 201] width 12 height 12
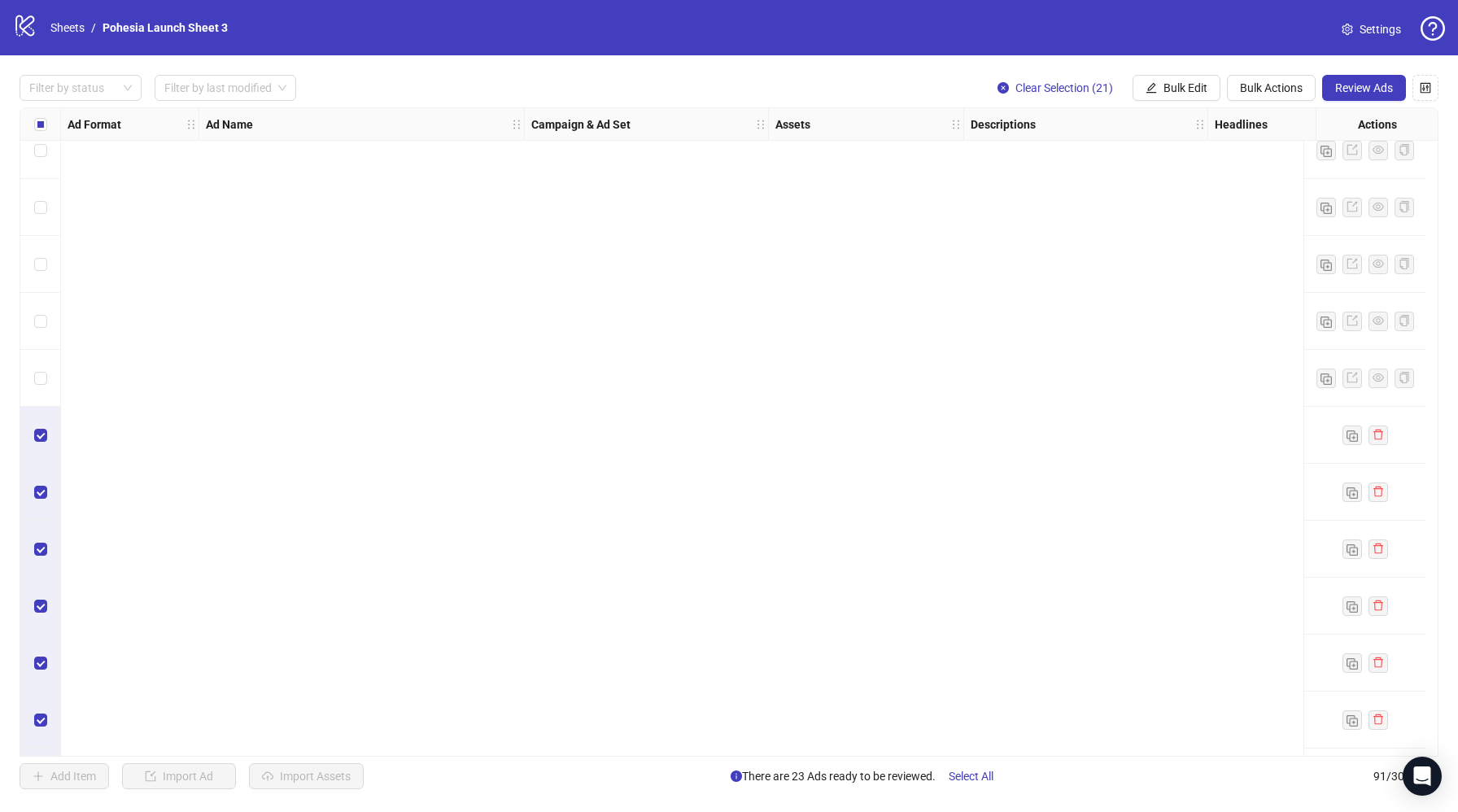
scroll to position [4573, 0]
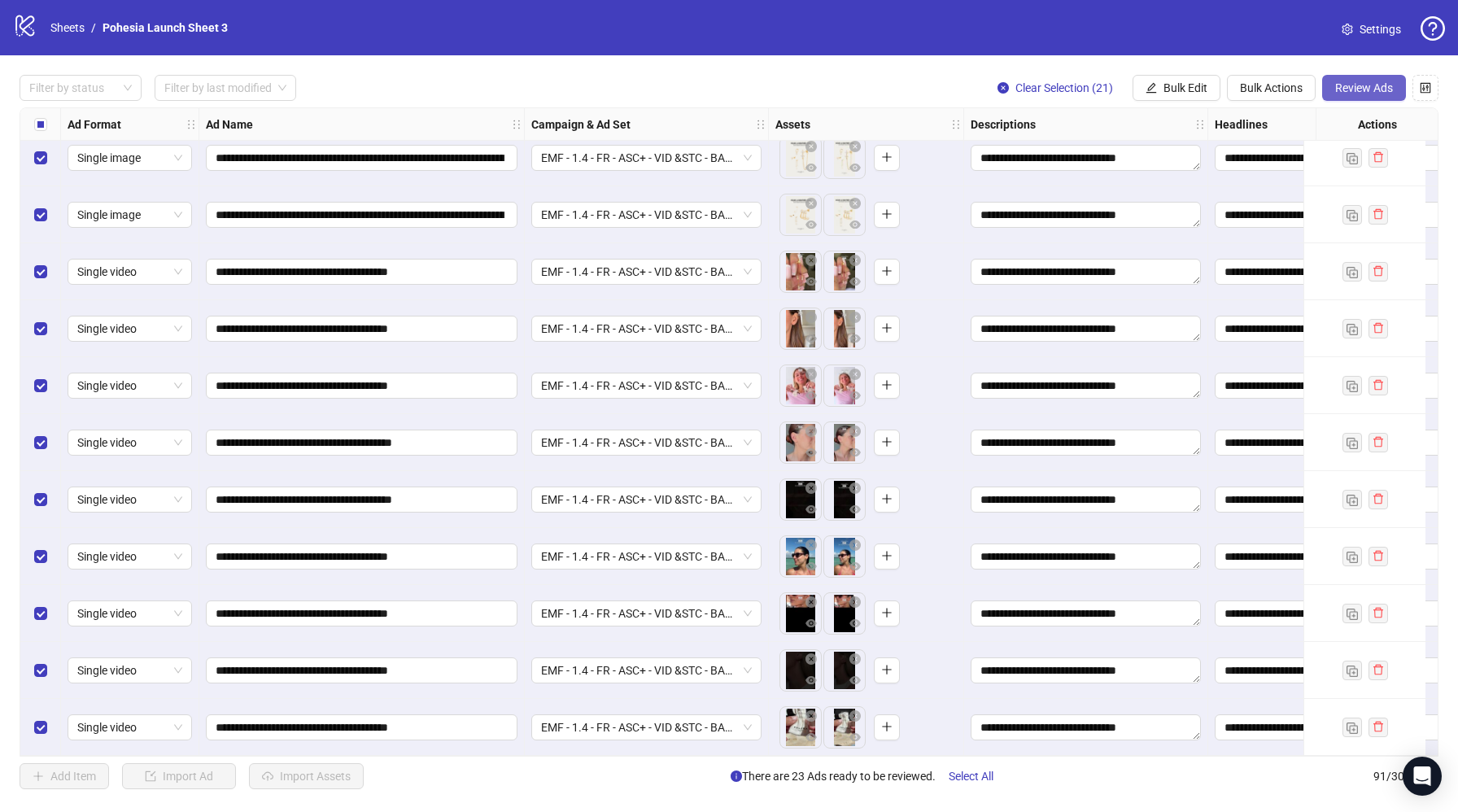
click at [1365, 90] on span "Review Ads" at bounding box center [1364, 87] width 58 height 13
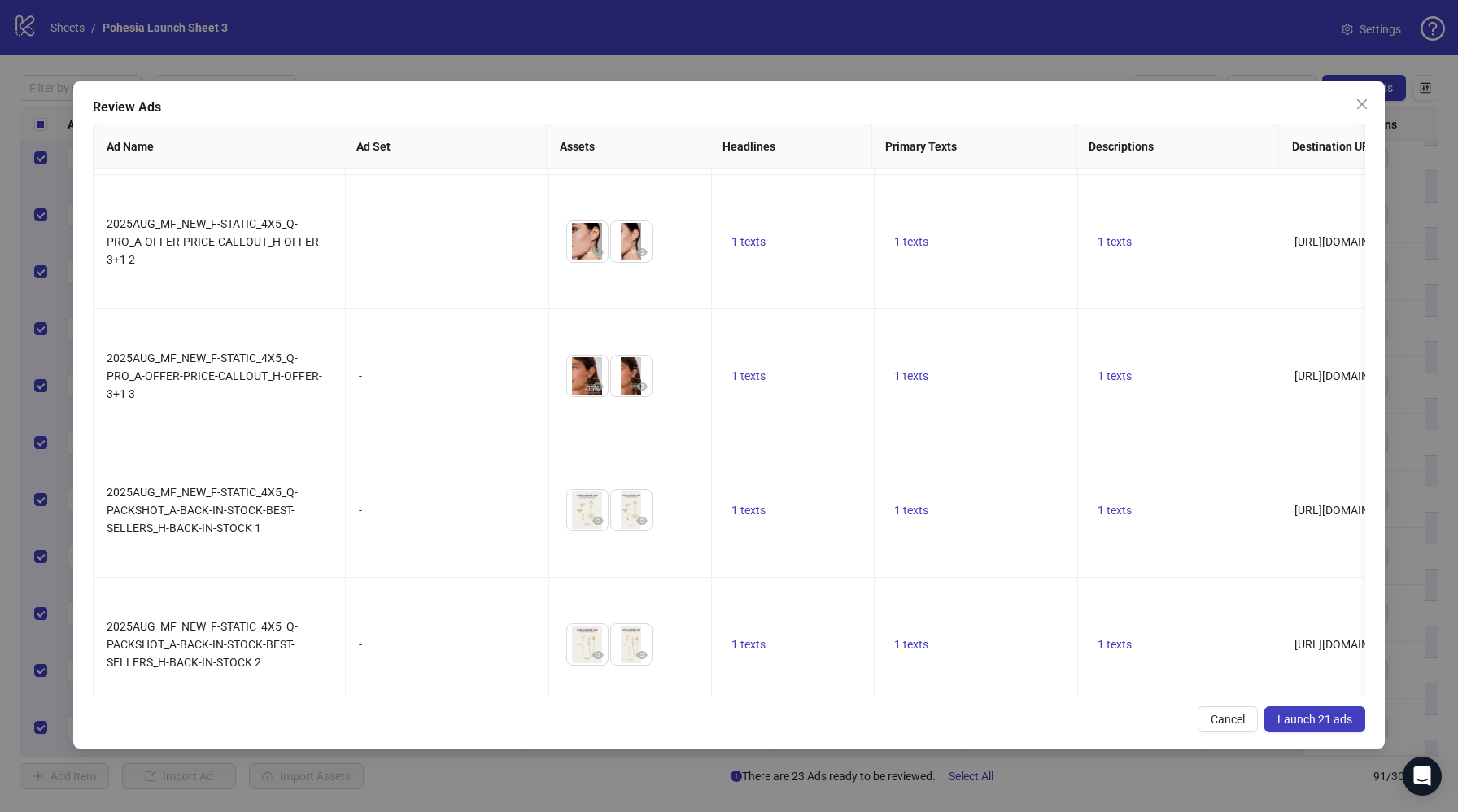
scroll to position [1928, 0]
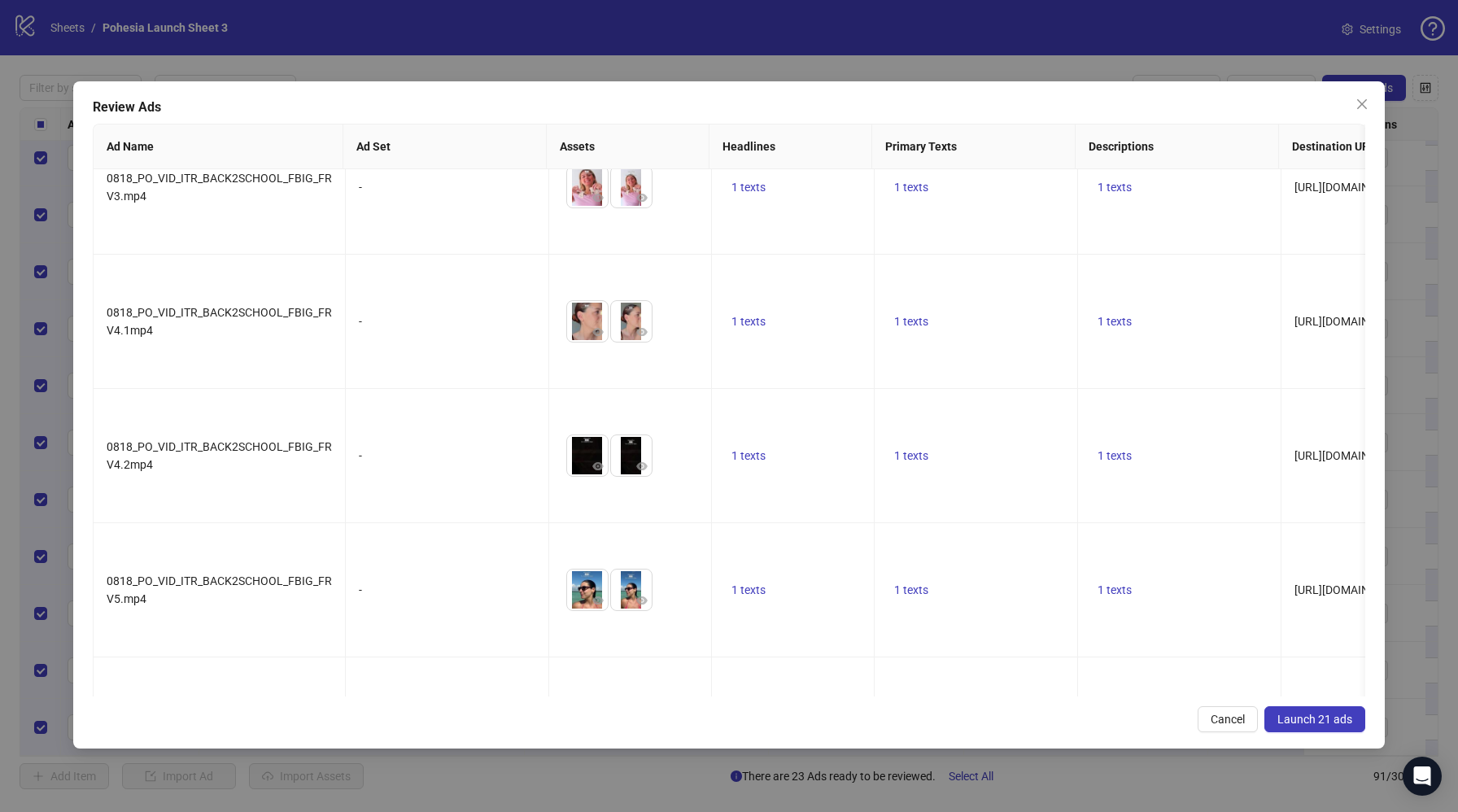
click at [1315, 716] on span "Launch 21 ads" at bounding box center [1315, 719] width 75 height 13
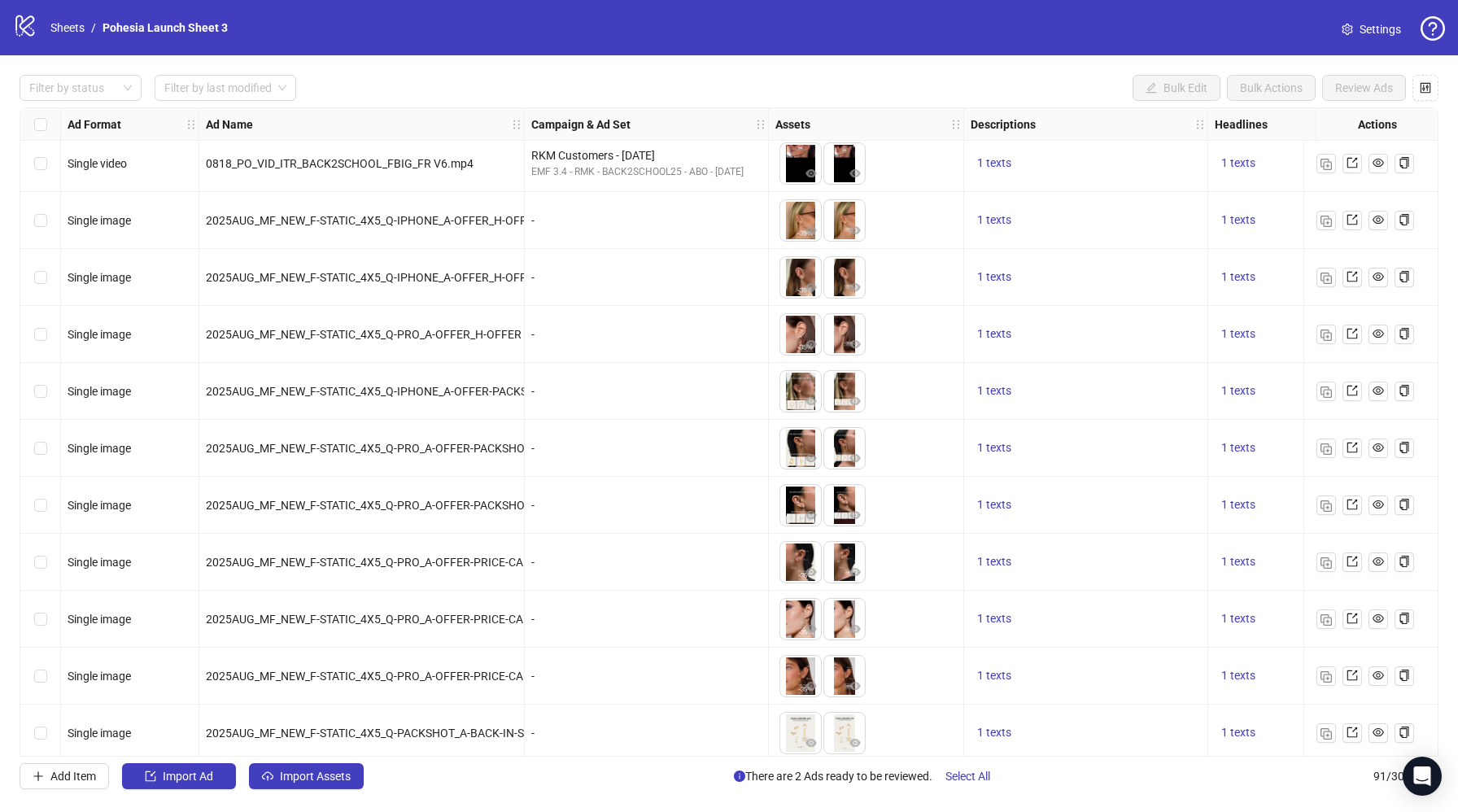
scroll to position [3891, 0]
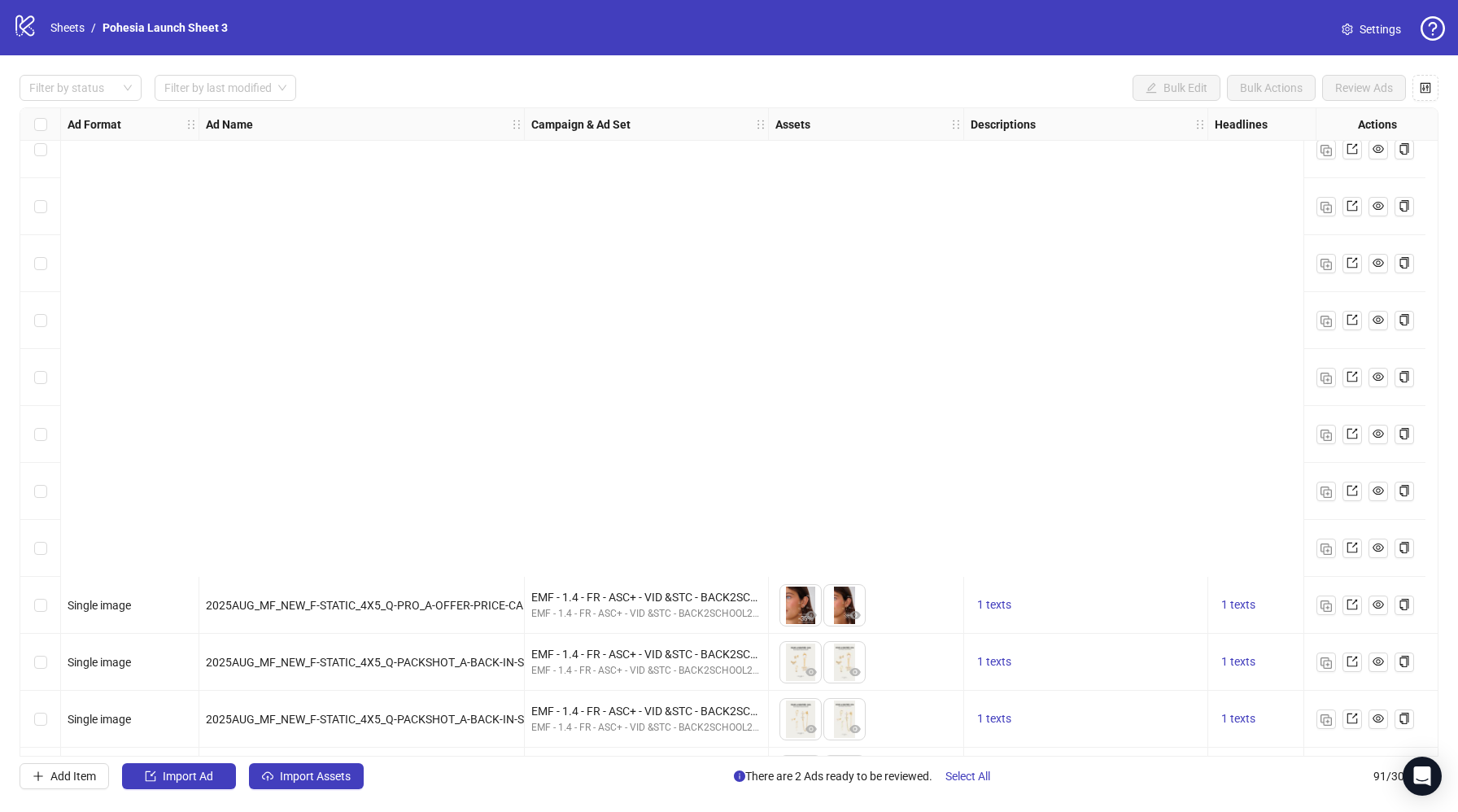
scroll to position [4573, 0]
